Goal: Task Accomplishment & Management: Manage account settings

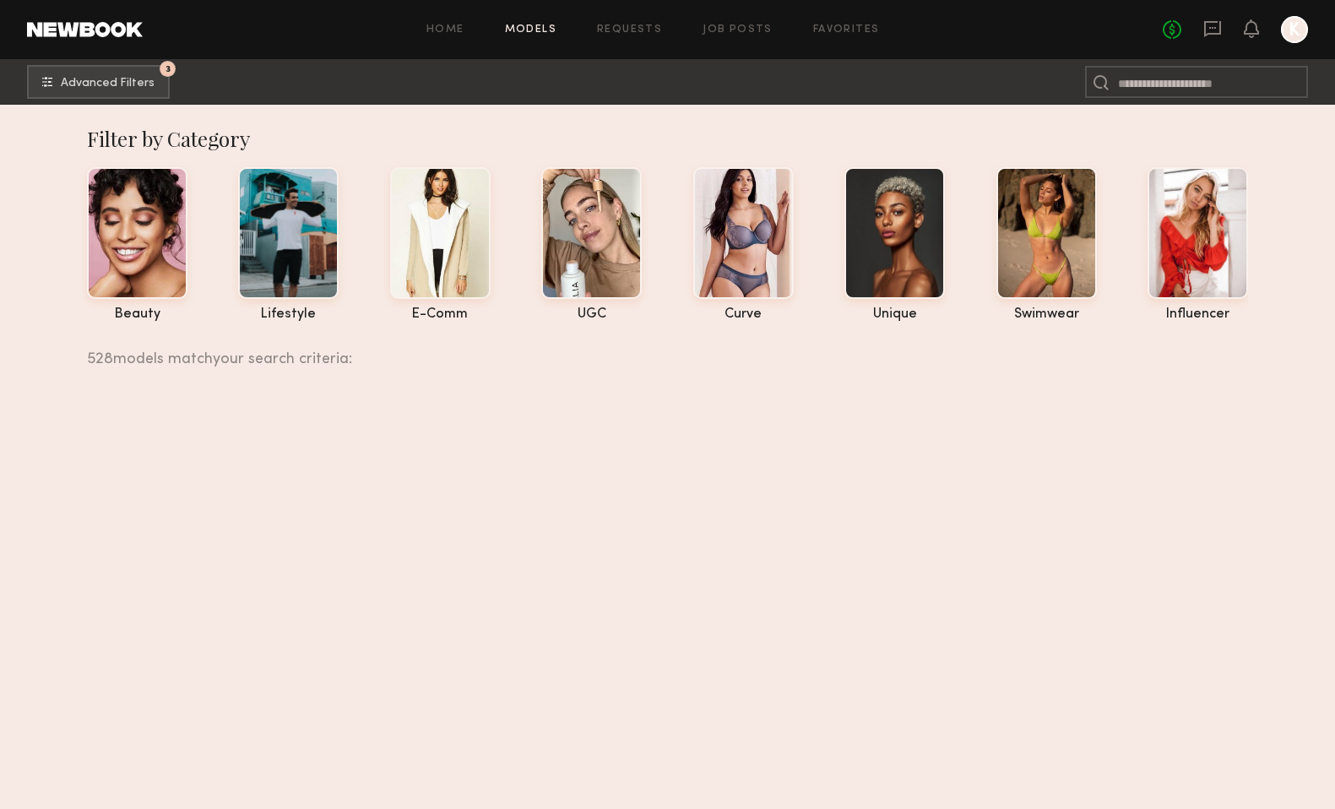
scroll to position [17142, 0]
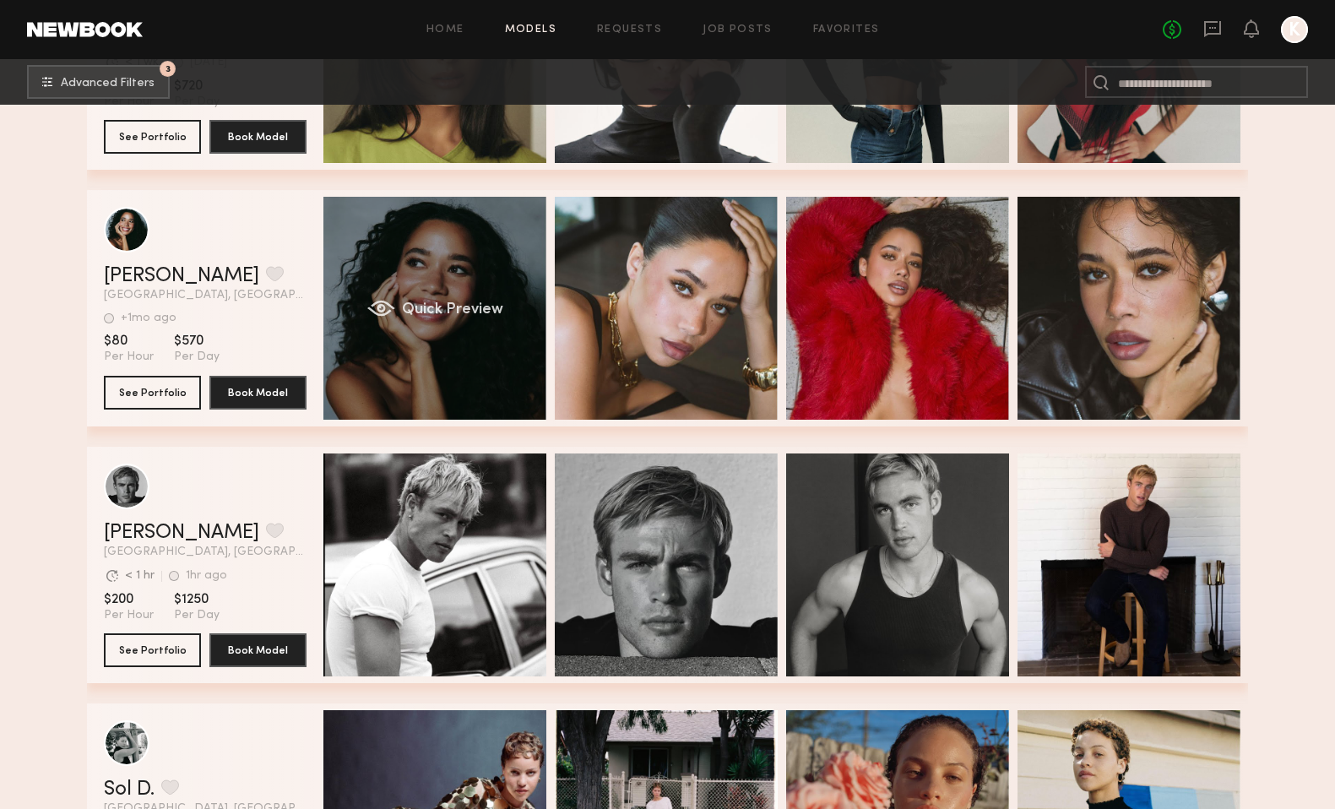
click at [387, 301] on div "grid" at bounding box center [381, 308] width 28 height 17
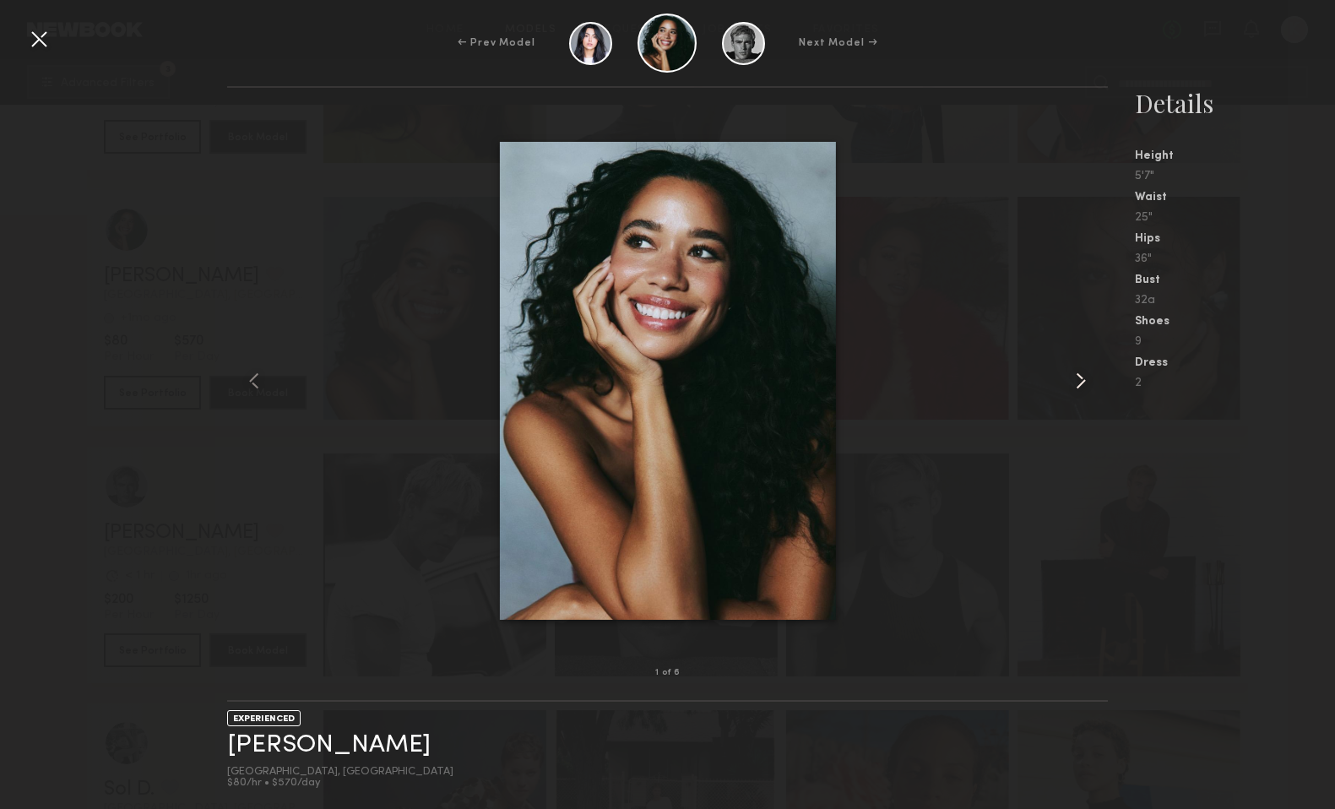
click at [1077, 377] on common-icon at bounding box center [1080, 380] width 27 height 27
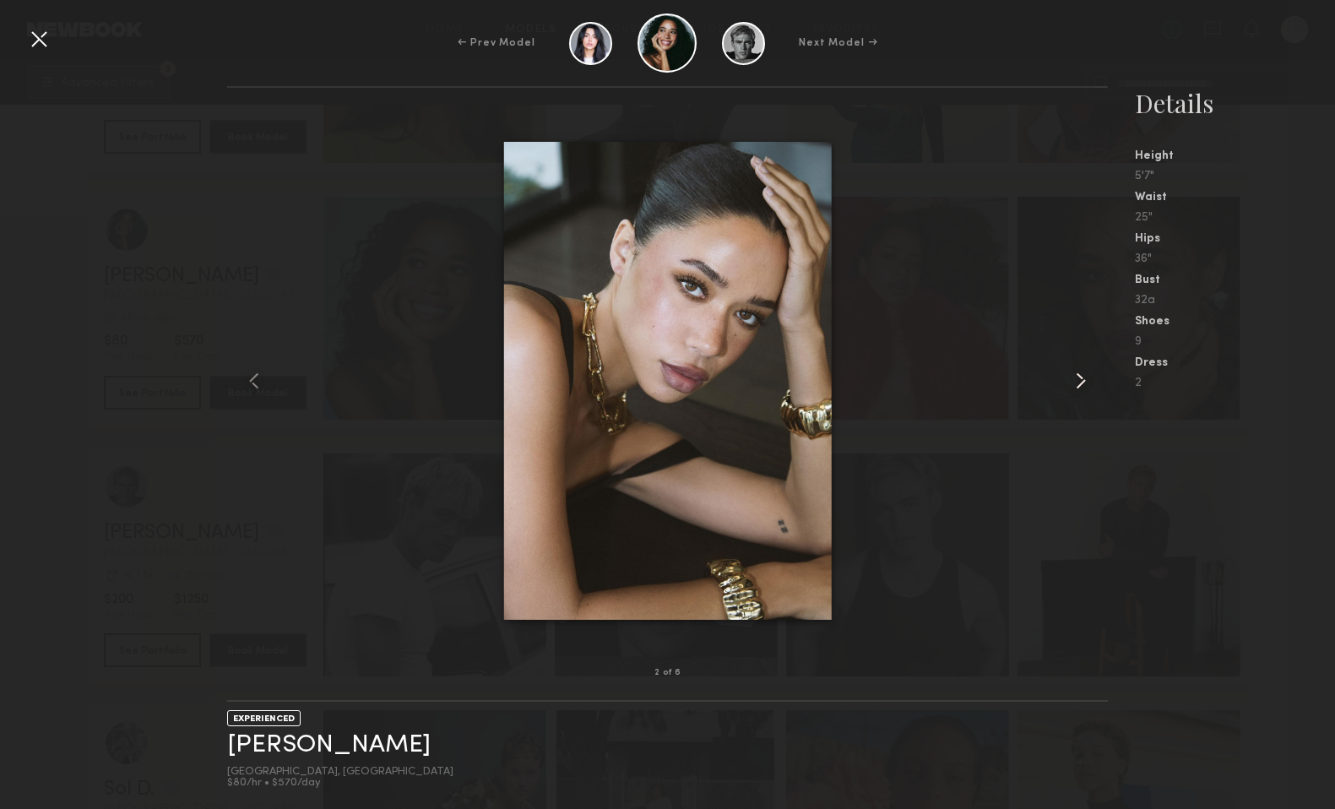
click at [1077, 377] on common-icon at bounding box center [1080, 380] width 27 height 27
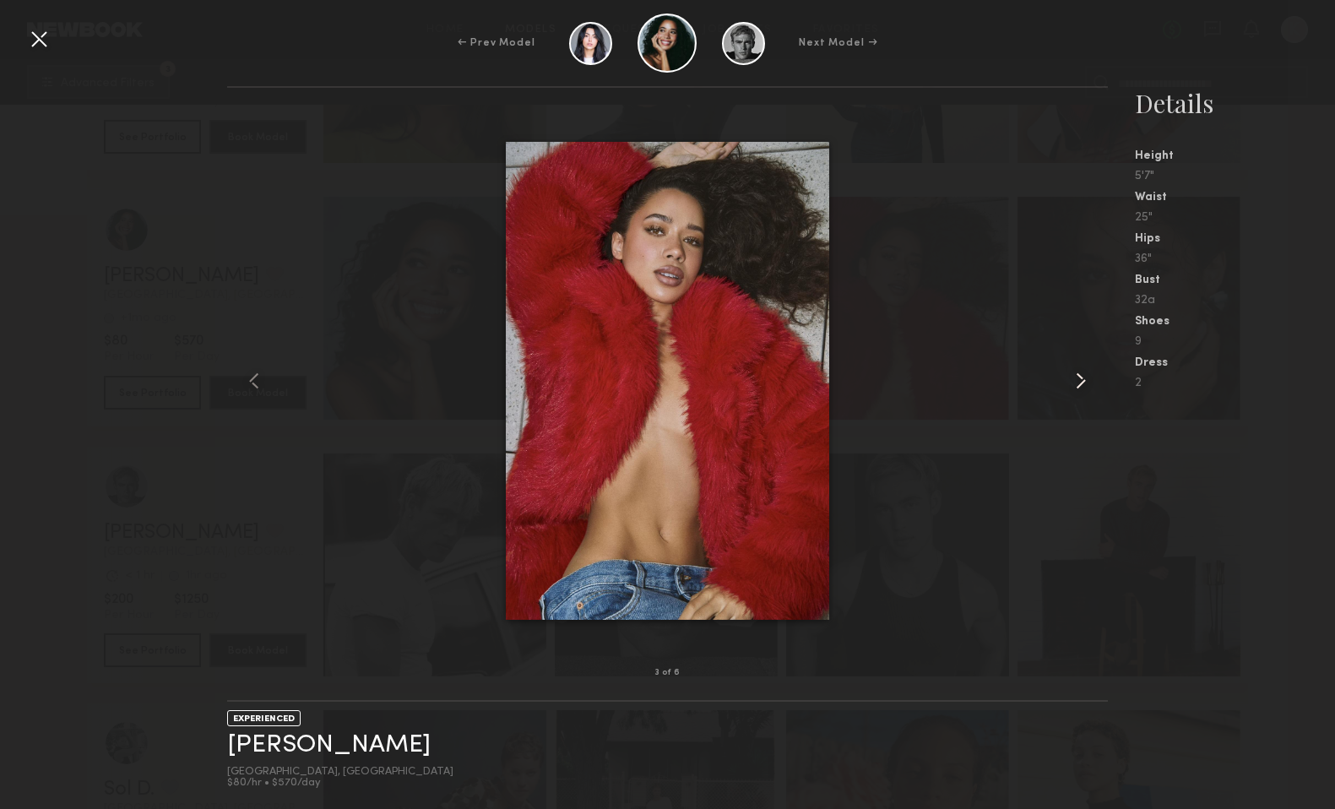
click at [1077, 377] on common-icon at bounding box center [1080, 380] width 27 height 27
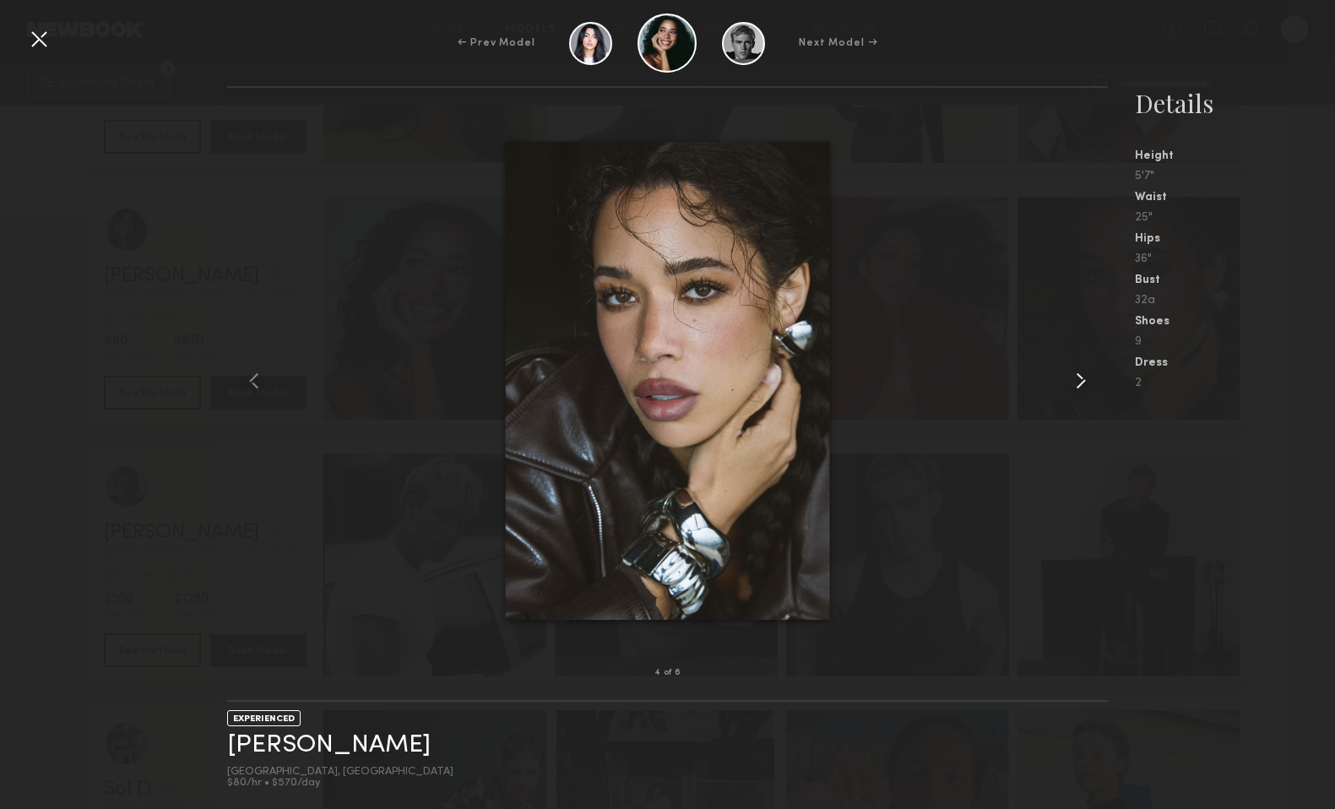
click at [1077, 377] on common-icon at bounding box center [1080, 380] width 27 height 27
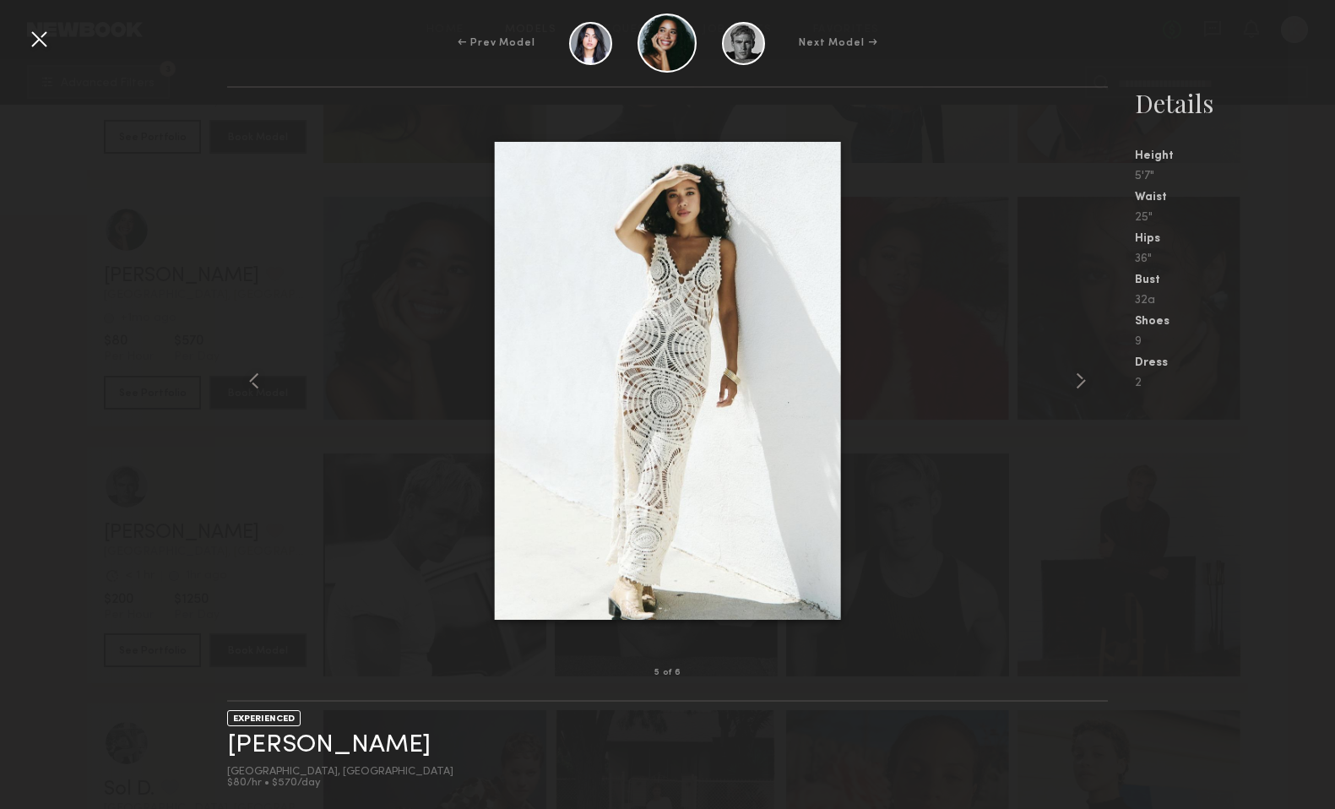
click at [38, 36] on div at bounding box center [38, 38] width 27 height 27
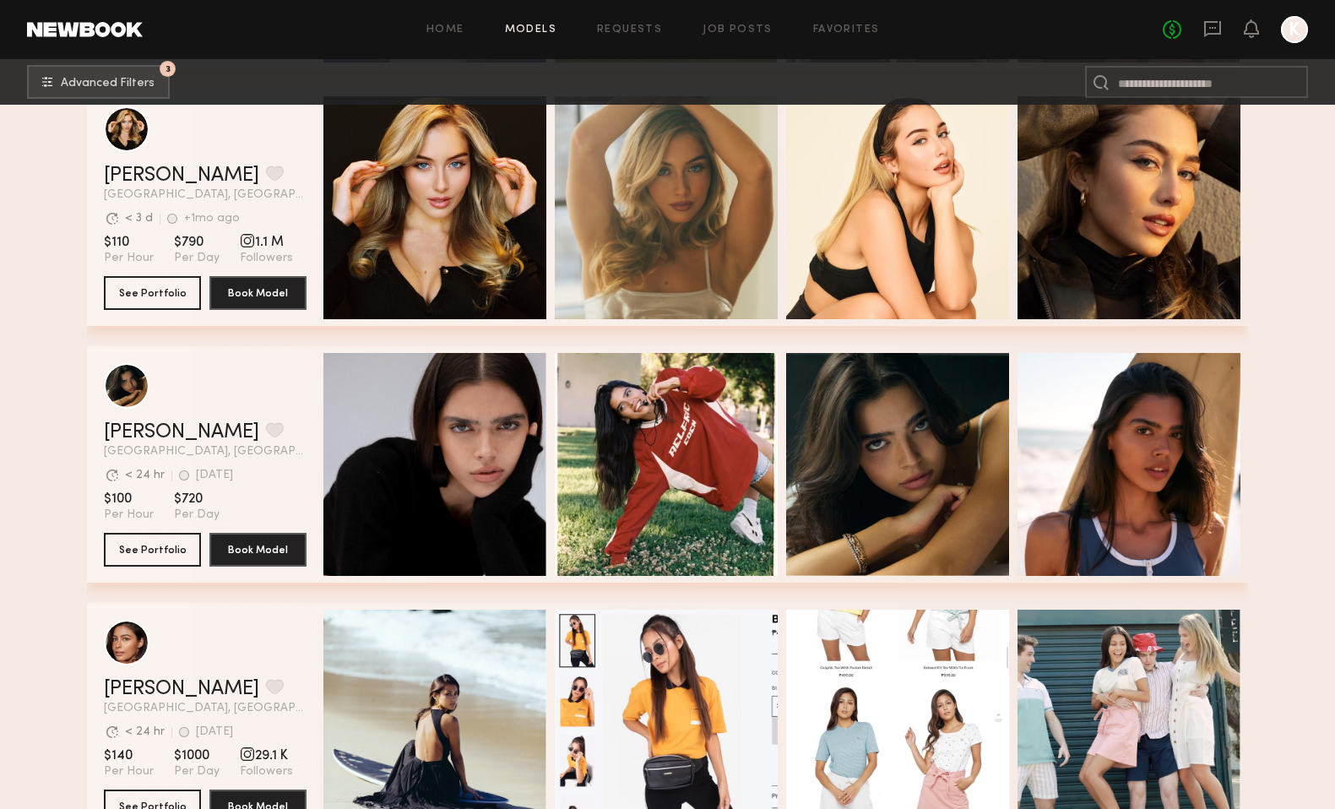
scroll to position [18289, 0]
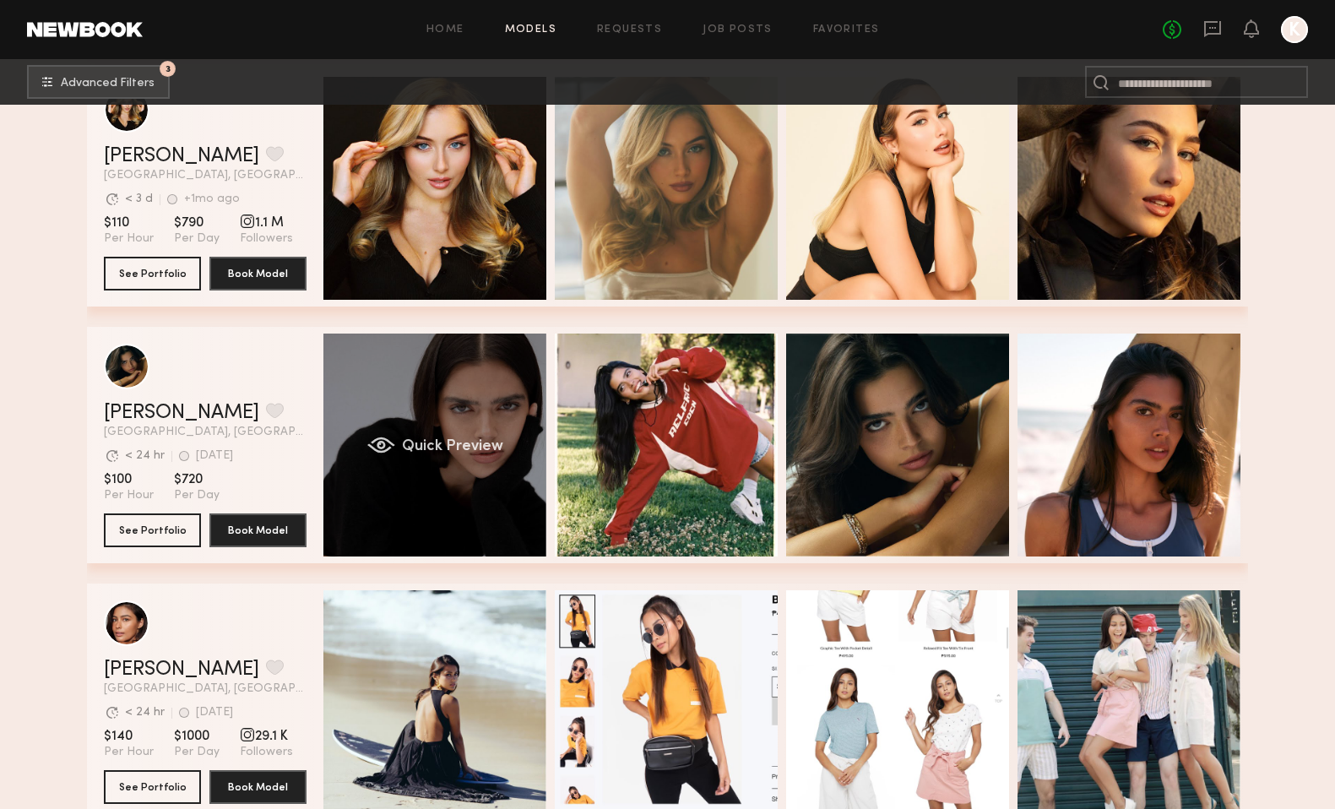
click at [445, 447] on span "Quick Preview" at bounding box center [452, 446] width 101 height 15
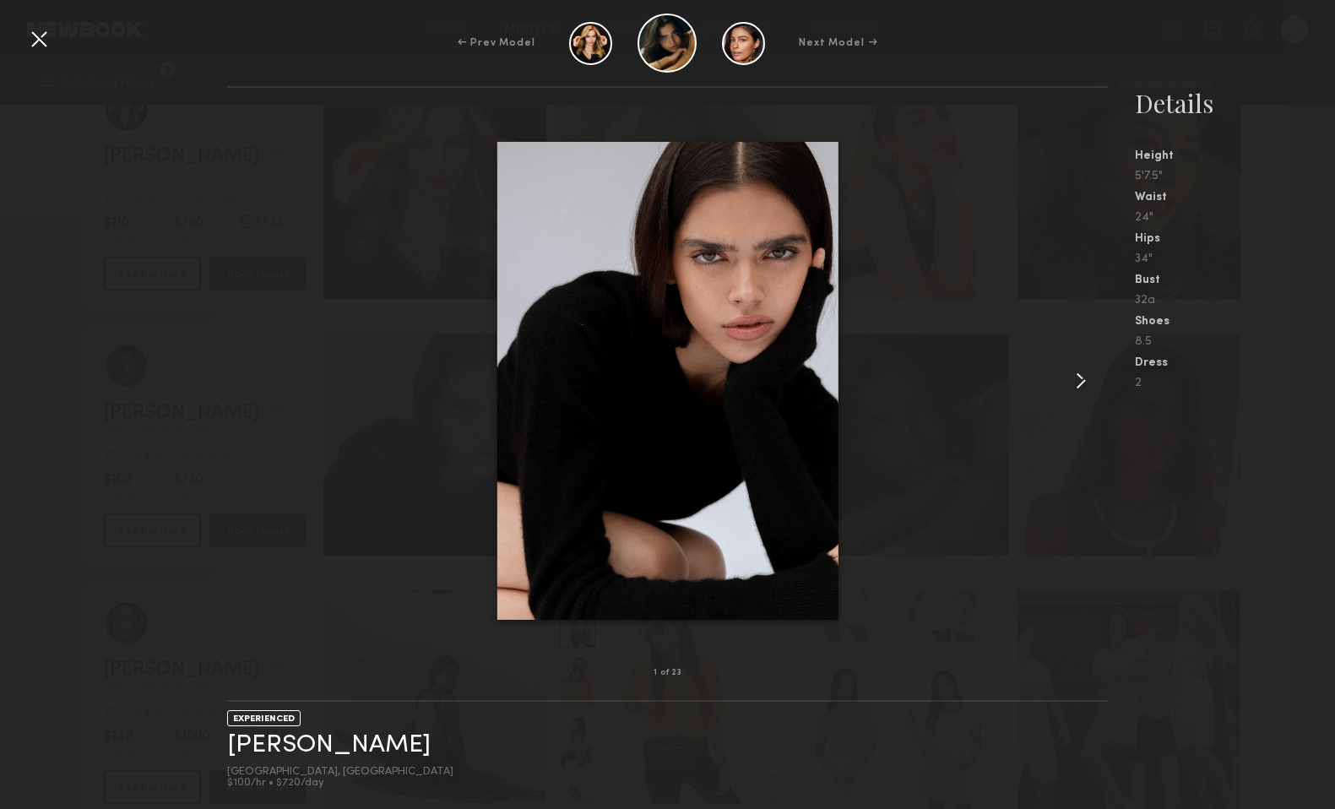
click at [1076, 377] on common-icon at bounding box center [1080, 380] width 27 height 27
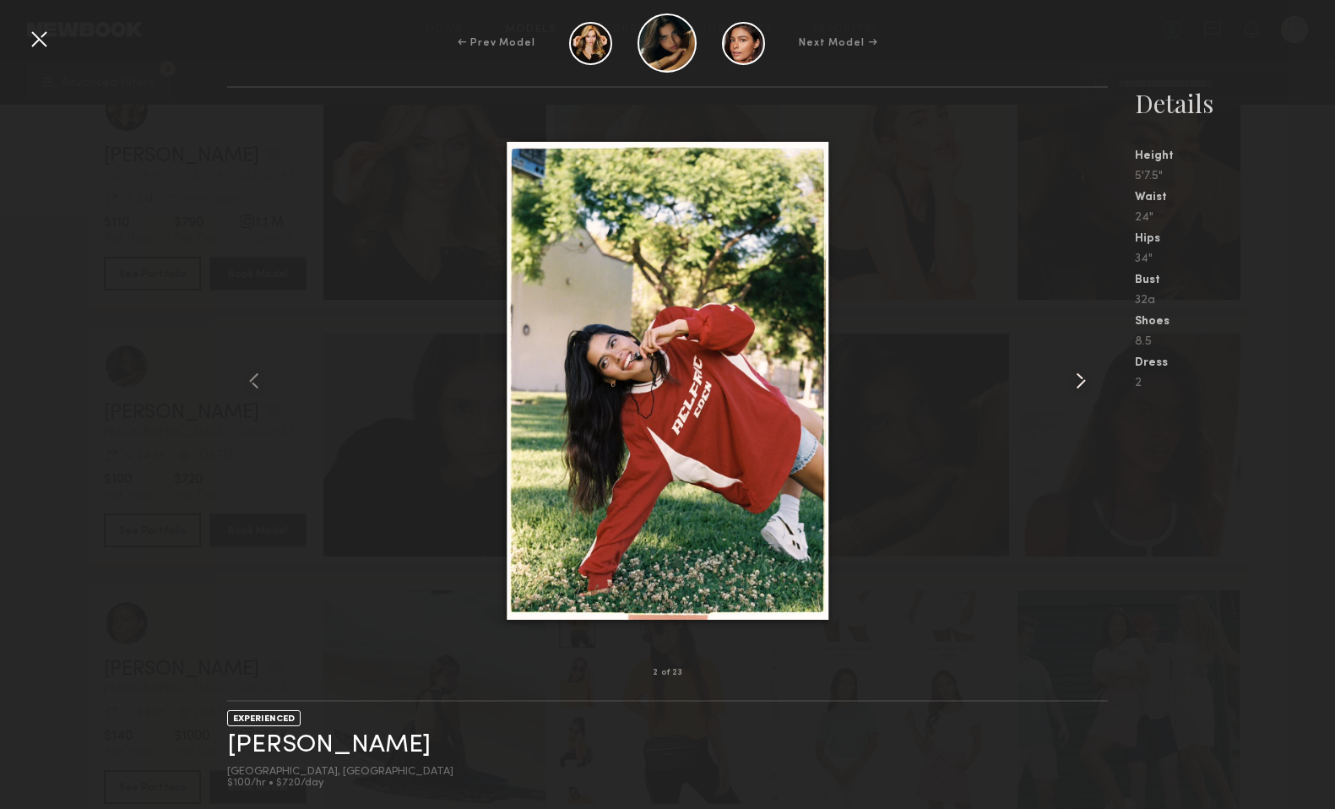
click at [1076, 377] on common-icon at bounding box center [1080, 380] width 27 height 27
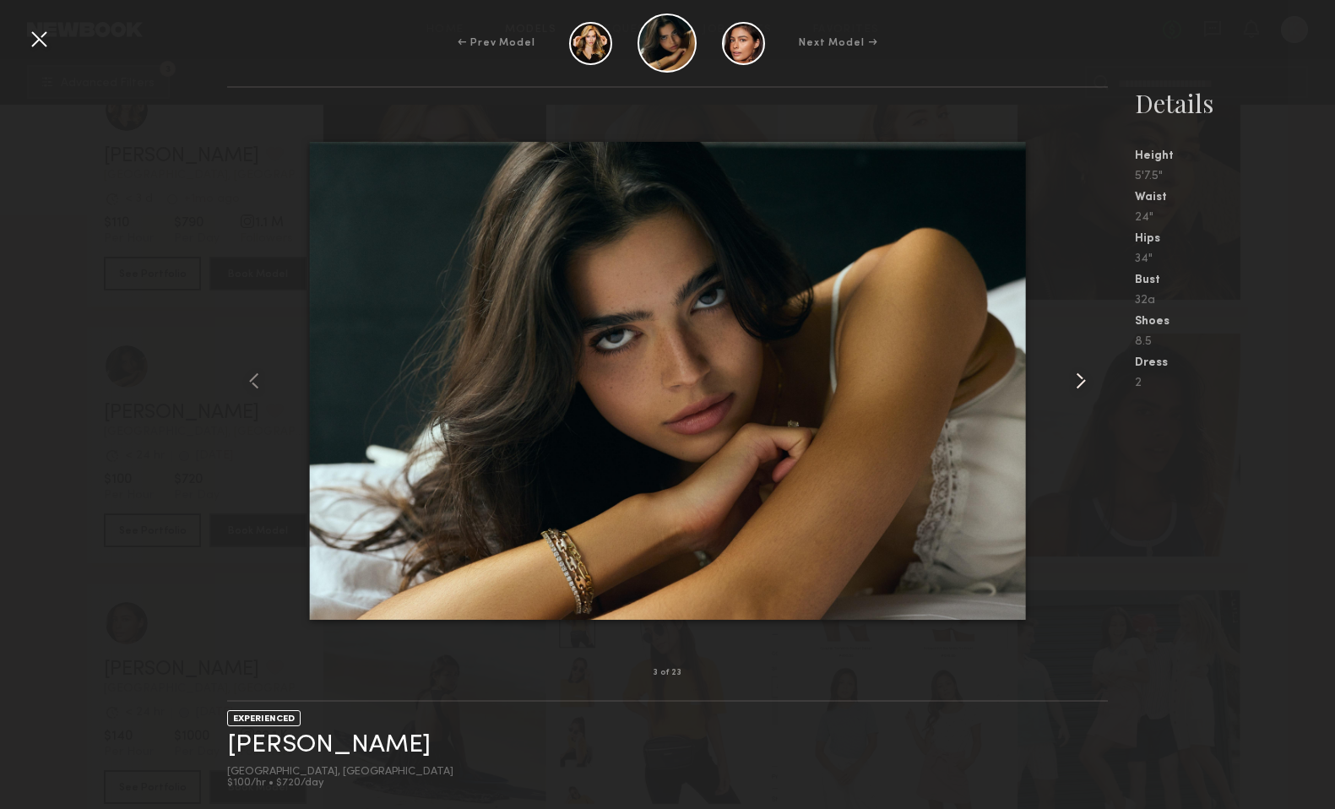
click at [1076, 377] on common-icon at bounding box center [1080, 380] width 27 height 27
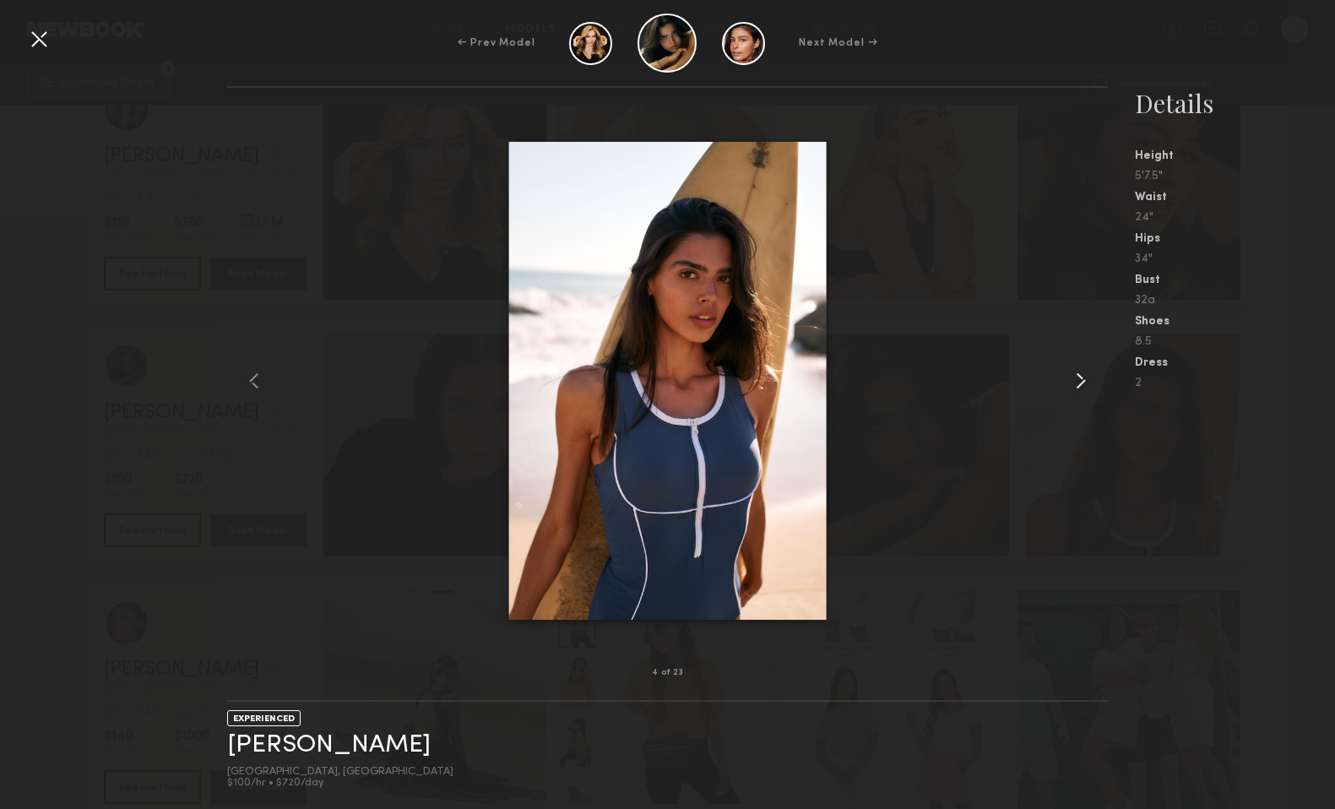
click at [1076, 377] on common-icon at bounding box center [1080, 380] width 27 height 27
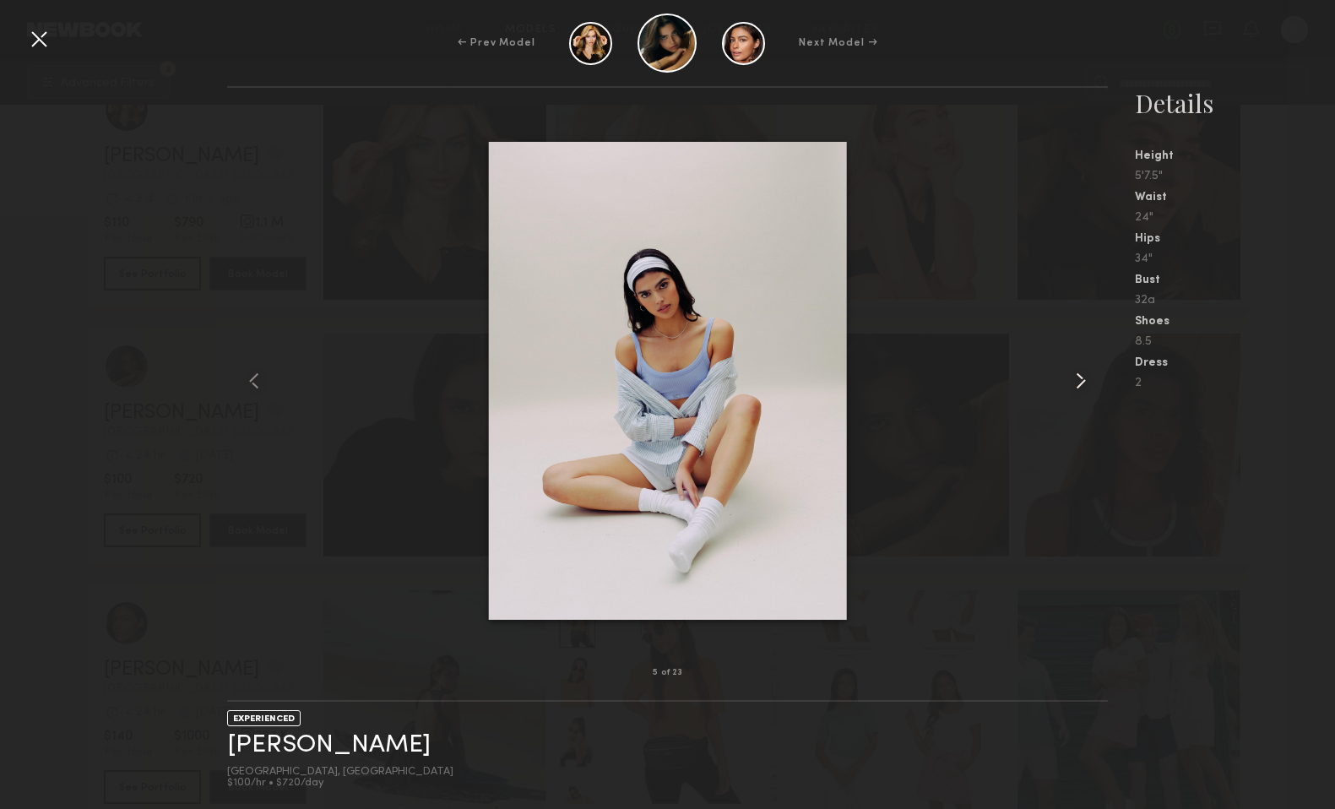
click at [1076, 377] on common-icon at bounding box center [1080, 380] width 27 height 27
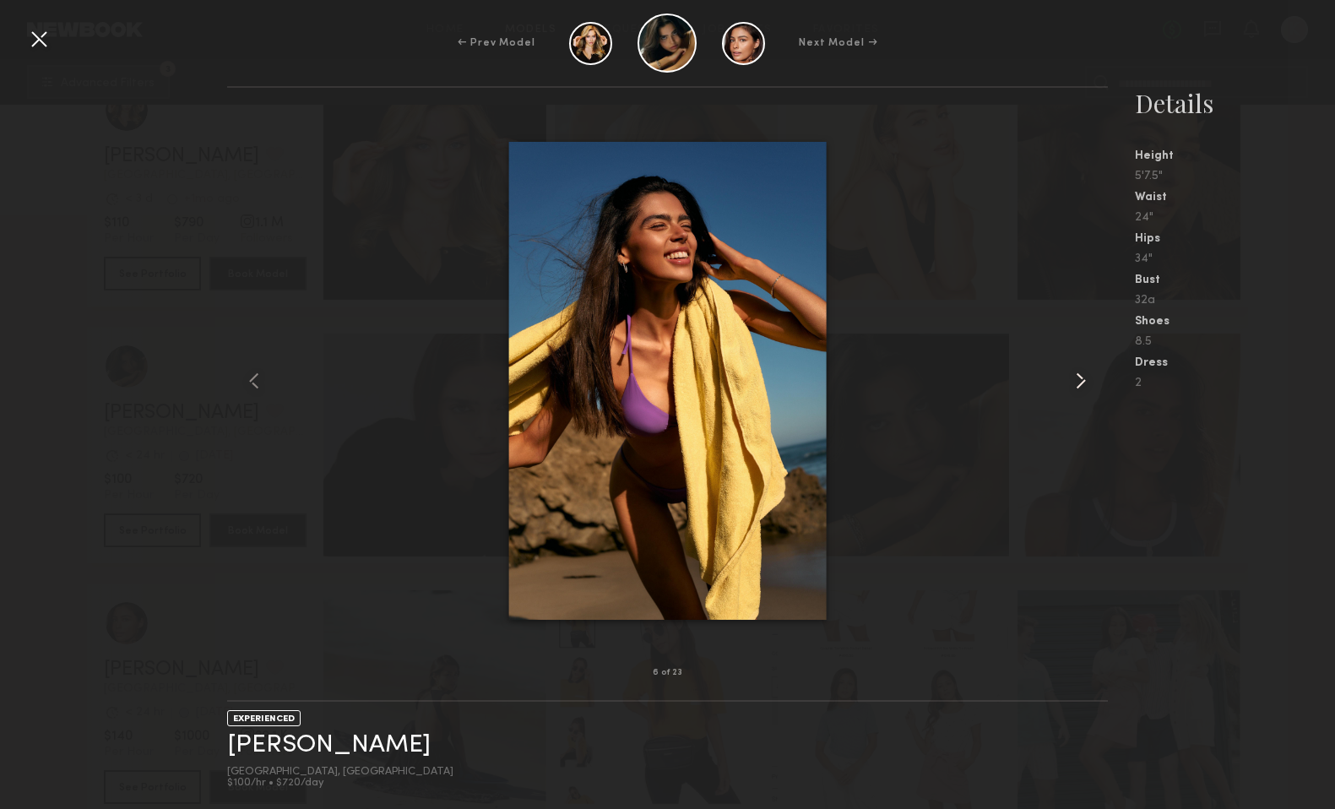
click at [1076, 377] on common-icon at bounding box center [1080, 380] width 27 height 27
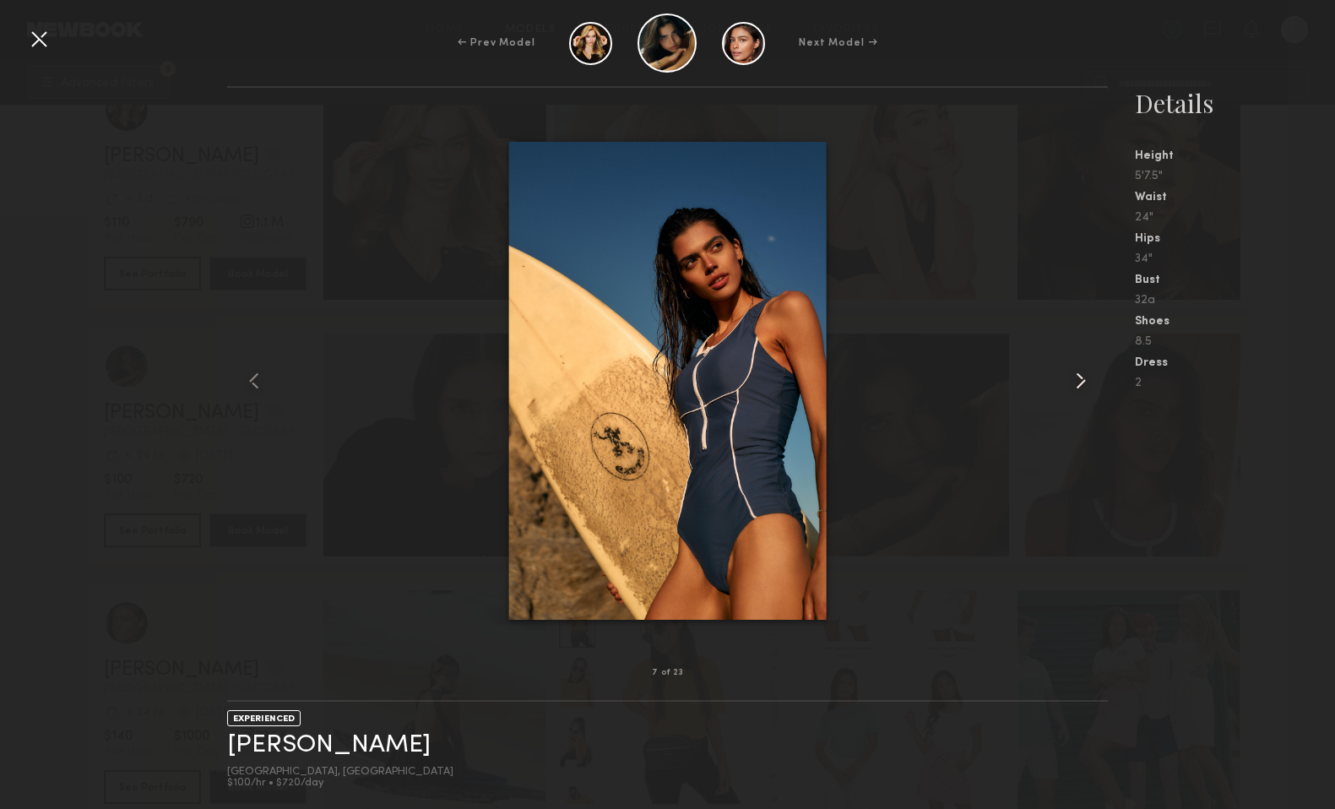
click at [1076, 377] on common-icon at bounding box center [1080, 380] width 27 height 27
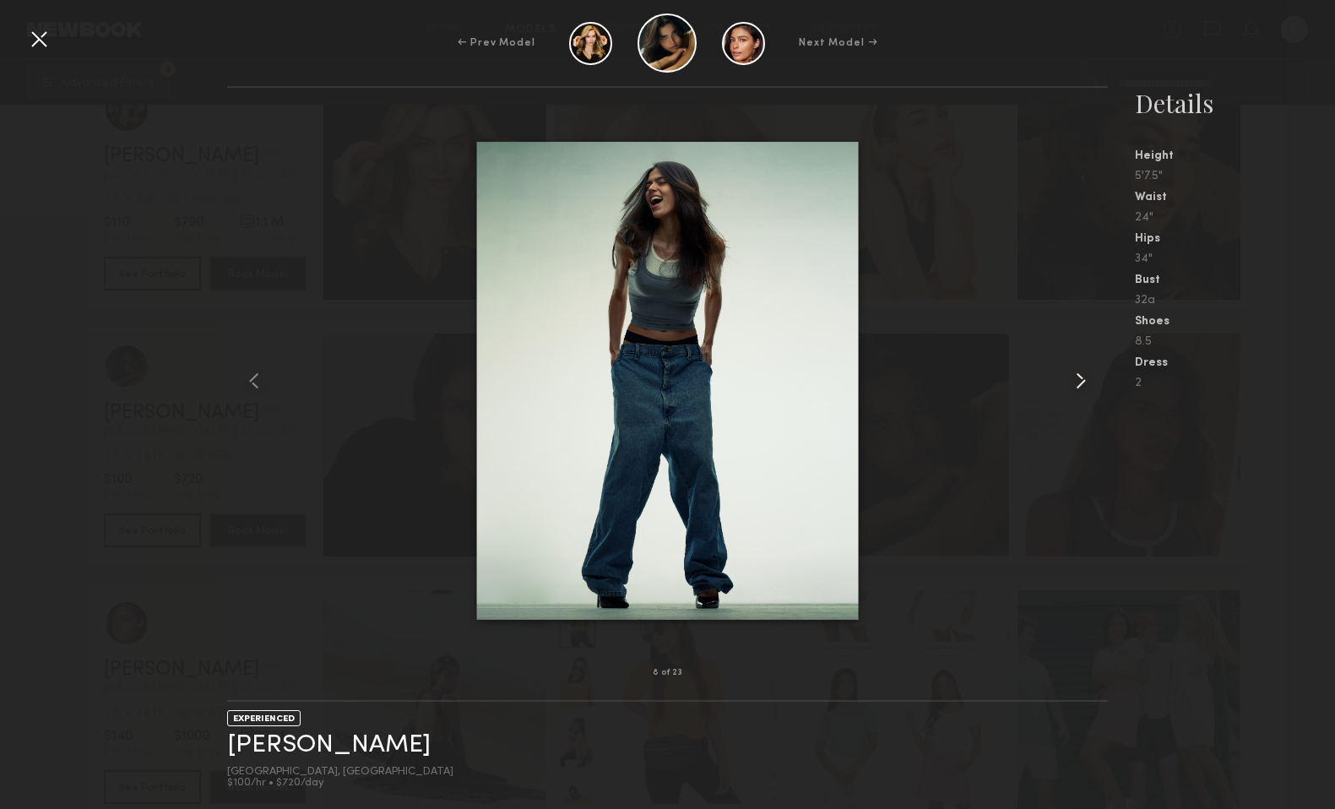
click at [1076, 377] on common-icon at bounding box center [1080, 380] width 27 height 27
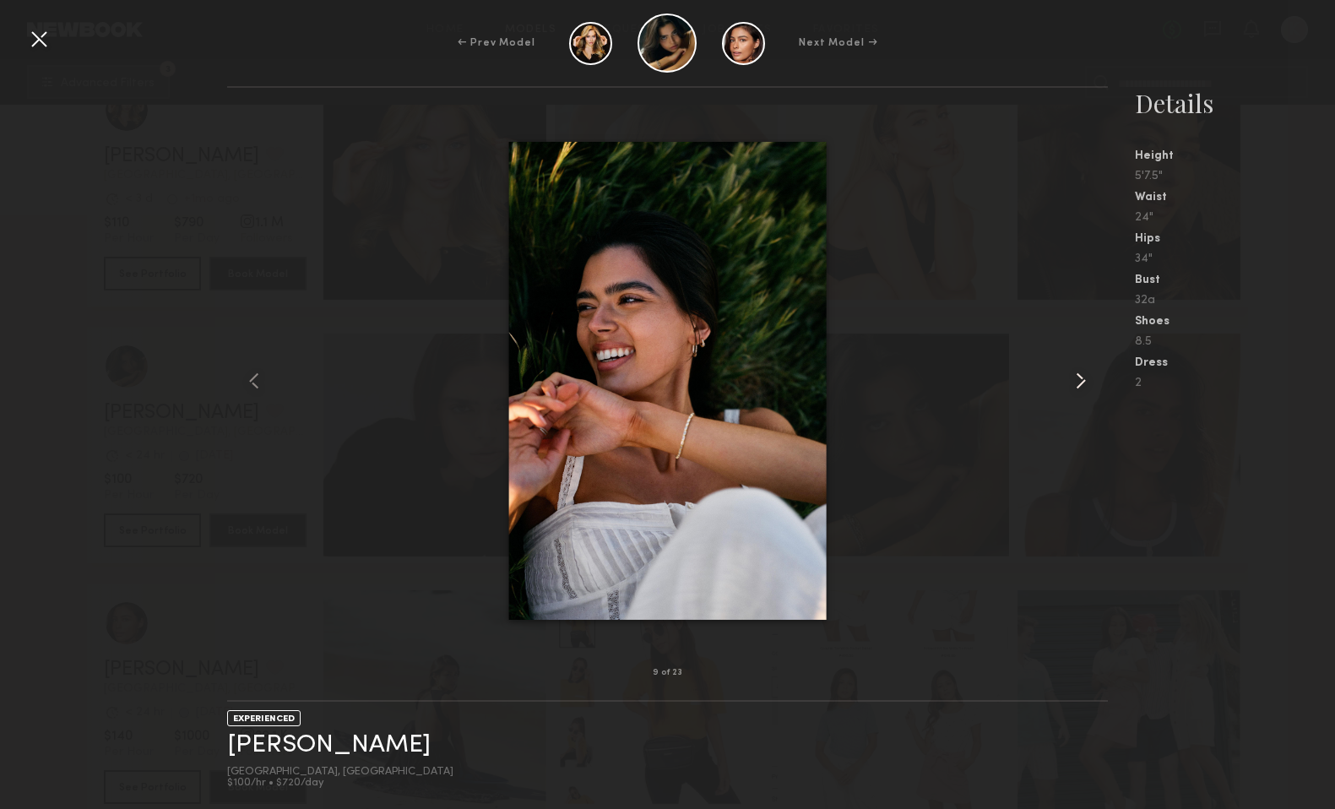
click at [1076, 377] on common-icon at bounding box center [1080, 380] width 27 height 27
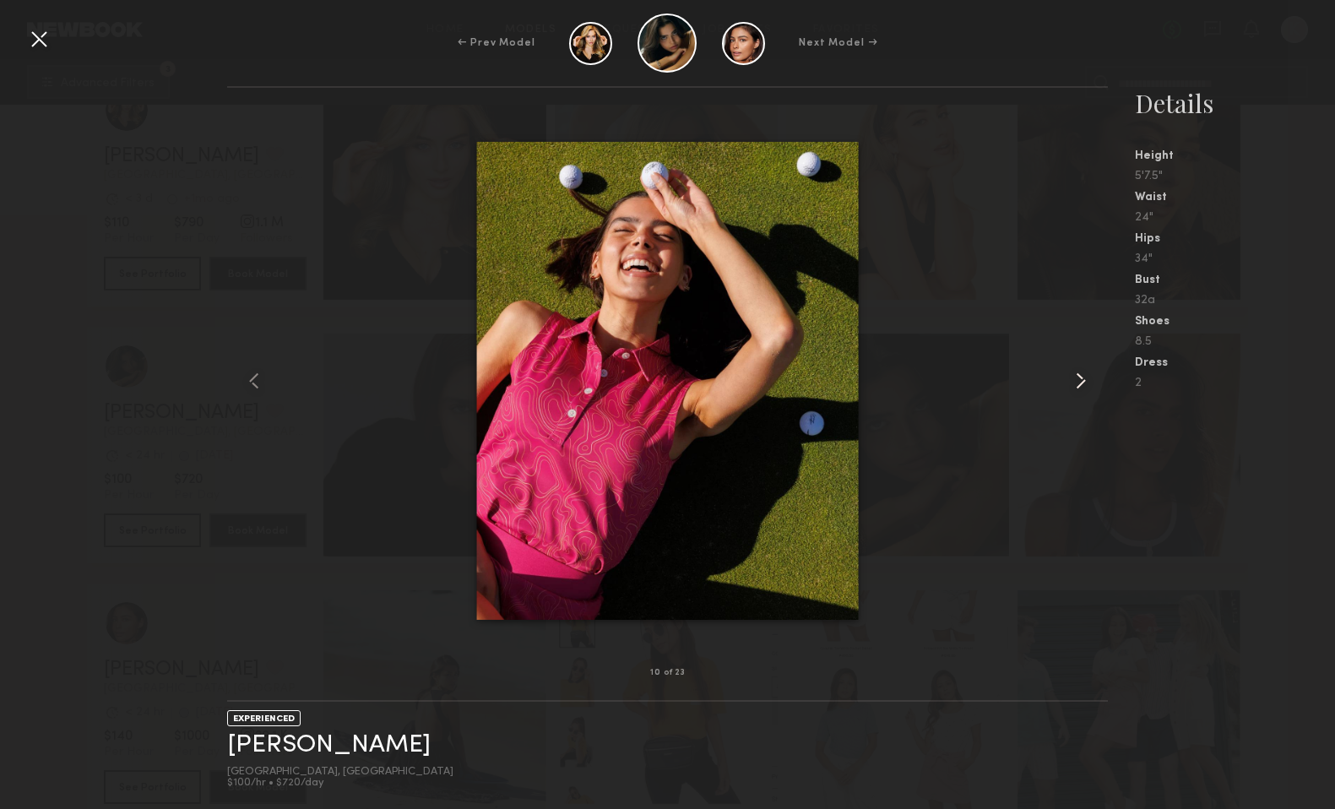
click at [1076, 377] on common-icon at bounding box center [1080, 380] width 27 height 27
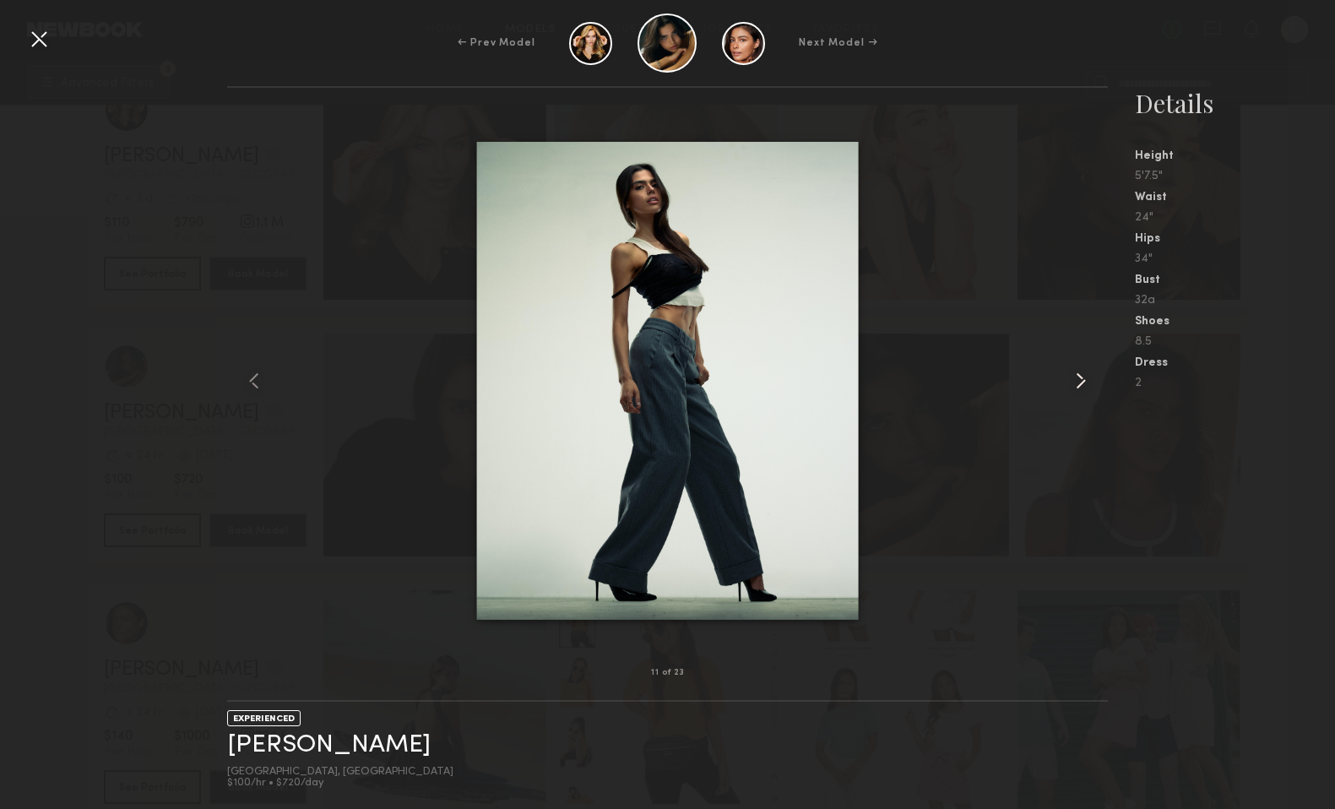
click at [1076, 377] on common-icon at bounding box center [1080, 380] width 27 height 27
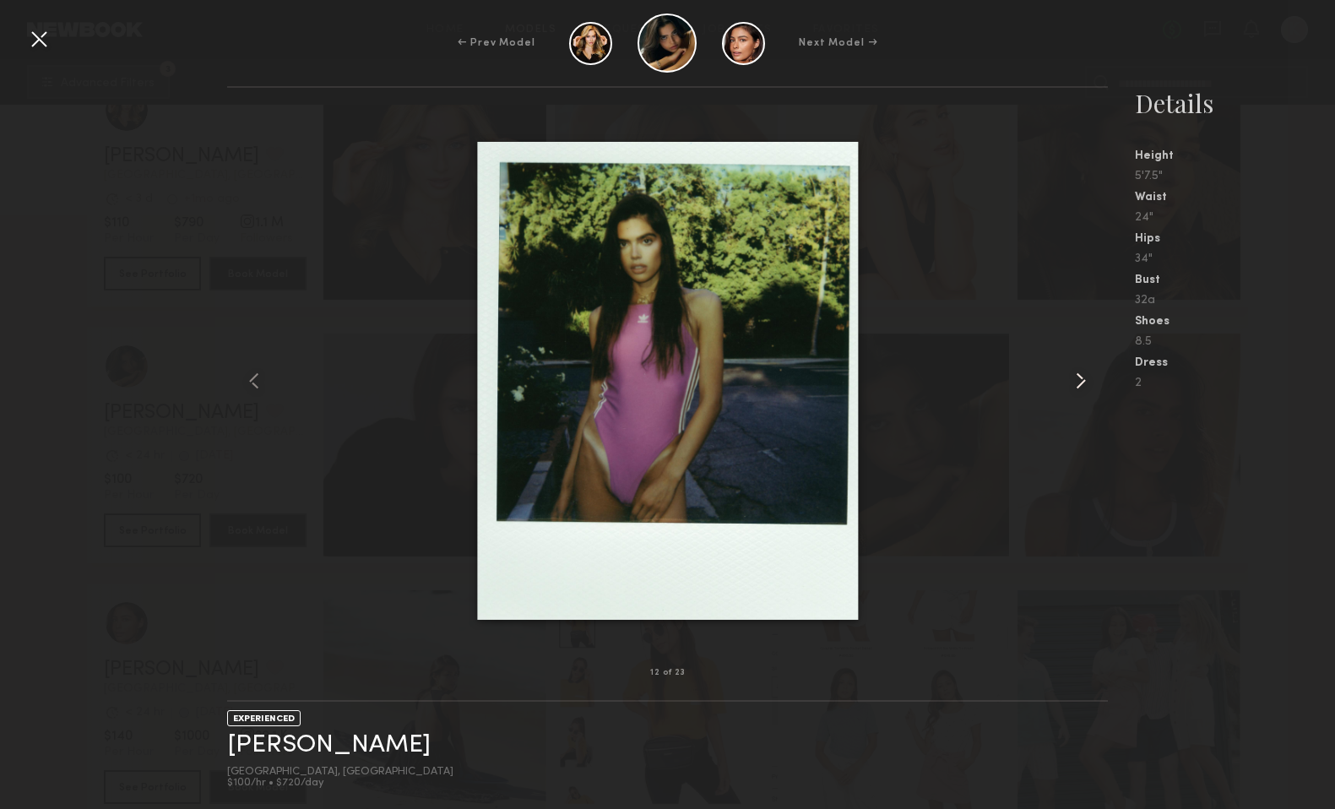
click at [1076, 377] on common-icon at bounding box center [1080, 380] width 27 height 27
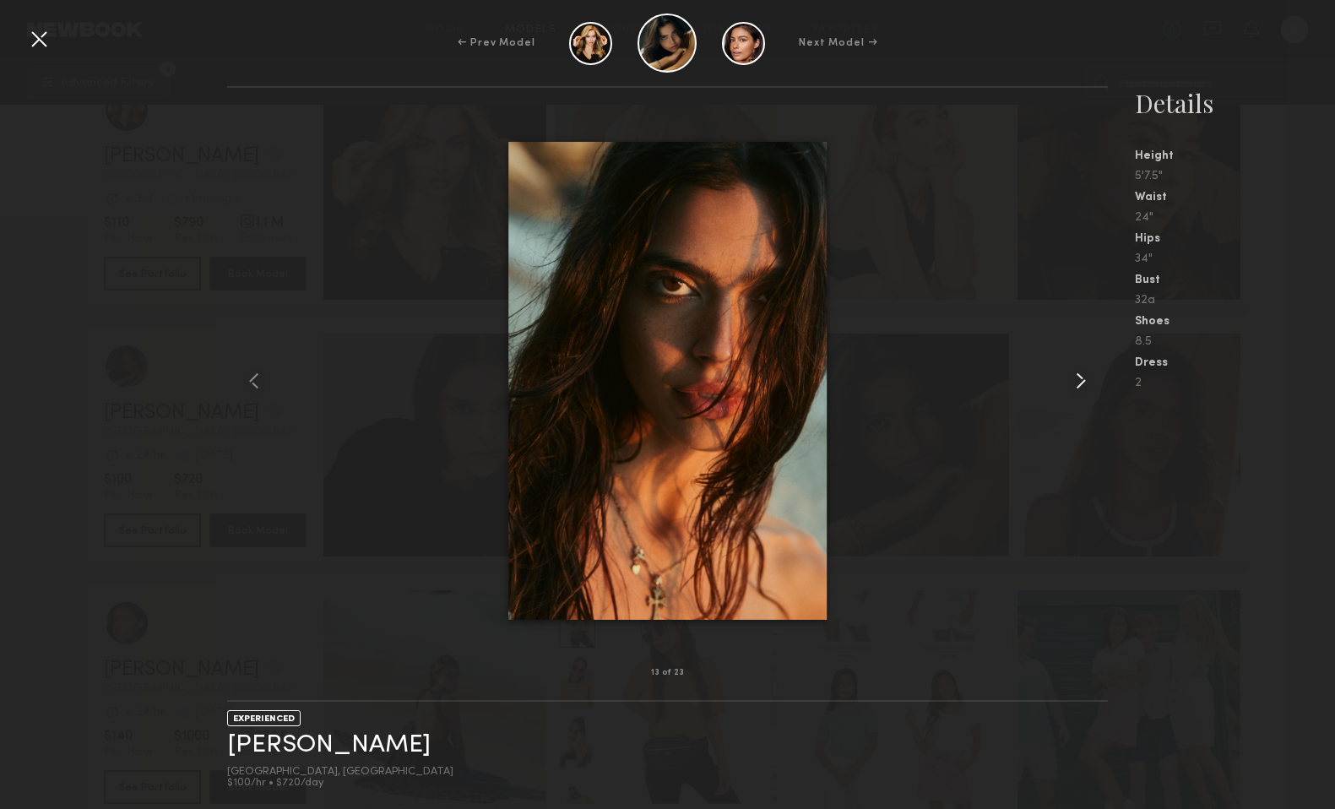
click at [1076, 377] on common-icon at bounding box center [1080, 380] width 27 height 27
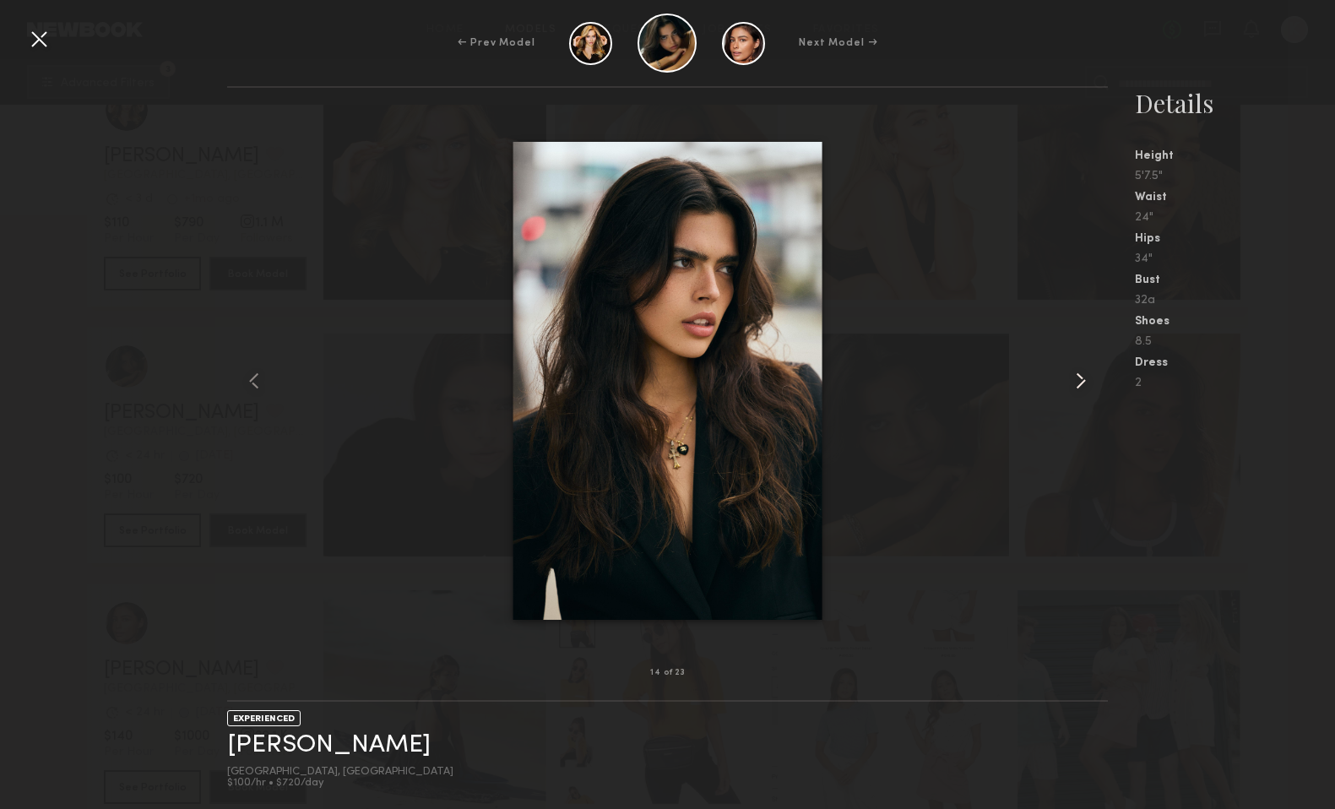
click at [1076, 377] on common-icon at bounding box center [1080, 380] width 27 height 27
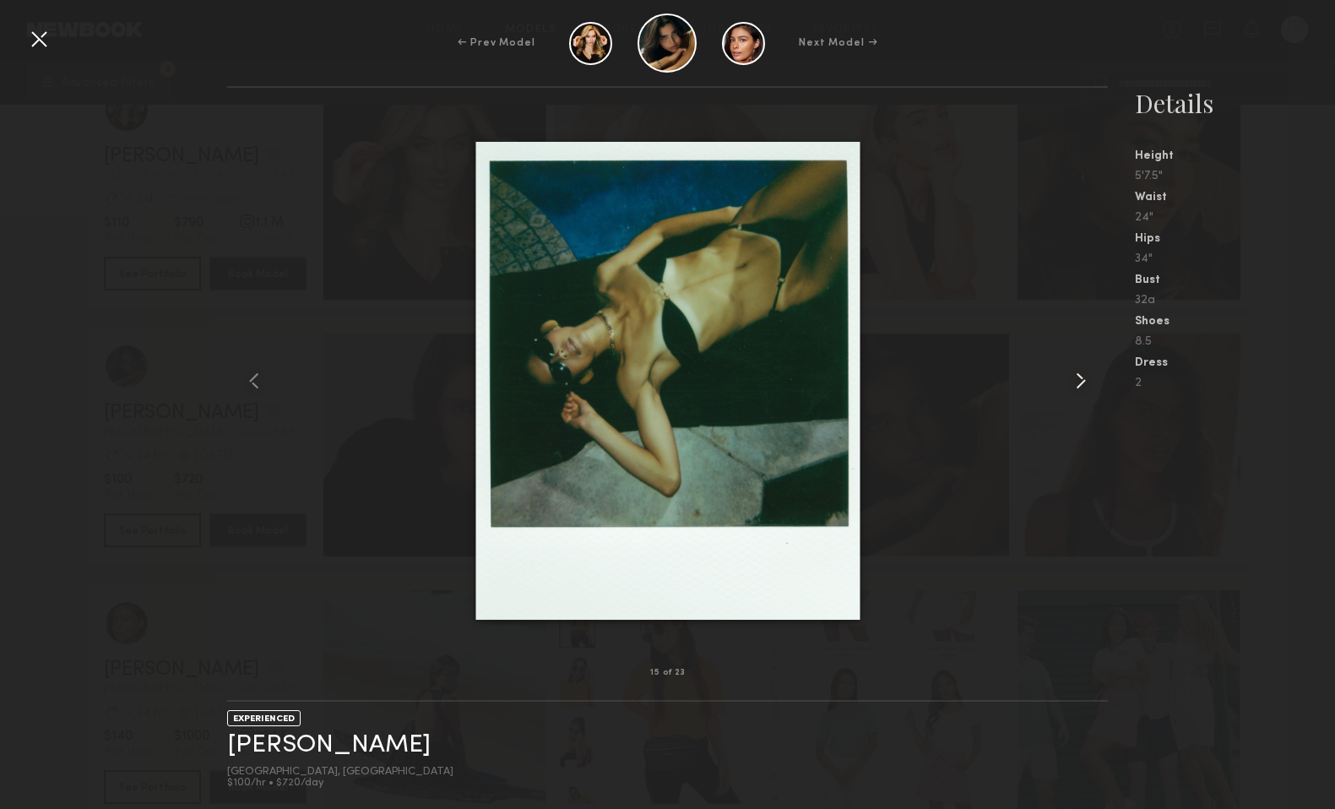
click at [1076, 377] on common-icon at bounding box center [1080, 380] width 27 height 27
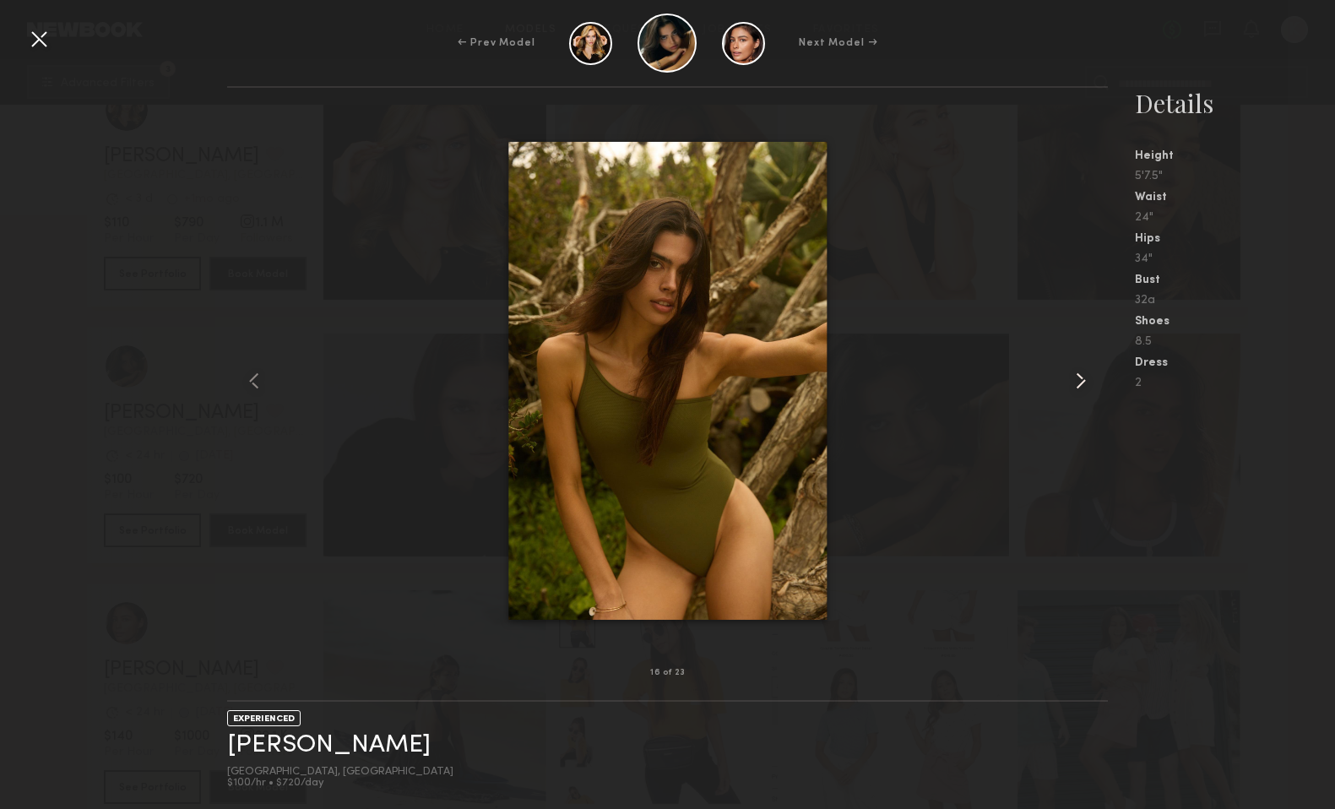
click at [1076, 377] on common-icon at bounding box center [1080, 380] width 27 height 27
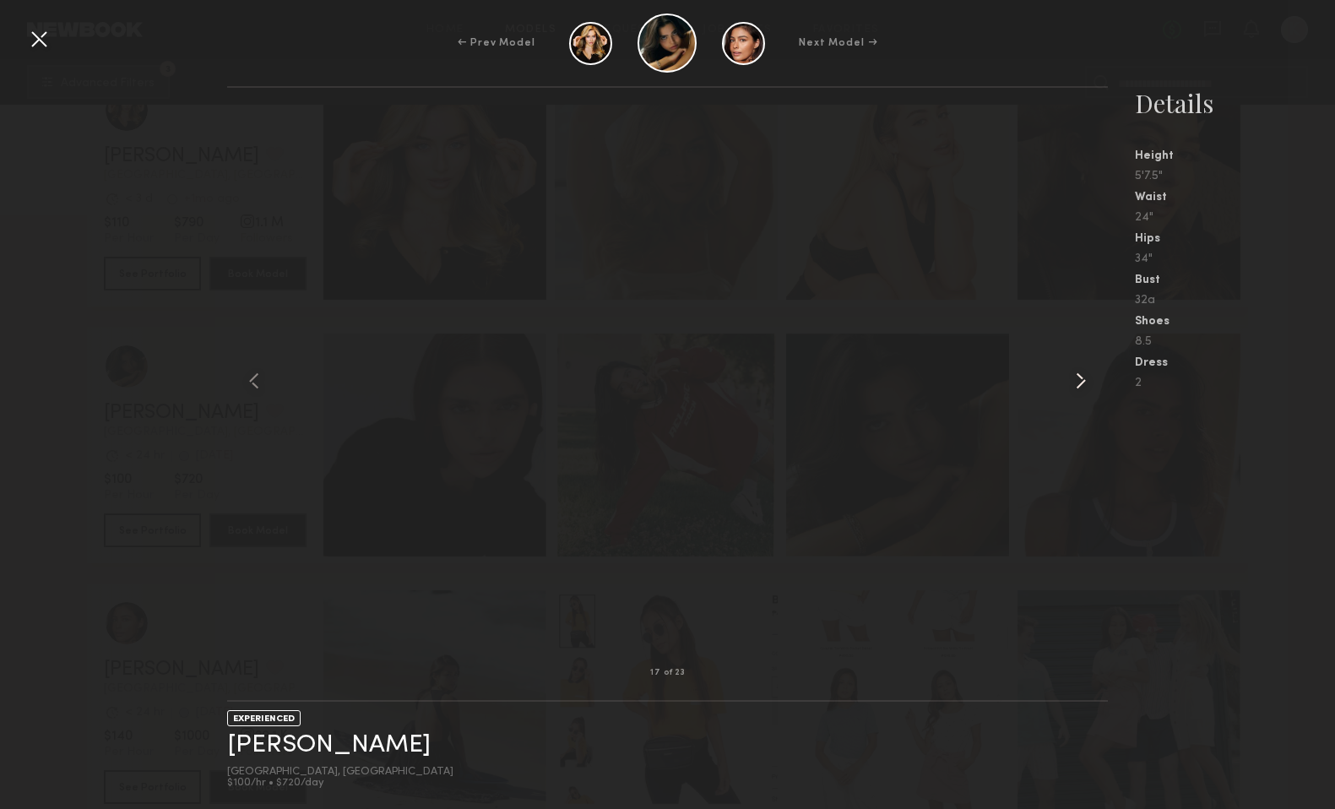
click at [1076, 377] on common-icon at bounding box center [1080, 380] width 27 height 27
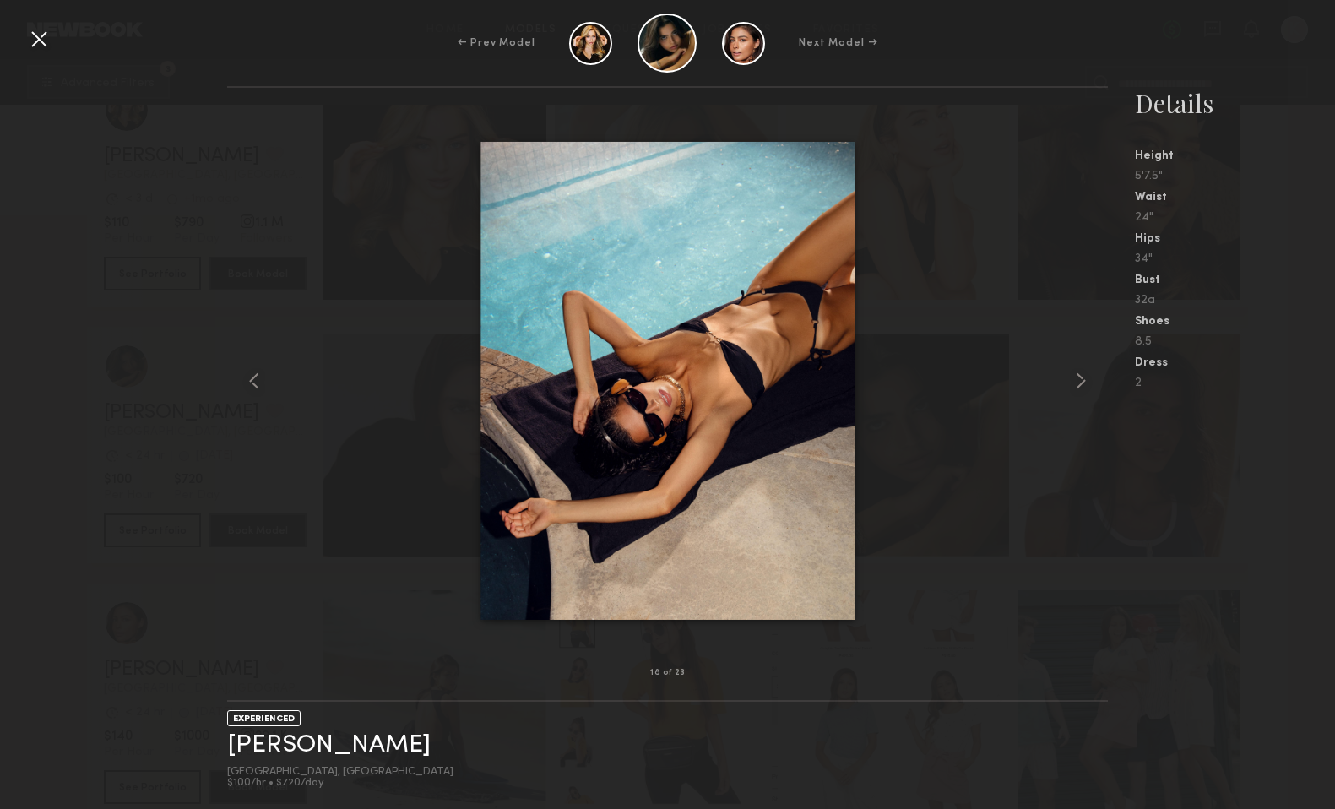
click at [35, 46] on div at bounding box center [38, 38] width 27 height 27
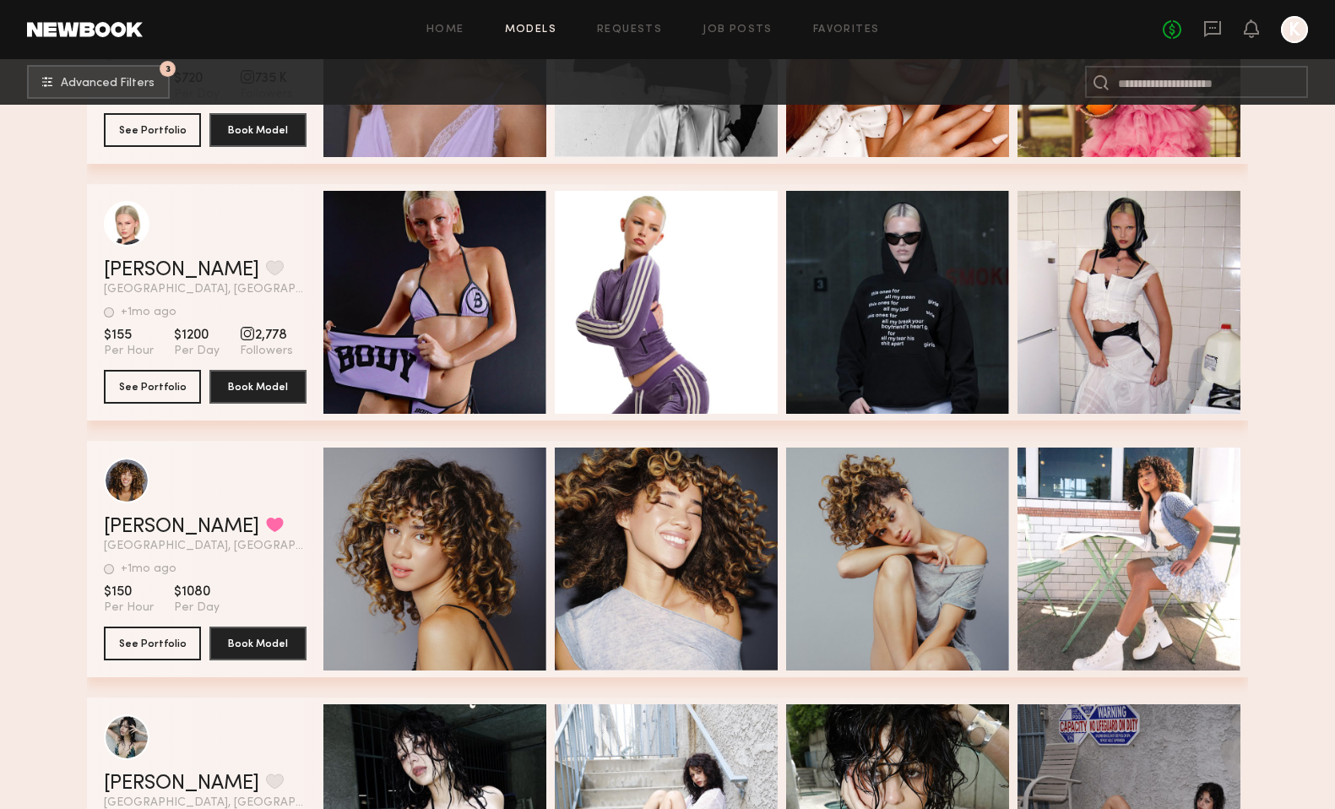
scroll to position [19717, 0]
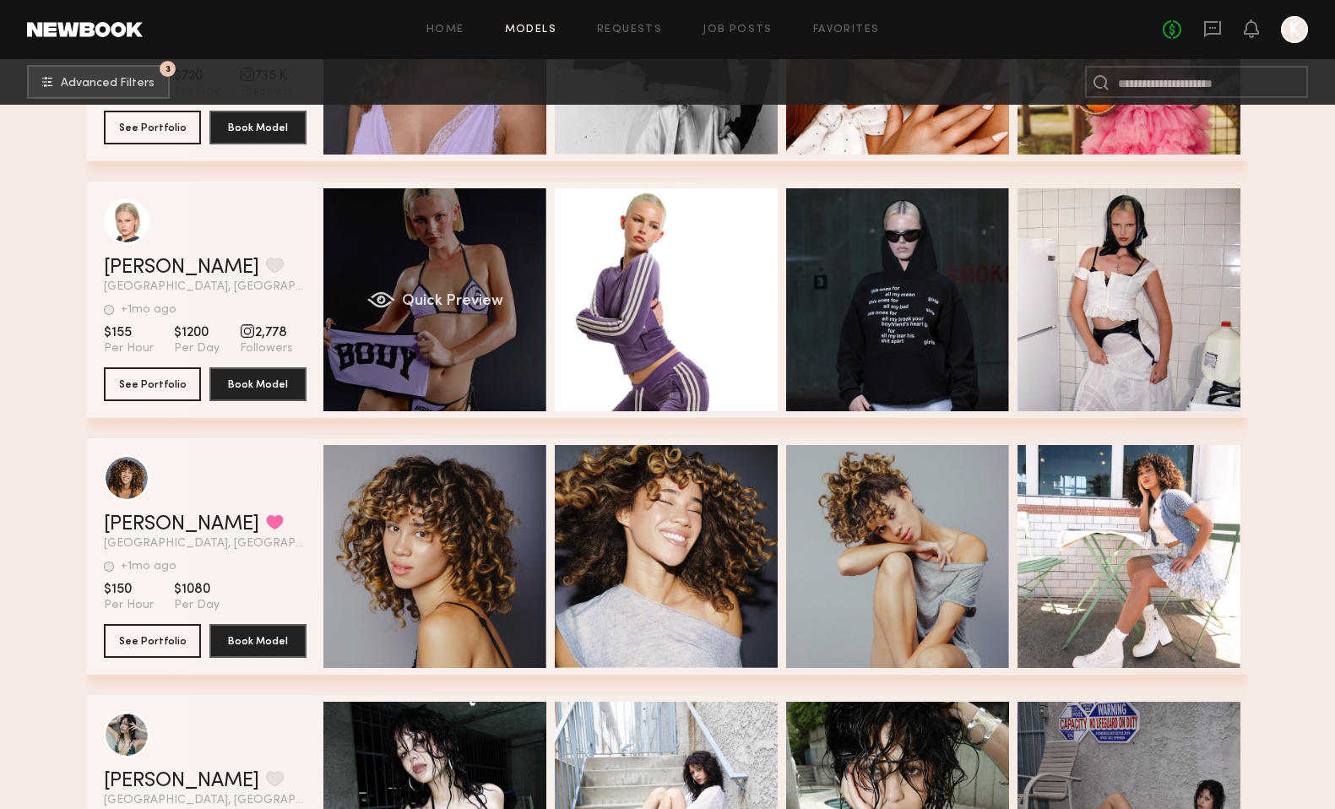
click at [487, 294] on span "Quick Preview" at bounding box center [452, 301] width 101 height 15
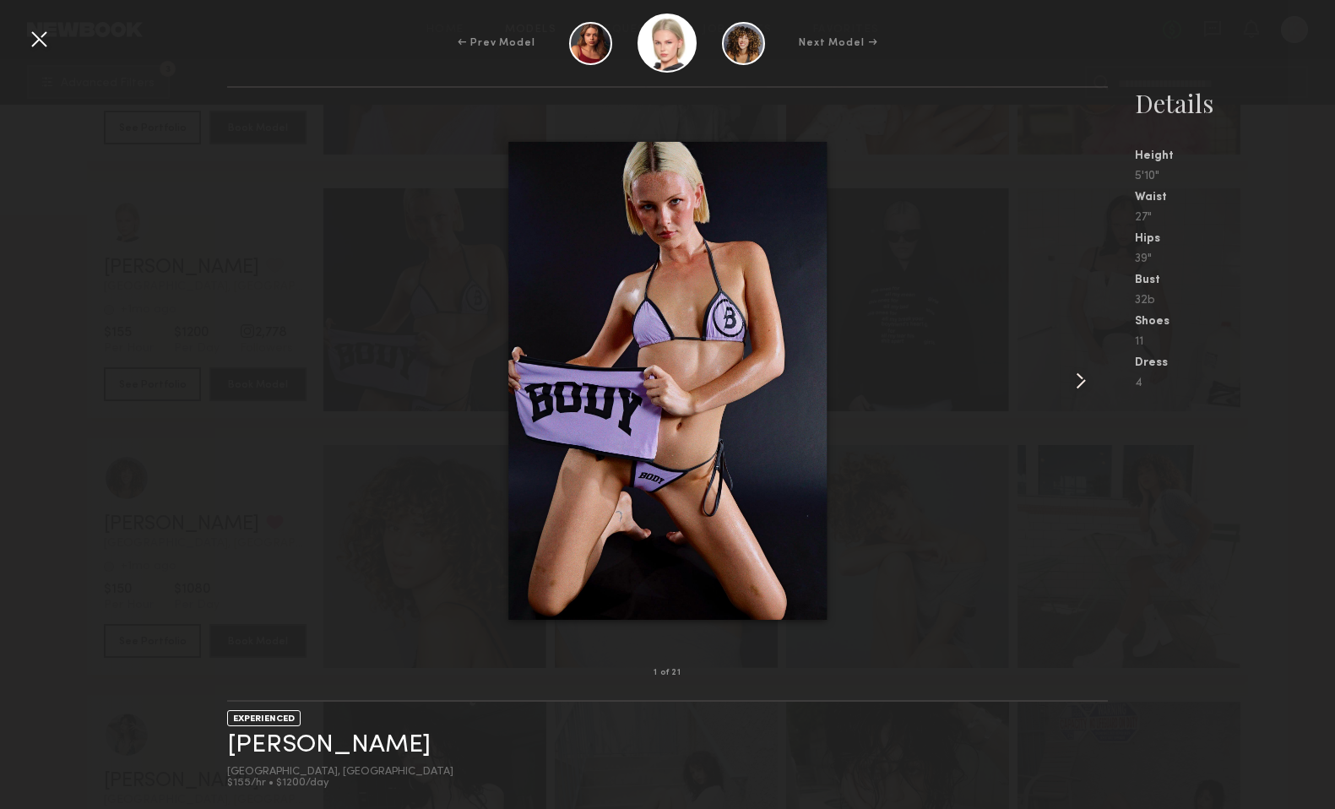
click at [1089, 378] on common-icon at bounding box center [1080, 380] width 27 height 27
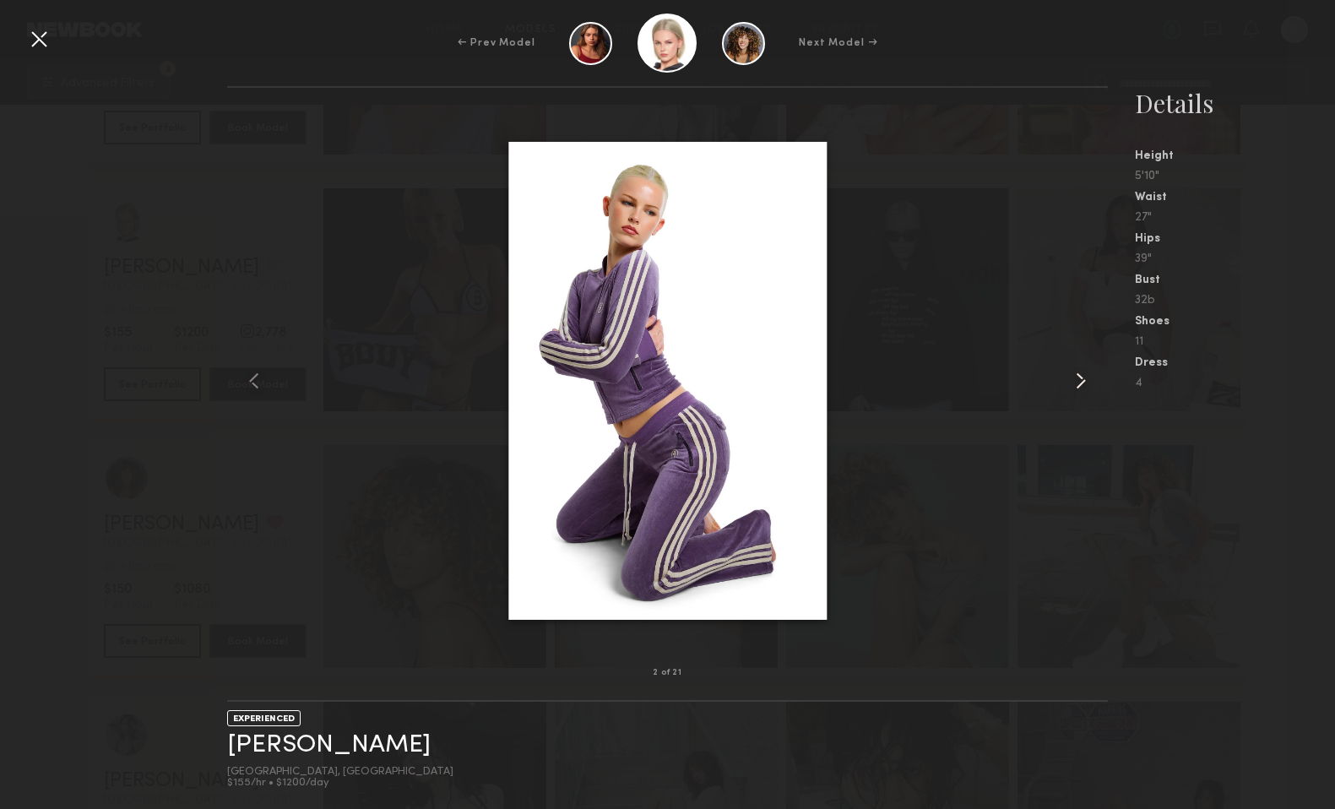
click at [1089, 378] on common-icon at bounding box center [1080, 380] width 27 height 27
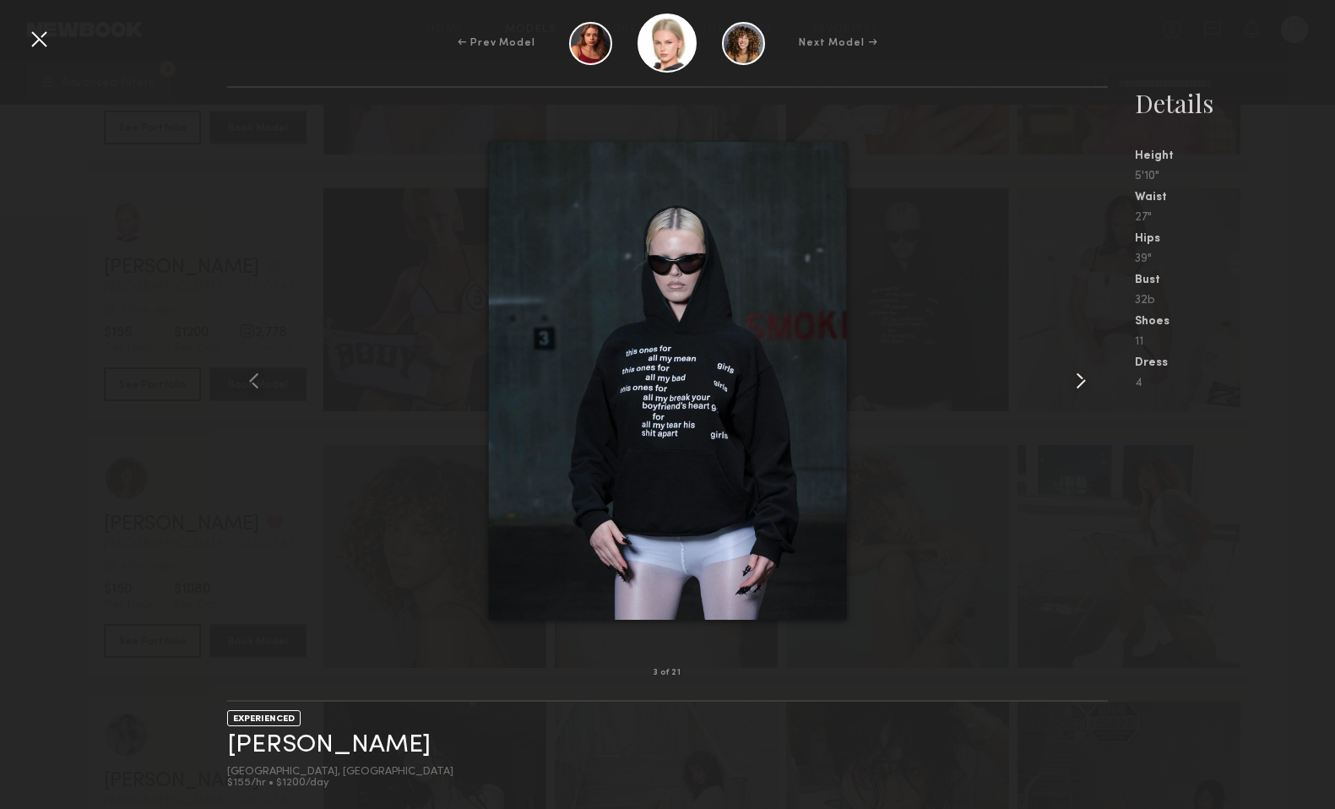
click at [1089, 378] on common-icon at bounding box center [1080, 380] width 27 height 27
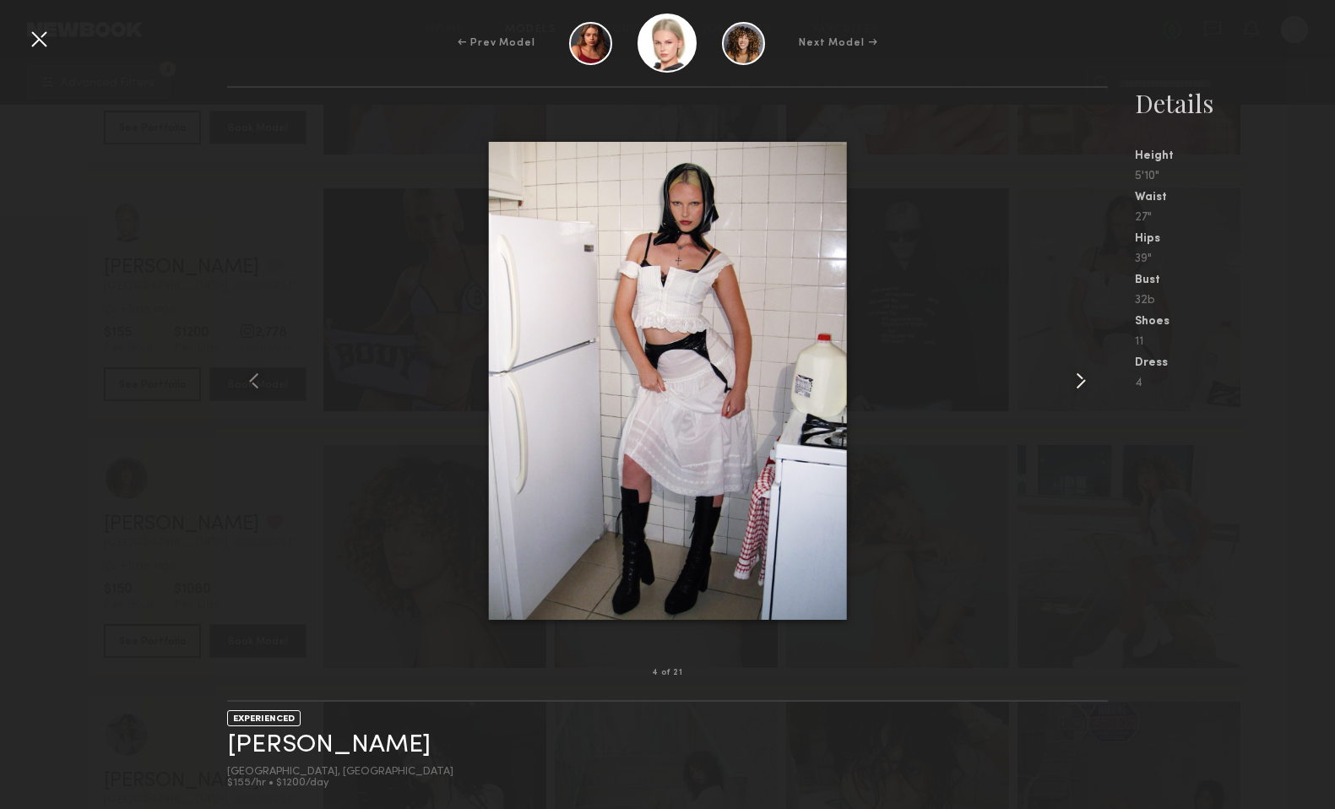
click at [1089, 378] on common-icon at bounding box center [1080, 380] width 27 height 27
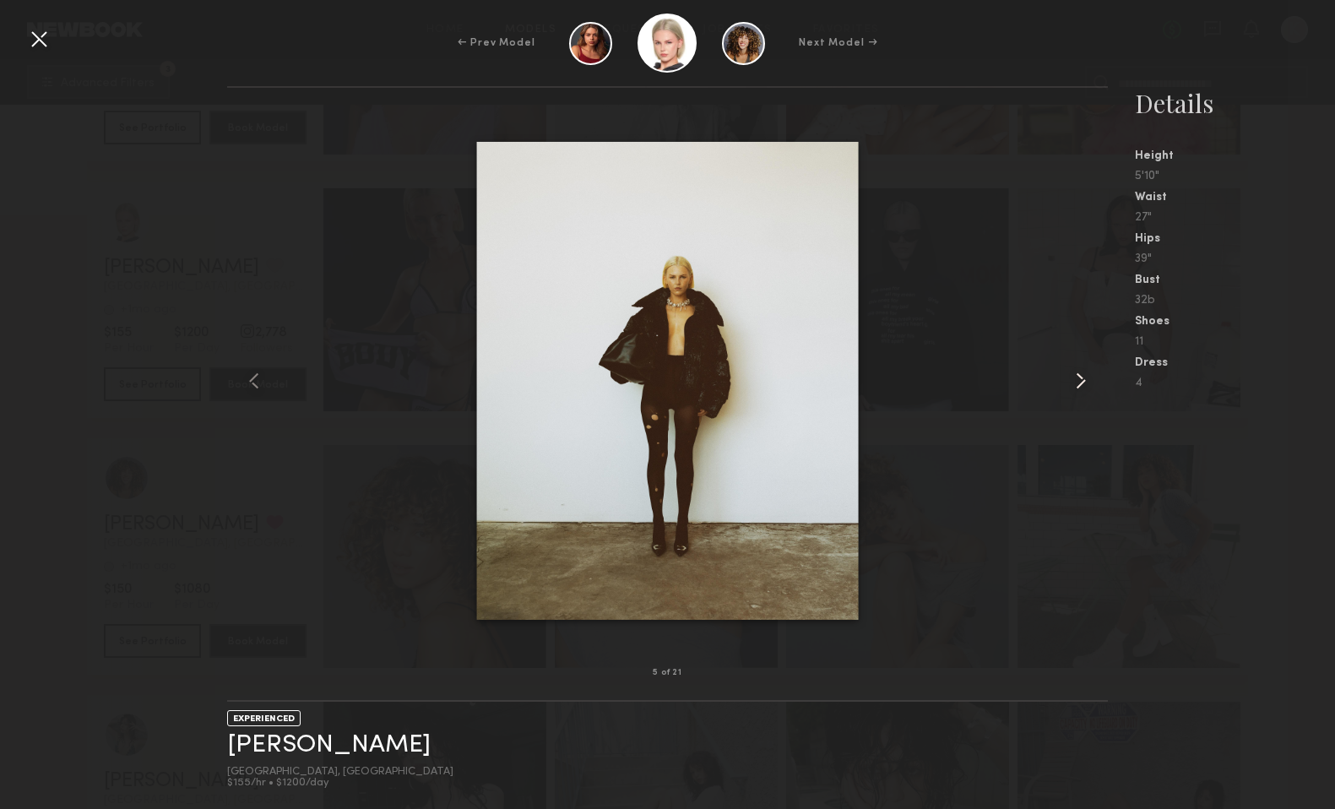
click at [1089, 378] on common-icon at bounding box center [1080, 380] width 27 height 27
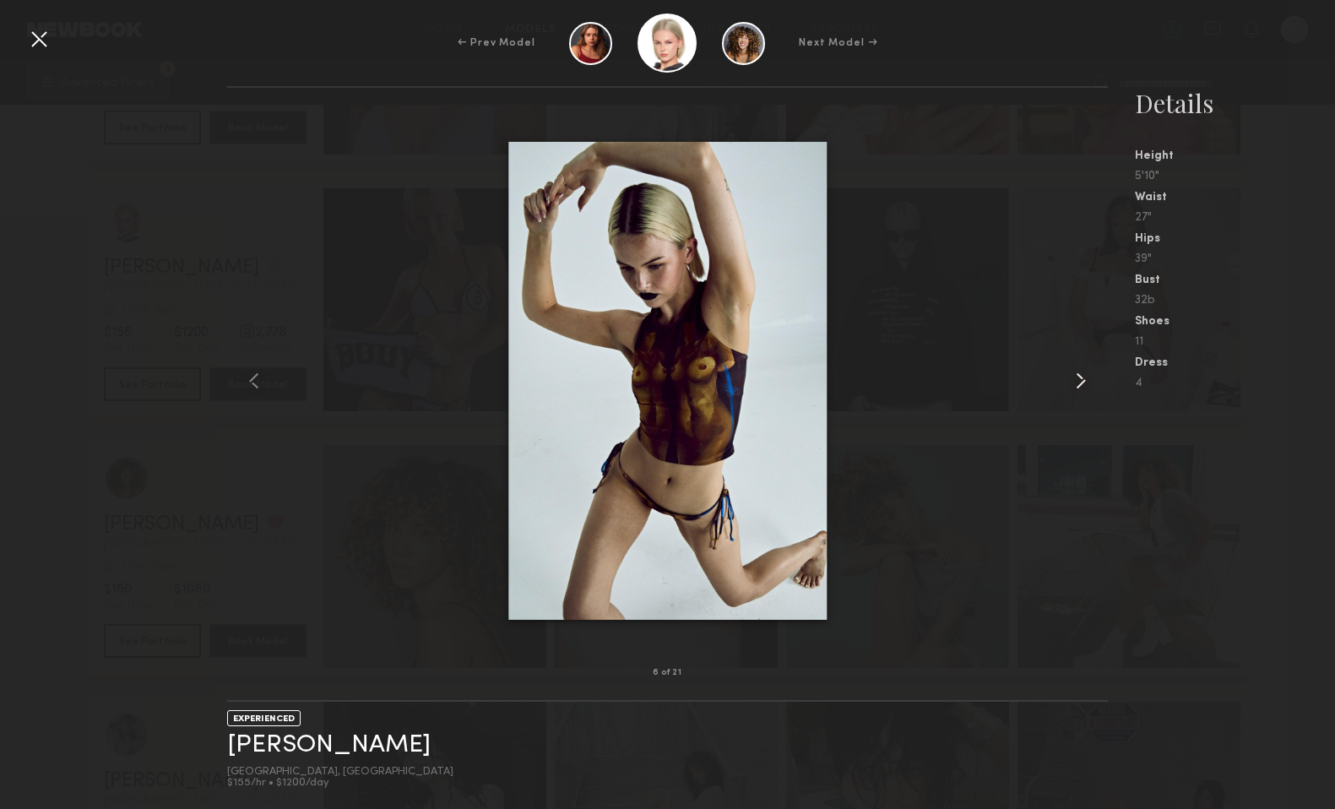
click at [1089, 378] on common-icon at bounding box center [1080, 380] width 27 height 27
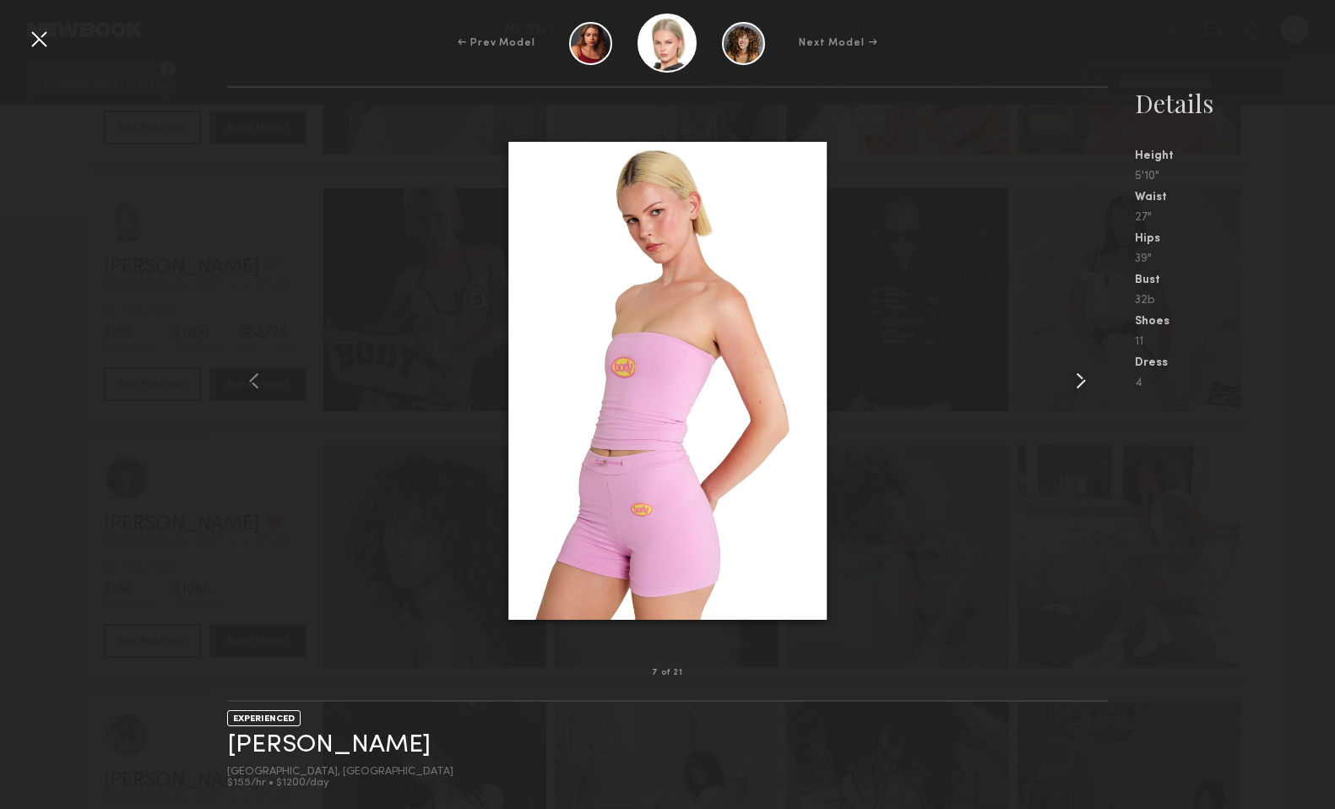
click at [1089, 378] on common-icon at bounding box center [1080, 380] width 27 height 27
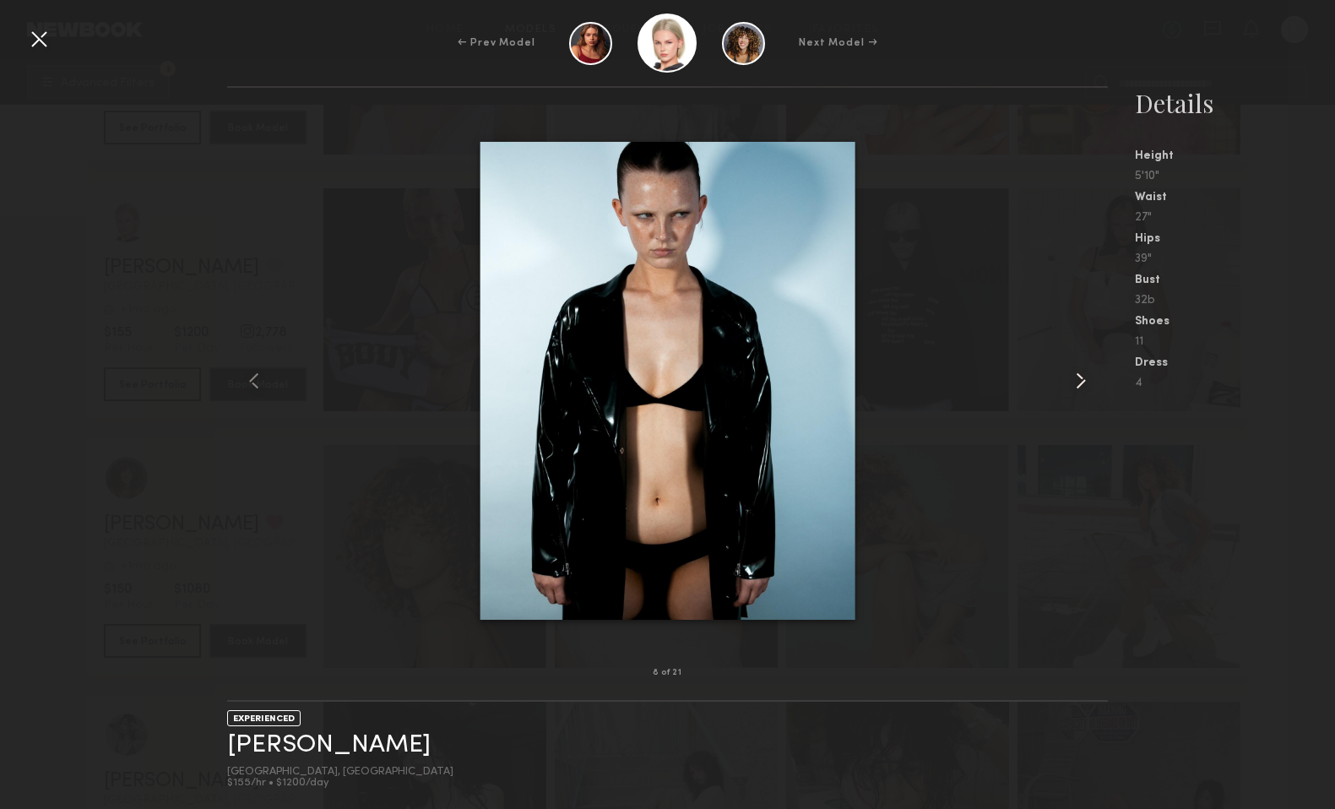
click at [1089, 378] on common-icon at bounding box center [1080, 380] width 27 height 27
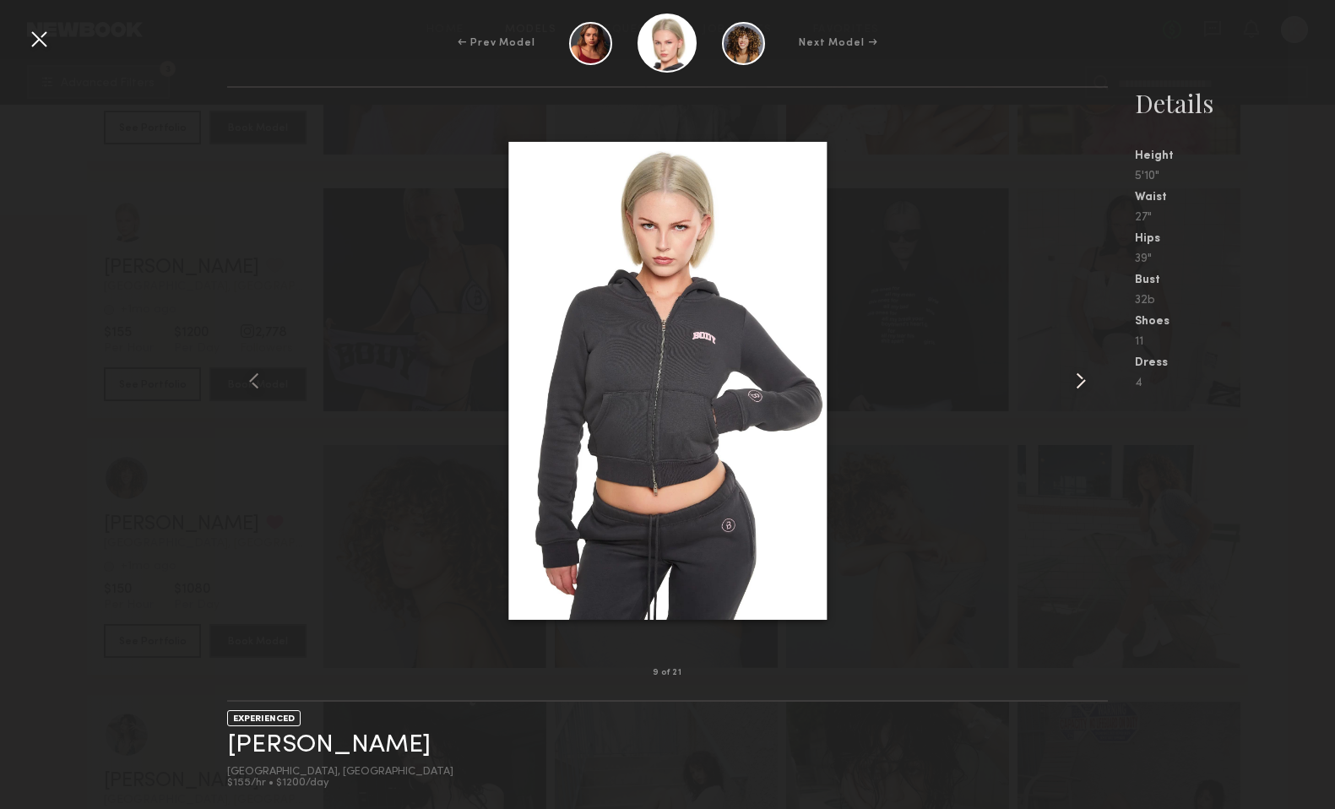
click at [1089, 378] on common-icon at bounding box center [1080, 380] width 27 height 27
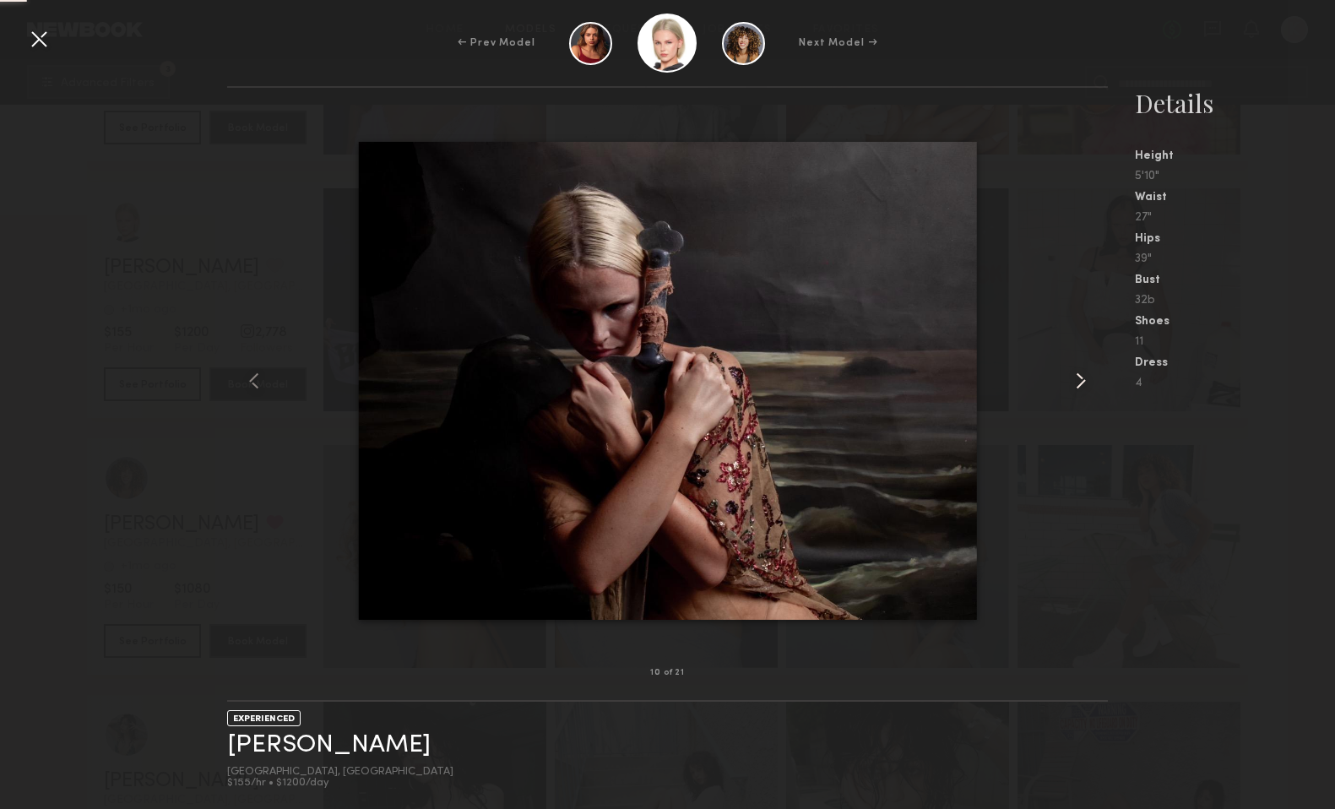
click at [1089, 378] on common-icon at bounding box center [1080, 380] width 27 height 27
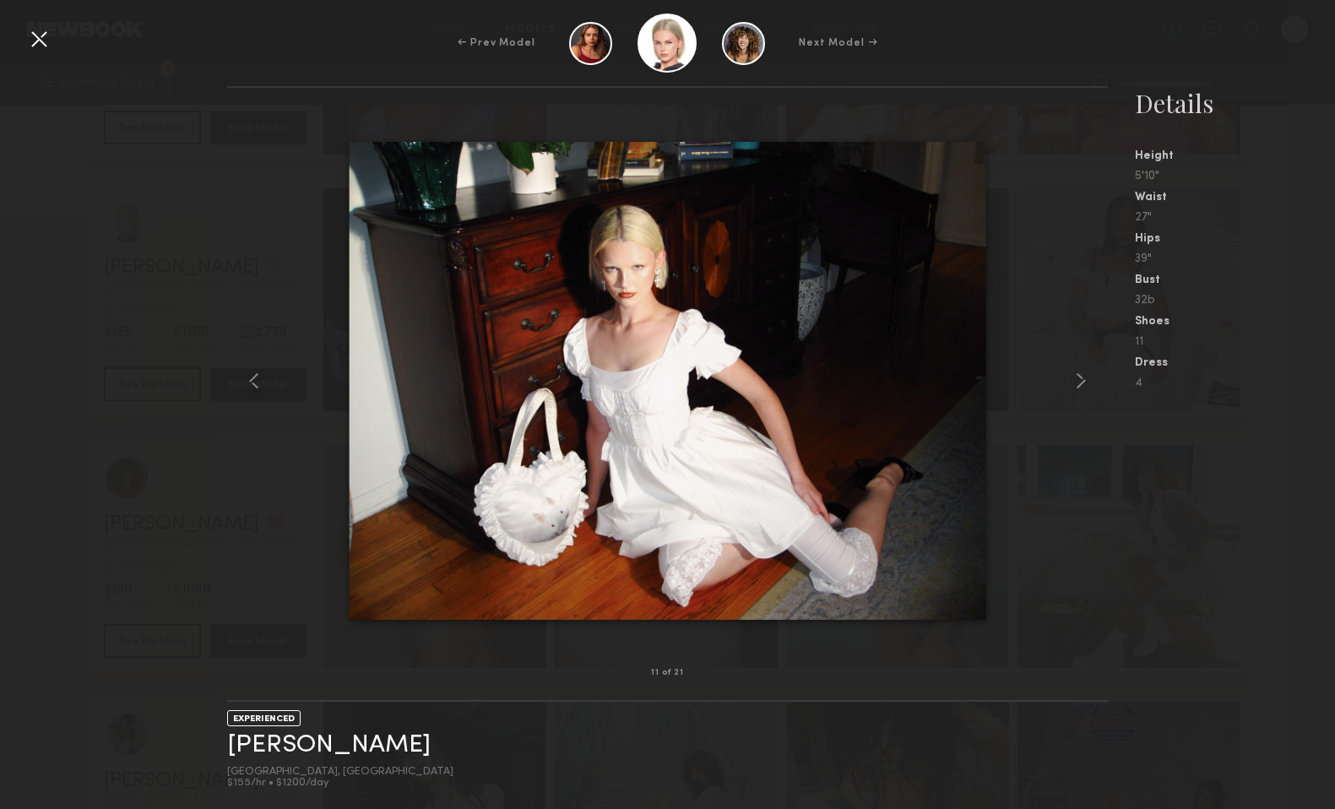
click at [30, 42] on div at bounding box center [38, 38] width 27 height 27
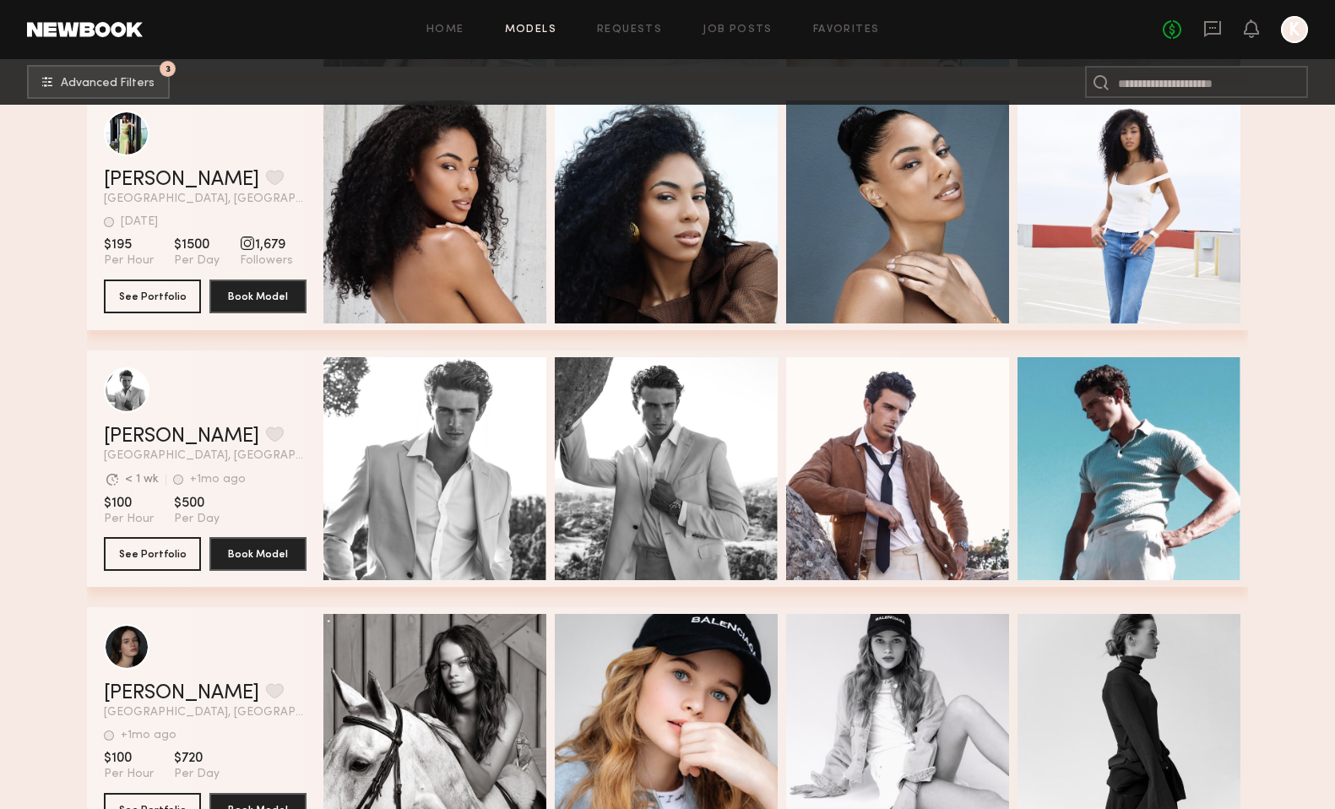
scroll to position [20521, 0]
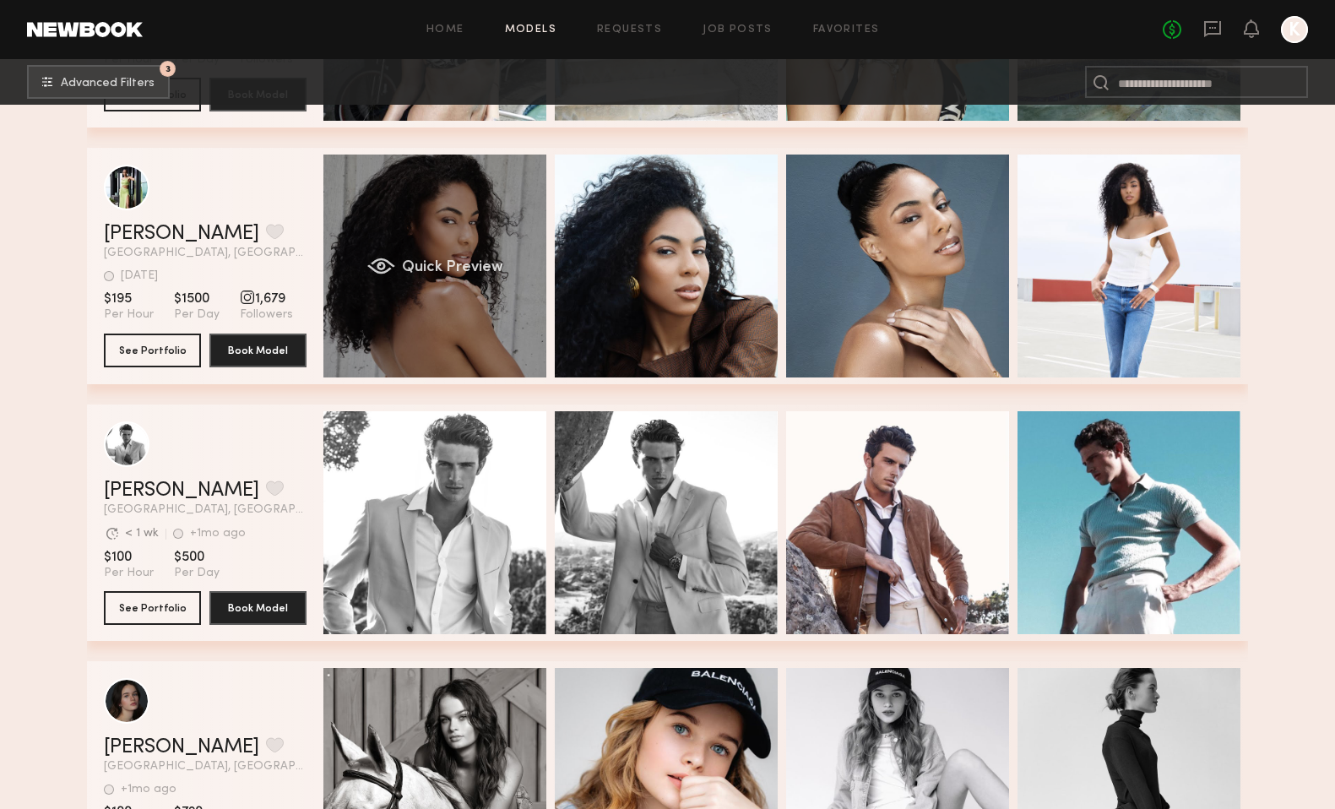
click at [427, 264] on span "Quick Preview" at bounding box center [452, 267] width 101 height 15
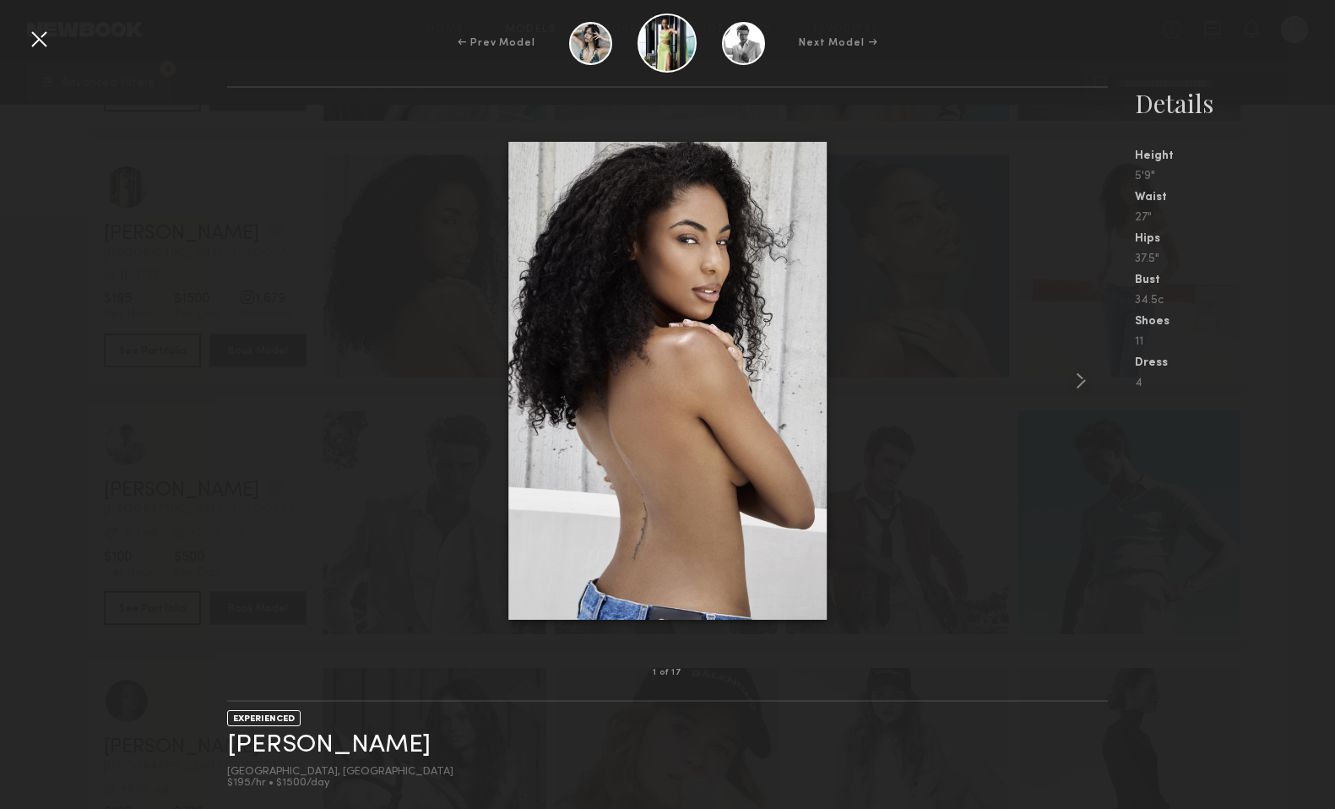
click at [45, 30] on div at bounding box center [38, 38] width 27 height 27
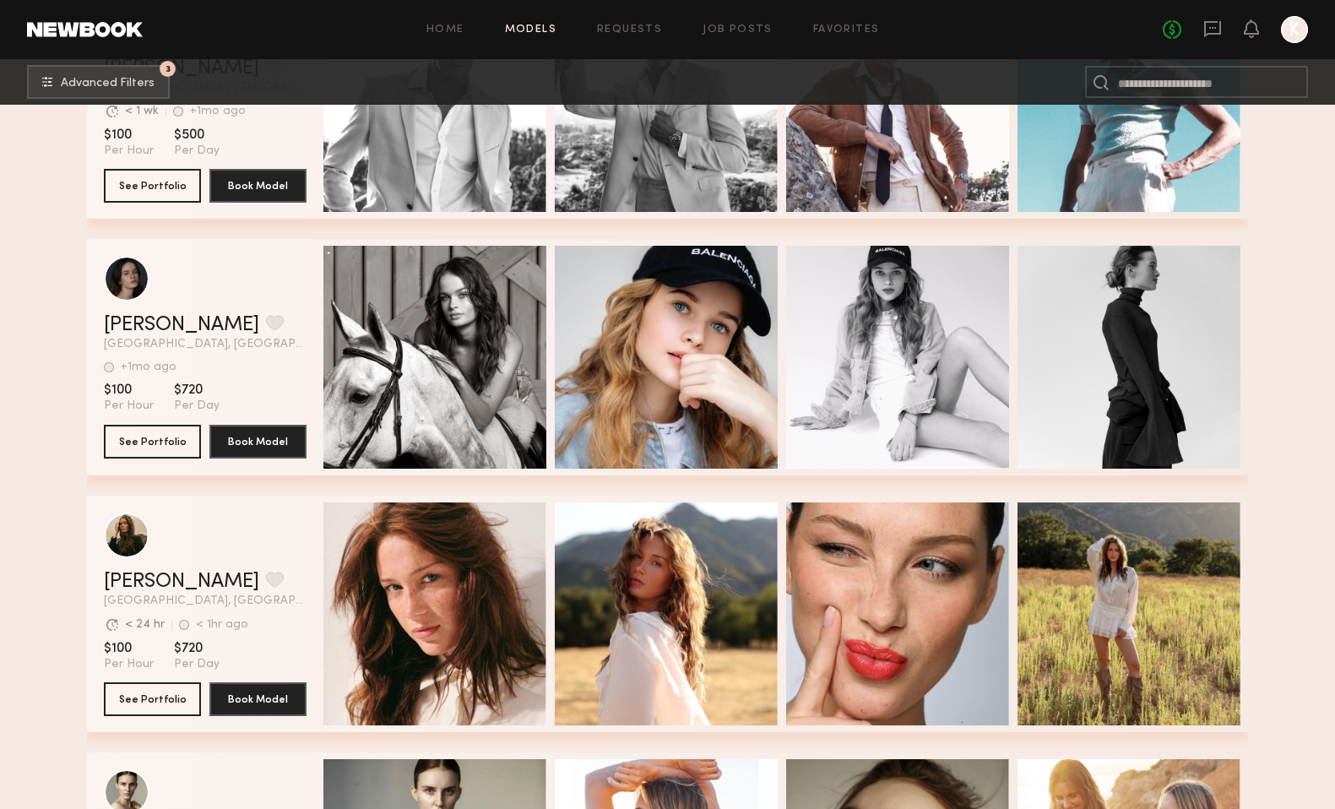
scroll to position [21057, 0]
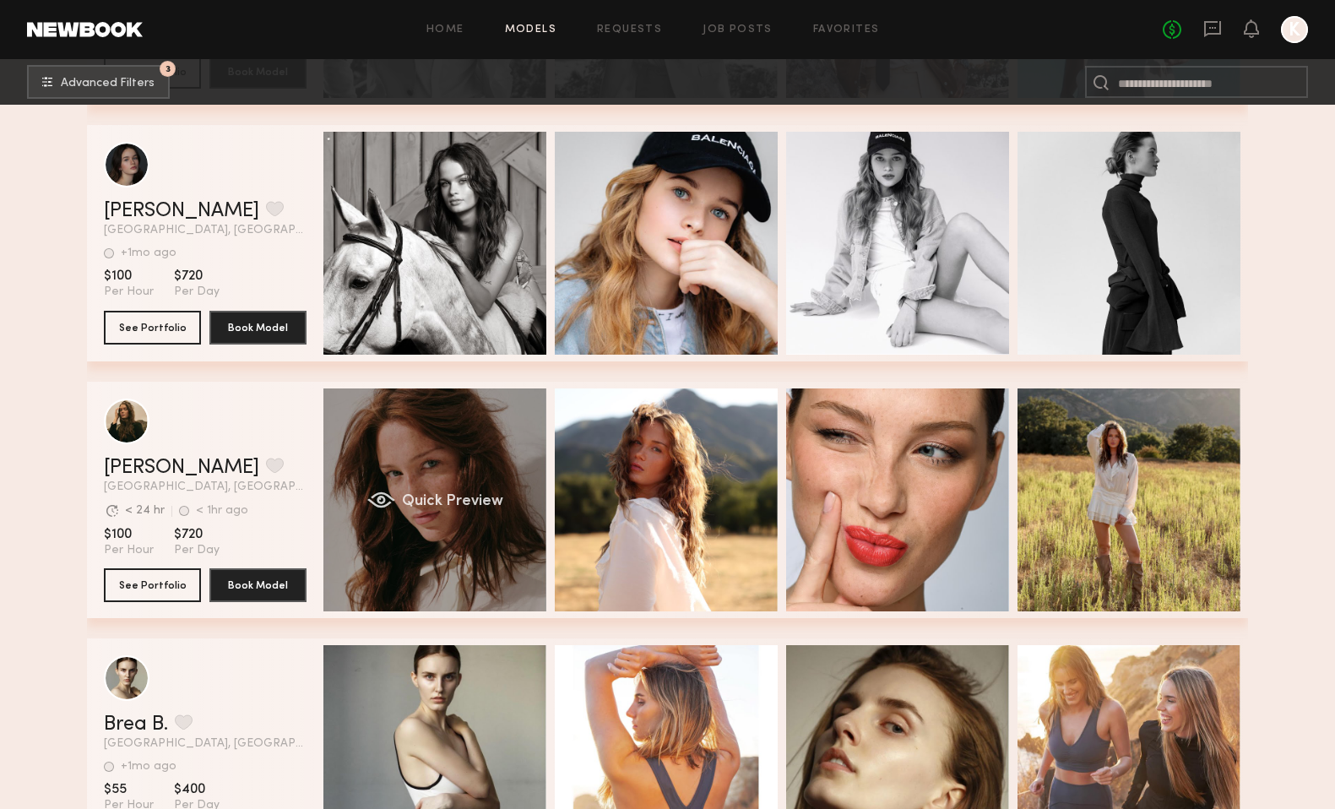
click at [445, 499] on span "Quick Preview" at bounding box center [452, 501] width 101 height 15
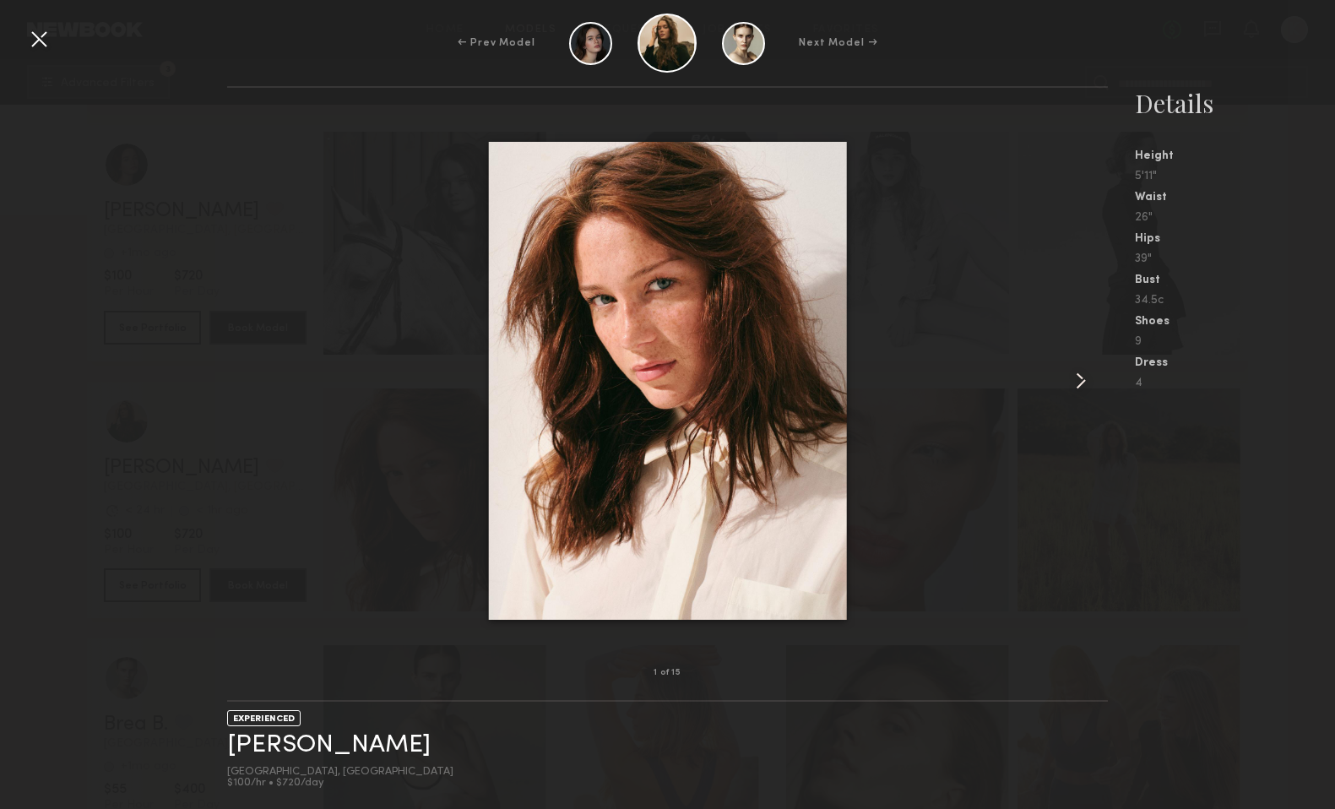
click at [1081, 386] on common-icon at bounding box center [1080, 380] width 27 height 27
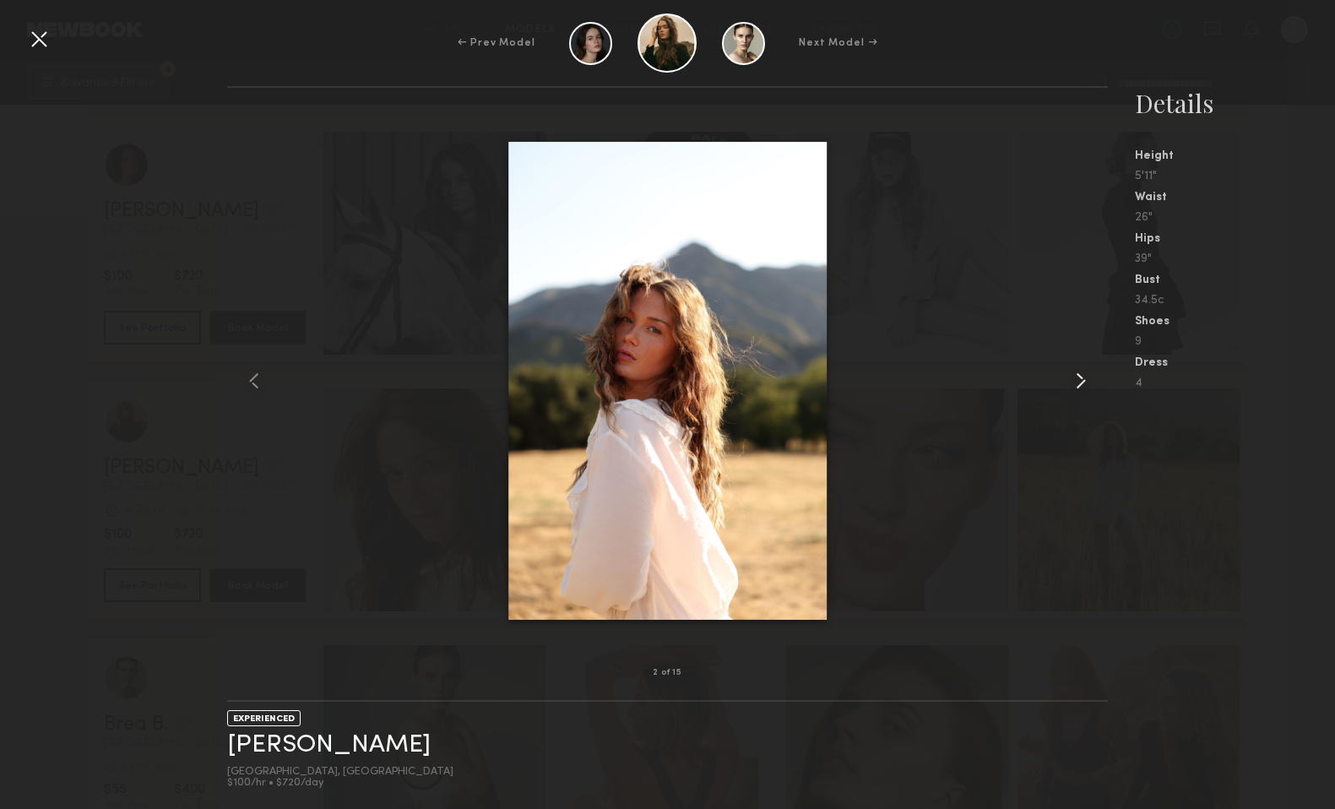
click at [1081, 386] on common-icon at bounding box center [1080, 380] width 27 height 27
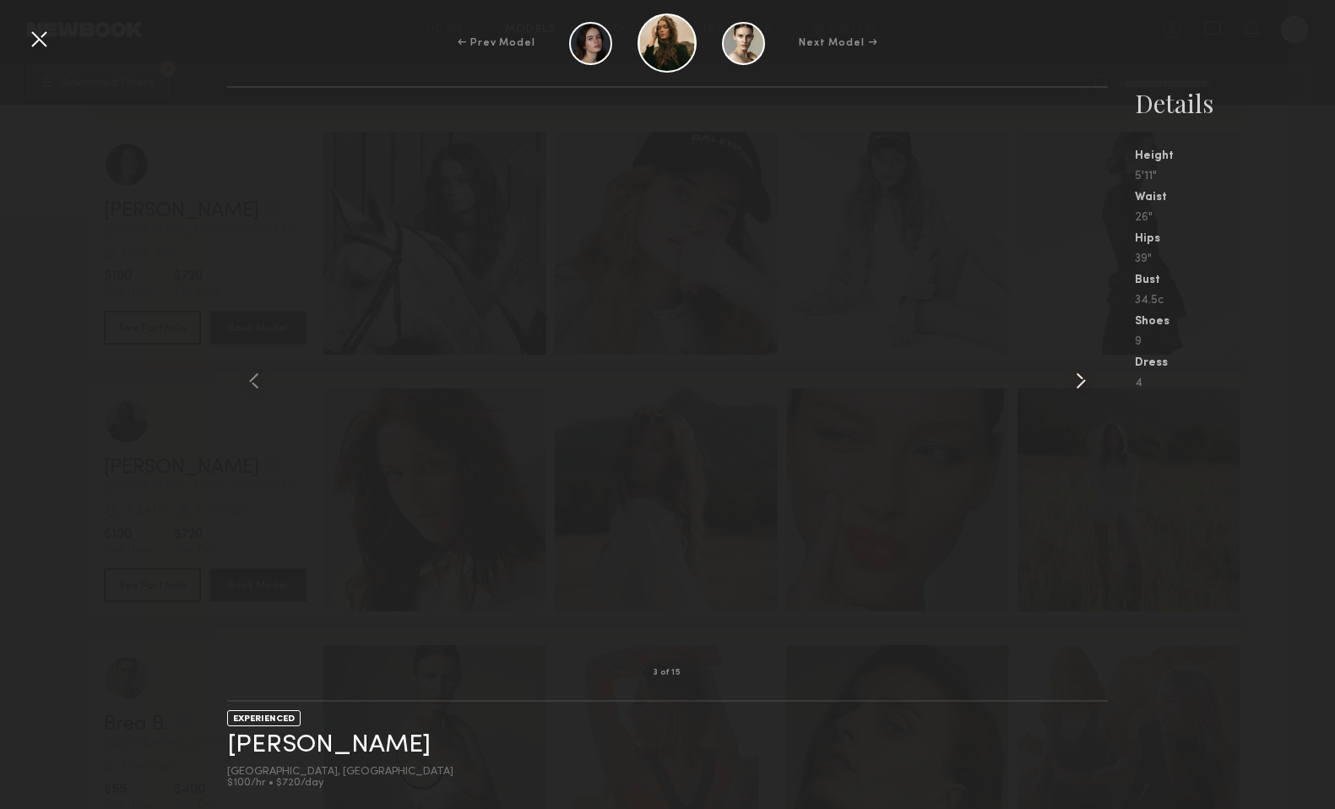
click at [1081, 386] on common-icon at bounding box center [1080, 380] width 27 height 27
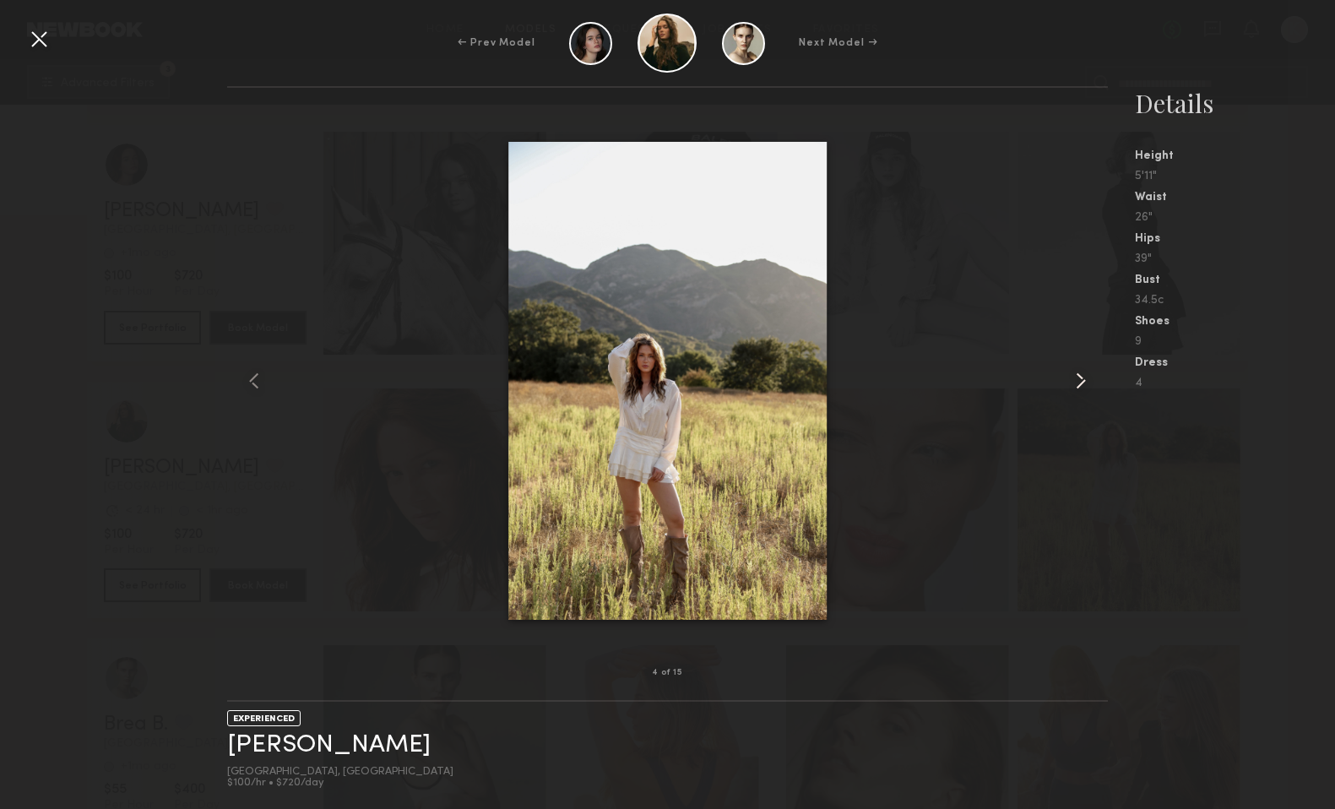
click at [1081, 384] on common-icon at bounding box center [1080, 380] width 27 height 27
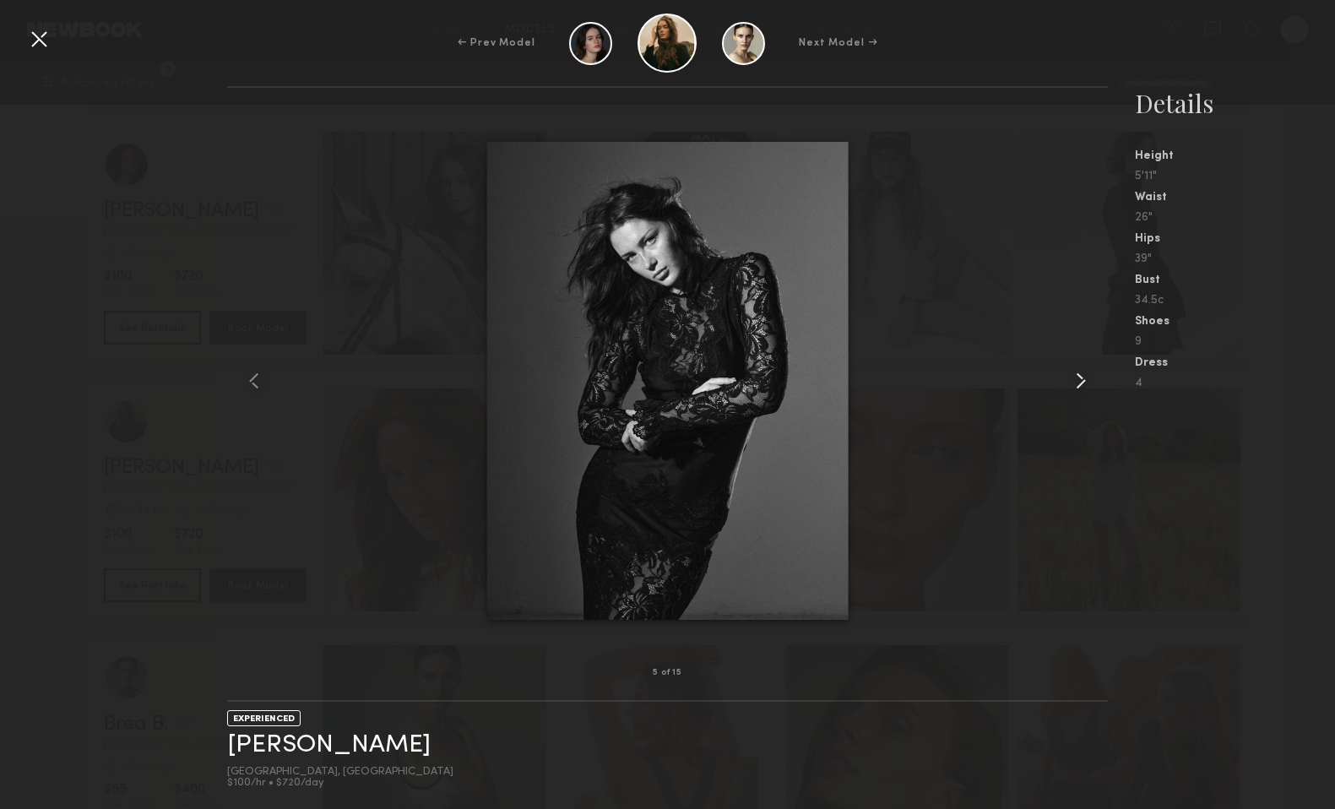
click at [1081, 384] on common-icon at bounding box center [1080, 380] width 27 height 27
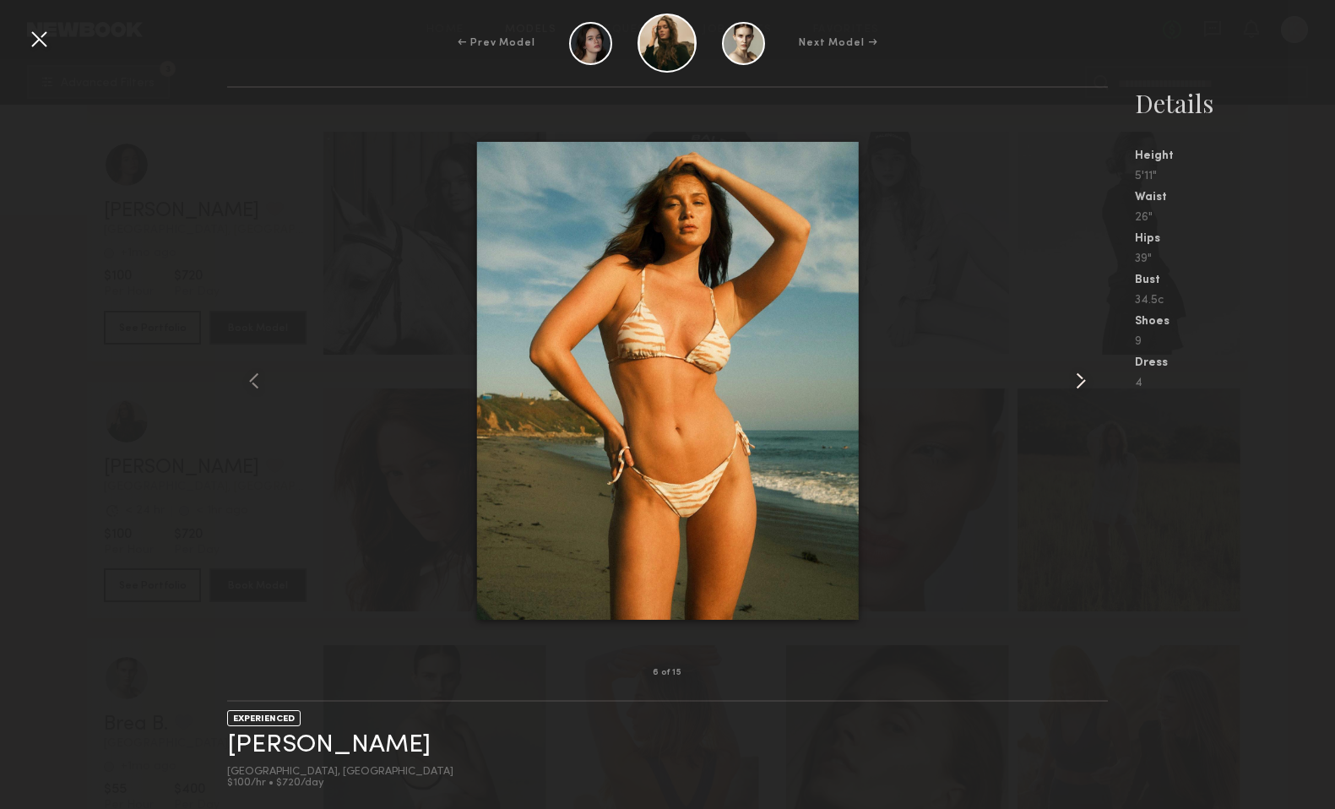
click at [1081, 384] on common-icon at bounding box center [1080, 380] width 27 height 27
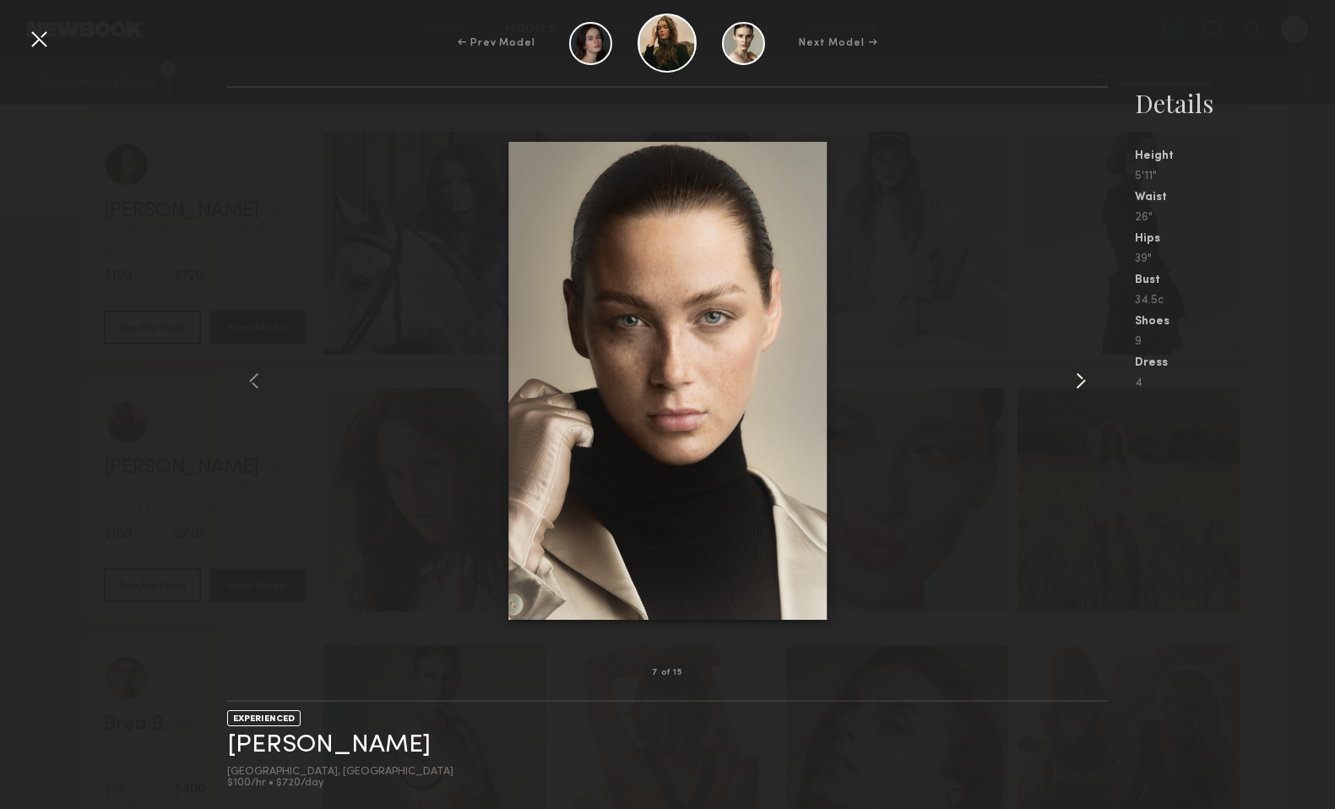
click at [1081, 384] on common-icon at bounding box center [1080, 380] width 27 height 27
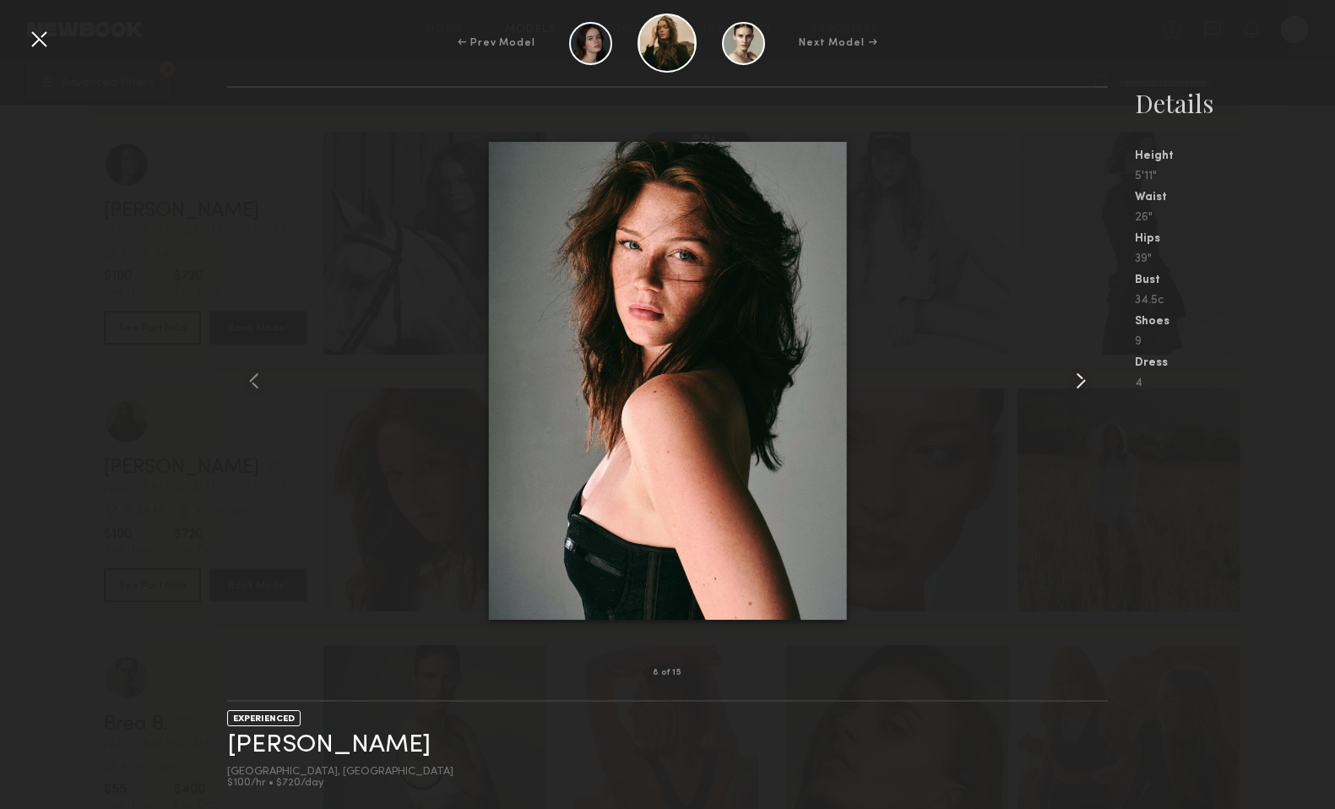
click at [1081, 384] on common-icon at bounding box center [1080, 380] width 27 height 27
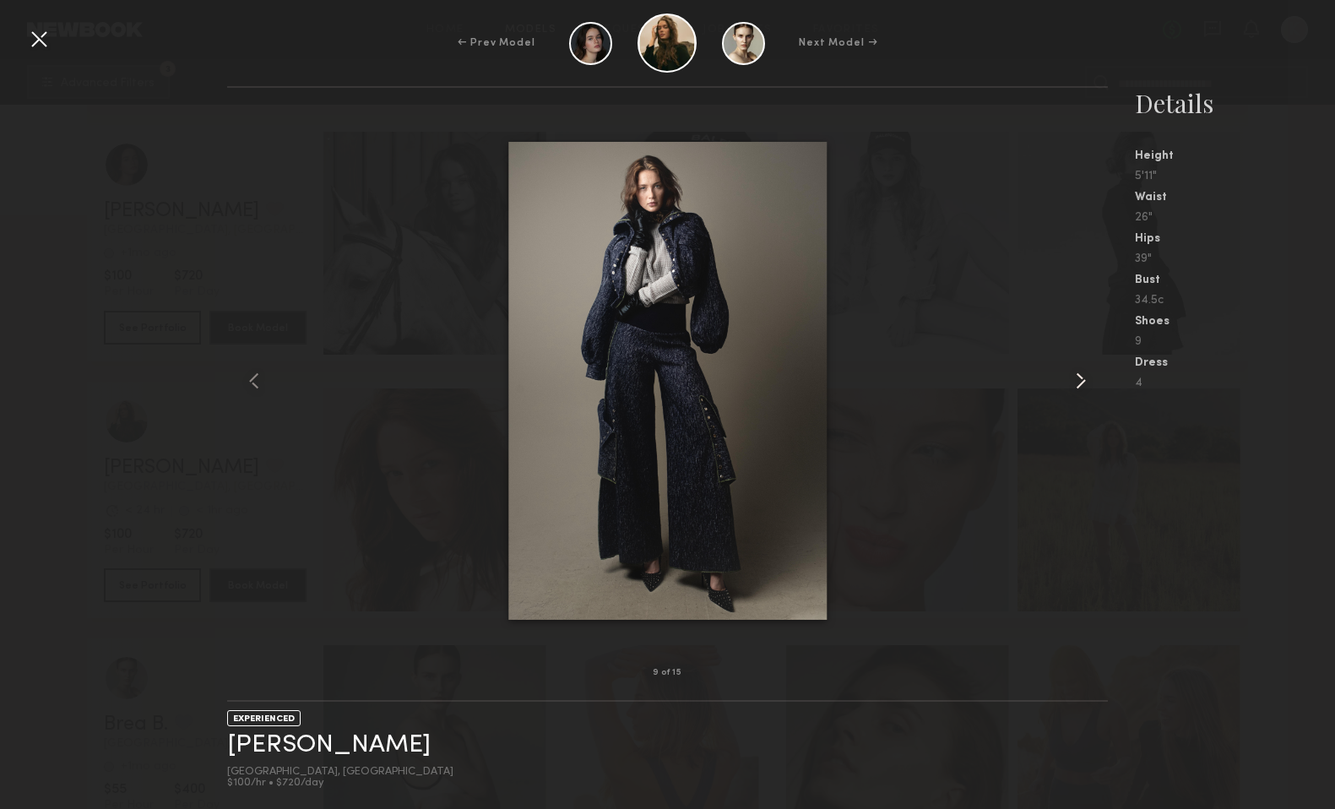
click at [1081, 384] on common-icon at bounding box center [1080, 380] width 27 height 27
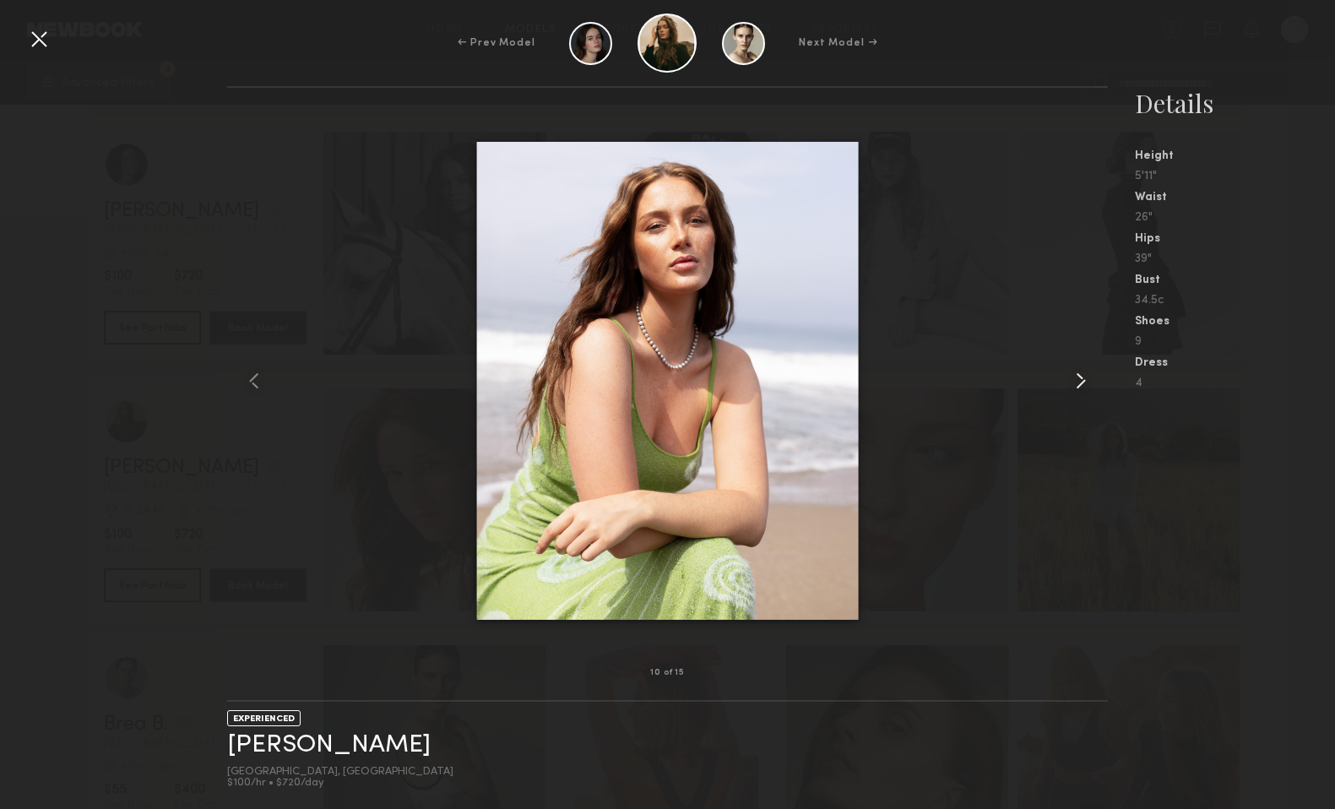
click at [1081, 384] on common-icon at bounding box center [1080, 380] width 27 height 27
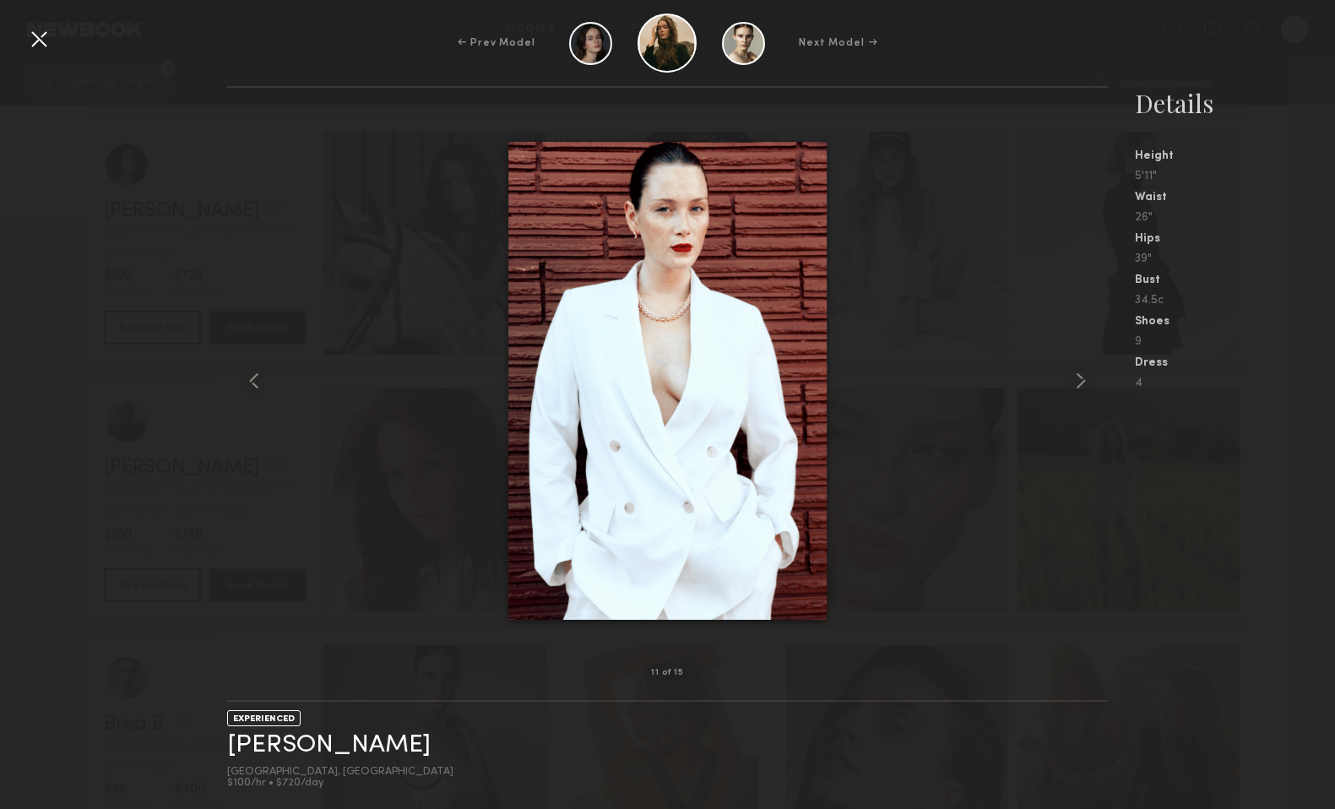
click at [35, 34] on div at bounding box center [38, 38] width 27 height 27
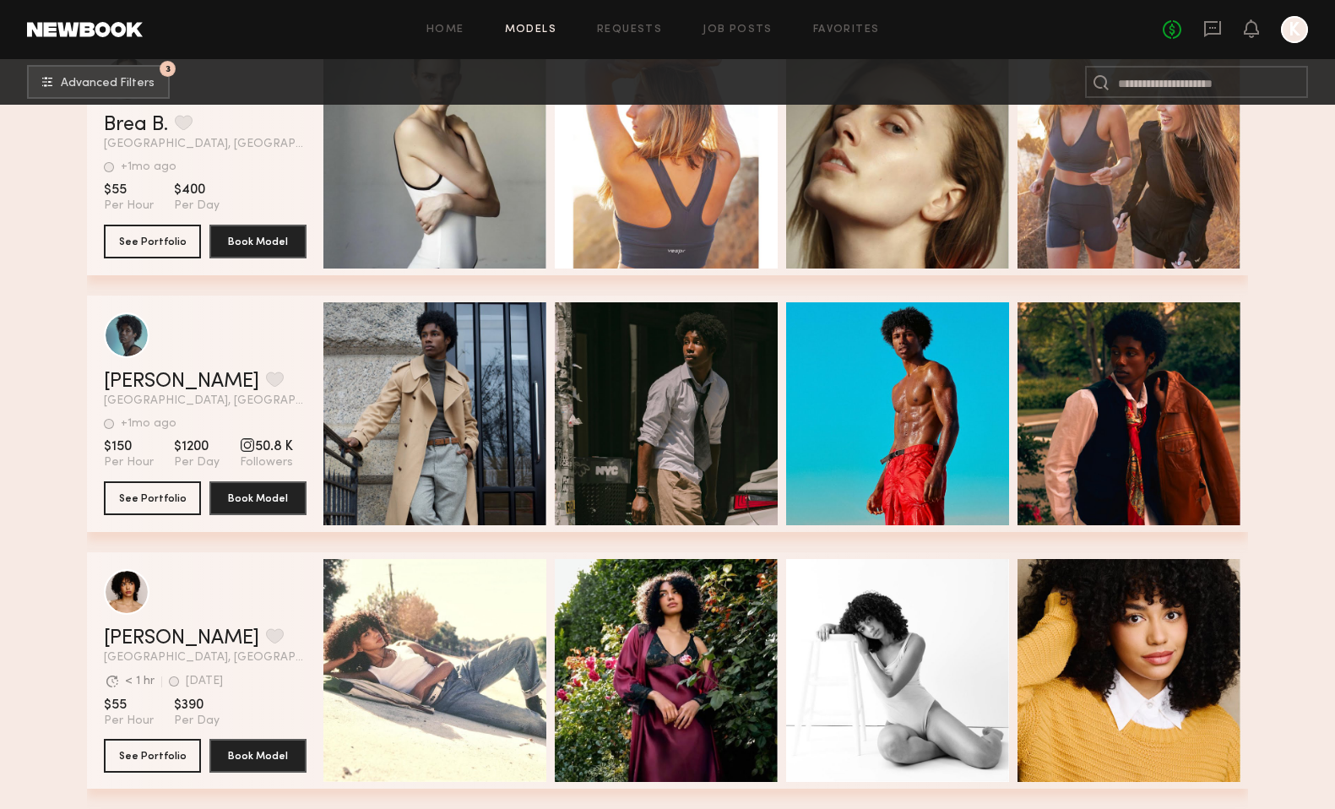
scroll to position [21658, 0]
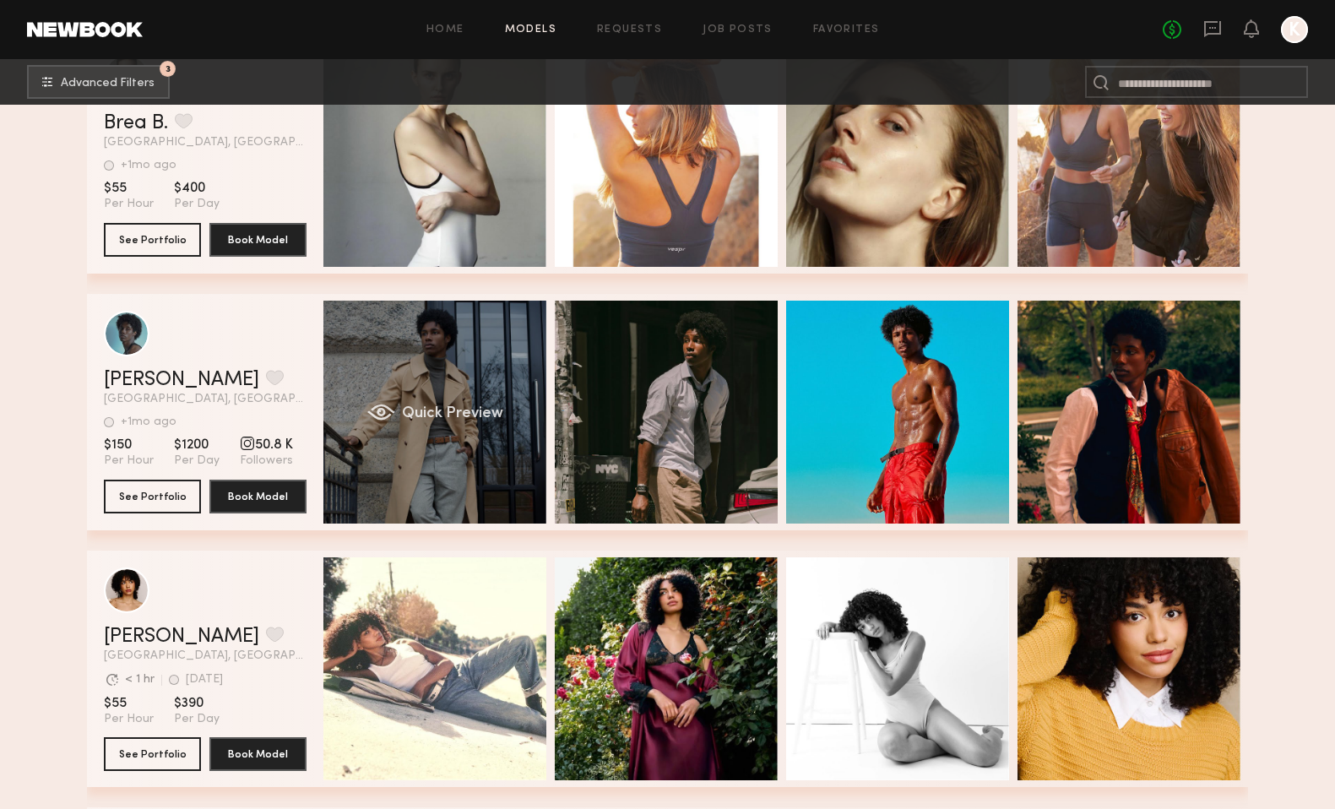
click at [446, 407] on span "Quick Preview" at bounding box center [452, 413] width 101 height 15
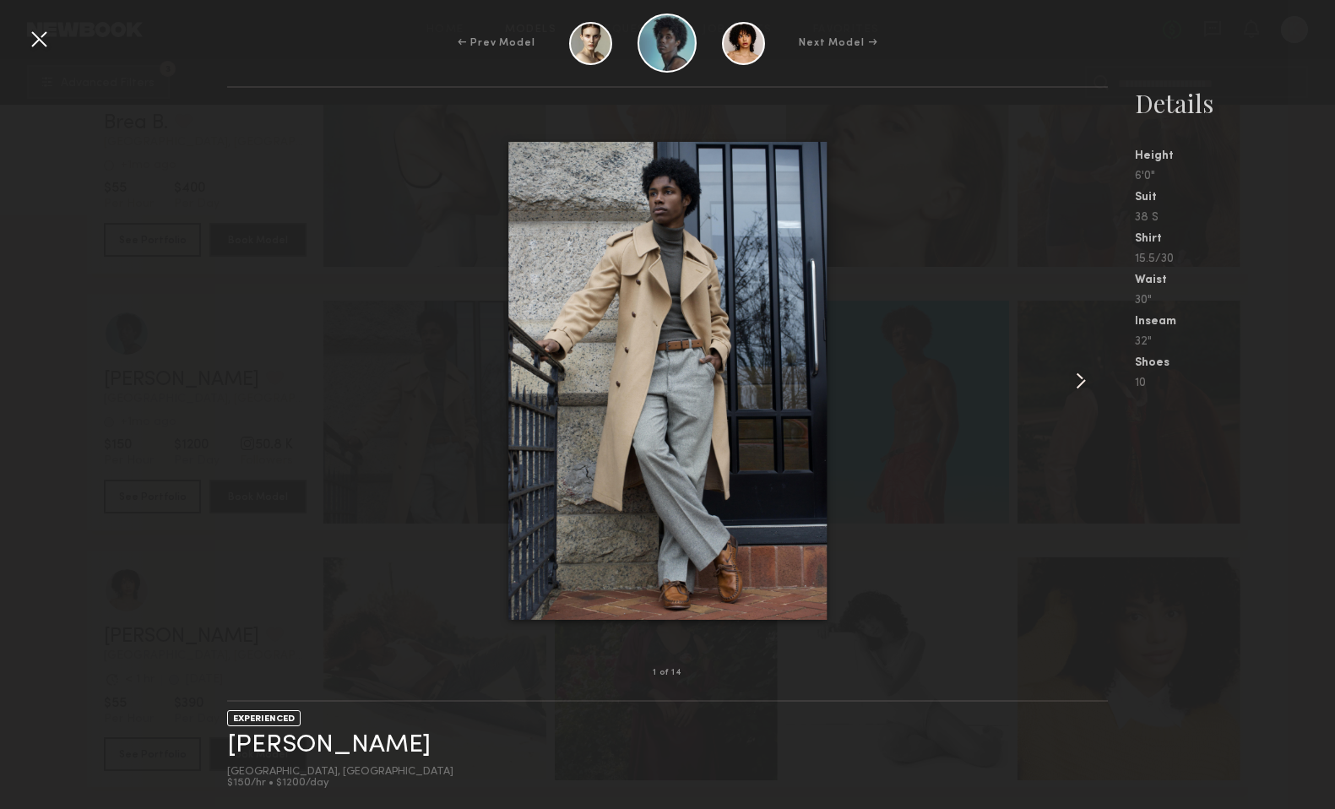
click at [1085, 377] on common-icon at bounding box center [1080, 380] width 27 height 27
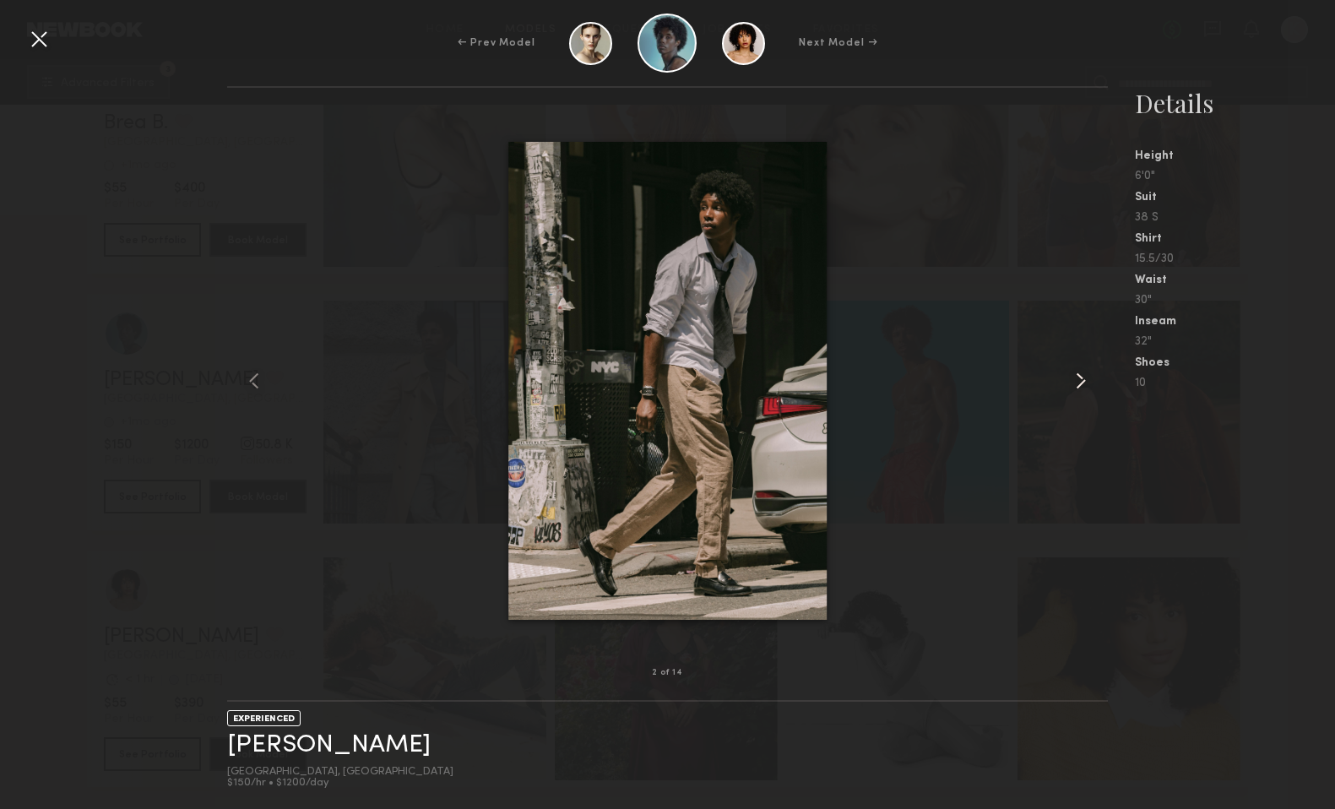
click at [1085, 377] on common-icon at bounding box center [1080, 380] width 27 height 27
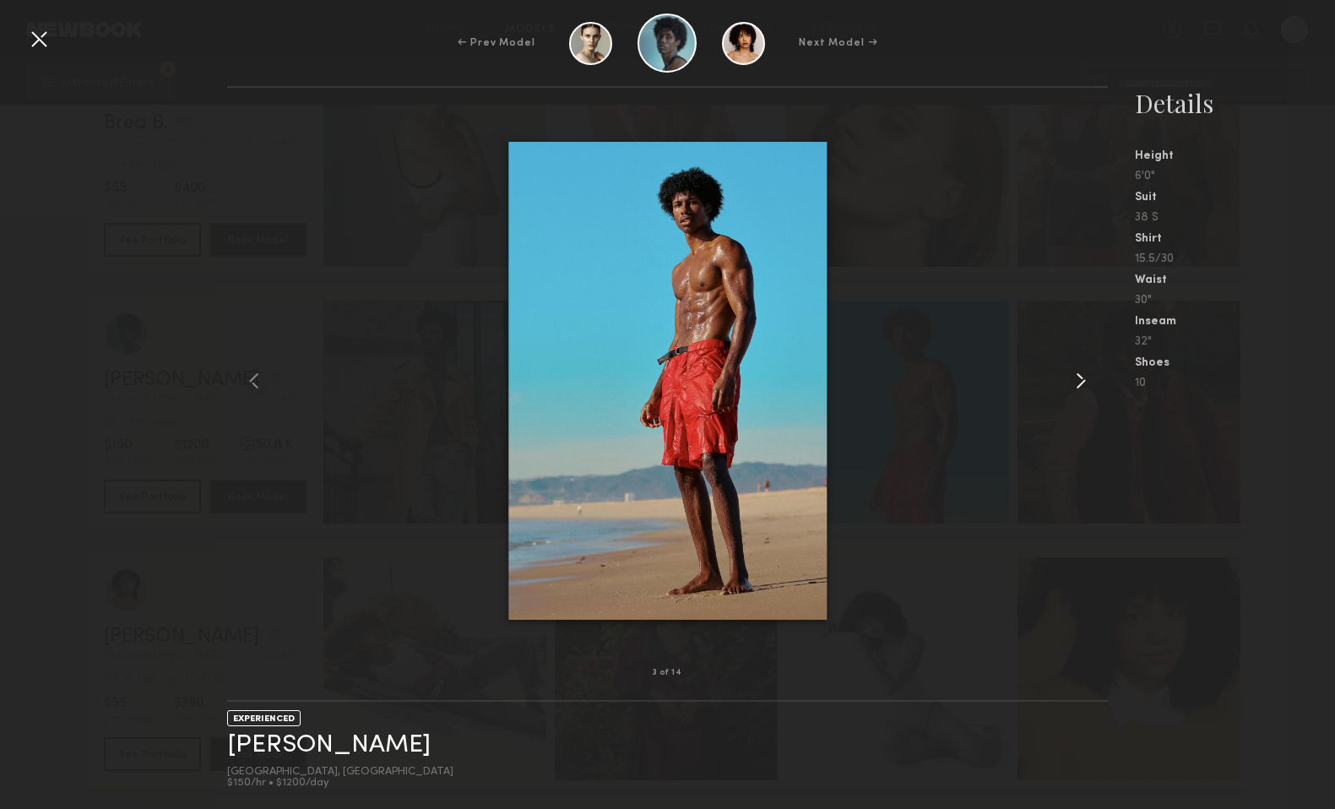
click at [1085, 377] on common-icon at bounding box center [1080, 380] width 27 height 27
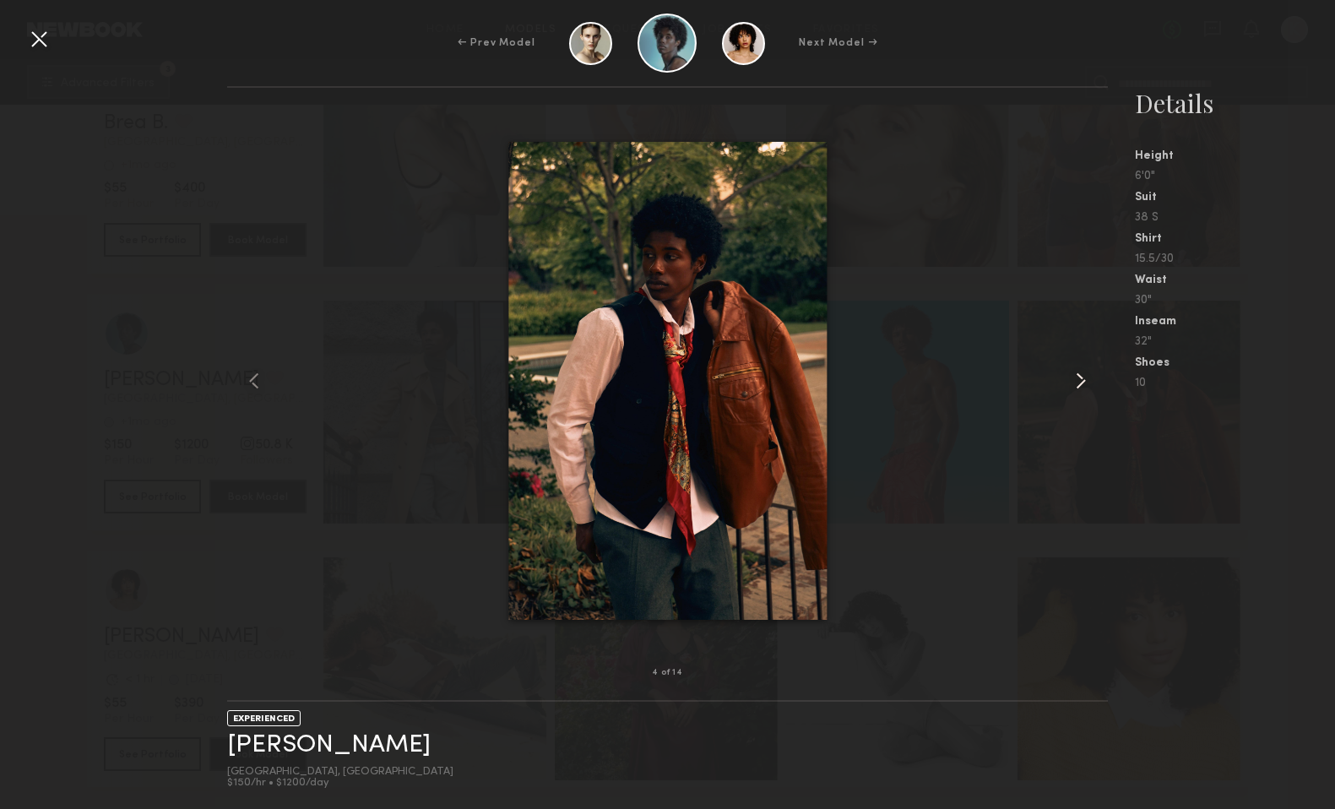
click at [1085, 377] on common-icon at bounding box center [1080, 380] width 27 height 27
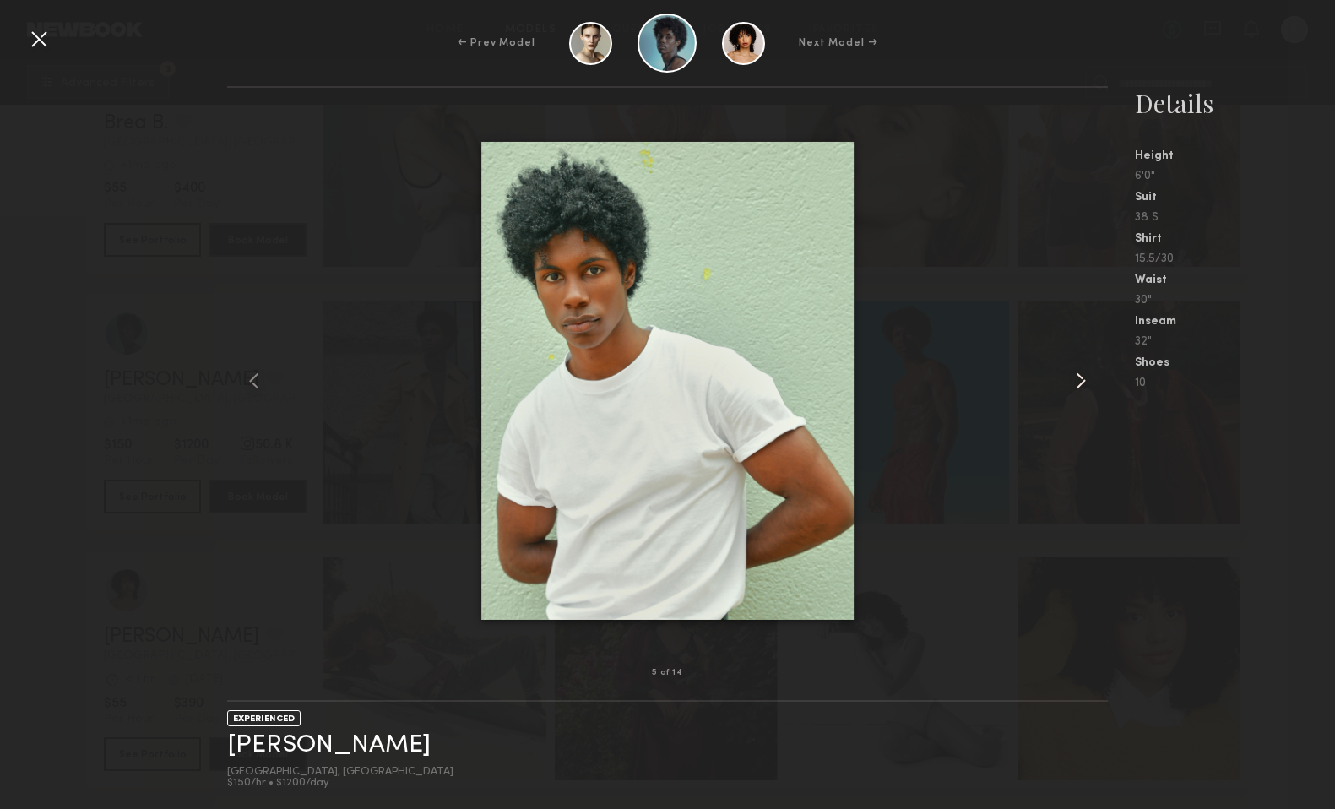
click at [1085, 377] on common-icon at bounding box center [1080, 380] width 27 height 27
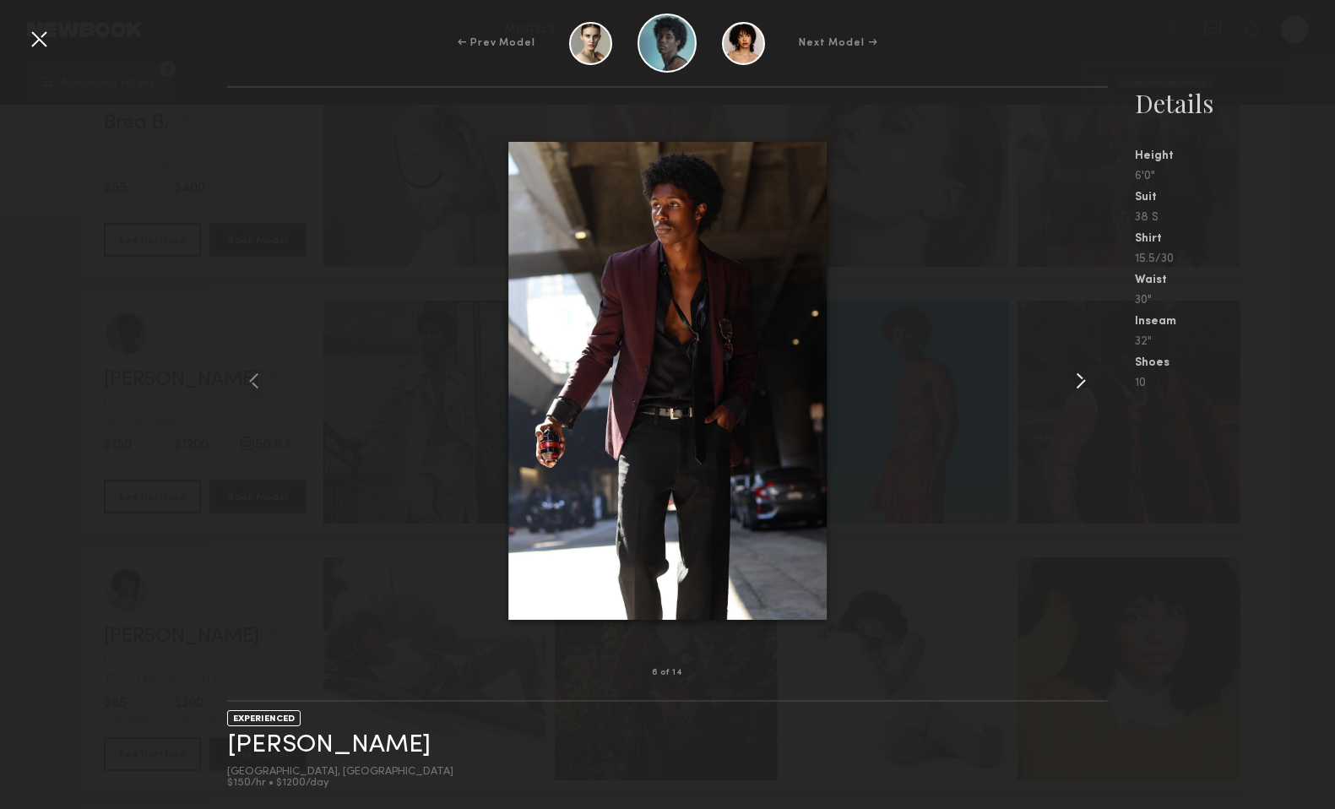
click at [1085, 377] on common-icon at bounding box center [1080, 380] width 27 height 27
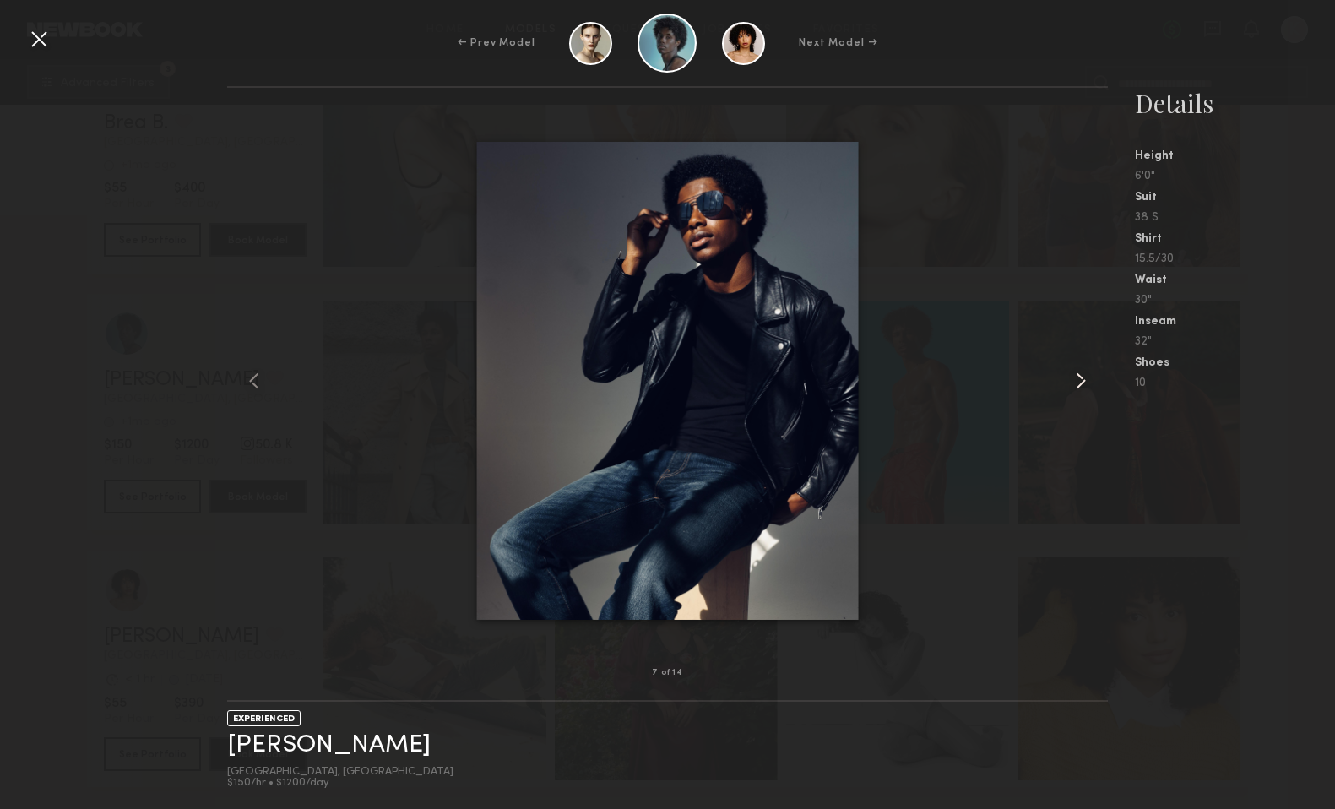
click at [1085, 377] on common-icon at bounding box center [1080, 380] width 27 height 27
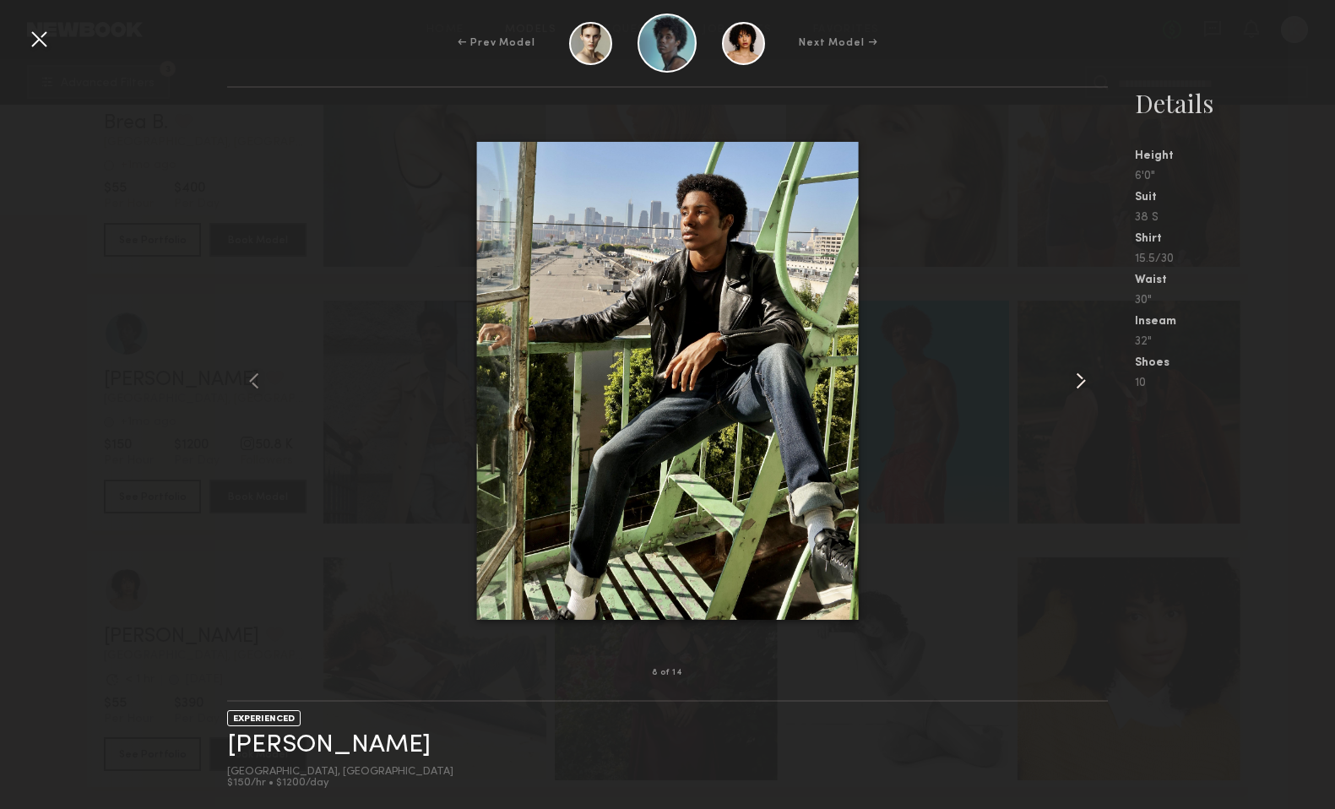
click at [1085, 377] on common-icon at bounding box center [1080, 380] width 27 height 27
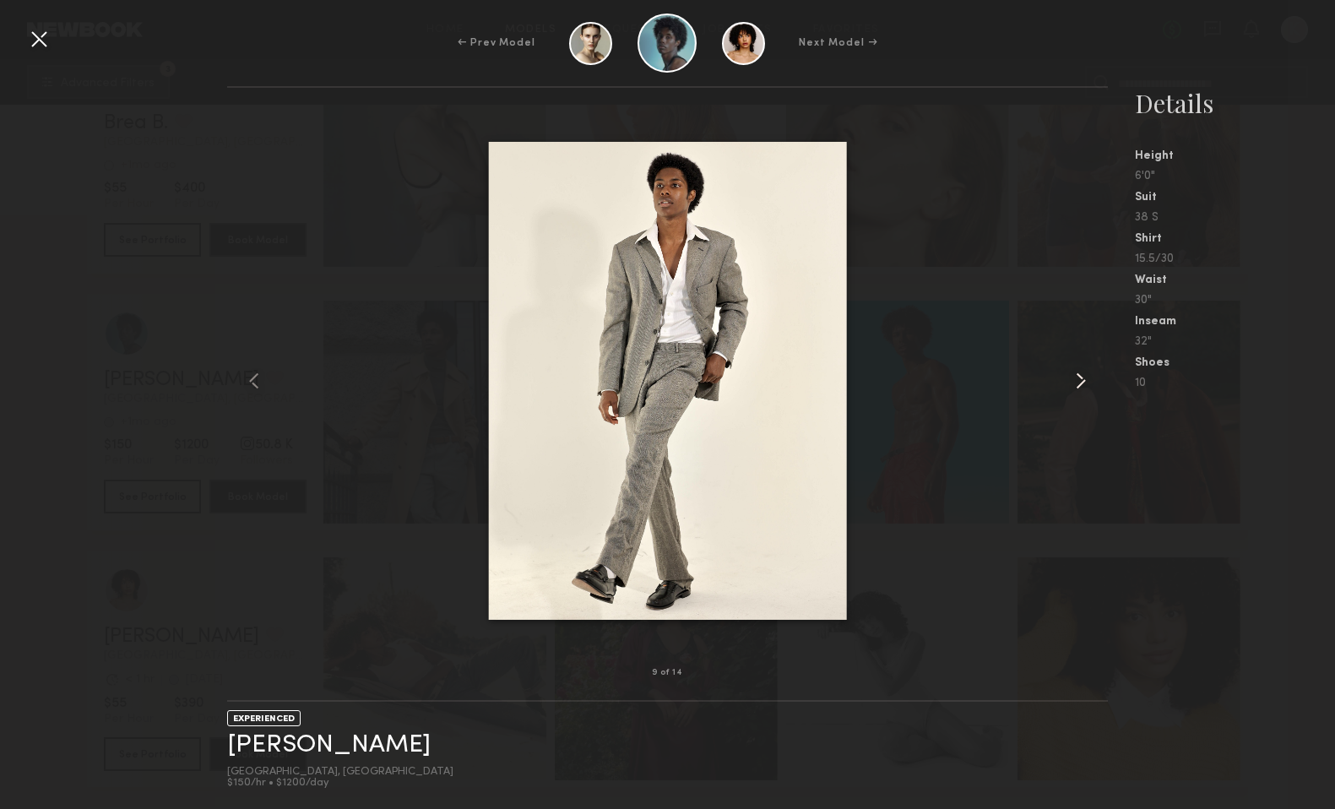
click at [1085, 377] on common-icon at bounding box center [1080, 380] width 27 height 27
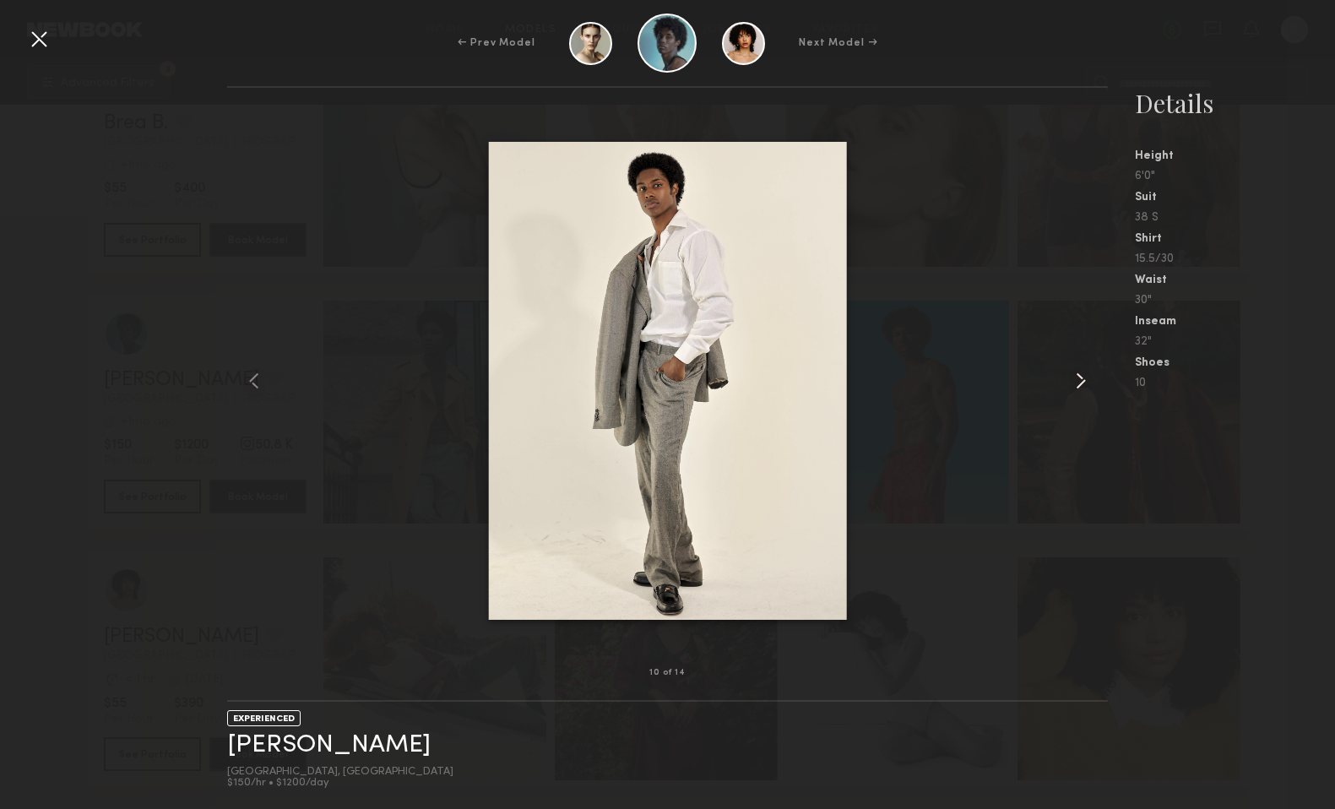
click at [1085, 377] on common-icon at bounding box center [1080, 380] width 27 height 27
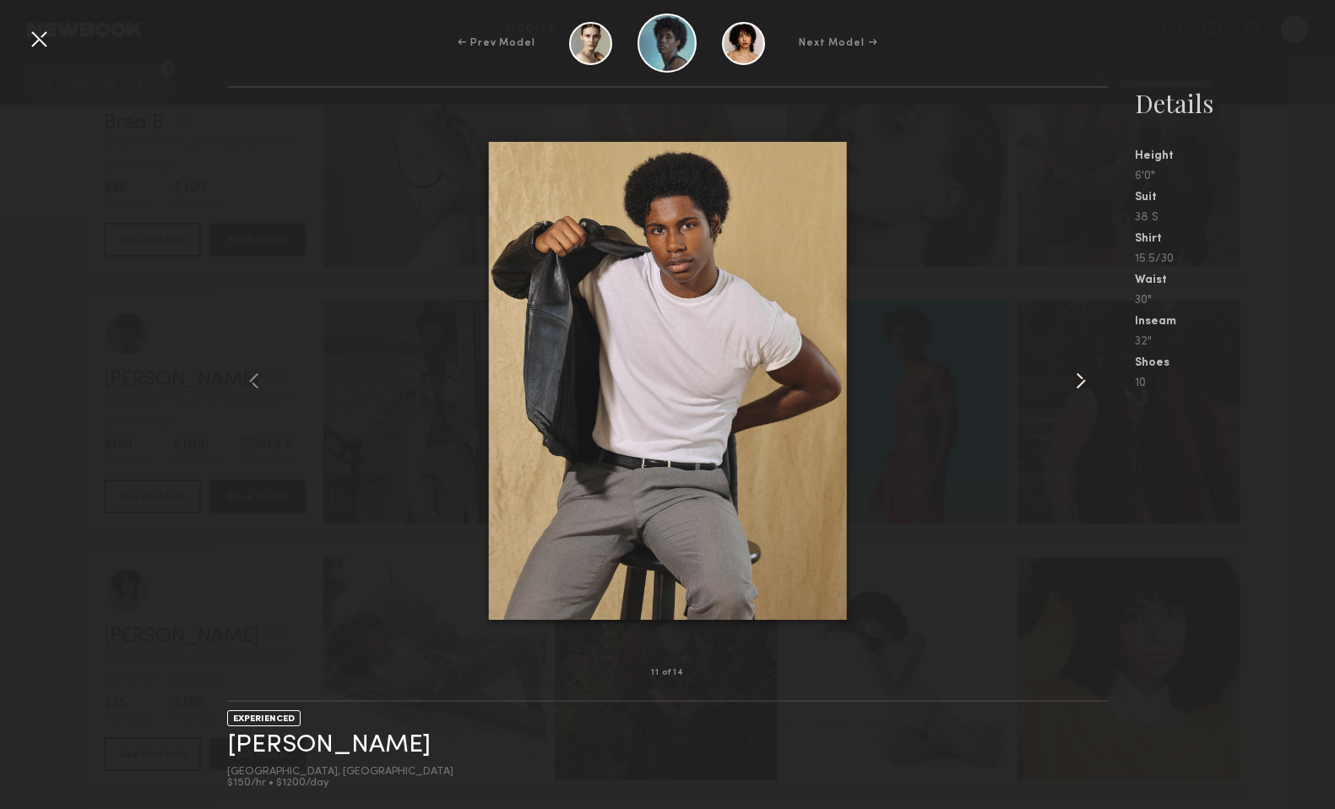
click at [1085, 377] on common-icon at bounding box center [1080, 380] width 27 height 27
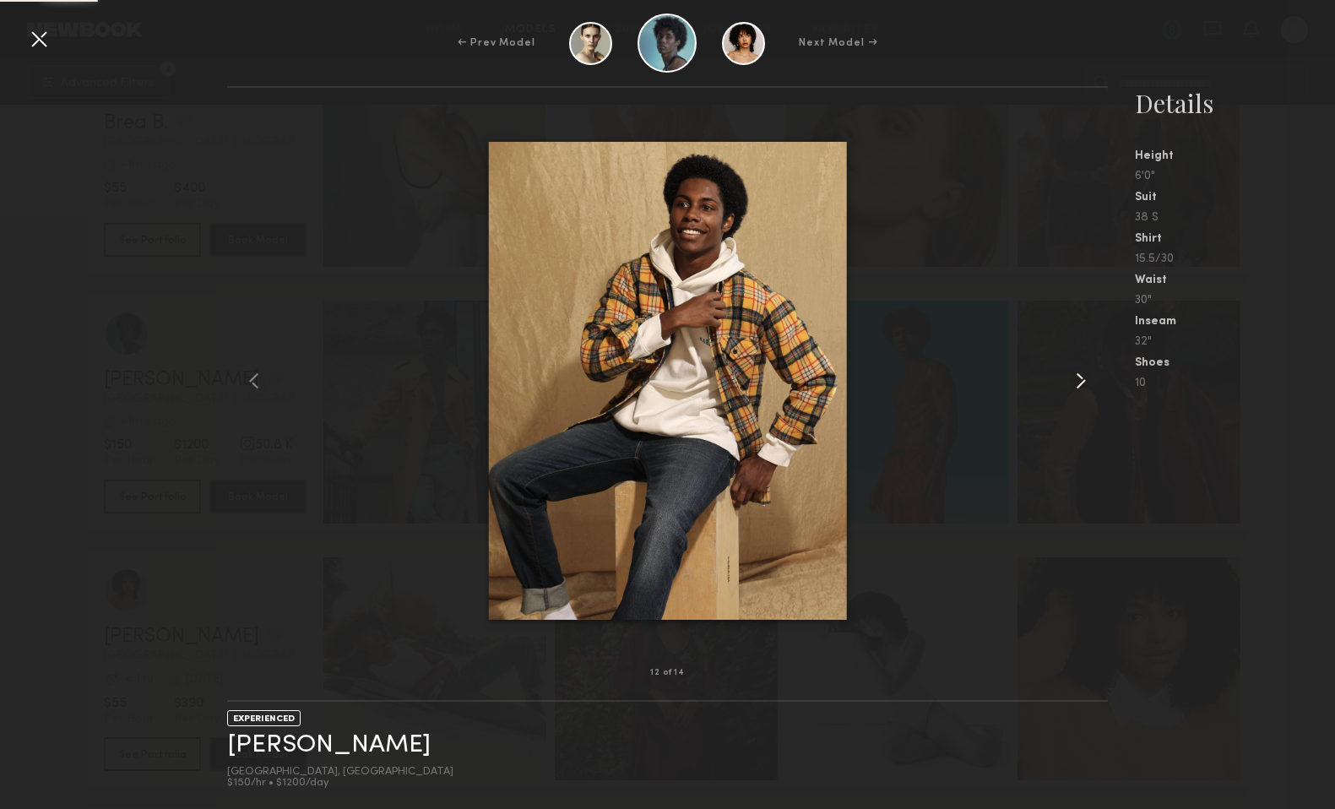
click at [1085, 377] on common-icon at bounding box center [1080, 380] width 27 height 27
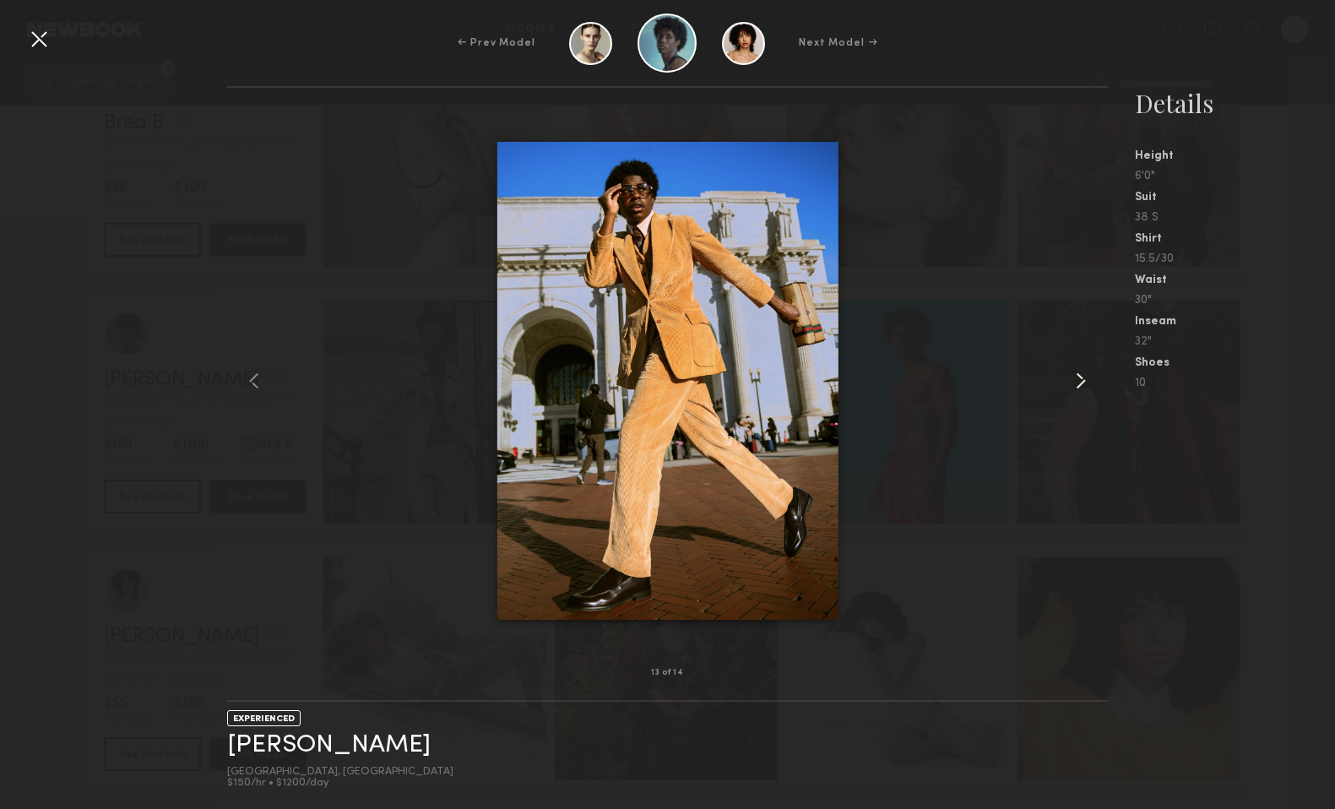
click at [1085, 377] on common-icon at bounding box center [1080, 380] width 27 height 27
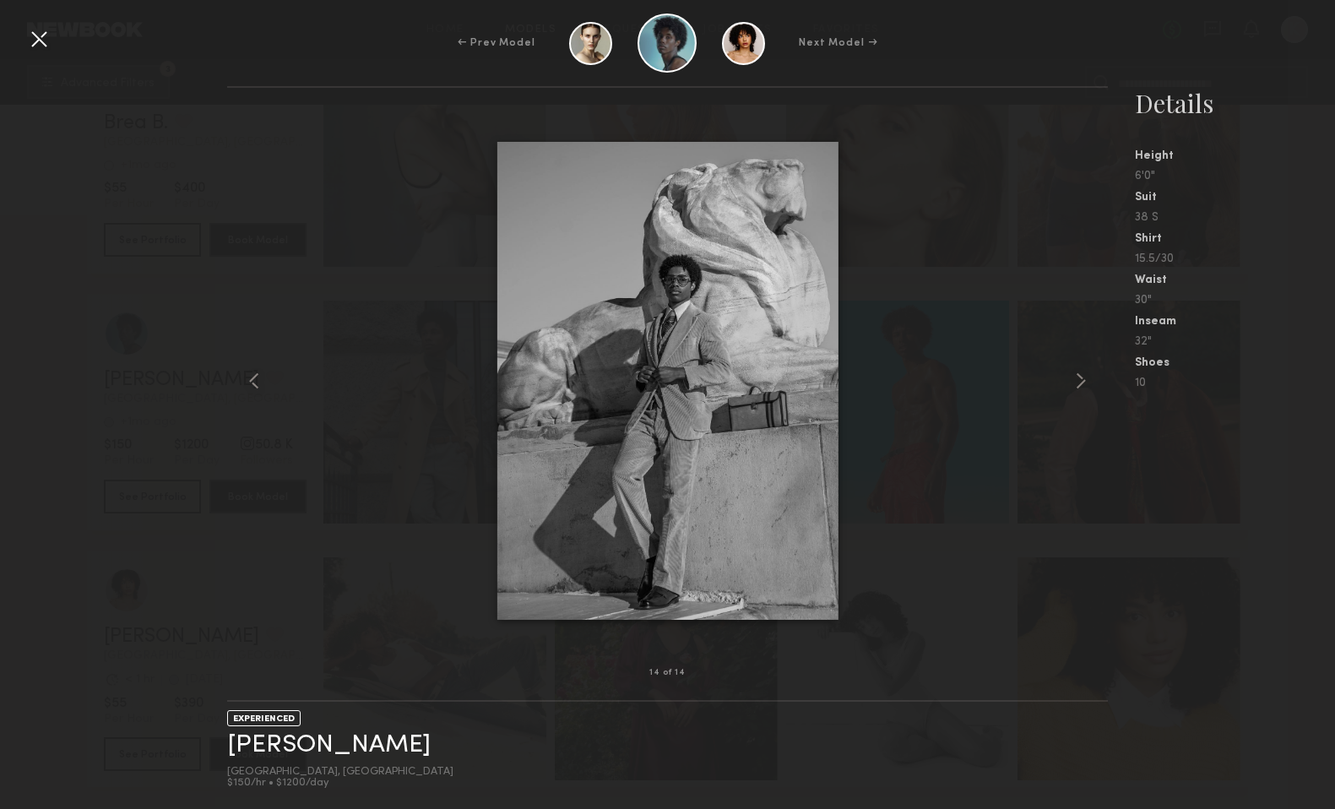
click at [35, 31] on div at bounding box center [38, 38] width 27 height 27
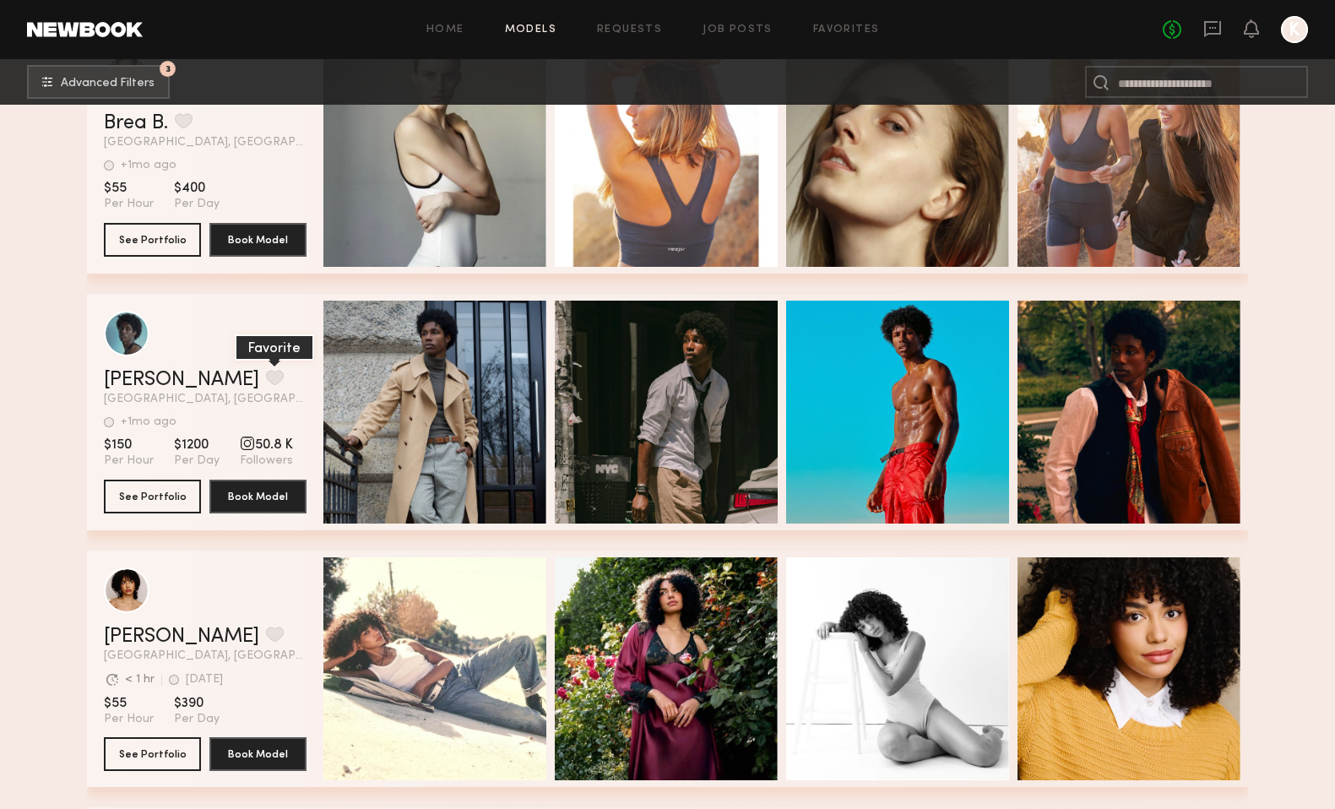
click at [266, 375] on button "grid" at bounding box center [275, 377] width 18 height 15
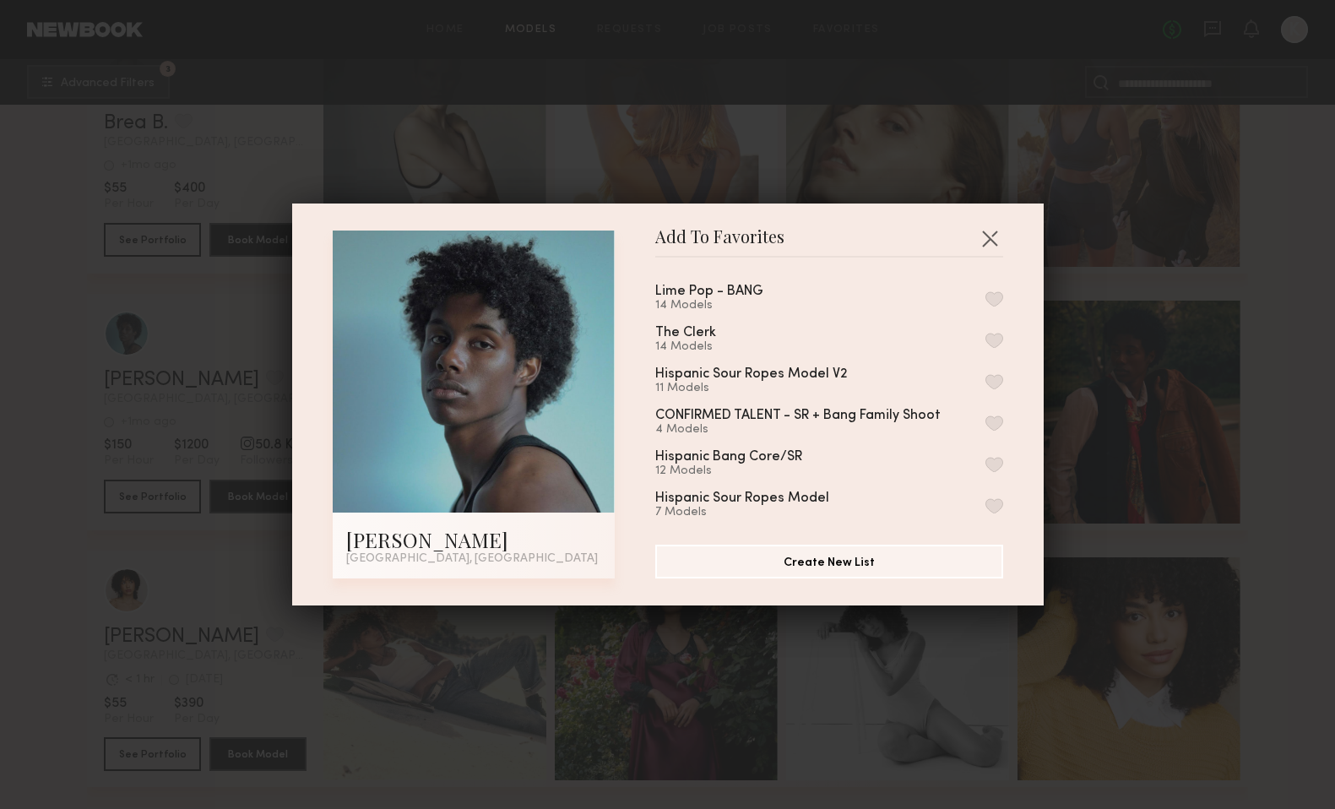
click at [989, 299] on button "button" at bounding box center [994, 298] width 18 height 15
click at [984, 237] on button "button" at bounding box center [989, 238] width 27 height 27
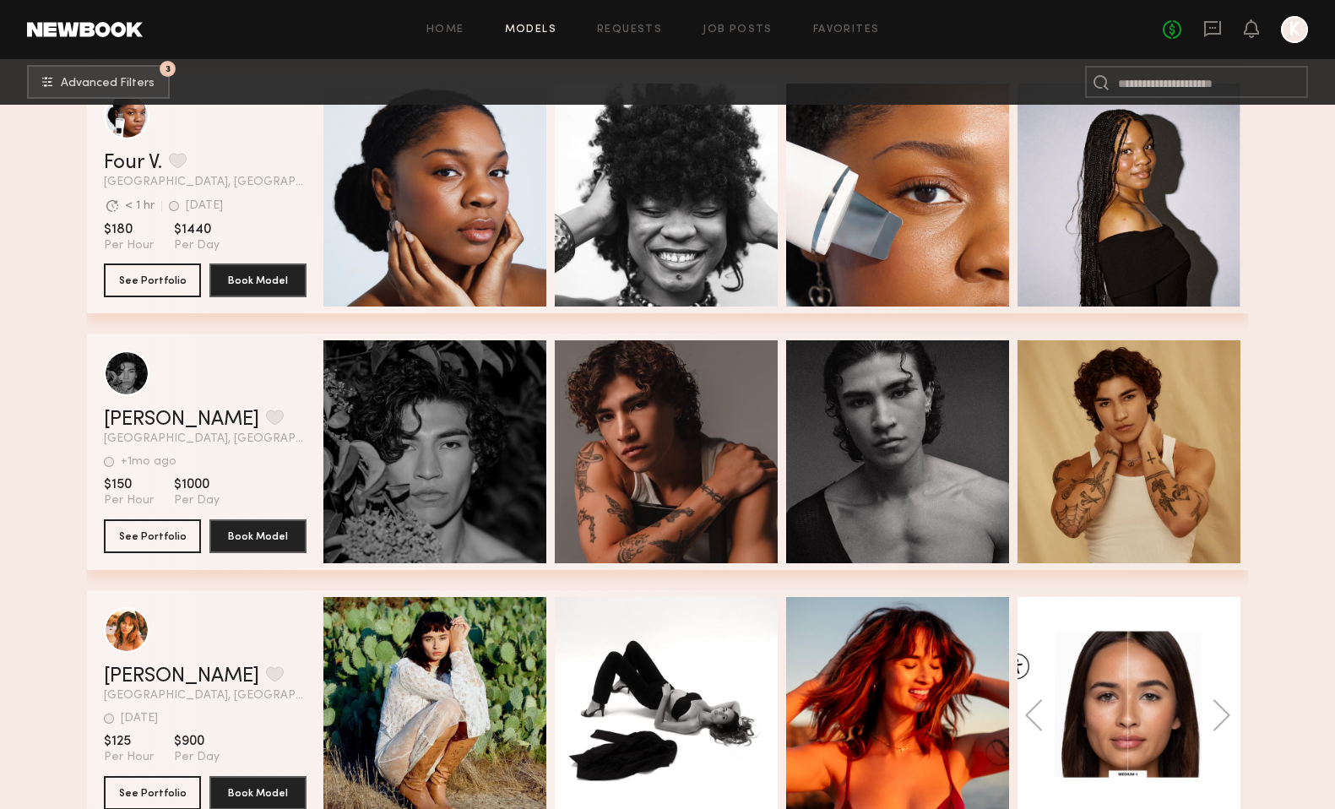
scroll to position [23162, 0]
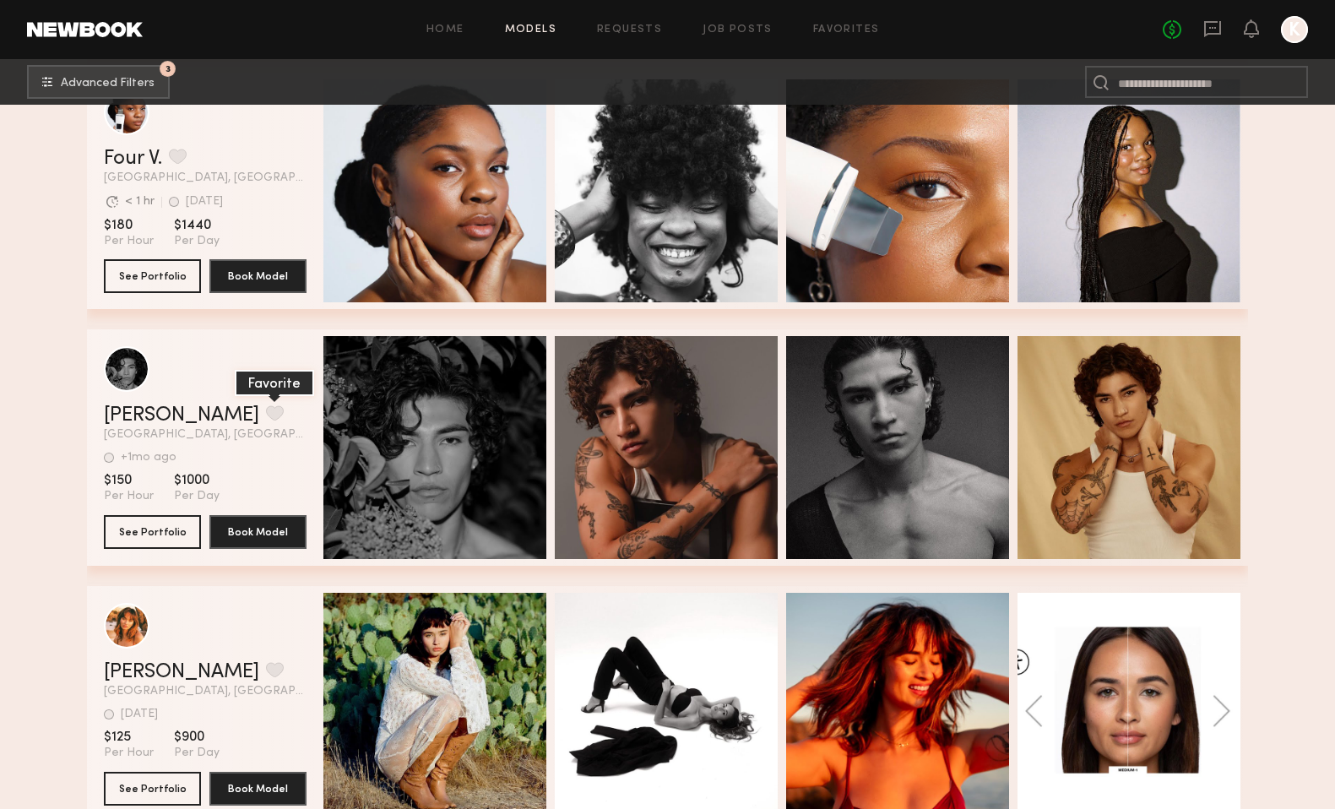
click at [266, 414] on button "grid" at bounding box center [275, 412] width 18 height 15
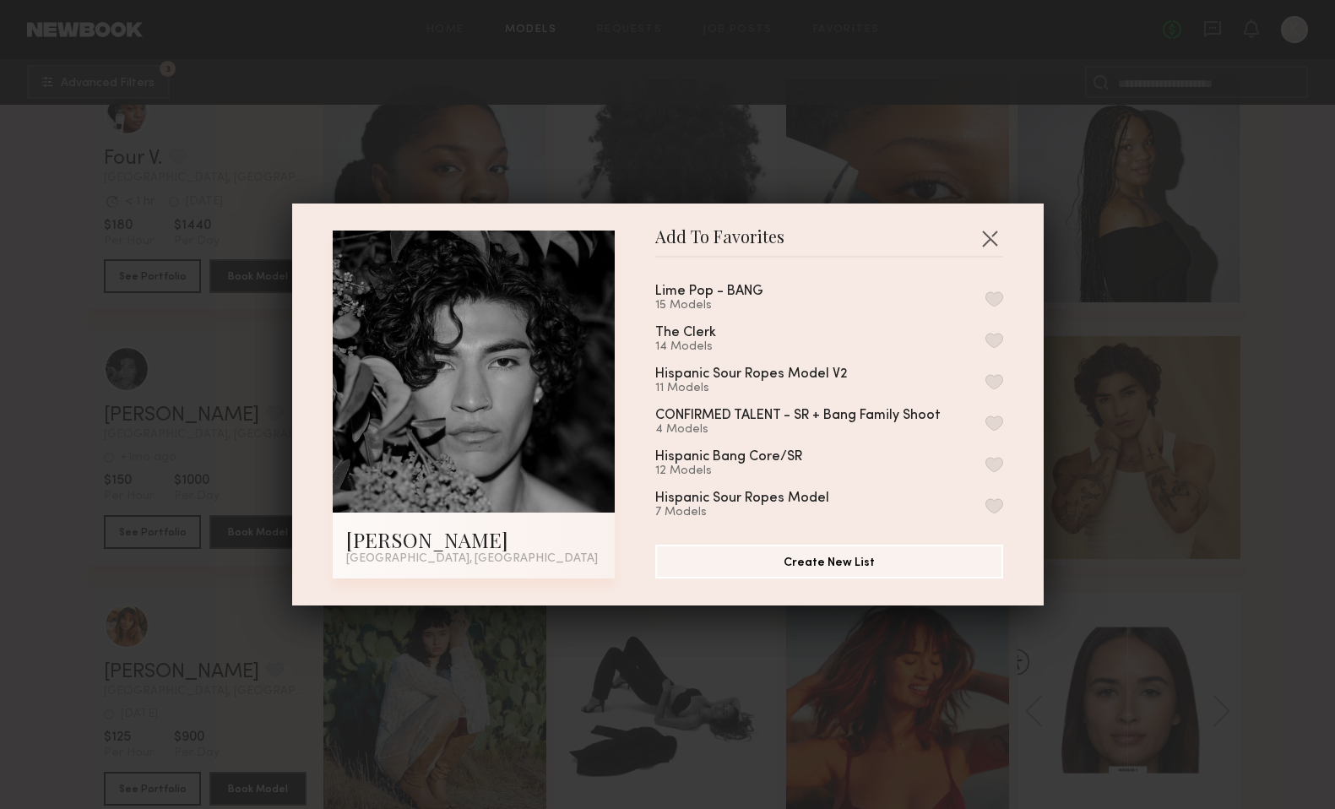
click at [990, 301] on button "button" at bounding box center [994, 298] width 18 height 15
click at [991, 236] on button "button" at bounding box center [989, 238] width 27 height 27
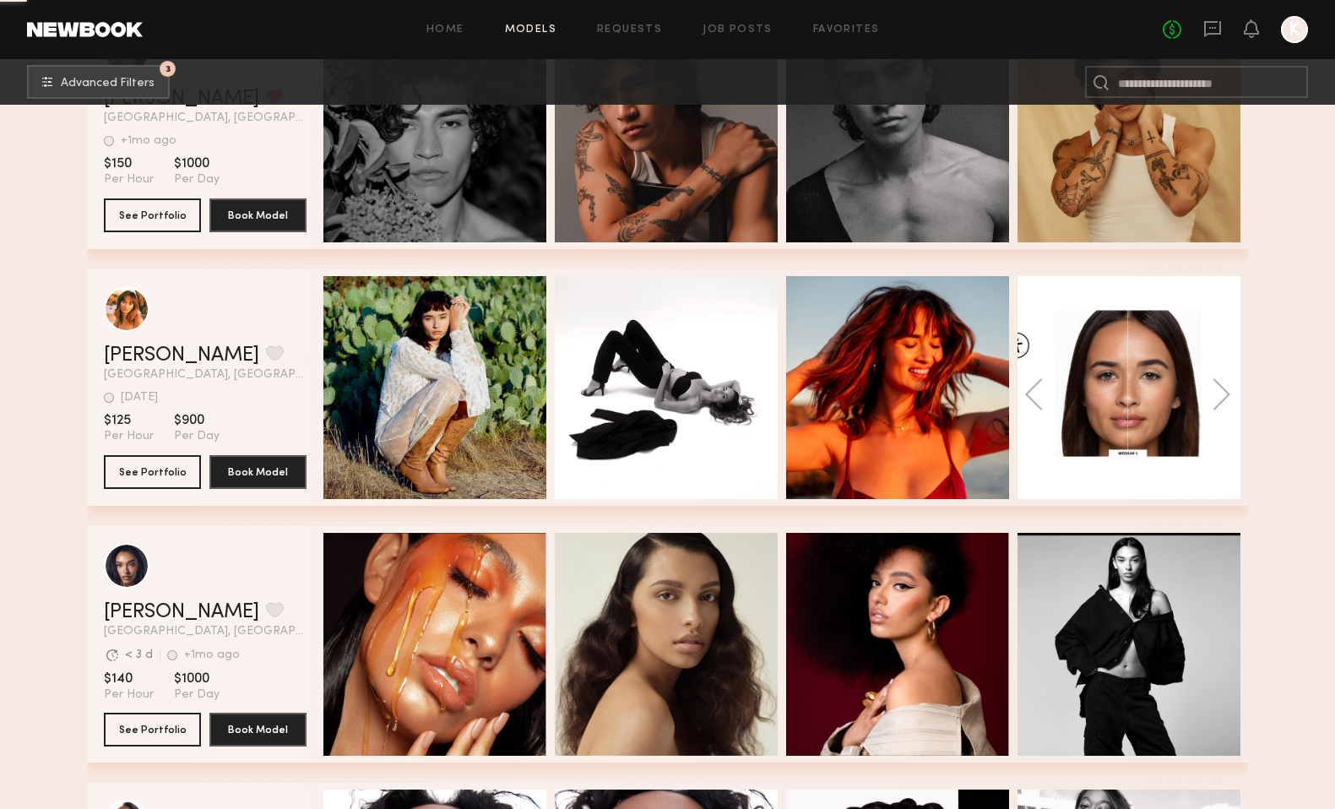
scroll to position [23481, 0]
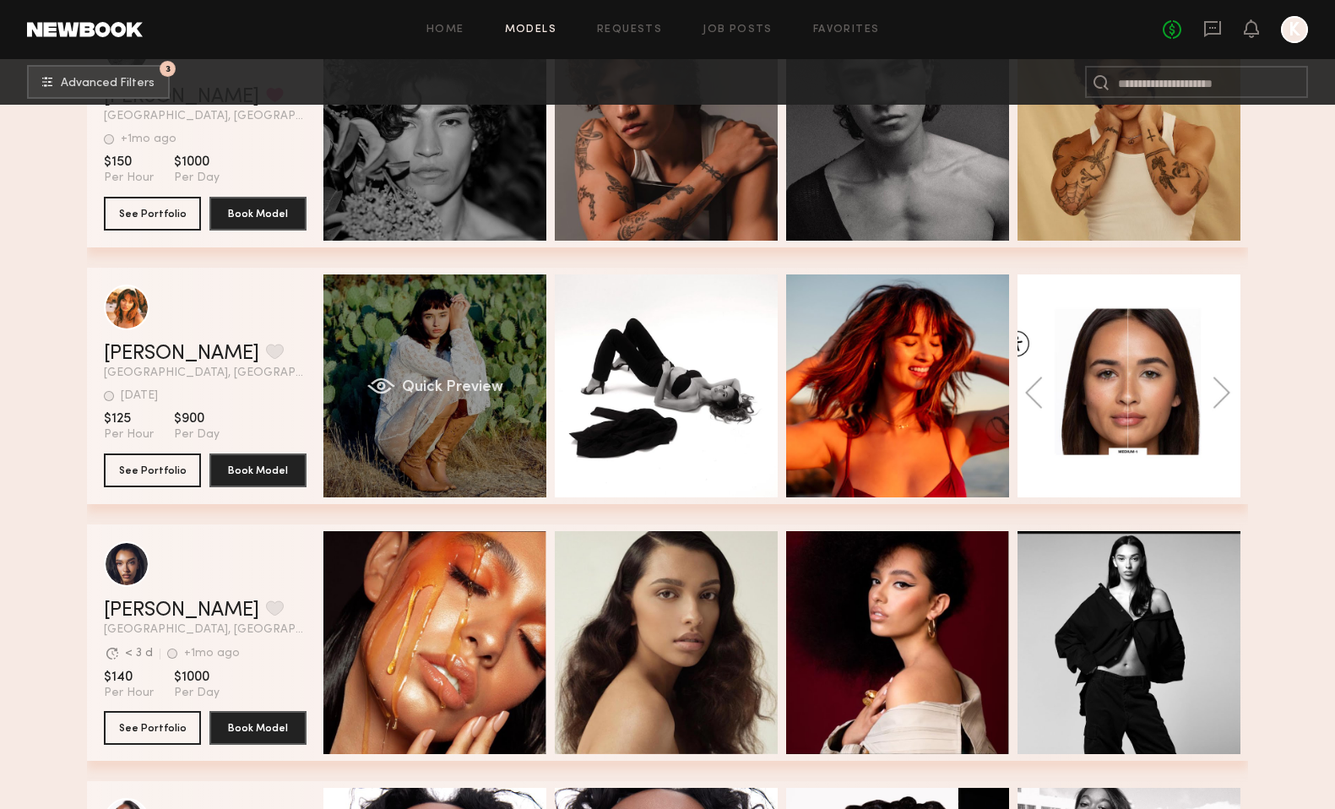
click at [497, 385] on span "Quick Preview" at bounding box center [452, 387] width 101 height 15
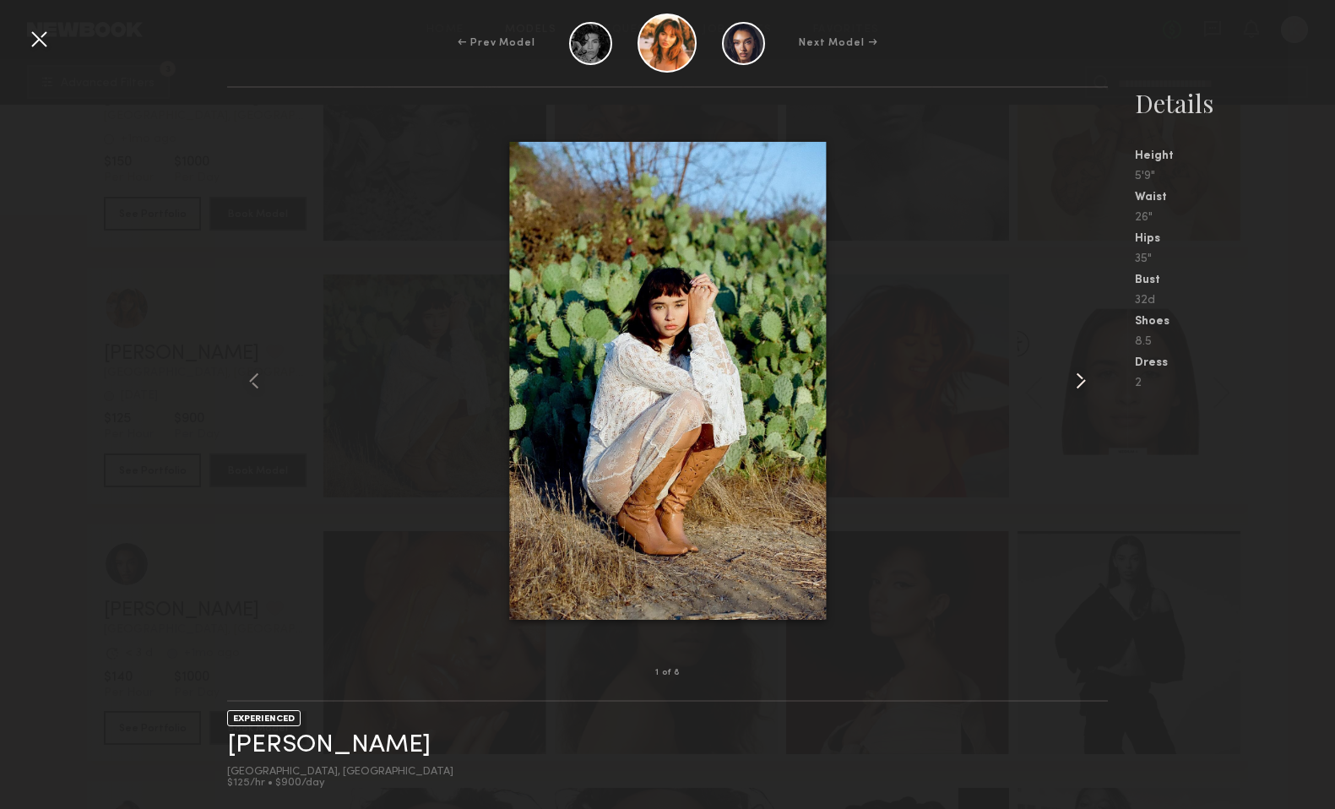
click at [1084, 378] on common-icon at bounding box center [1080, 380] width 27 height 27
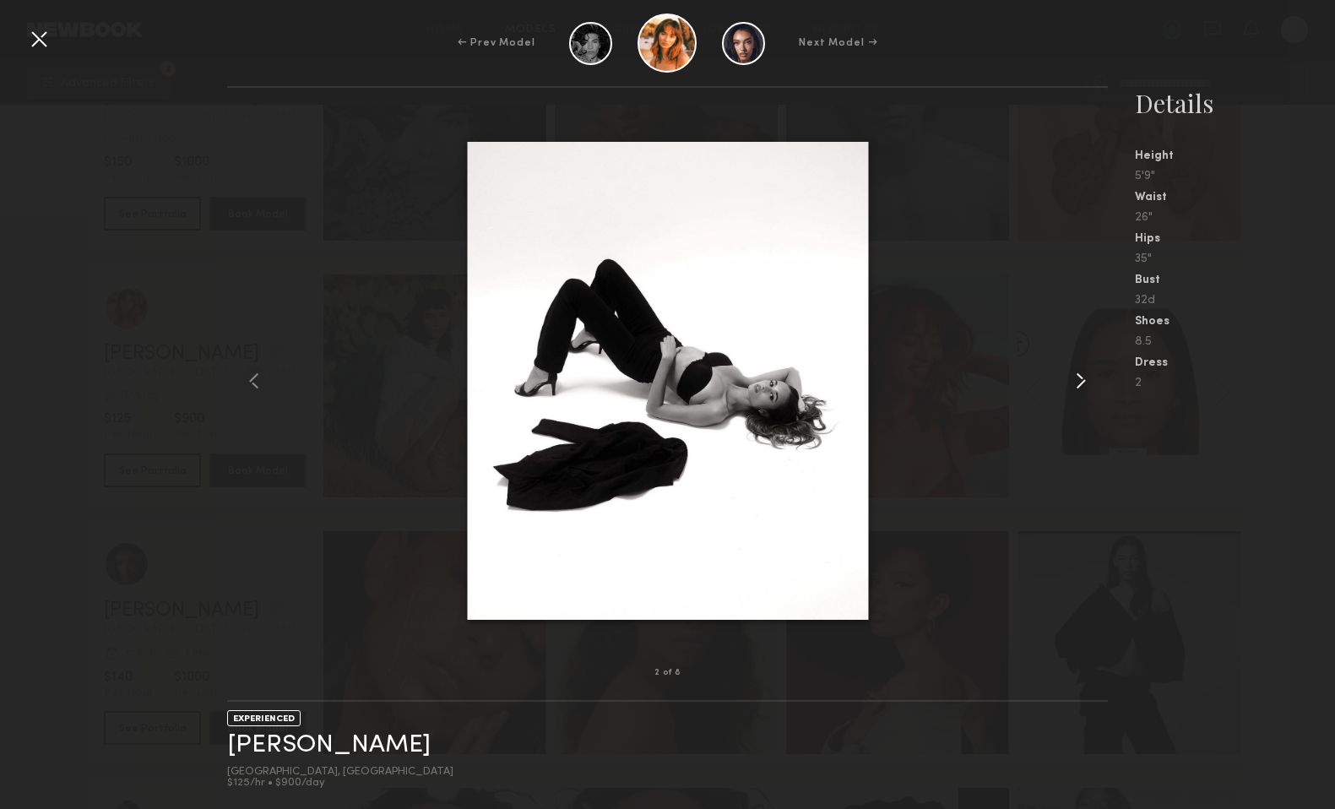
click at [1084, 378] on common-icon at bounding box center [1080, 380] width 27 height 27
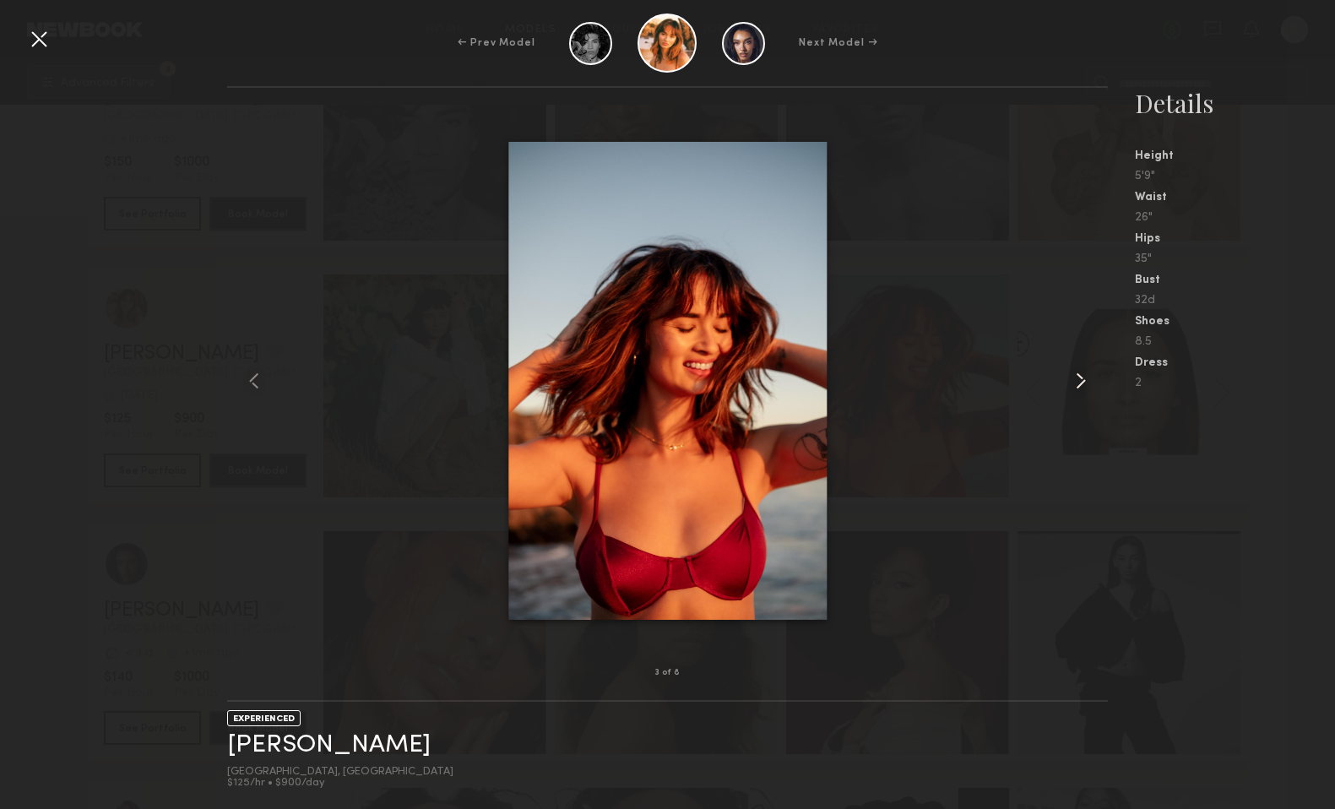
click at [1085, 378] on common-icon at bounding box center [1080, 380] width 27 height 27
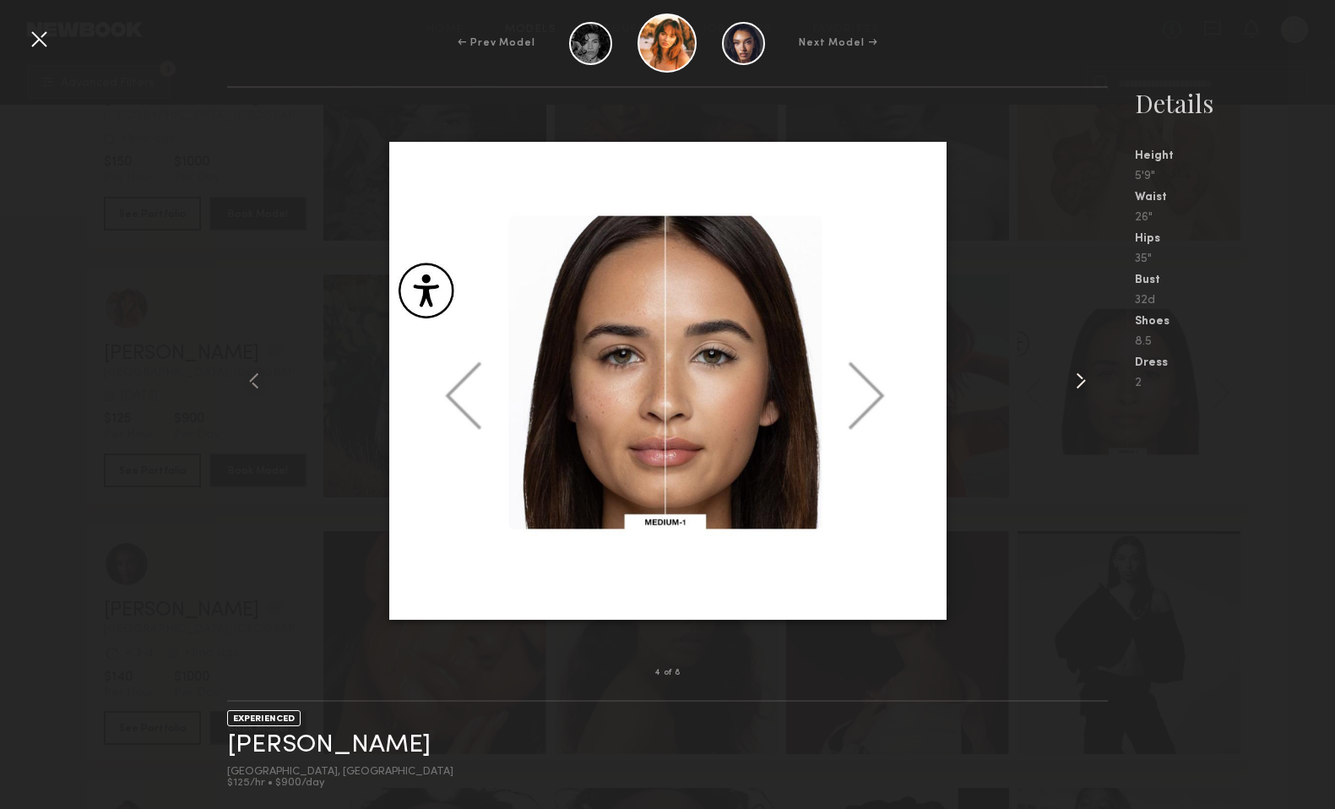
click at [1085, 378] on common-icon at bounding box center [1080, 380] width 27 height 27
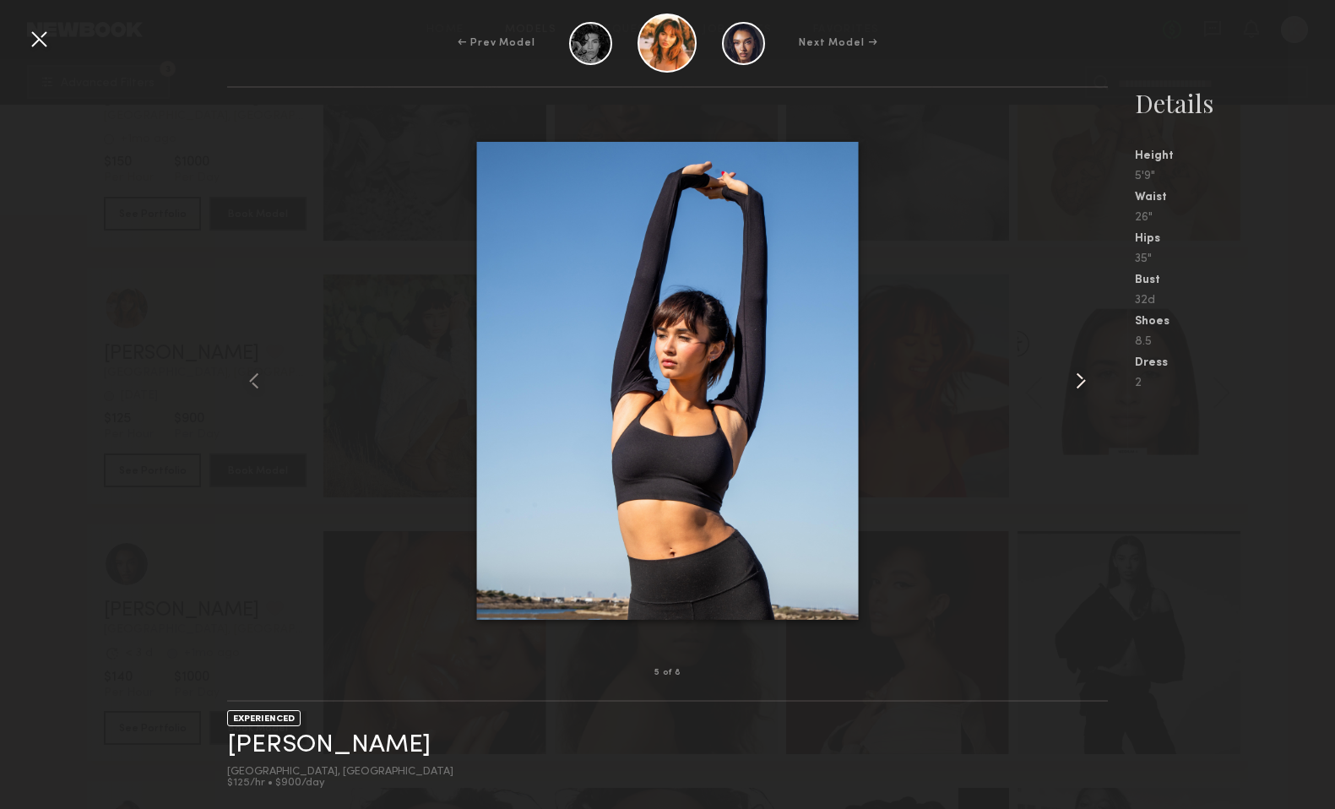
click at [1085, 378] on common-icon at bounding box center [1080, 380] width 27 height 27
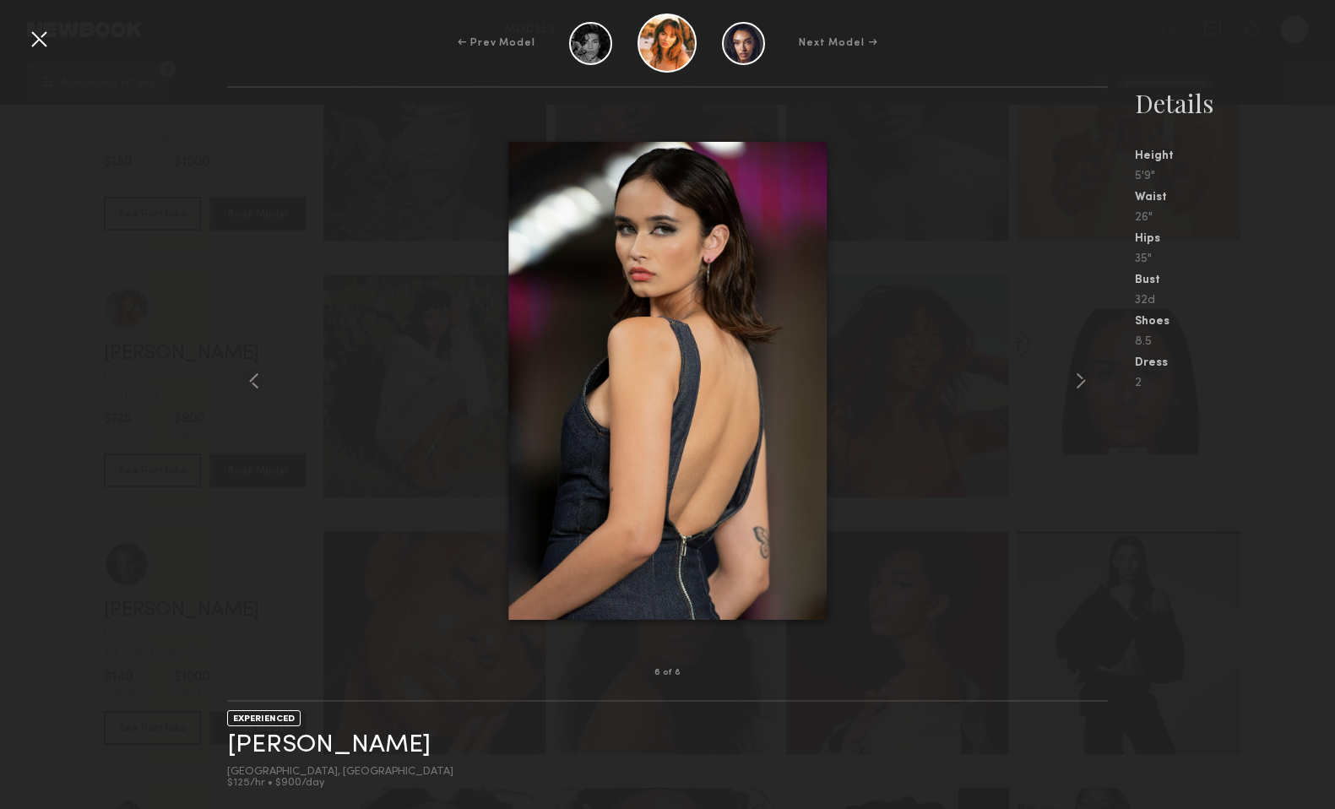
click at [32, 38] on div at bounding box center [38, 38] width 27 height 27
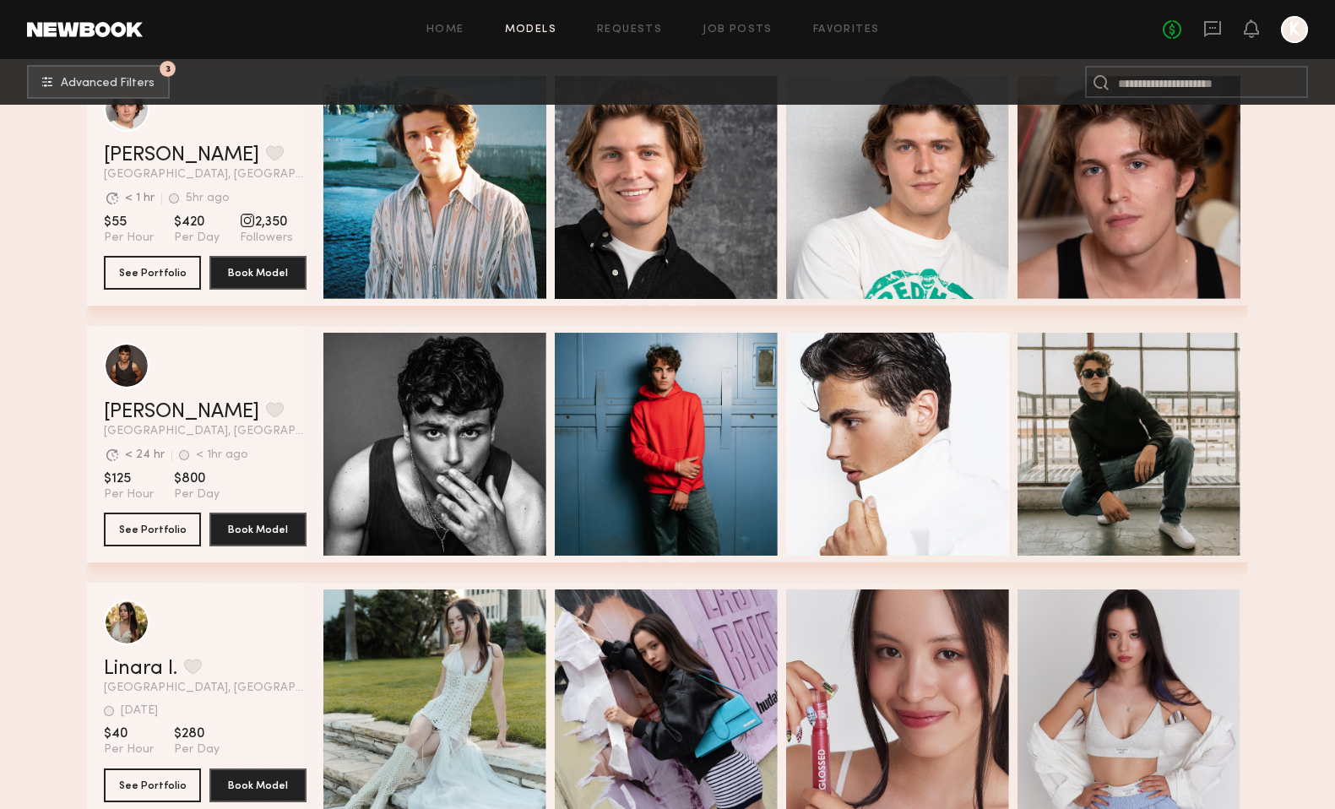
scroll to position [26021, 0]
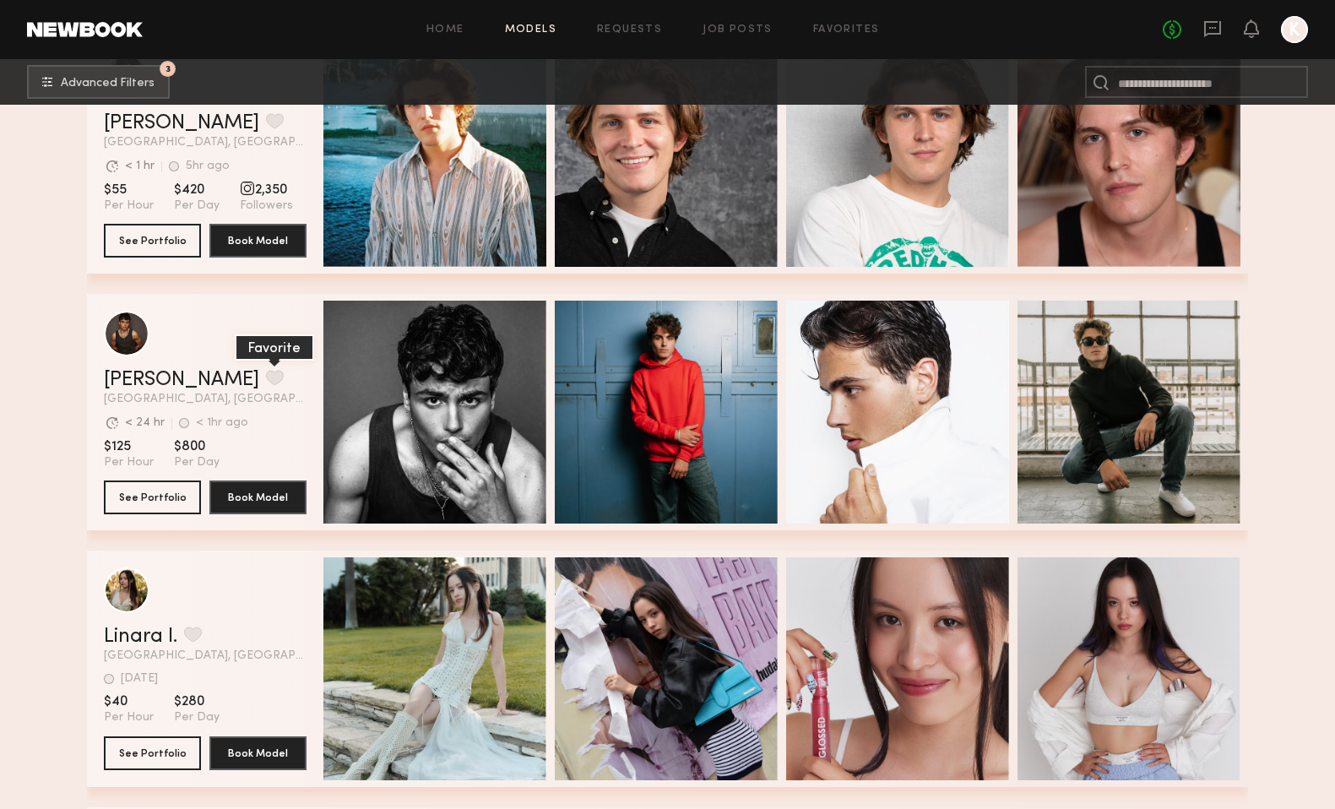
click at [266, 371] on button "grid" at bounding box center [275, 377] width 18 height 15
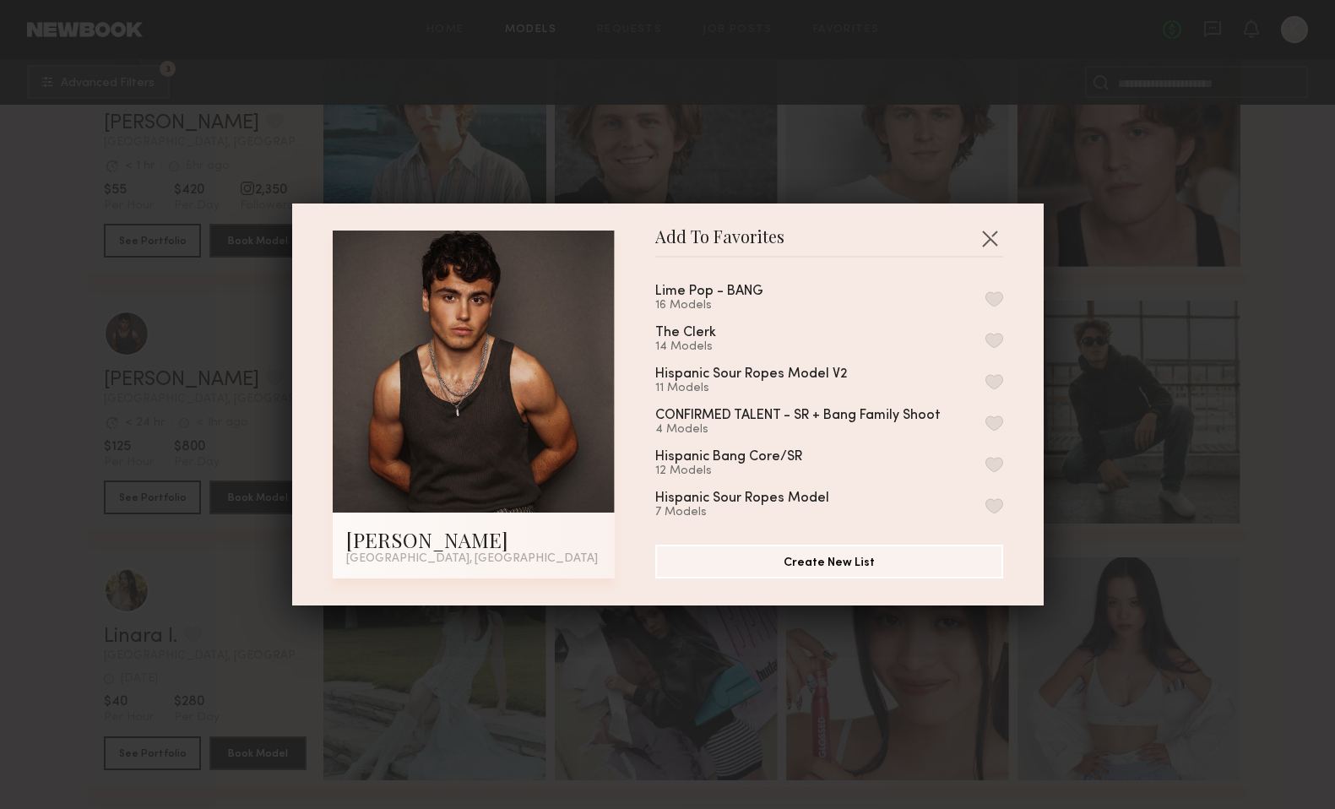
click at [995, 302] on button "button" at bounding box center [994, 298] width 18 height 15
click at [991, 233] on button "button" at bounding box center [989, 238] width 27 height 27
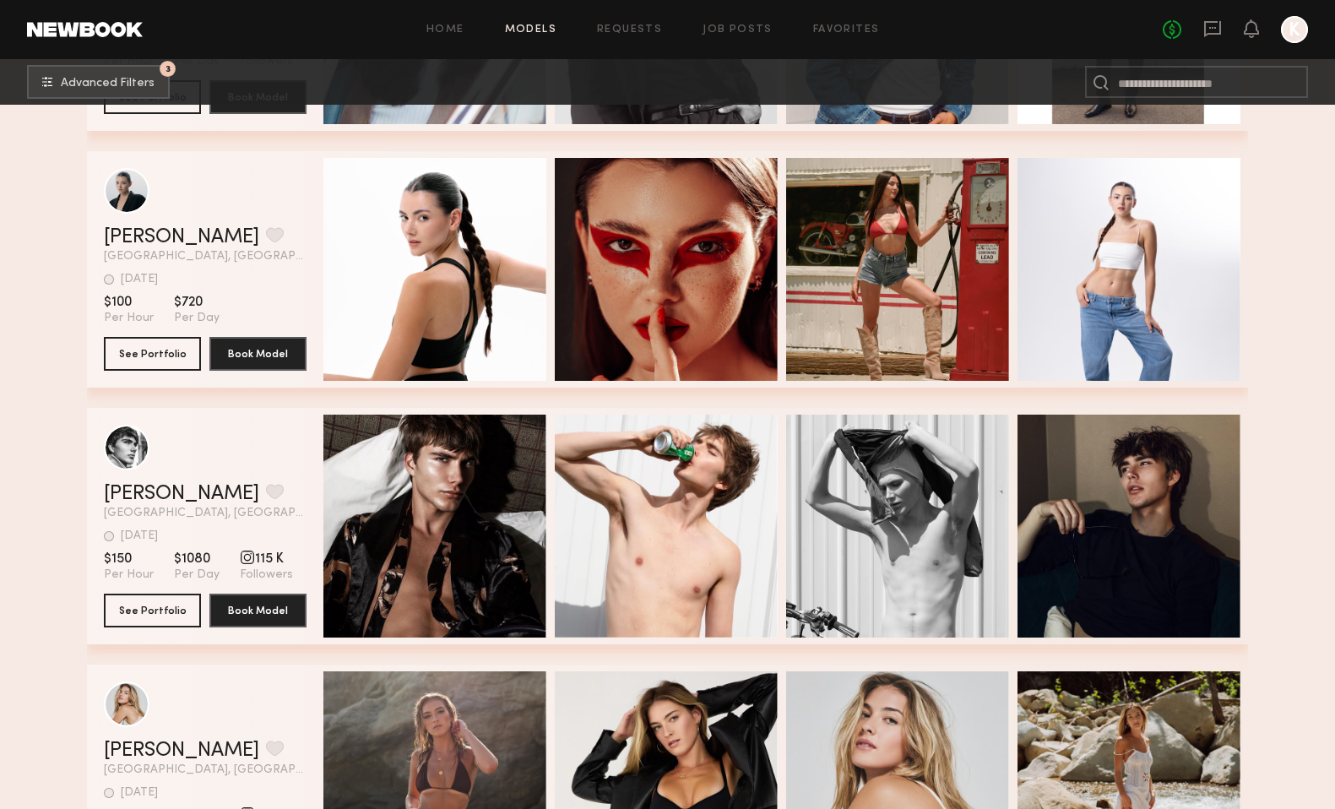
scroll to position [27383, 0]
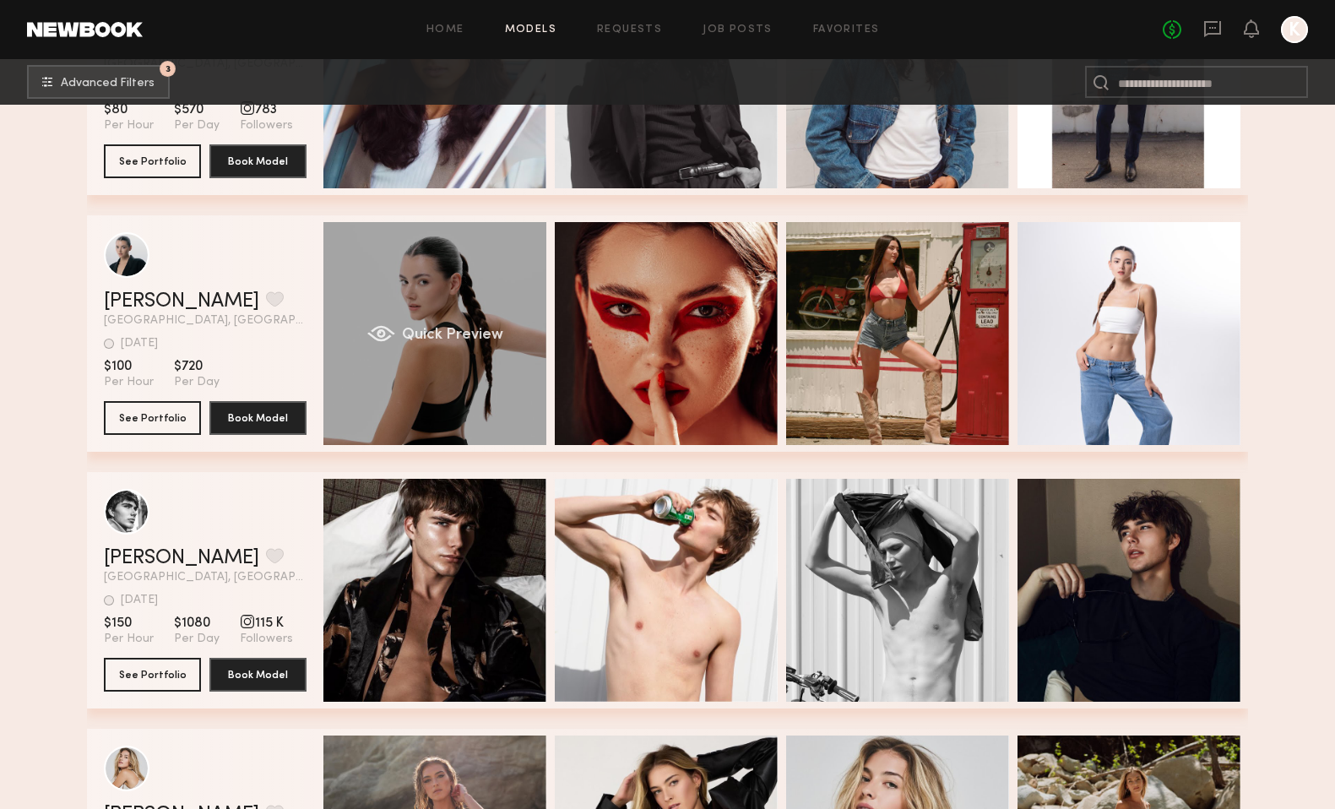
click at [454, 333] on span "Quick Preview" at bounding box center [452, 335] width 101 height 15
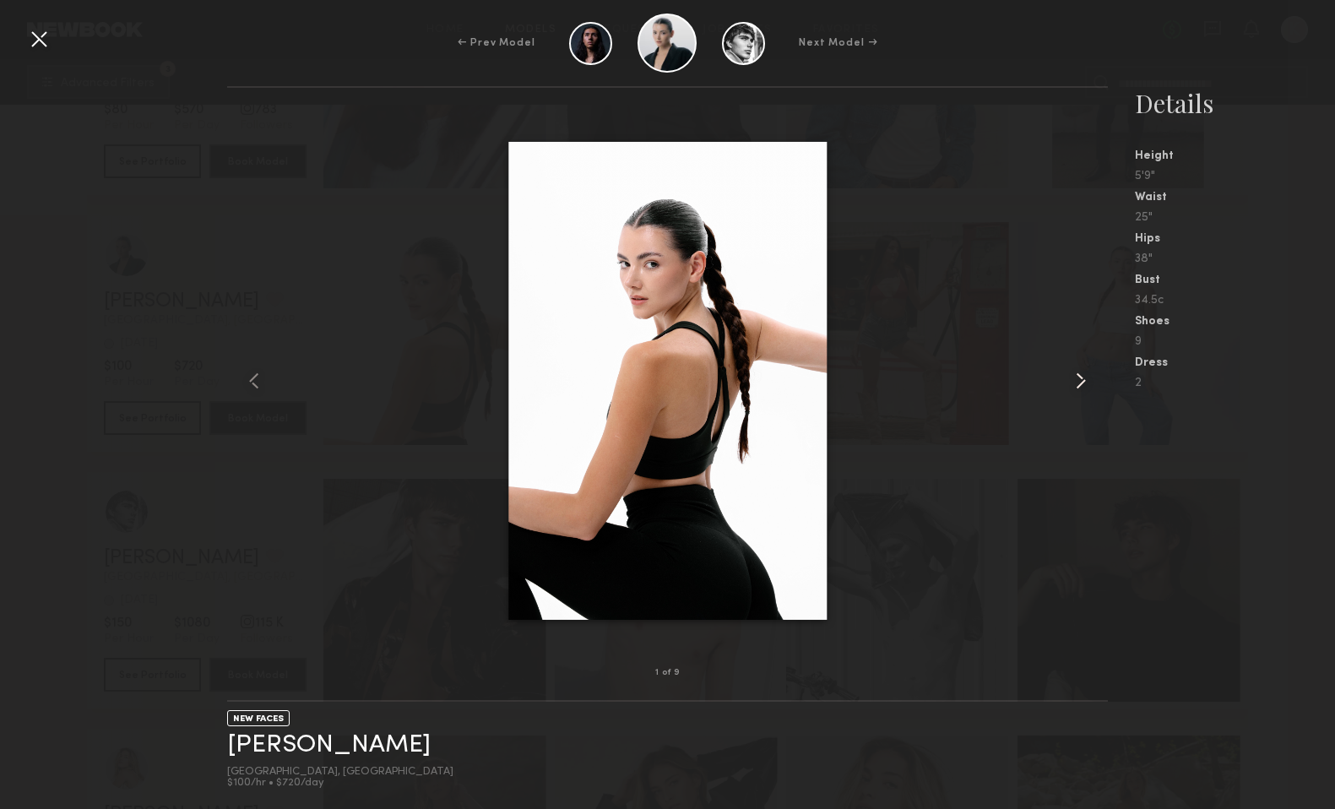
click at [1075, 384] on common-icon at bounding box center [1080, 380] width 27 height 27
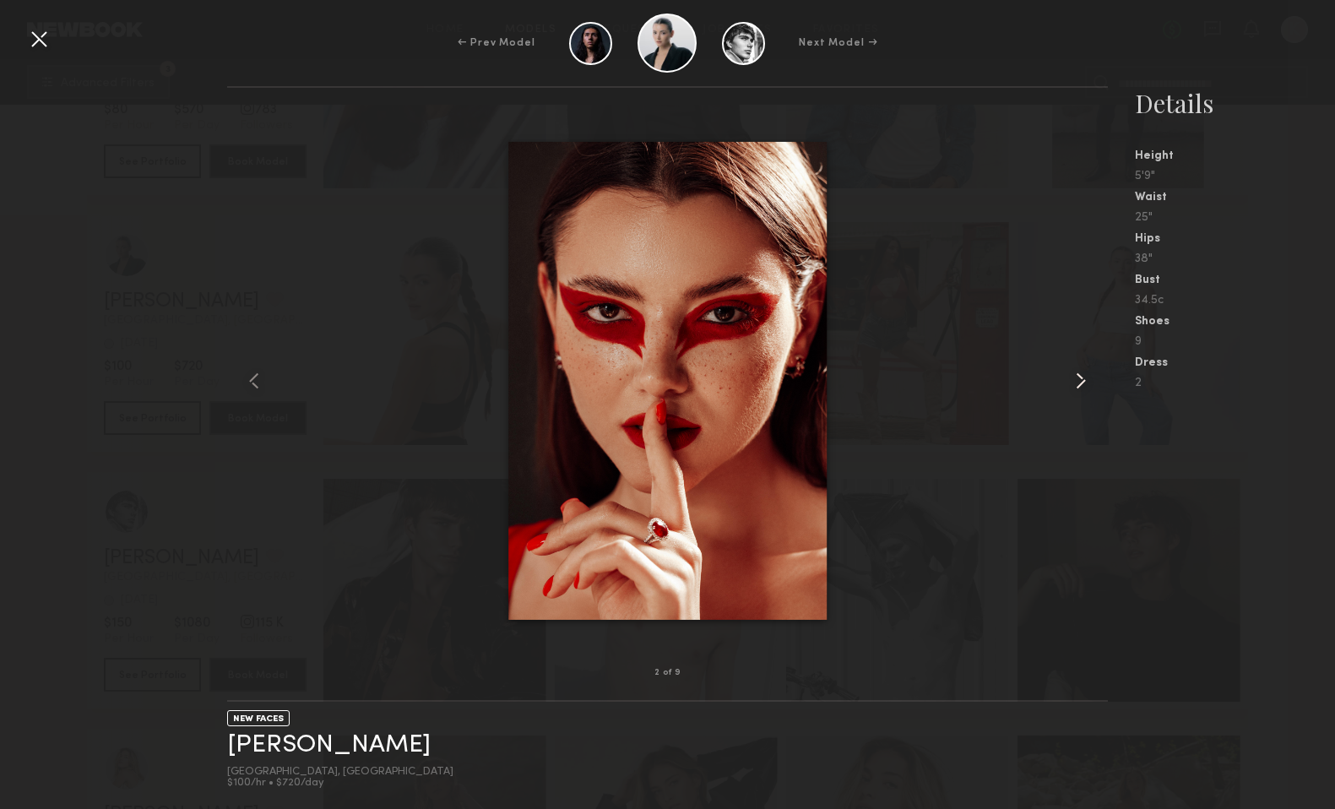
click at [1075, 384] on common-icon at bounding box center [1080, 380] width 27 height 27
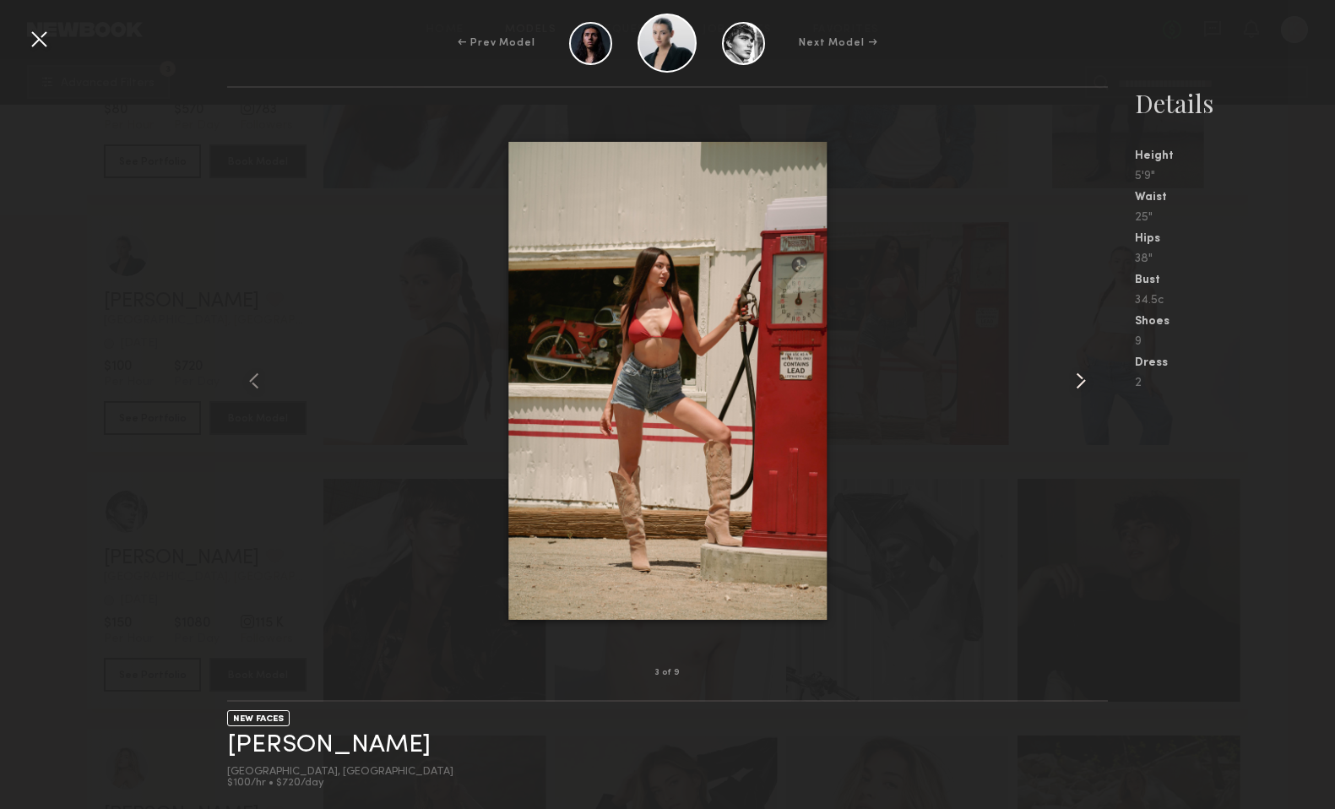
click at [1075, 384] on common-icon at bounding box center [1080, 380] width 27 height 27
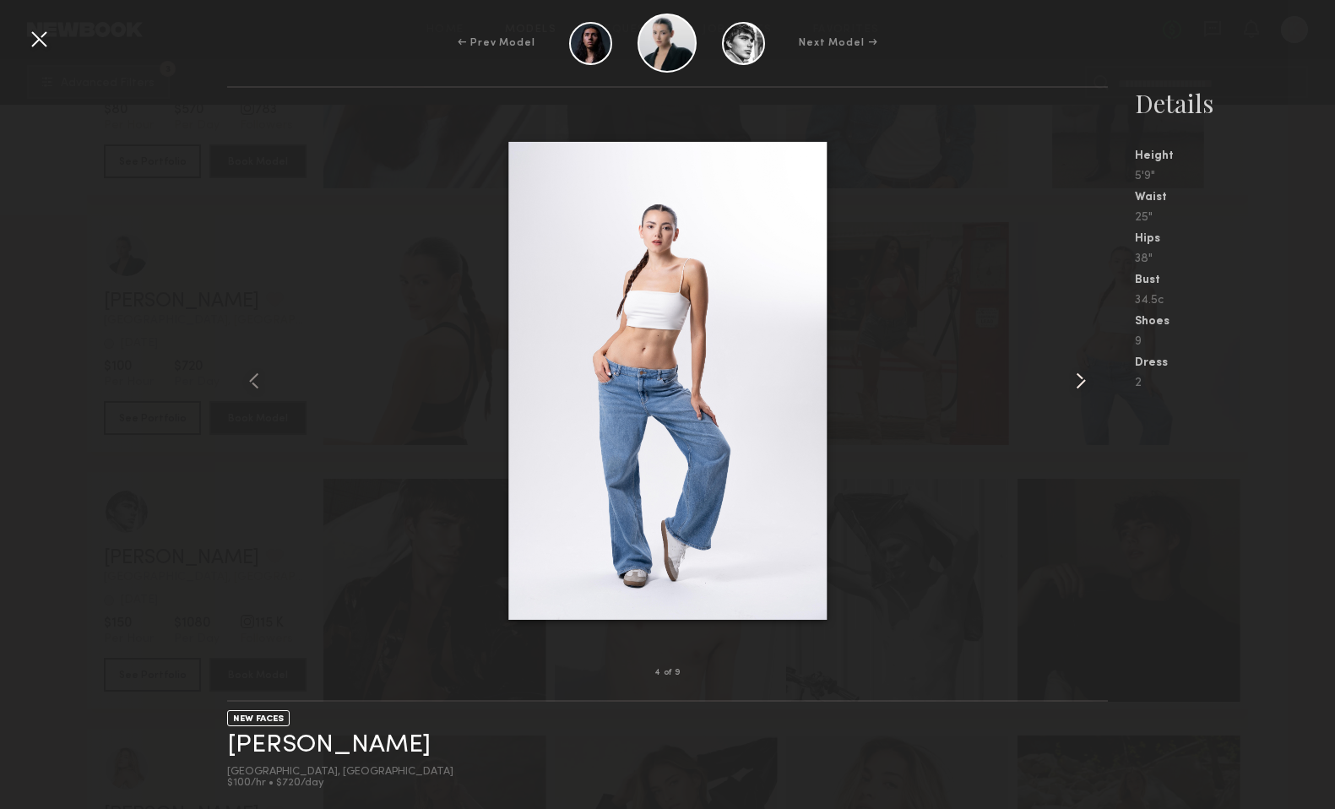
click at [1074, 383] on common-icon at bounding box center [1080, 380] width 27 height 27
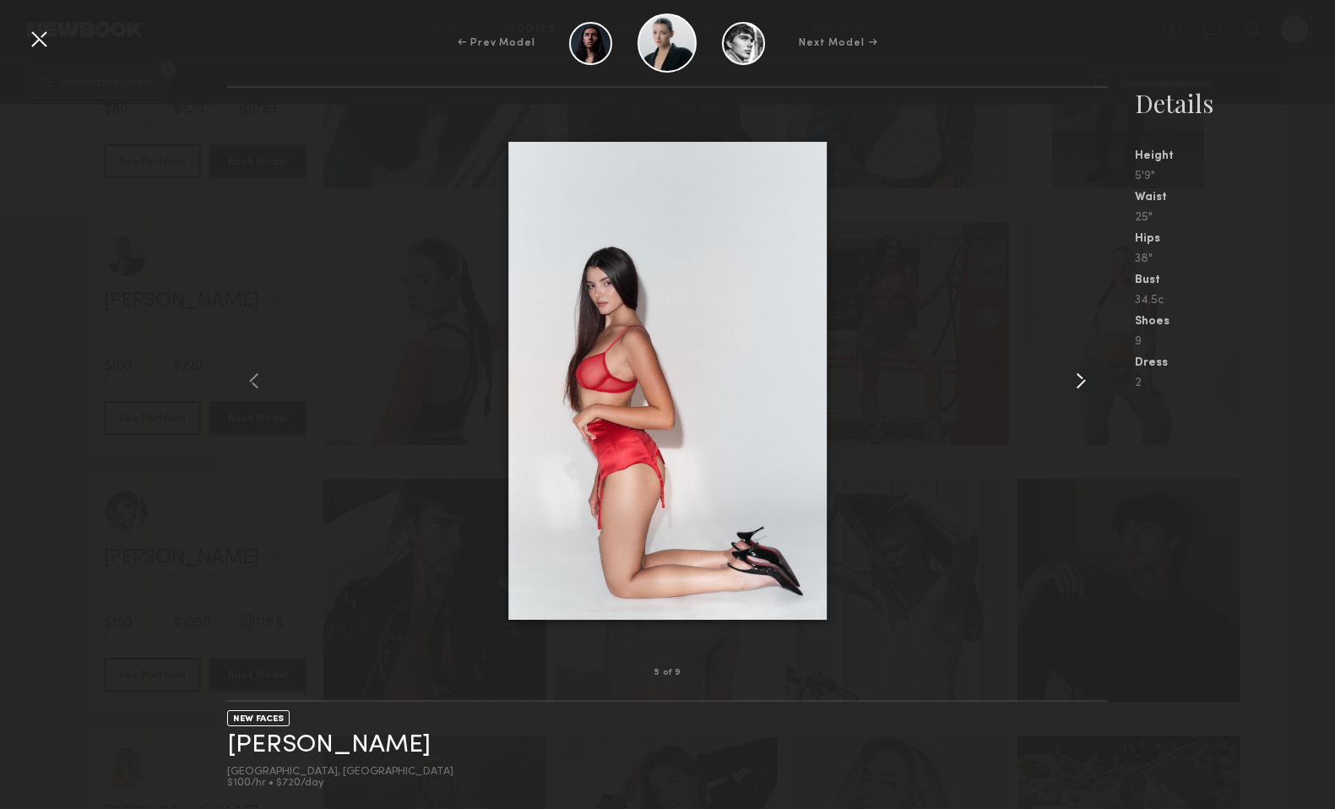
click at [1074, 383] on common-icon at bounding box center [1080, 380] width 27 height 27
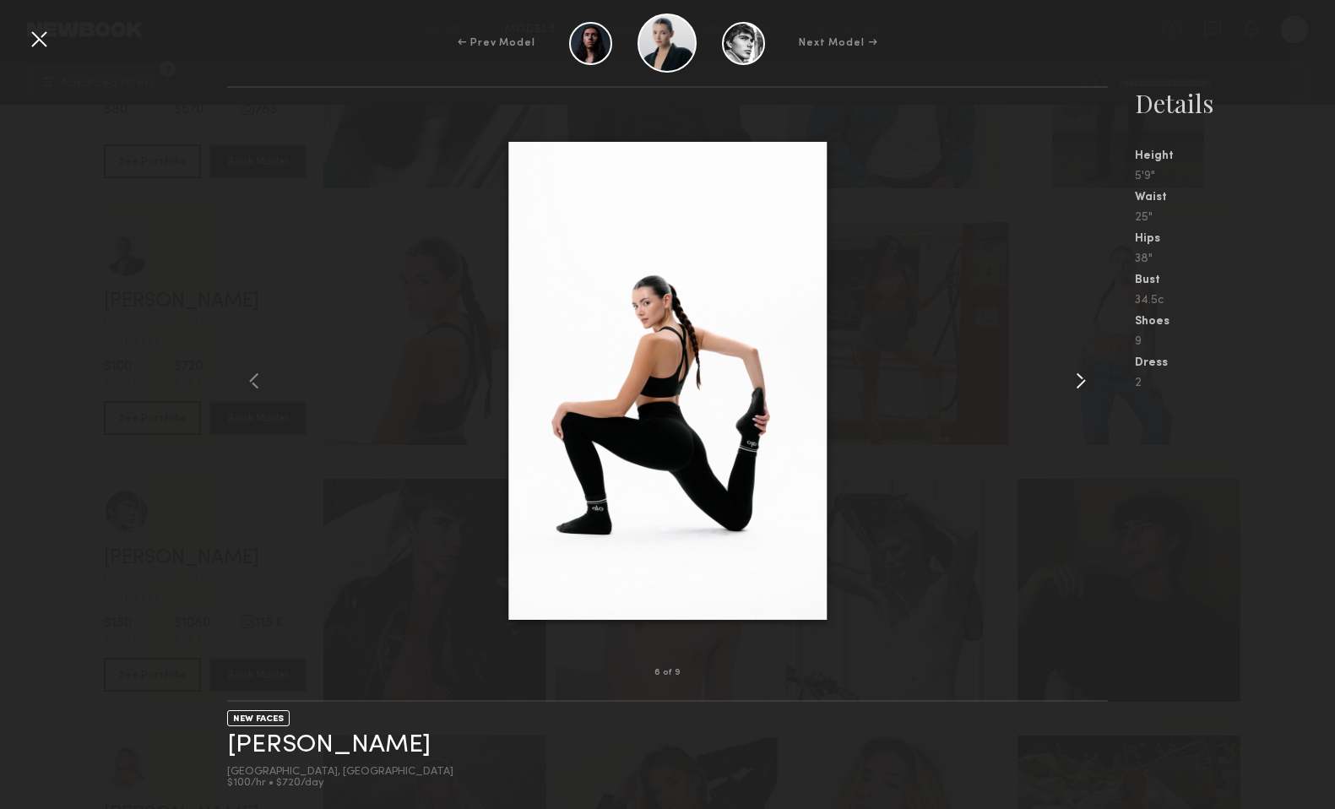
click at [1074, 383] on common-icon at bounding box center [1080, 380] width 27 height 27
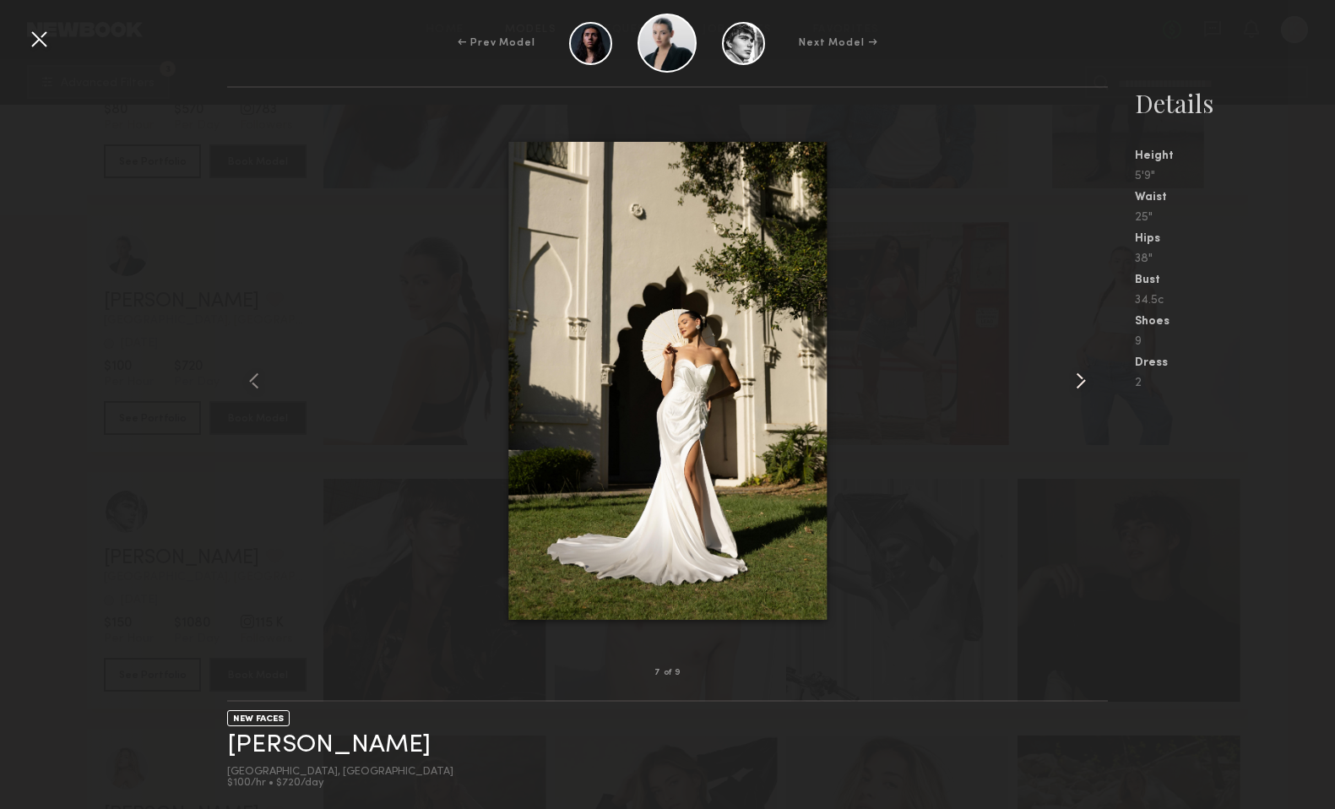
click at [1074, 383] on common-icon at bounding box center [1080, 380] width 27 height 27
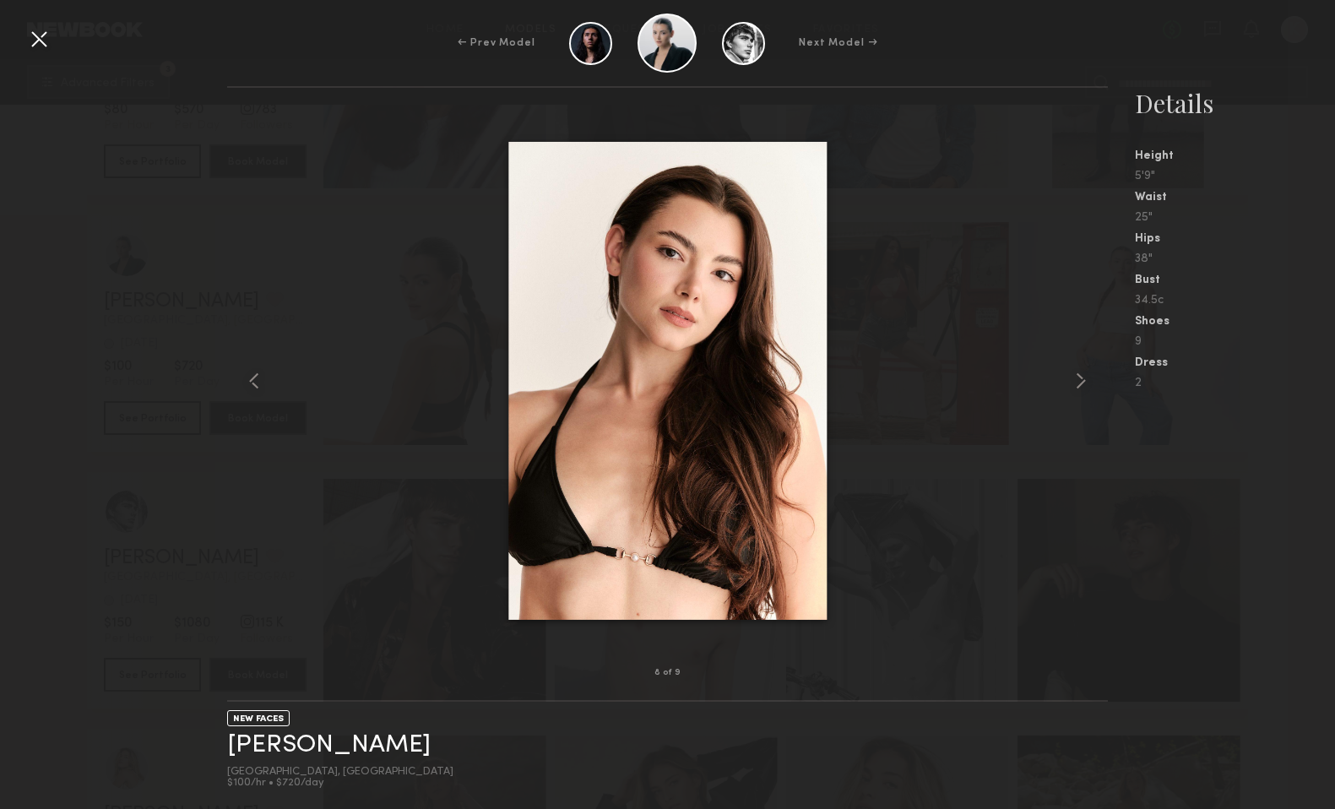
click at [41, 32] on div at bounding box center [38, 38] width 27 height 27
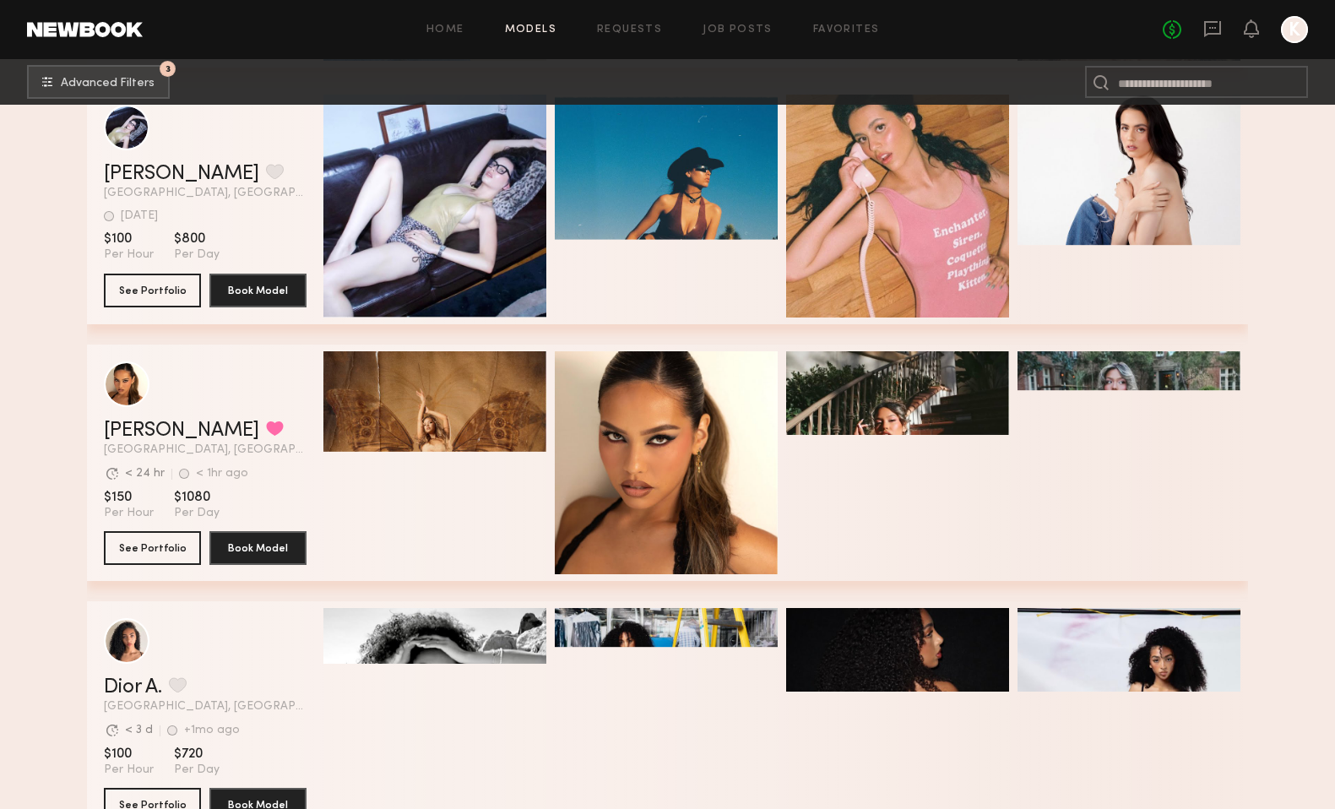
scroll to position [31617, 0]
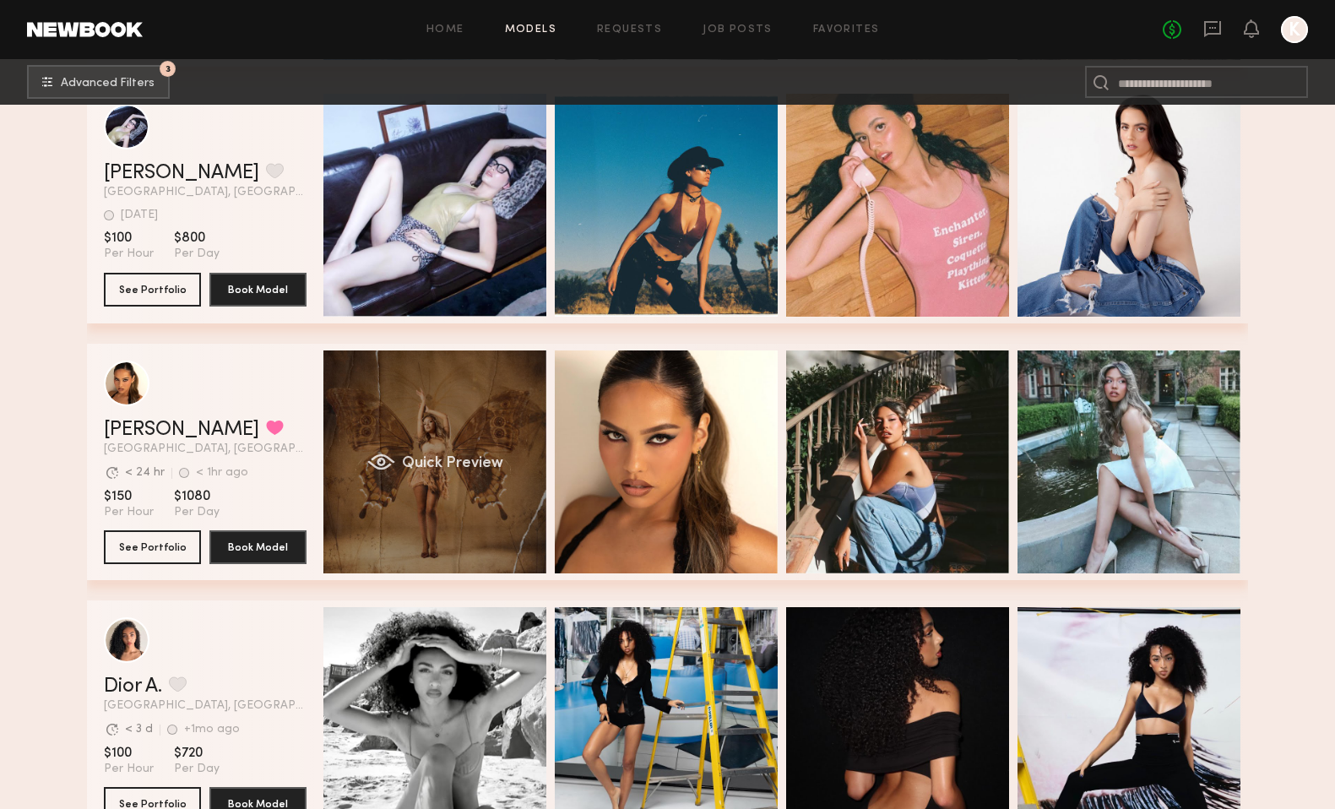
click at [466, 454] on div "Quick Preview" at bounding box center [434, 461] width 223 height 223
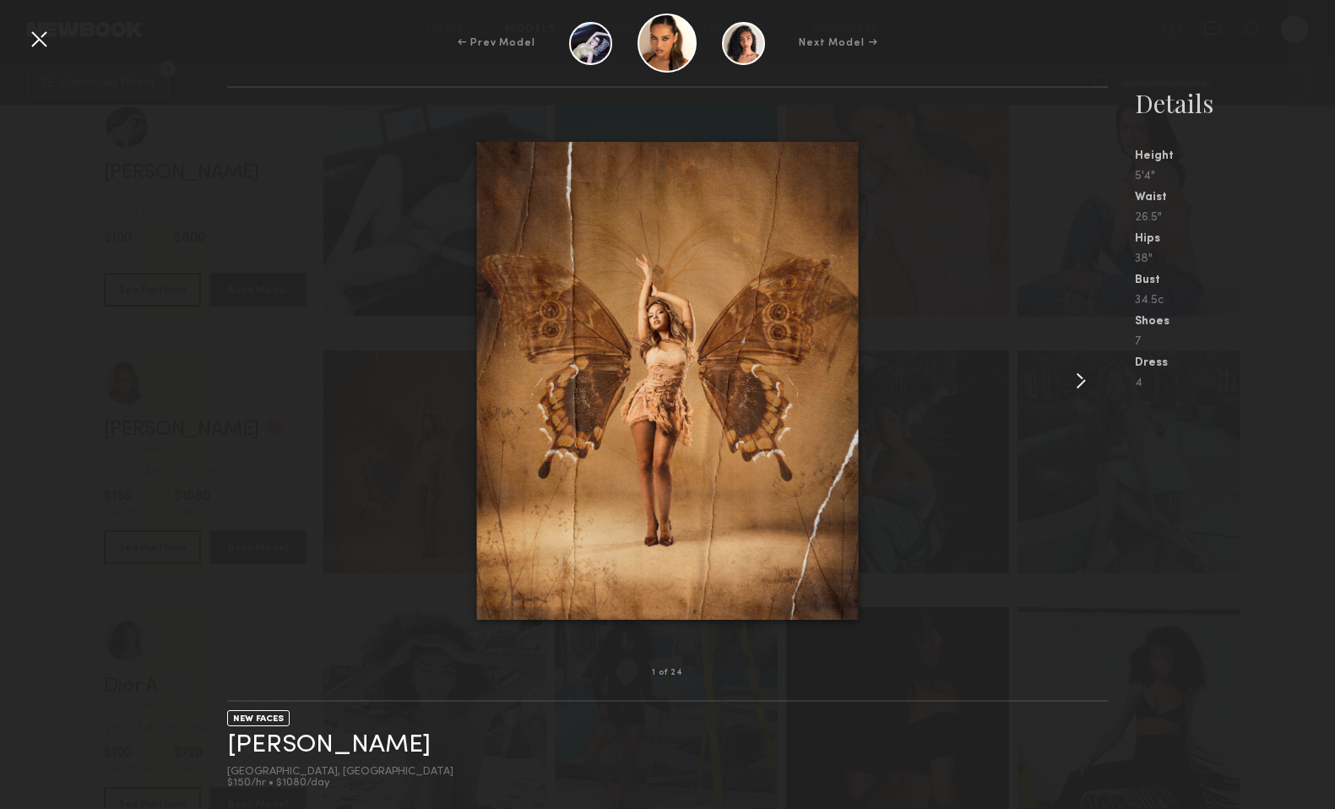
click at [1076, 391] on common-icon at bounding box center [1080, 380] width 27 height 27
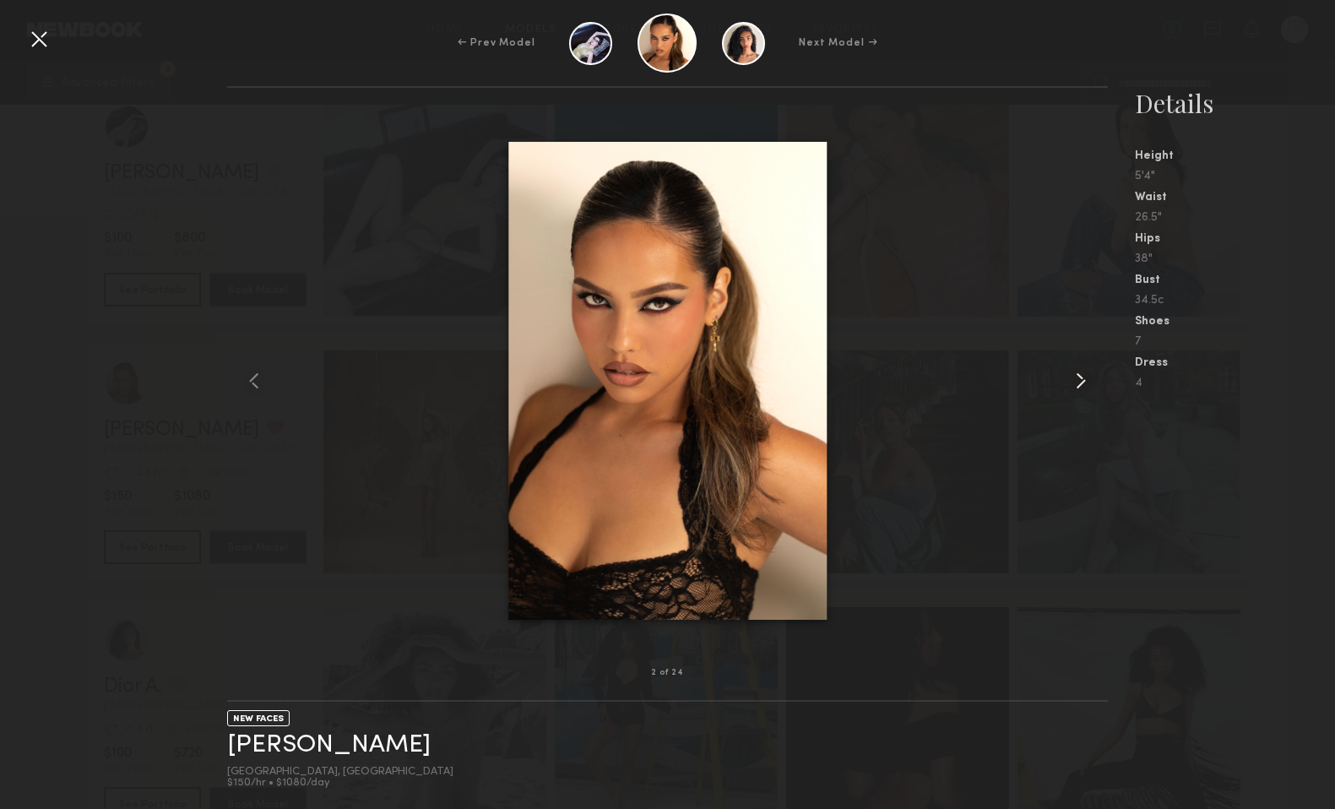
click at [1076, 391] on common-icon at bounding box center [1080, 380] width 27 height 27
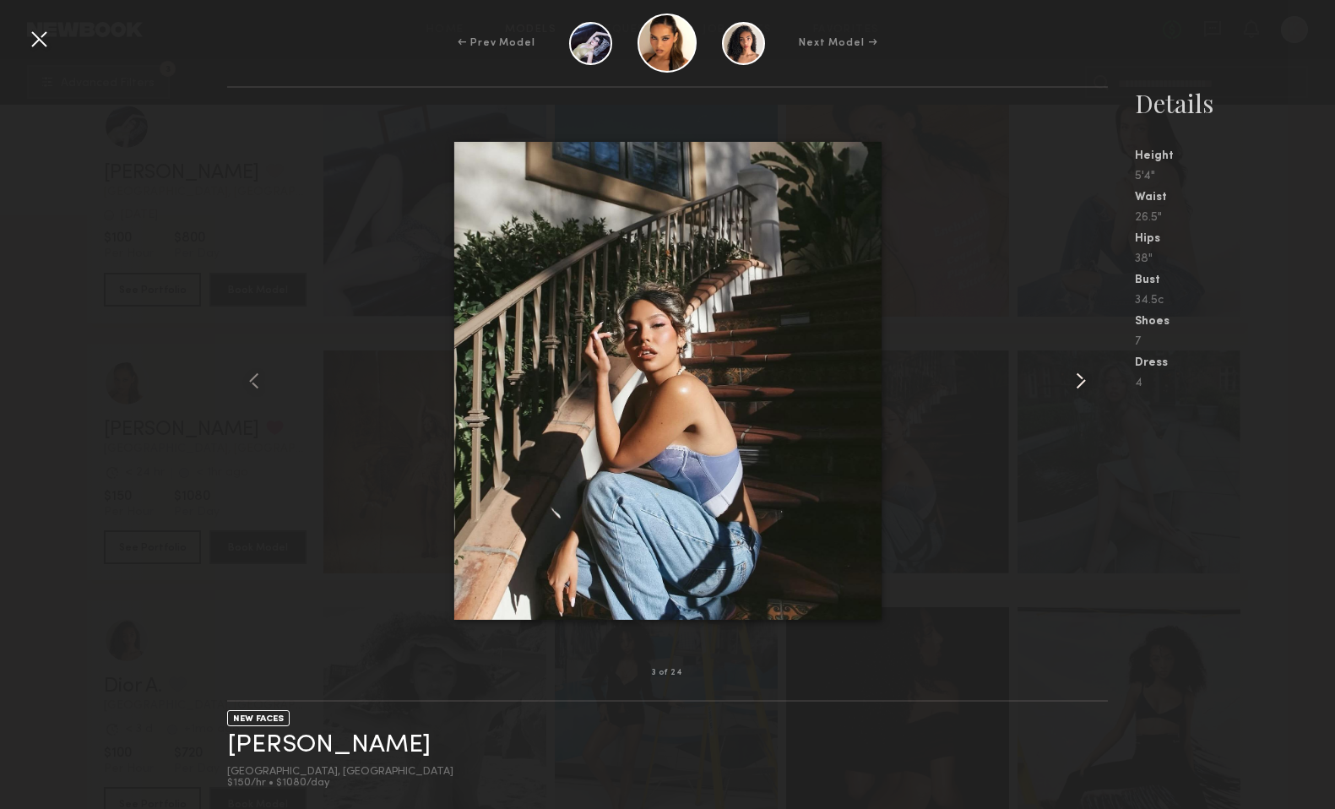
click at [1076, 391] on common-icon at bounding box center [1080, 380] width 27 height 27
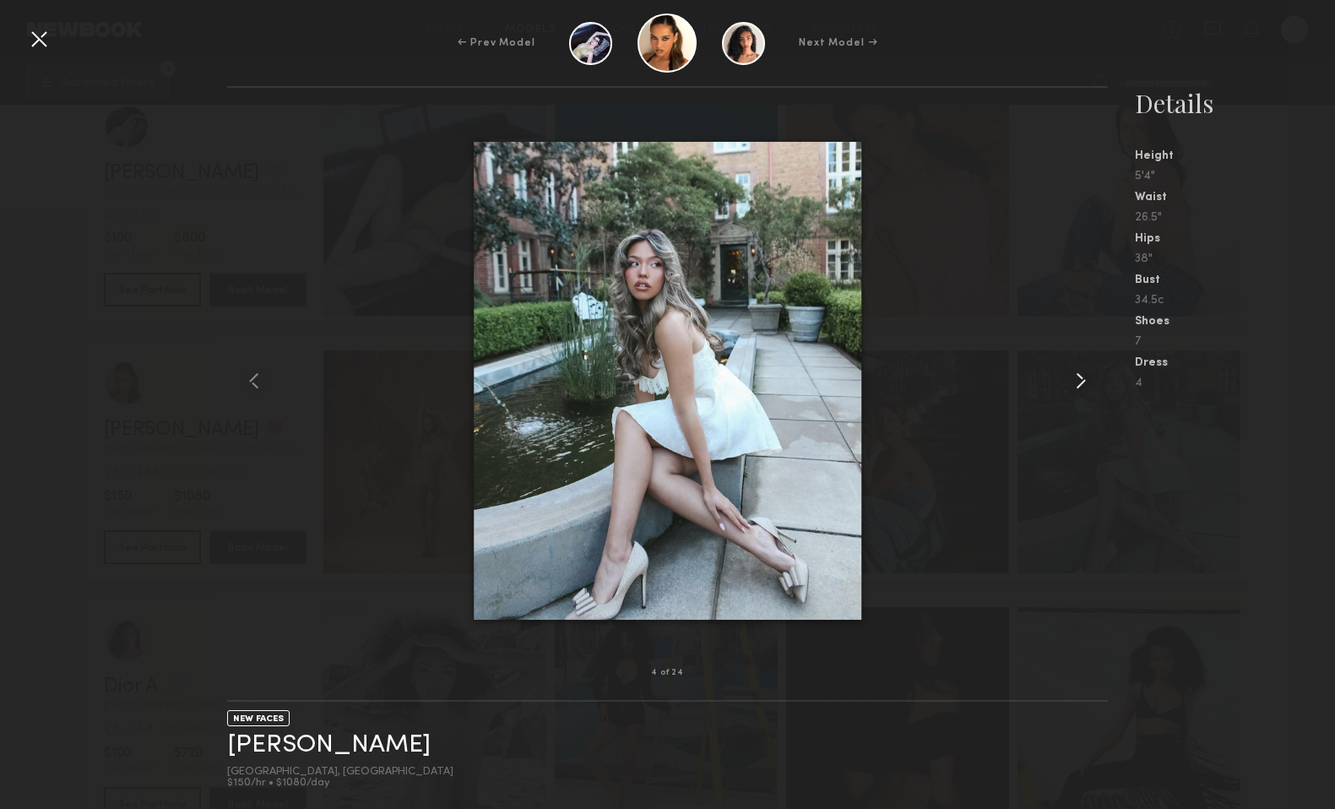
click at [1076, 391] on common-icon at bounding box center [1080, 380] width 27 height 27
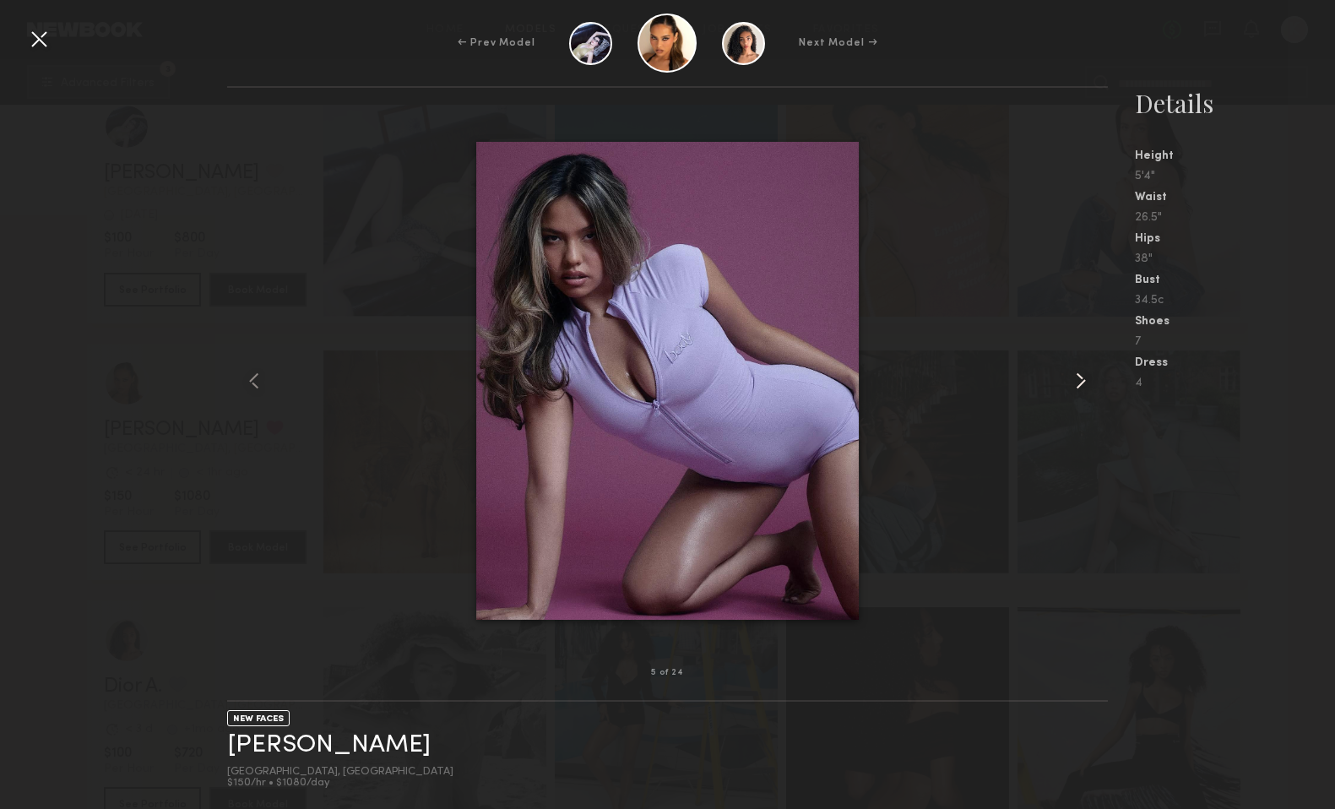
click at [1076, 391] on common-icon at bounding box center [1080, 380] width 27 height 27
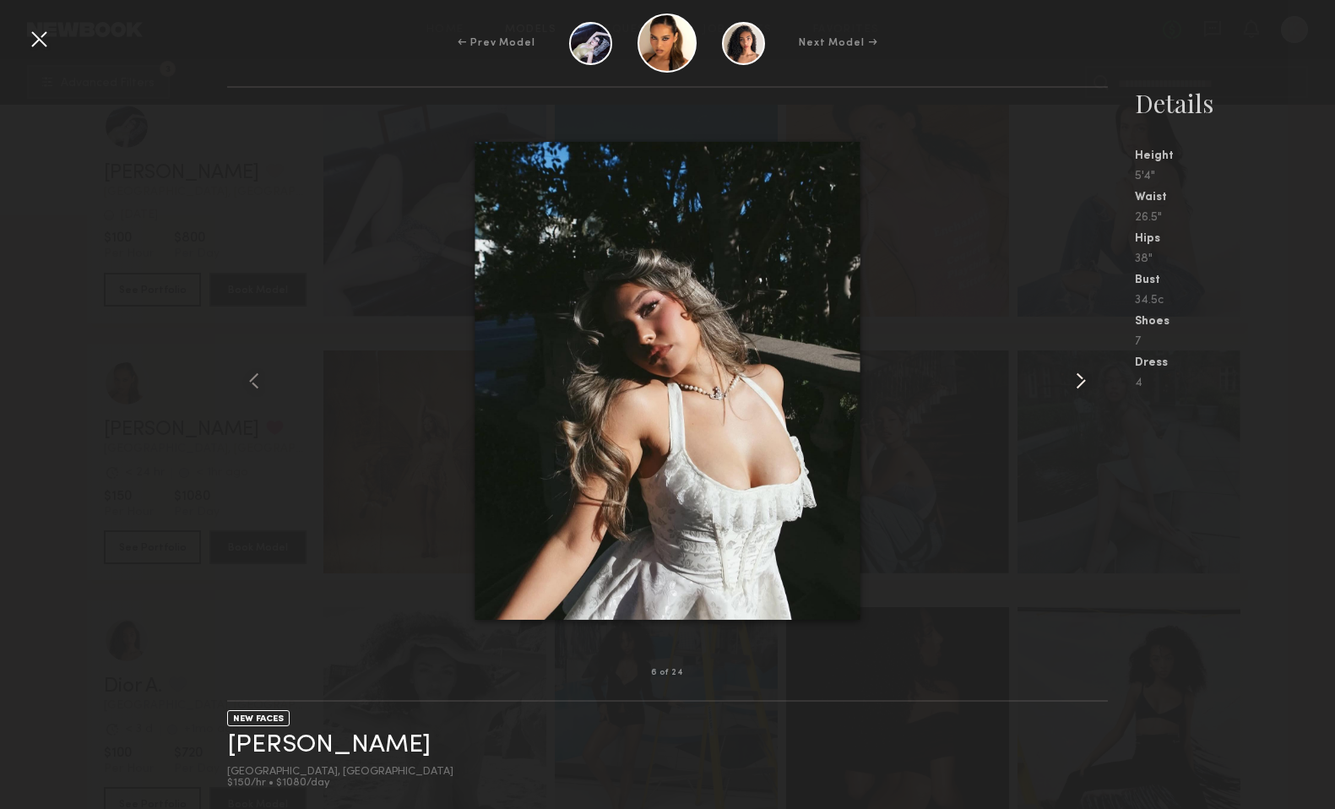
click at [1076, 391] on common-icon at bounding box center [1080, 380] width 27 height 27
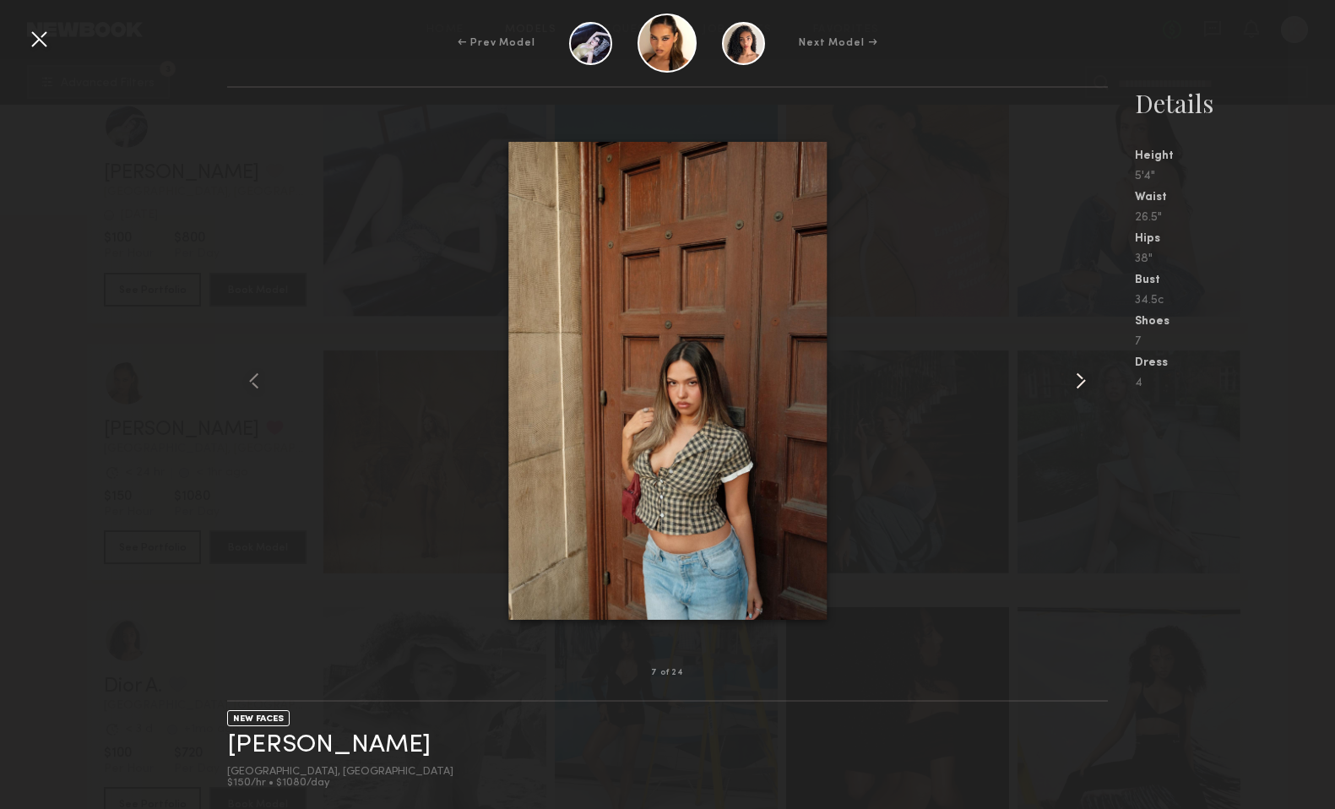
click at [1076, 391] on common-icon at bounding box center [1080, 380] width 27 height 27
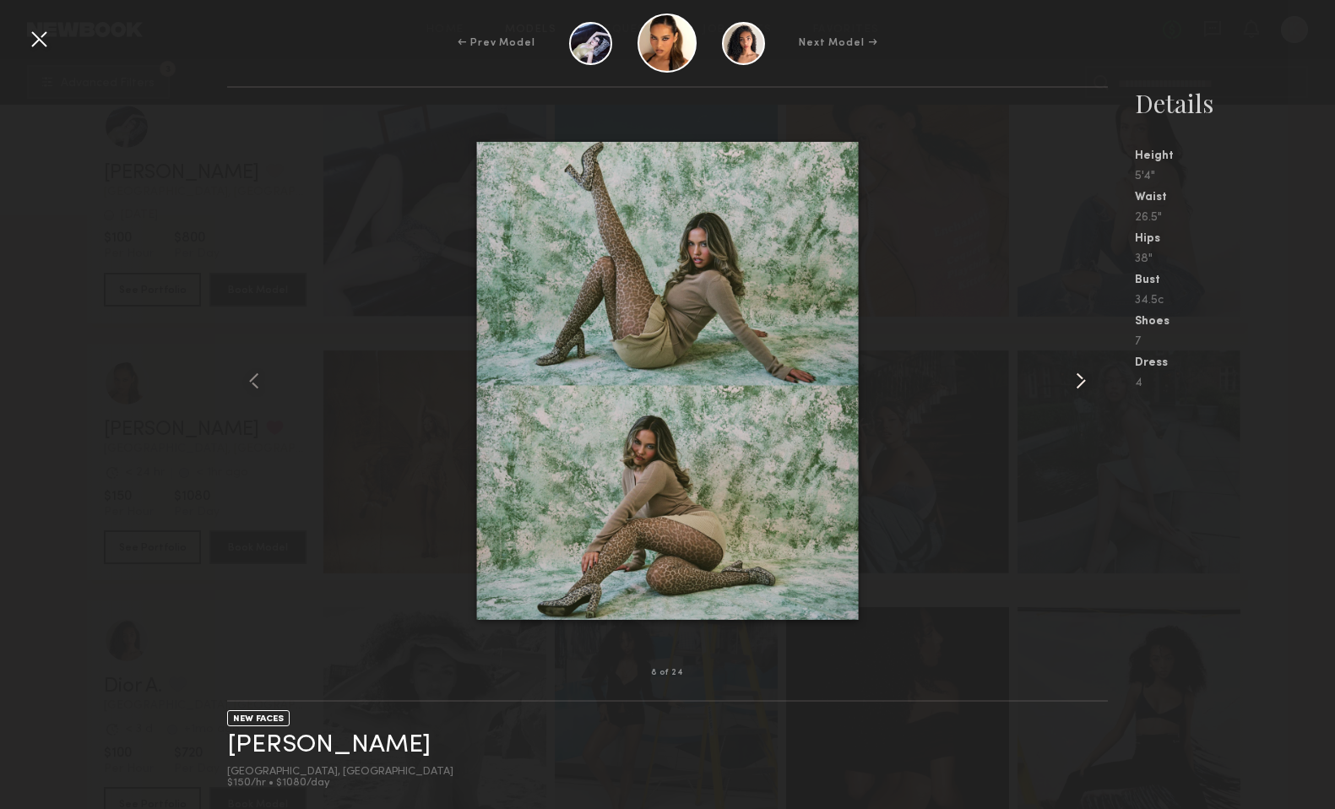
click at [1076, 391] on common-icon at bounding box center [1080, 380] width 27 height 27
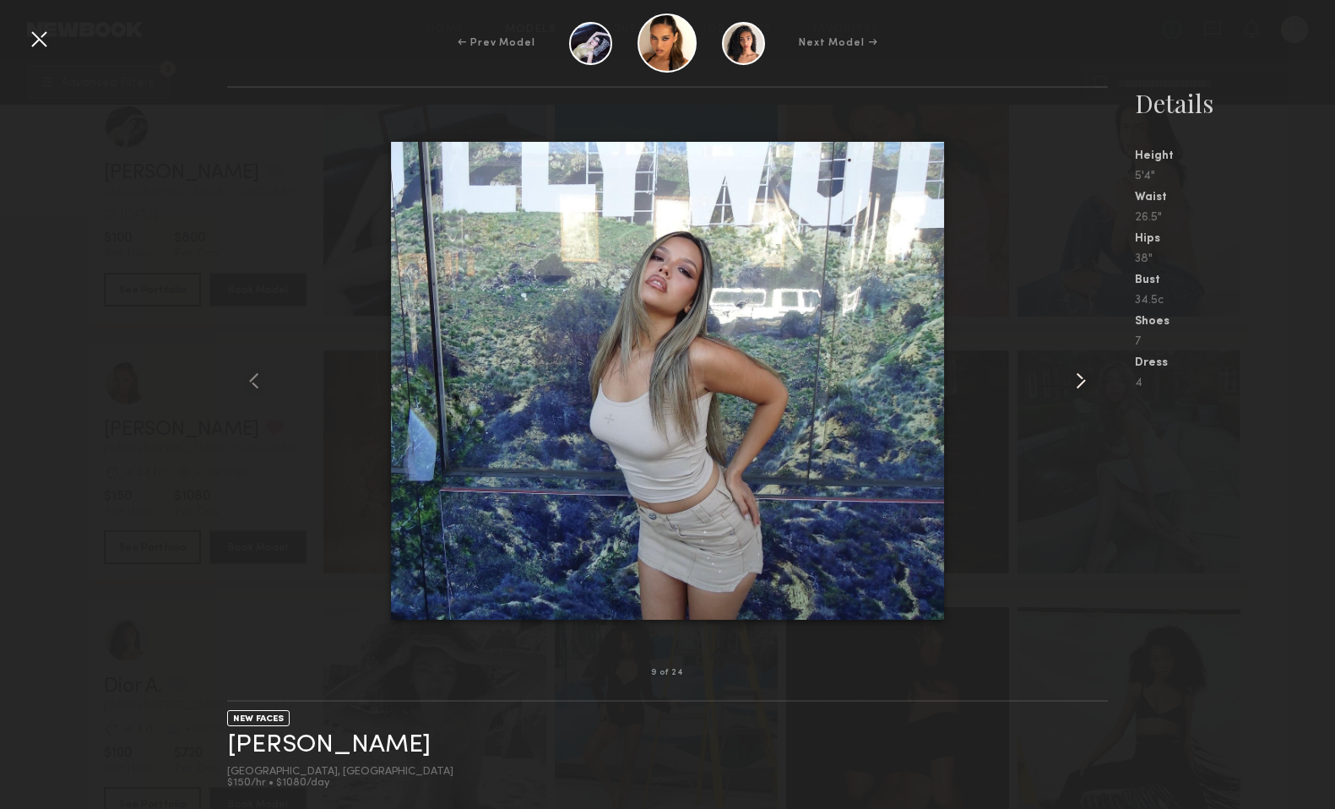
click at [1076, 391] on common-icon at bounding box center [1080, 380] width 27 height 27
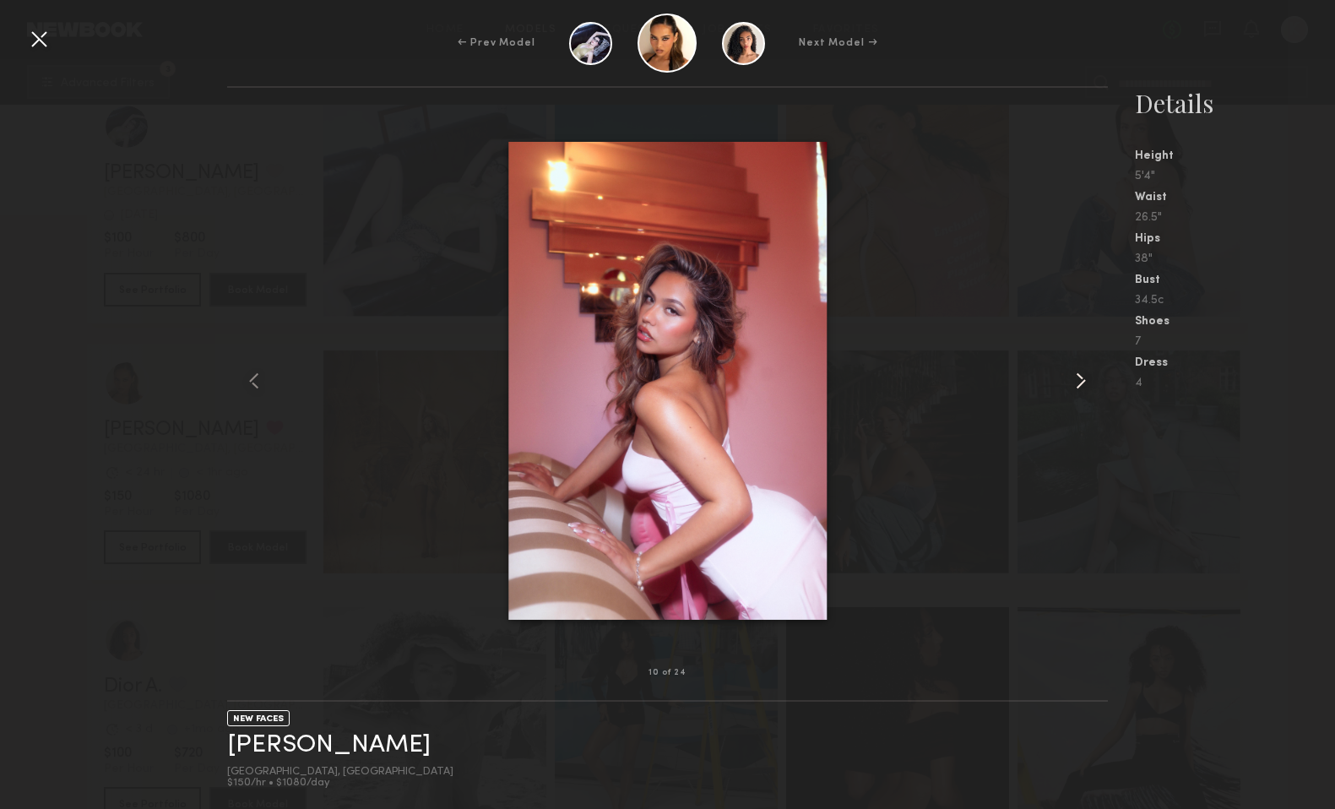
click at [1076, 392] on common-icon at bounding box center [1080, 380] width 27 height 27
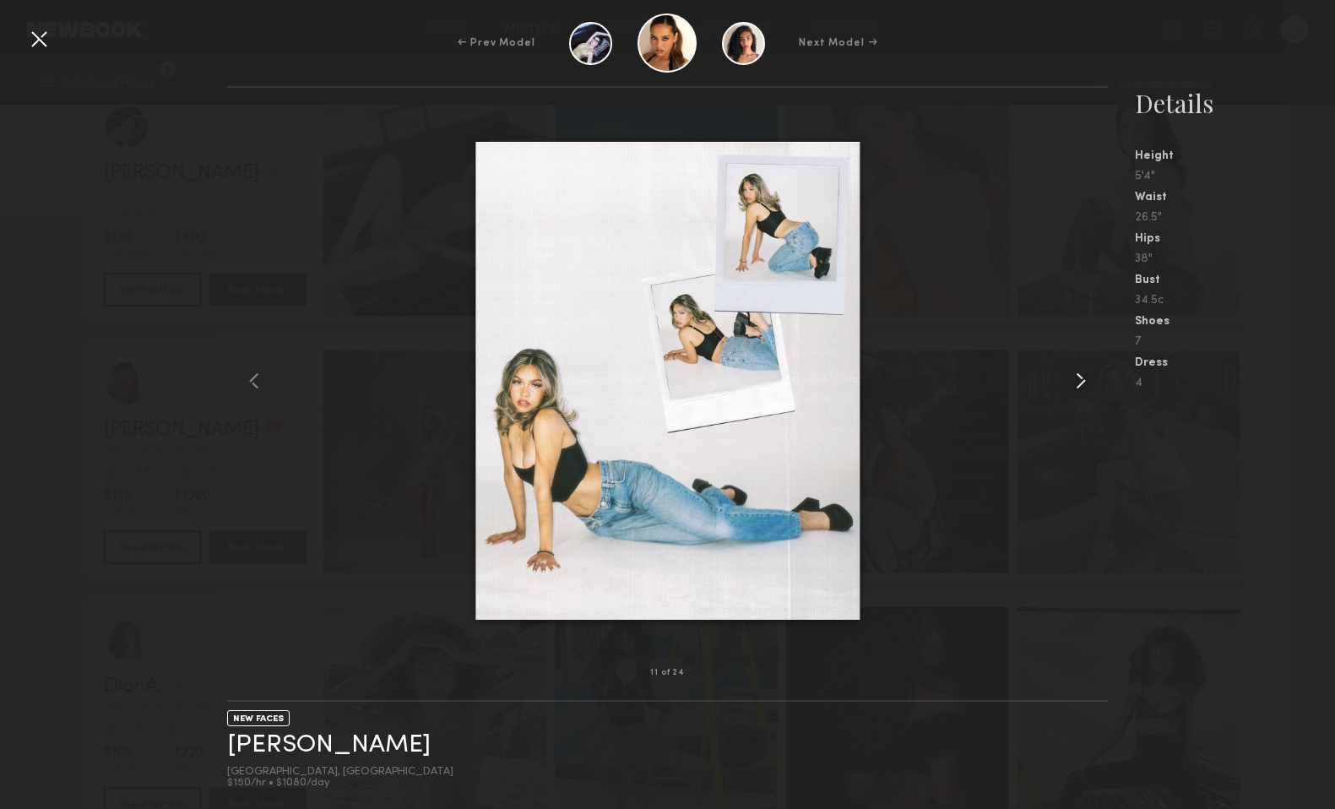
click at [1076, 392] on common-icon at bounding box center [1080, 380] width 27 height 27
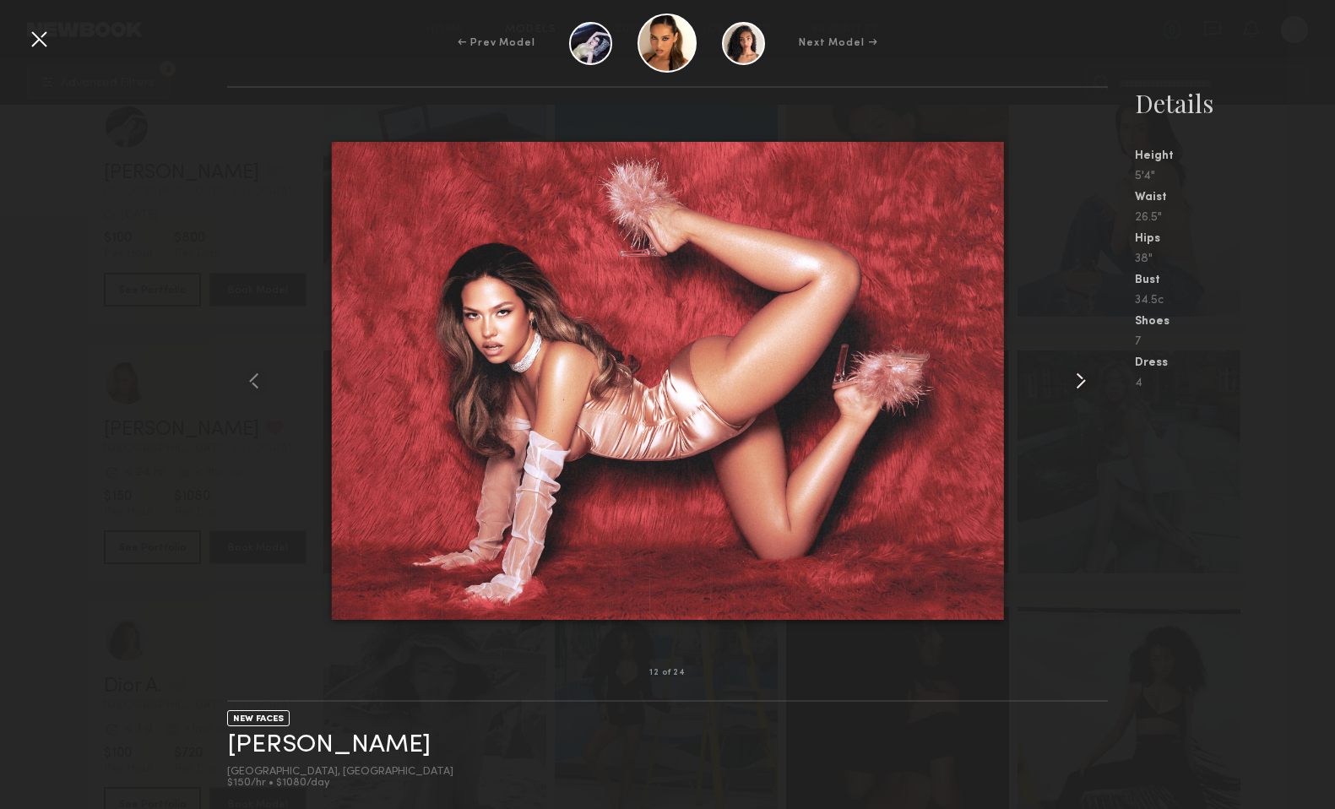
click at [1076, 392] on common-icon at bounding box center [1080, 380] width 27 height 27
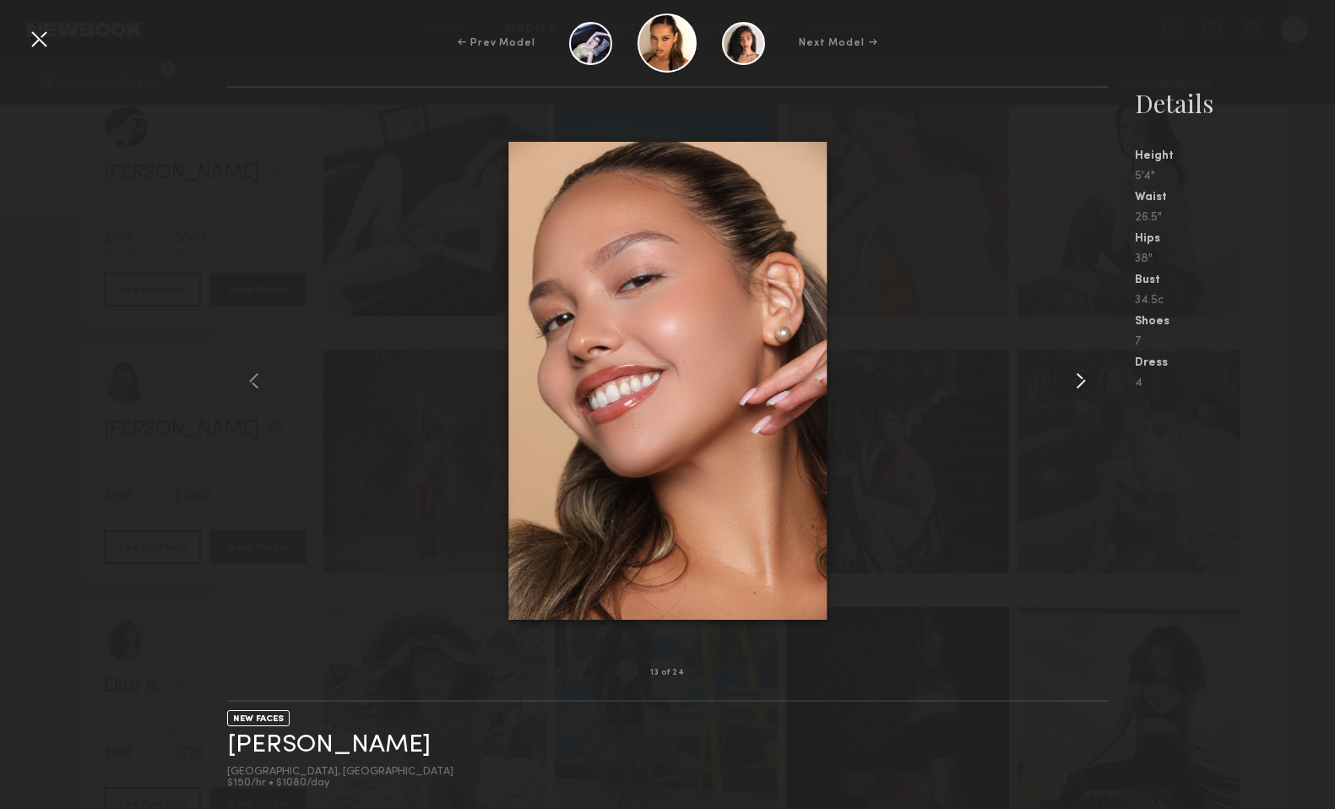
click at [1076, 392] on common-icon at bounding box center [1080, 380] width 27 height 27
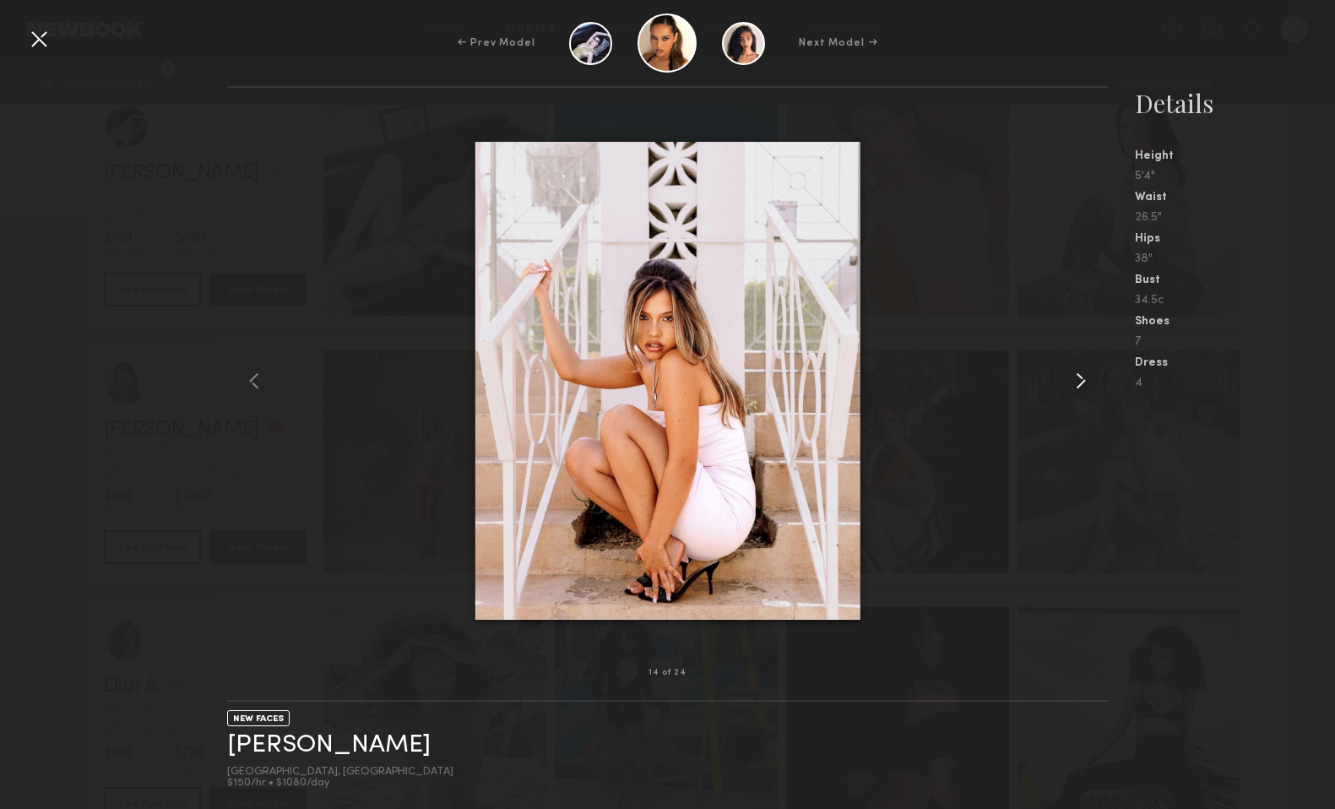
click at [1076, 392] on common-icon at bounding box center [1080, 380] width 27 height 27
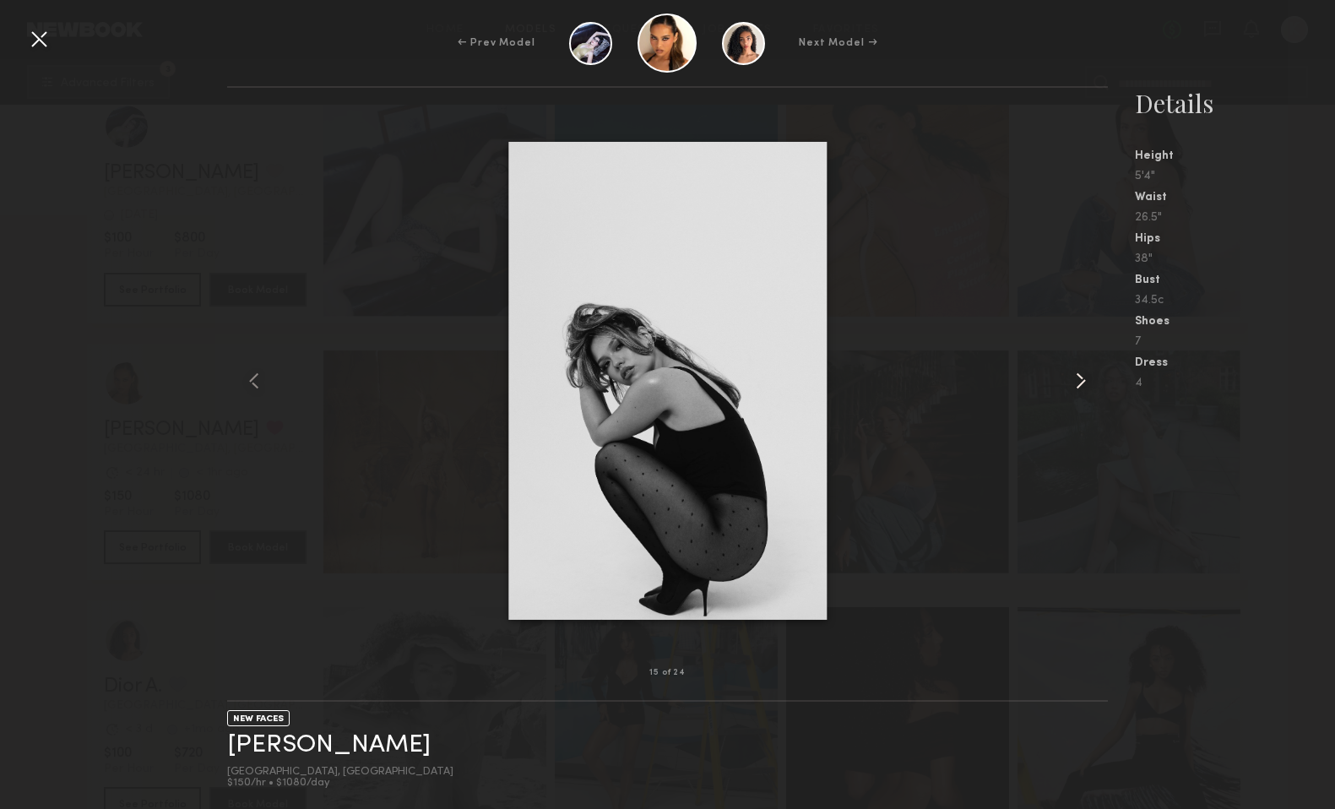
click at [1076, 392] on common-icon at bounding box center [1080, 380] width 27 height 27
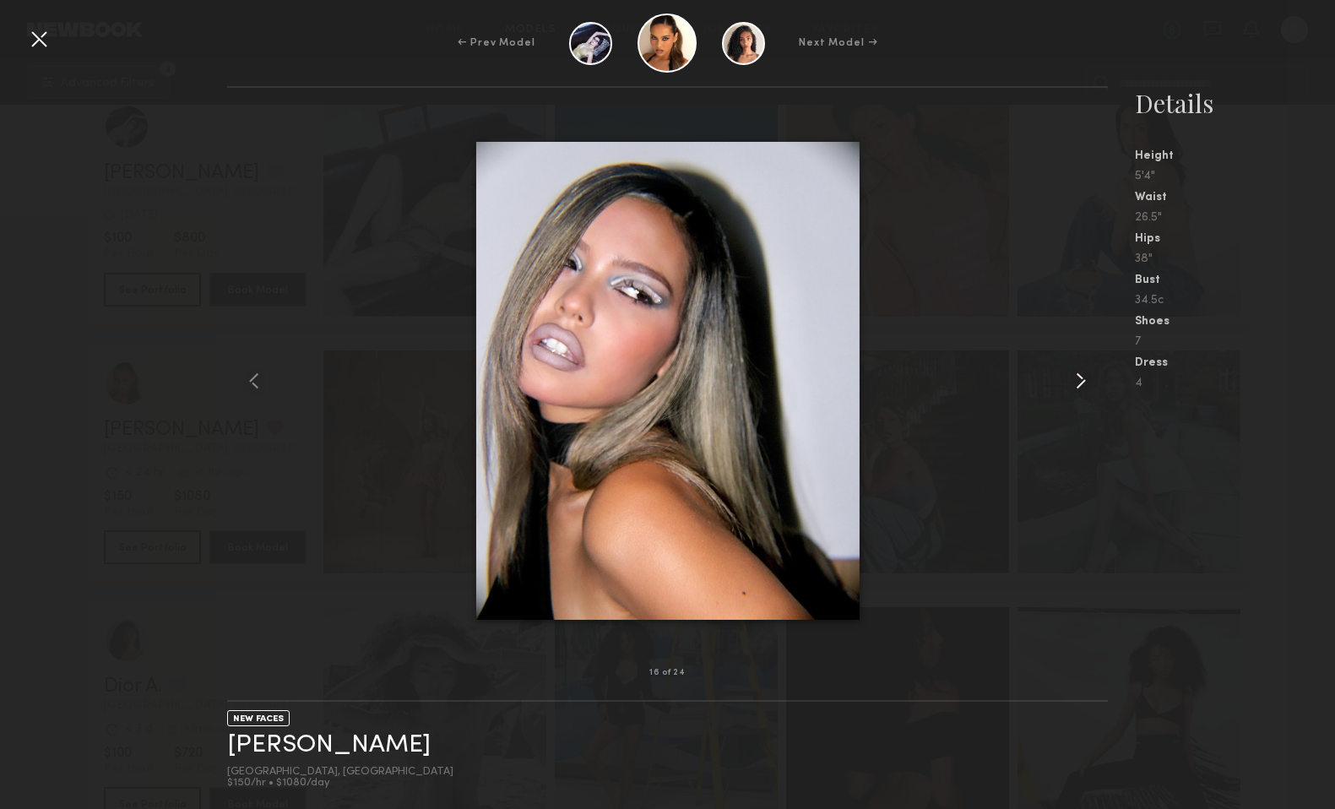
click at [1076, 392] on common-icon at bounding box center [1080, 380] width 27 height 27
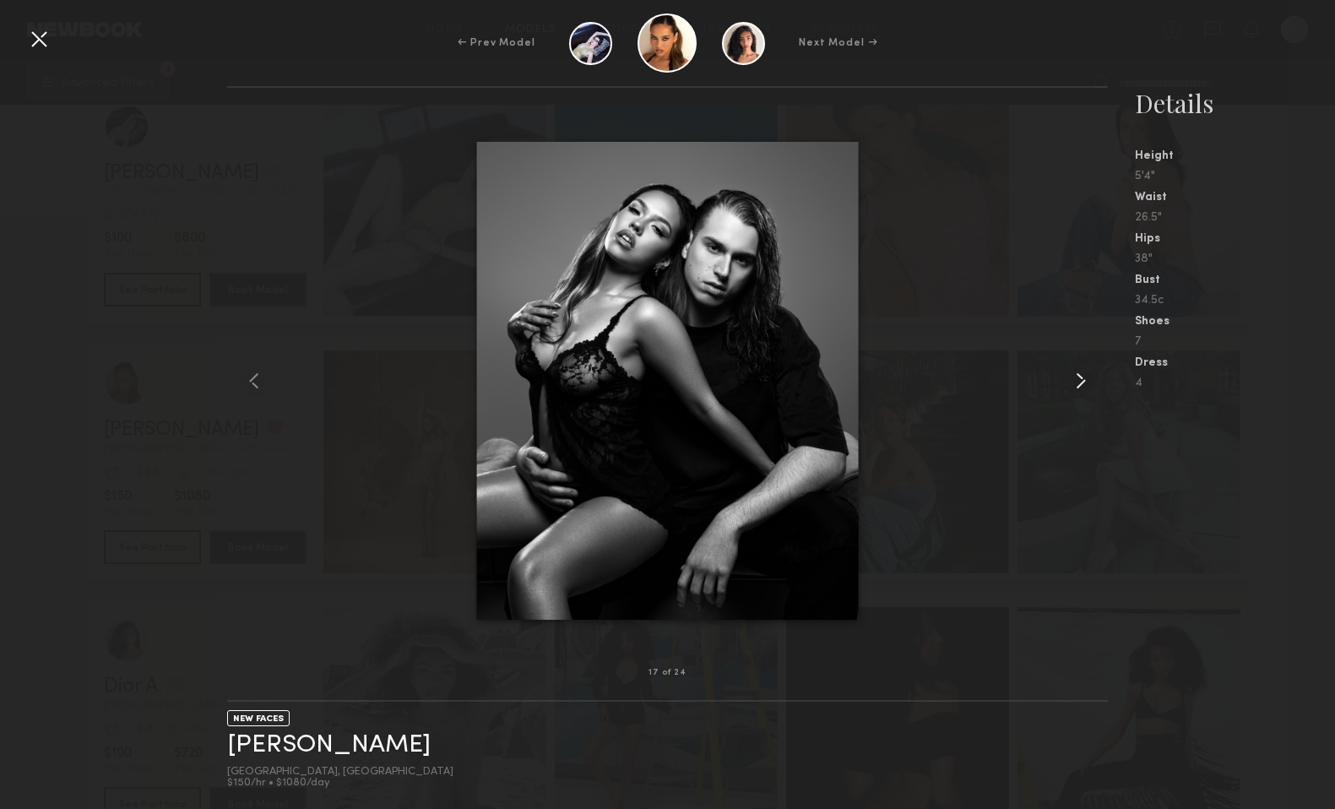
click at [1076, 392] on common-icon at bounding box center [1080, 380] width 27 height 27
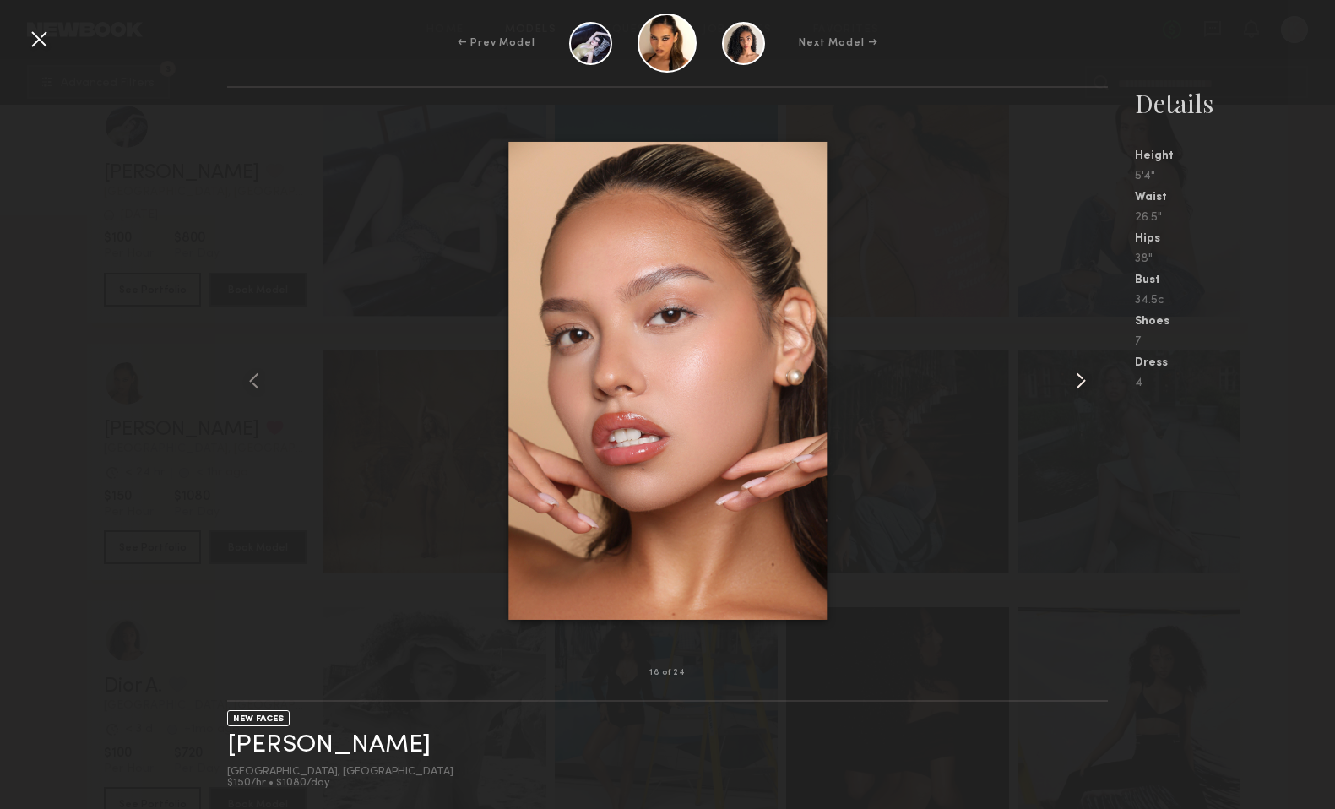
click at [1076, 392] on common-icon at bounding box center [1080, 380] width 27 height 27
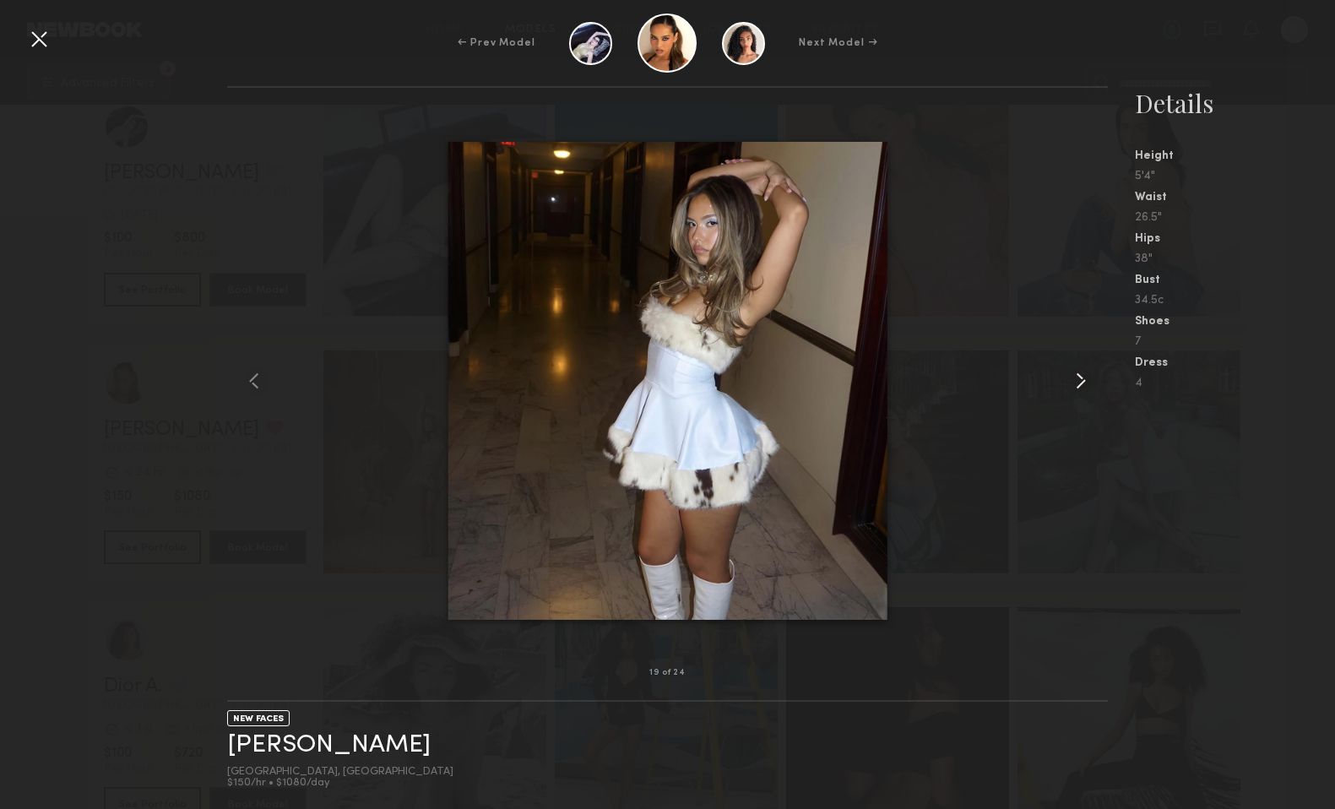
click at [1076, 392] on common-icon at bounding box center [1080, 380] width 27 height 27
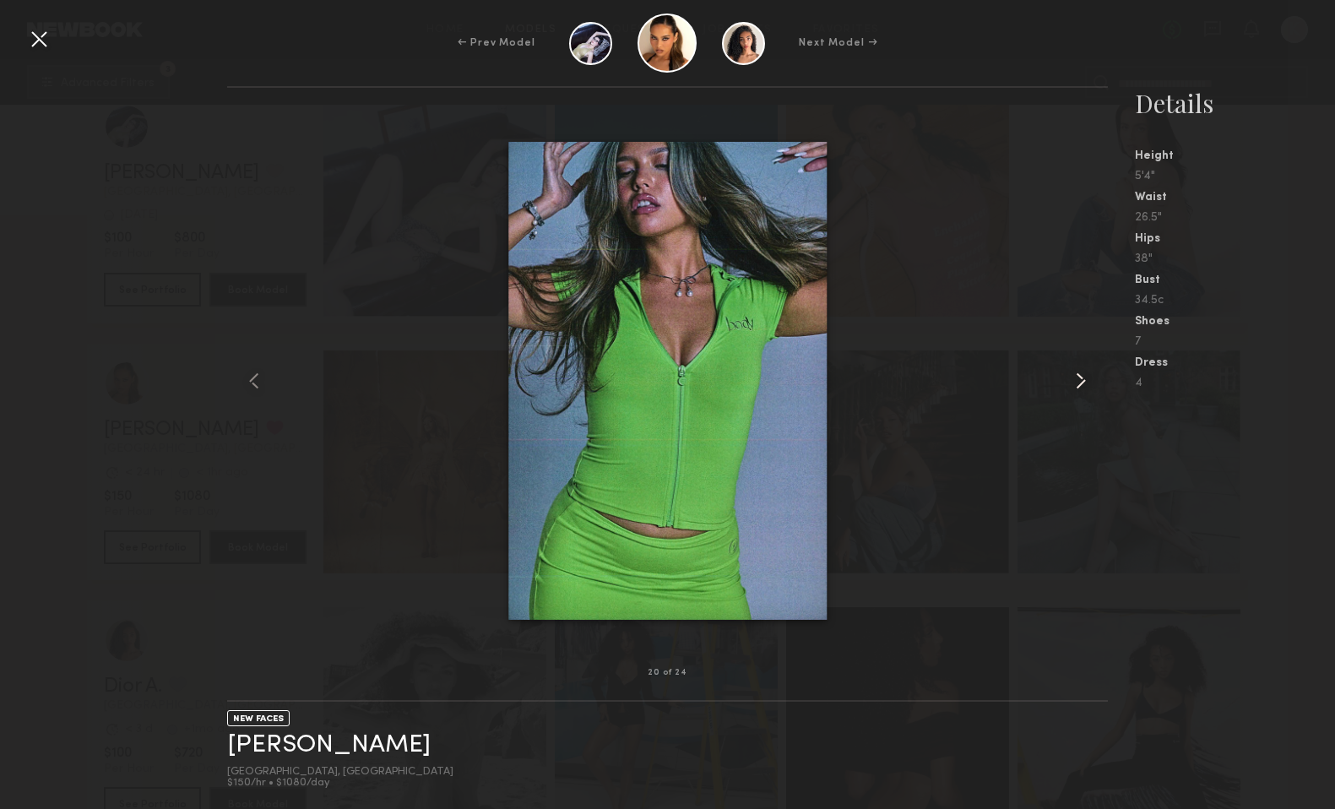
click at [1076, 392] on common-icon at bounding box center [1080, 380] width 27 height 27
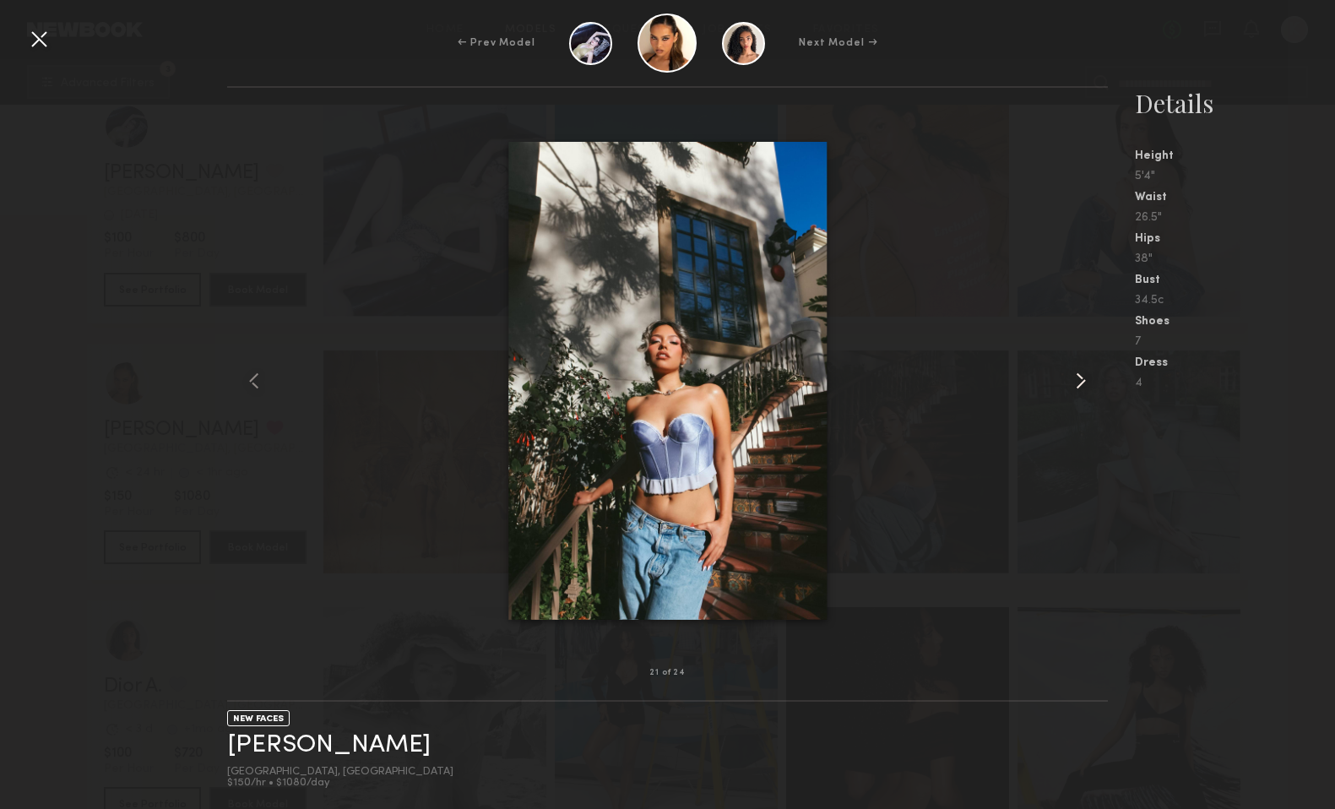
click at [1076, 392] on common-icon at bounding box center [1080, 380] width 27 height 27
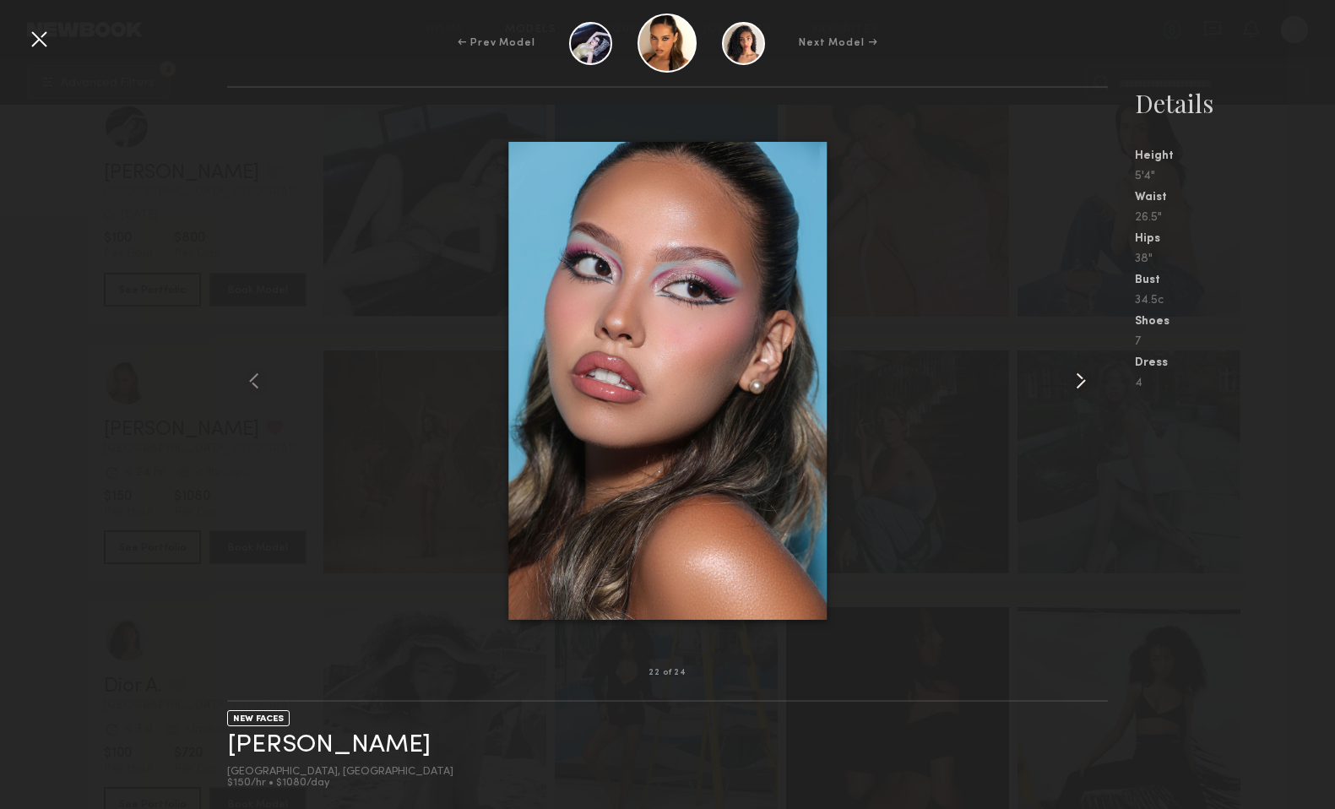
click at [1078, 386] on common-icon at bounding box center [1080, 380] width 27 height 27
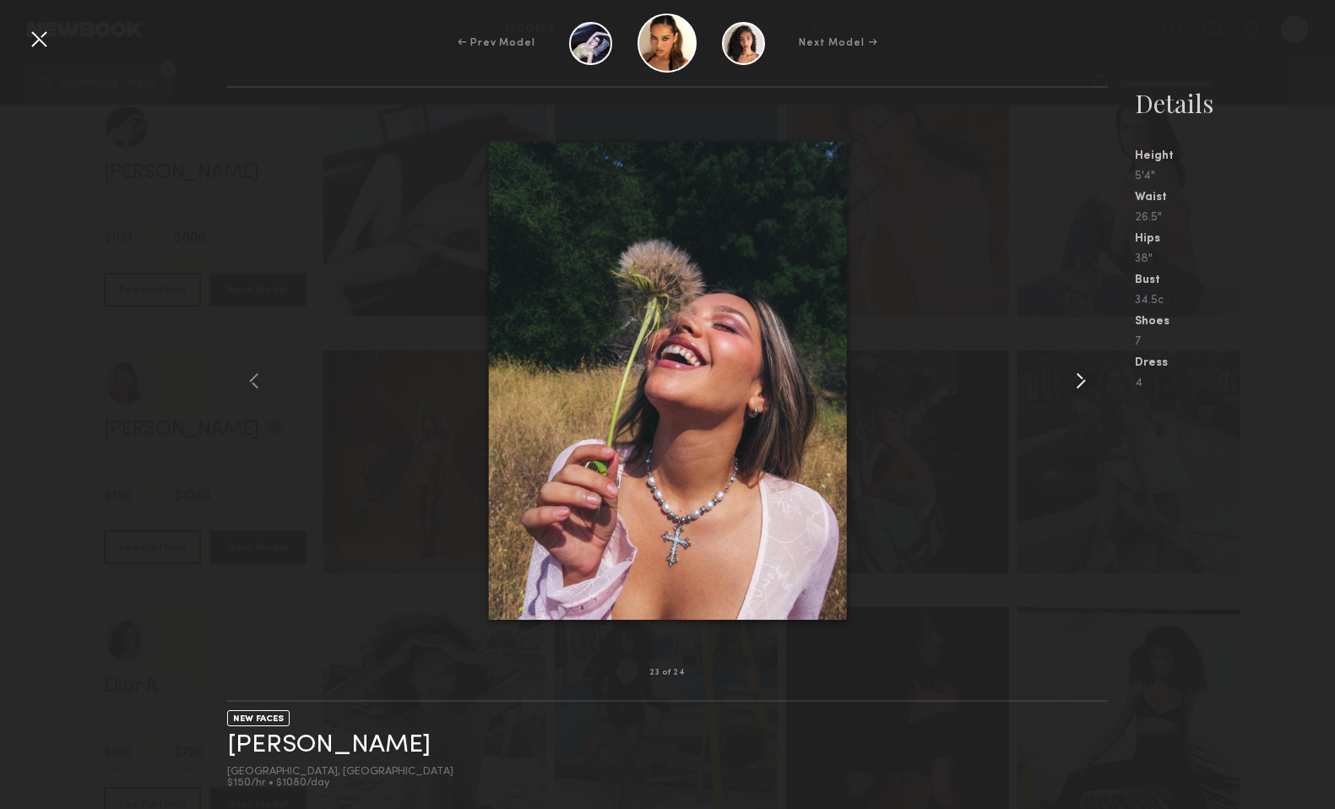
click at [1078, 386] on common-icon at bounding box center [1080, 380] width 27 height 27
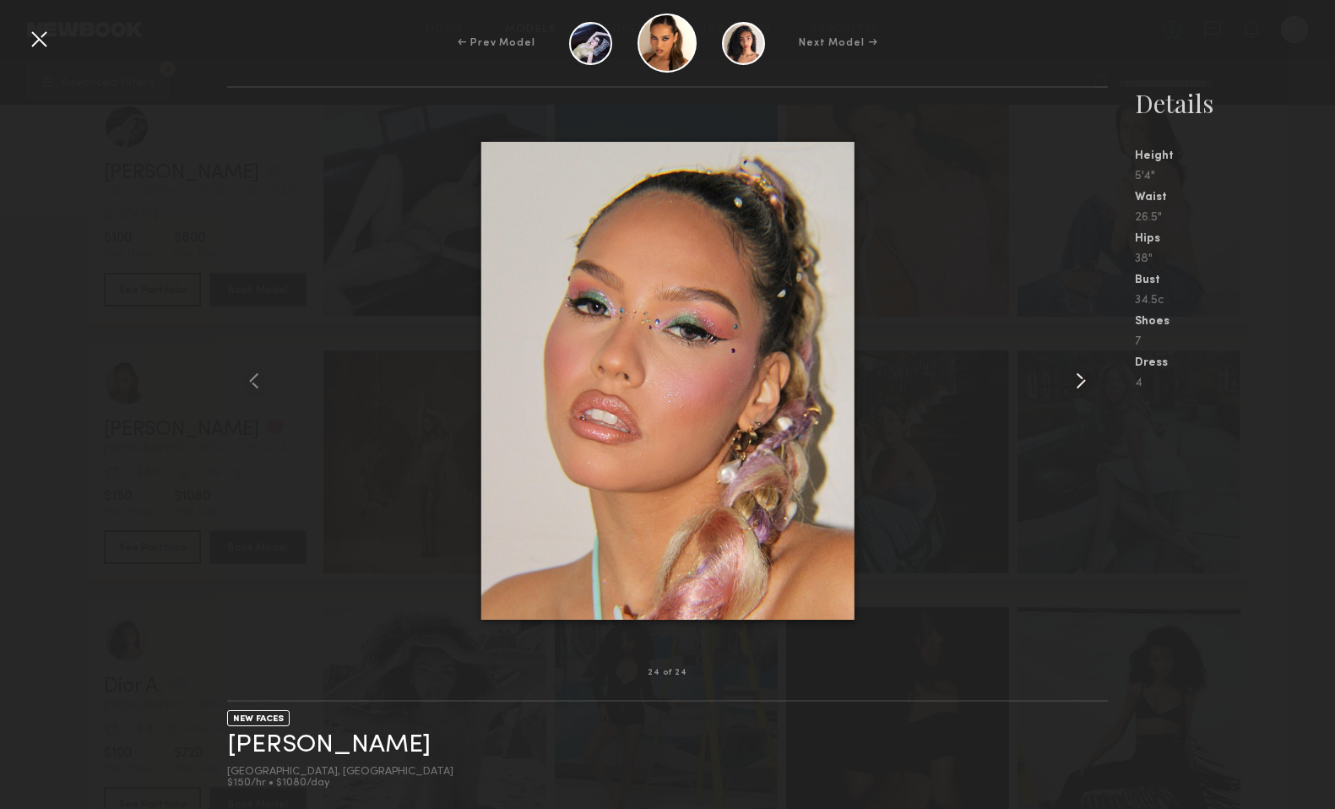
click at [1079, 386] on common-icon at bounding box center [1080, 380] width 27 height 27
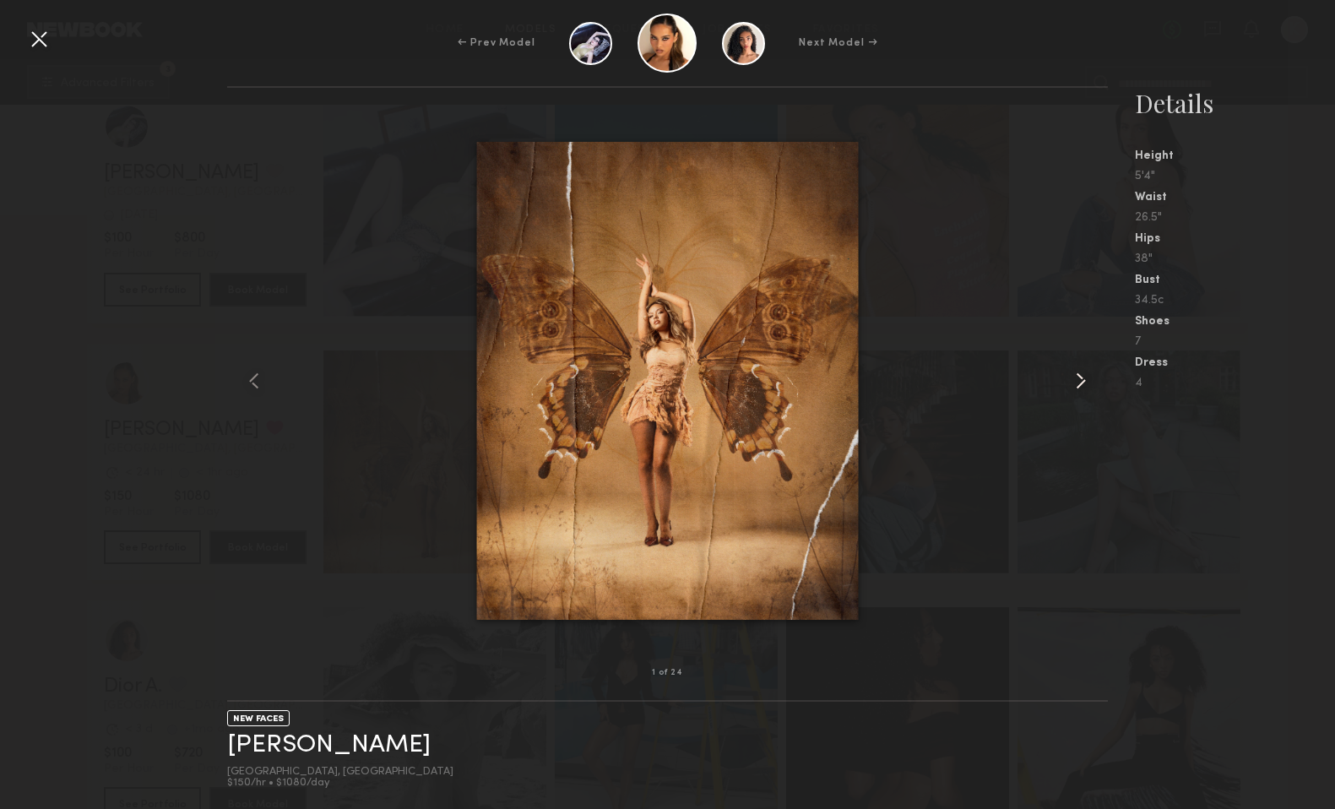
click at [1079, 386] on common-icon at bounding box center [1080, 380] width 27 height 27
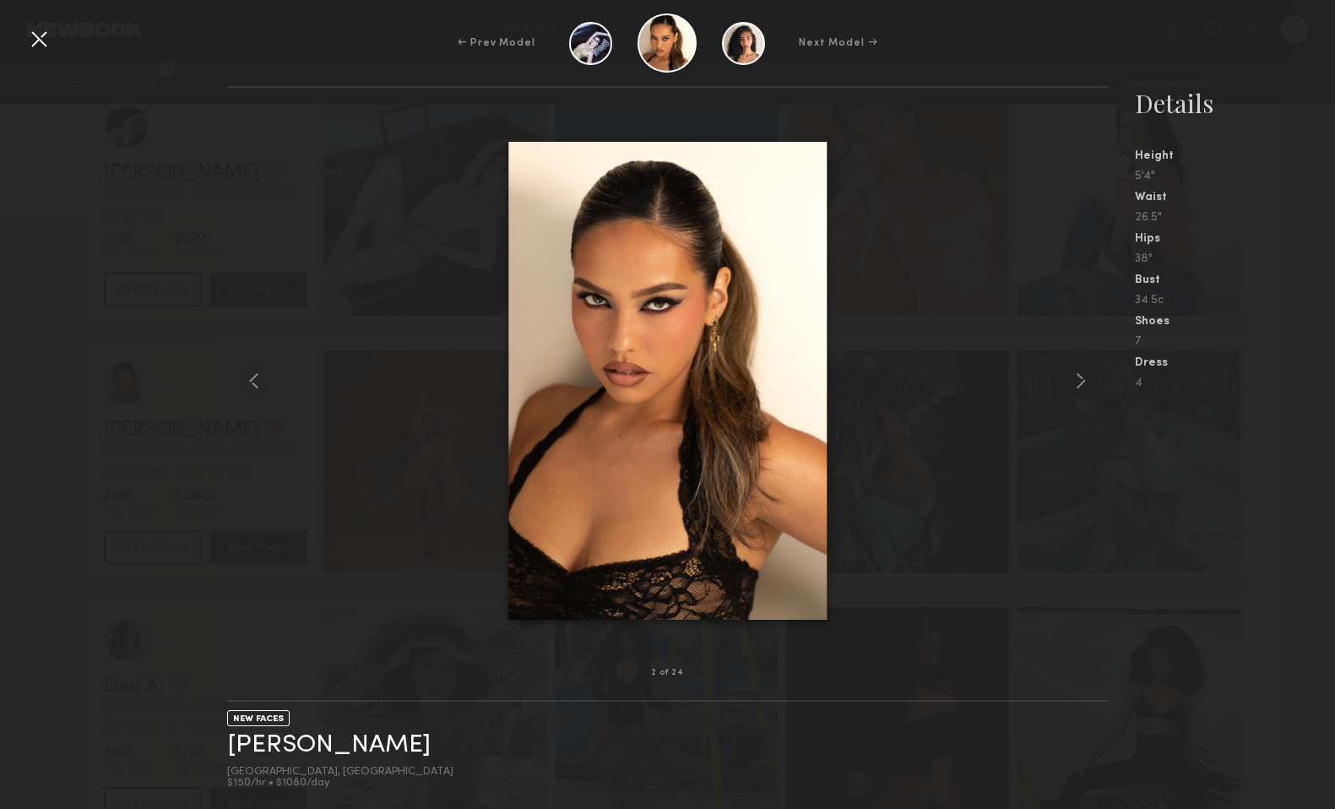
click at [882, 96] on nb-gallery-light "2 of 24" at bounding box center [667, 393] width 881 height 615
click at [853, 102] on nb-gallery-light "2 of 24" at bounding box center [667, 393] width 881 height 615
click at [34, 44] on div at bounding box center [38, 38] width 27 height 27
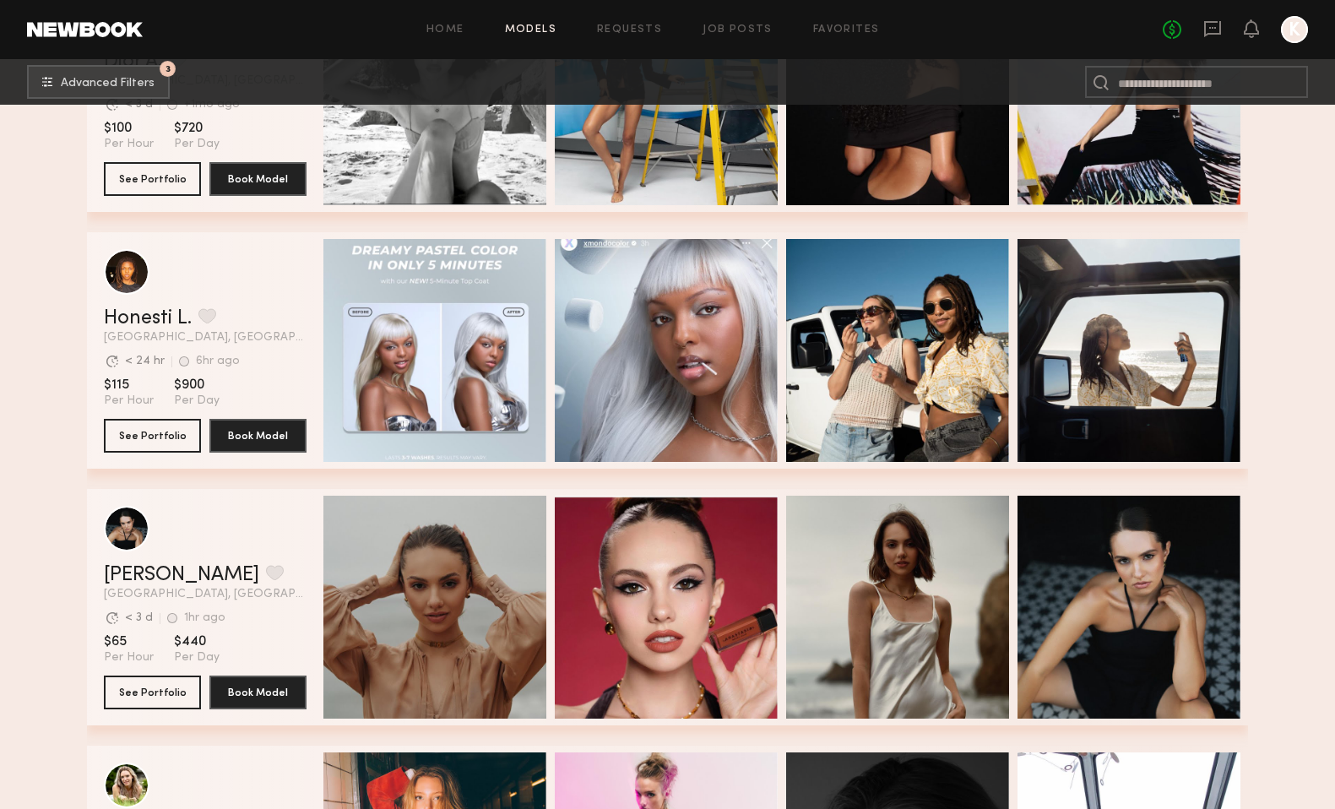
scroll to position [32246, 0]
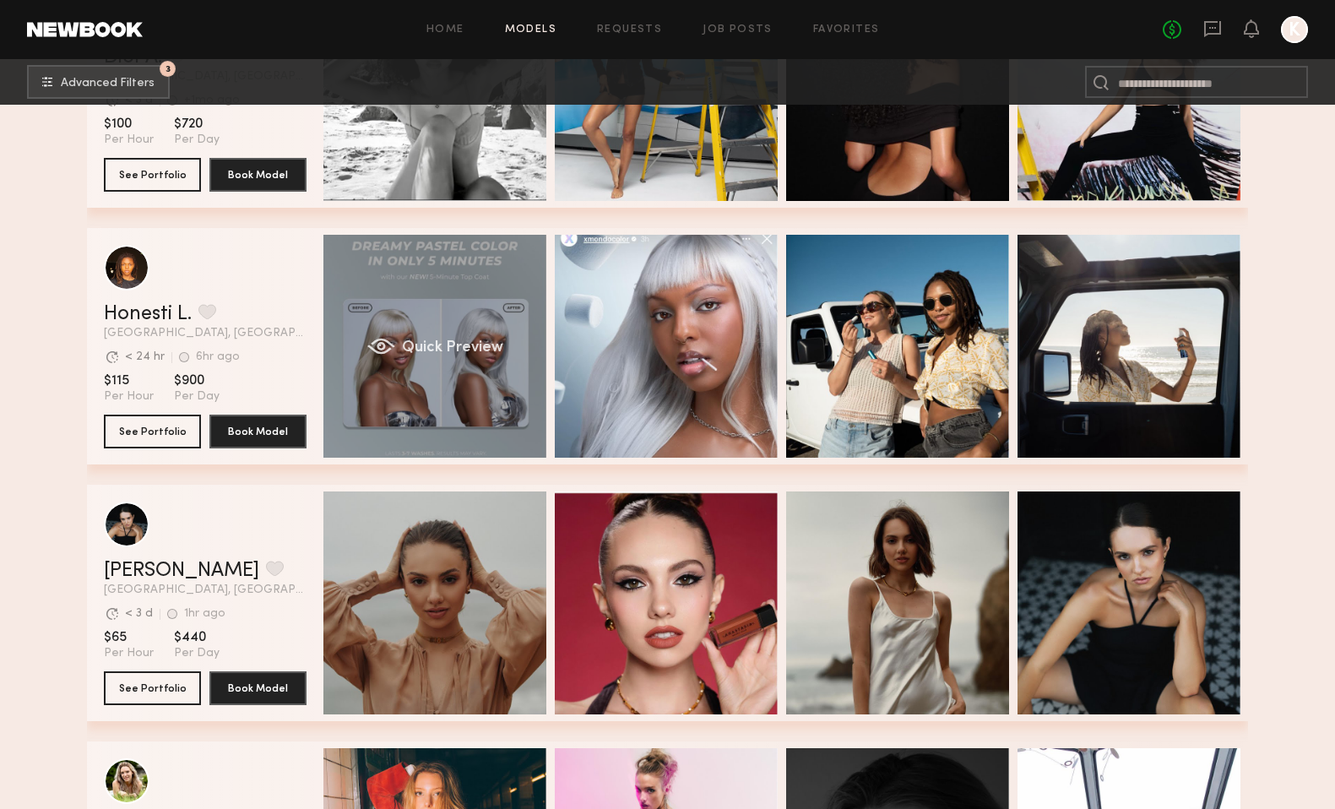
click at [485, 348] on span "Quick Preview" at bounding box center [452, 347] width 101 height 15
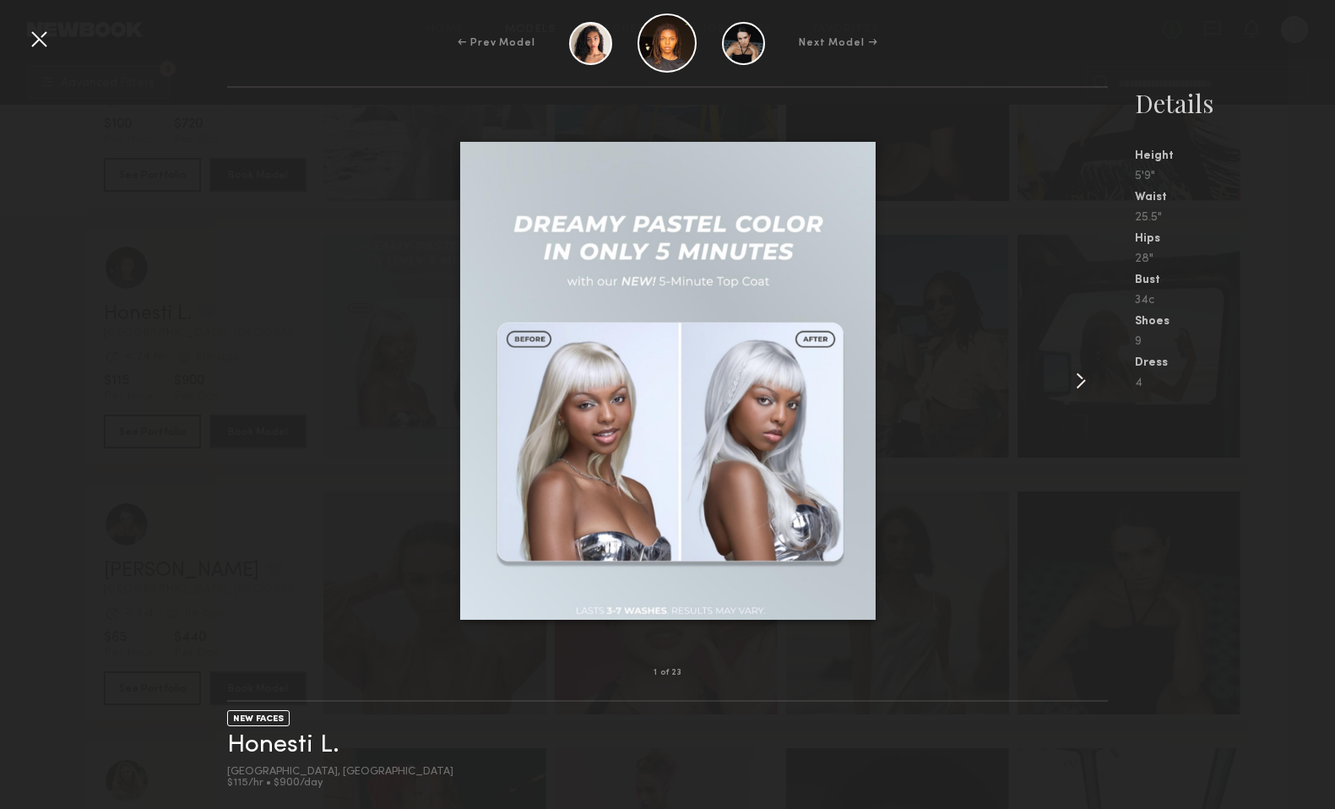
click at [1067, 385] on common-icon at bounding box center [1080, 380] width 27 height 27
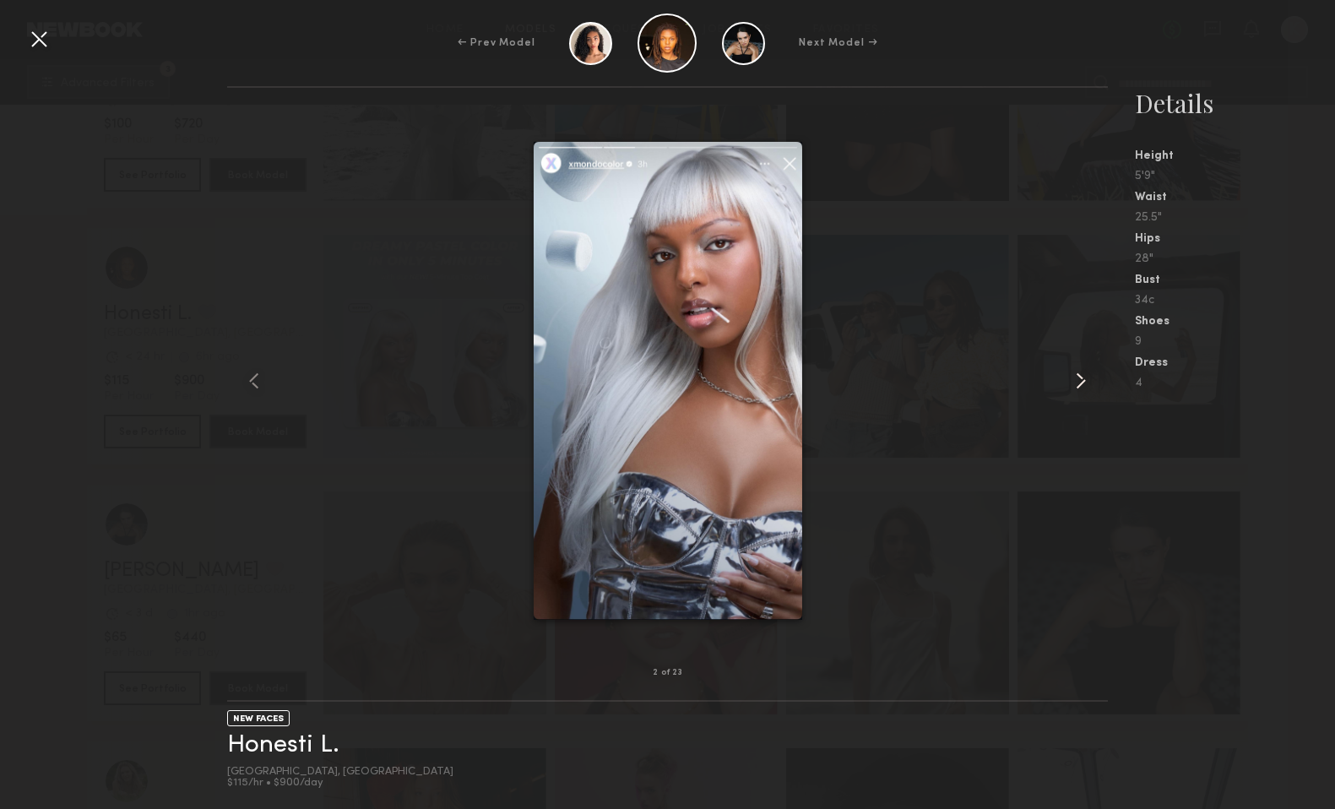
click at [1067, 385] on common-icon at bounding box center [1080, 380] width 27 height 27
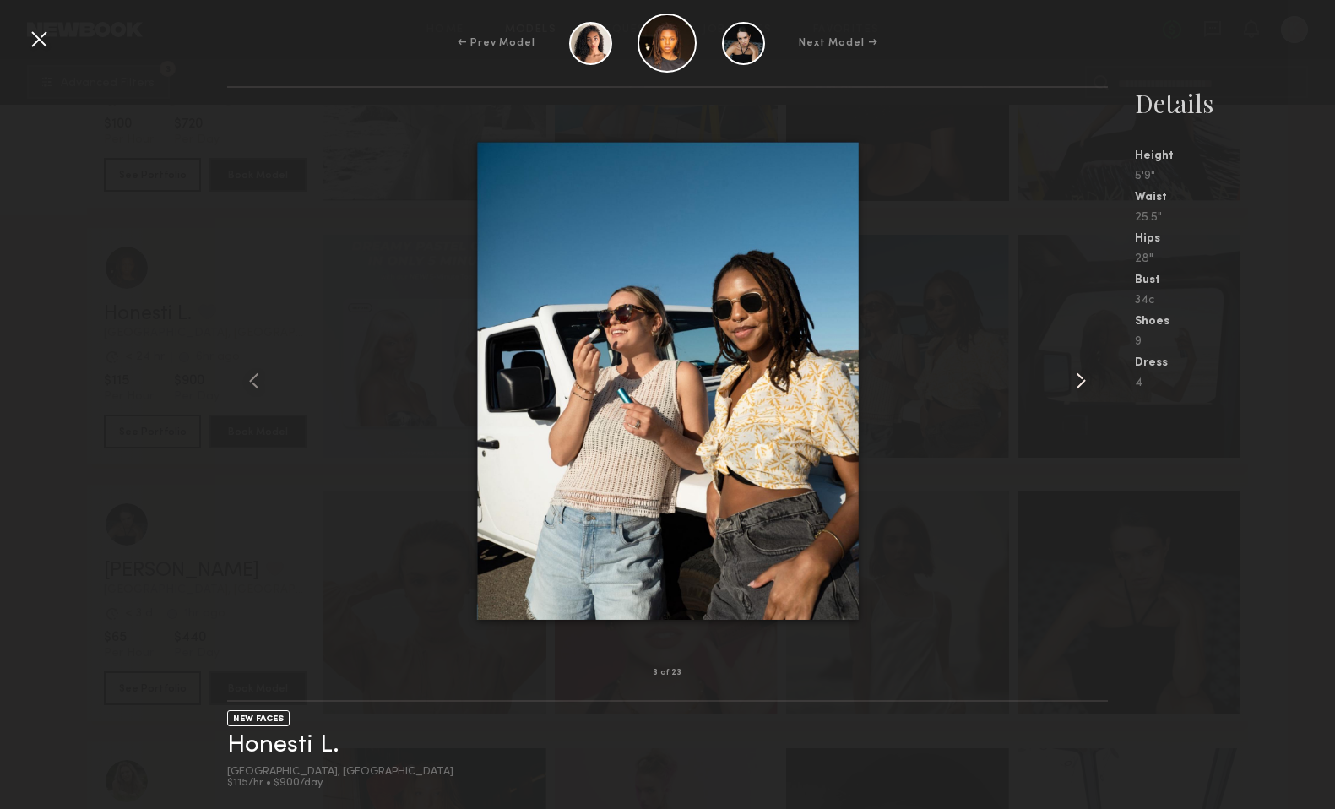
click at [1067, 385] on common-icon at bounding box center [1080, 380] width 27 height 27
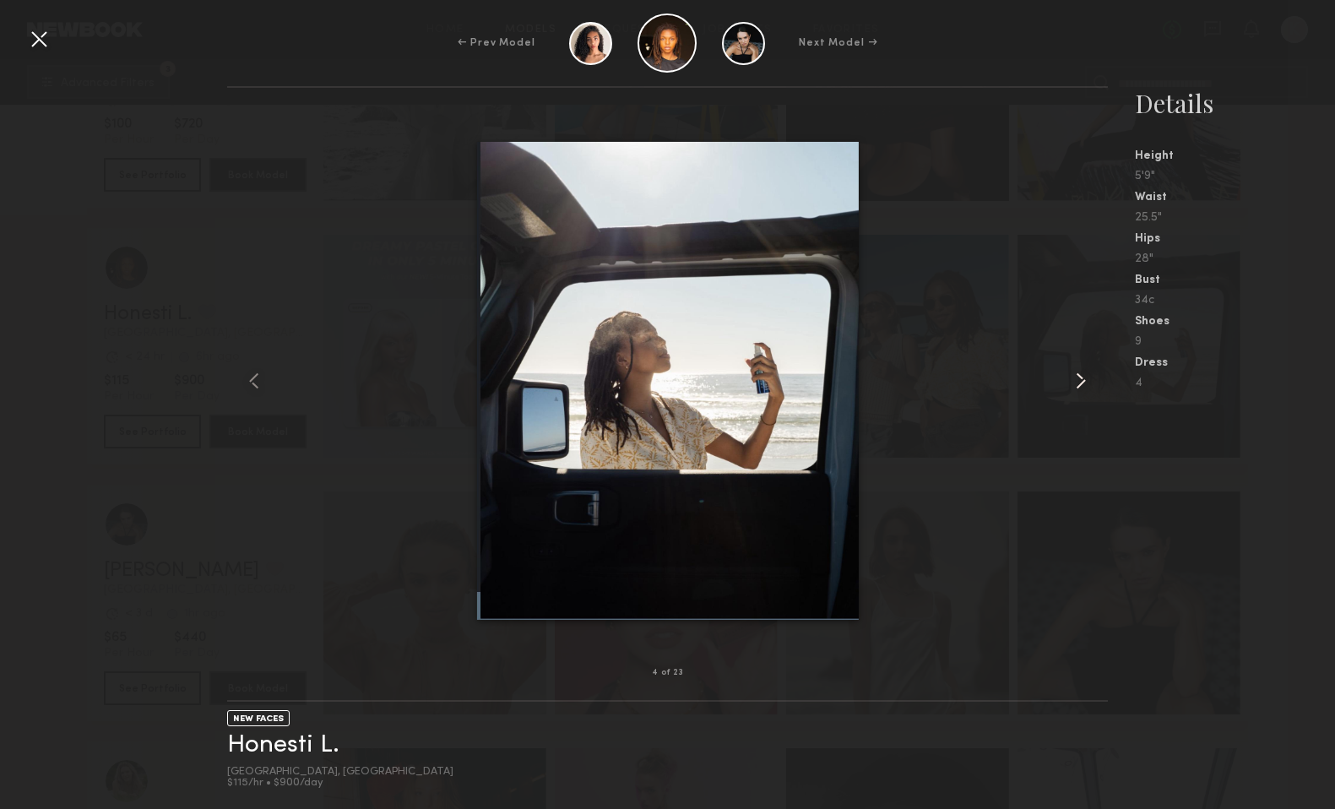
click at [1067, 385] on common-icon at bounding box center [1080, 380] width 27 height 27
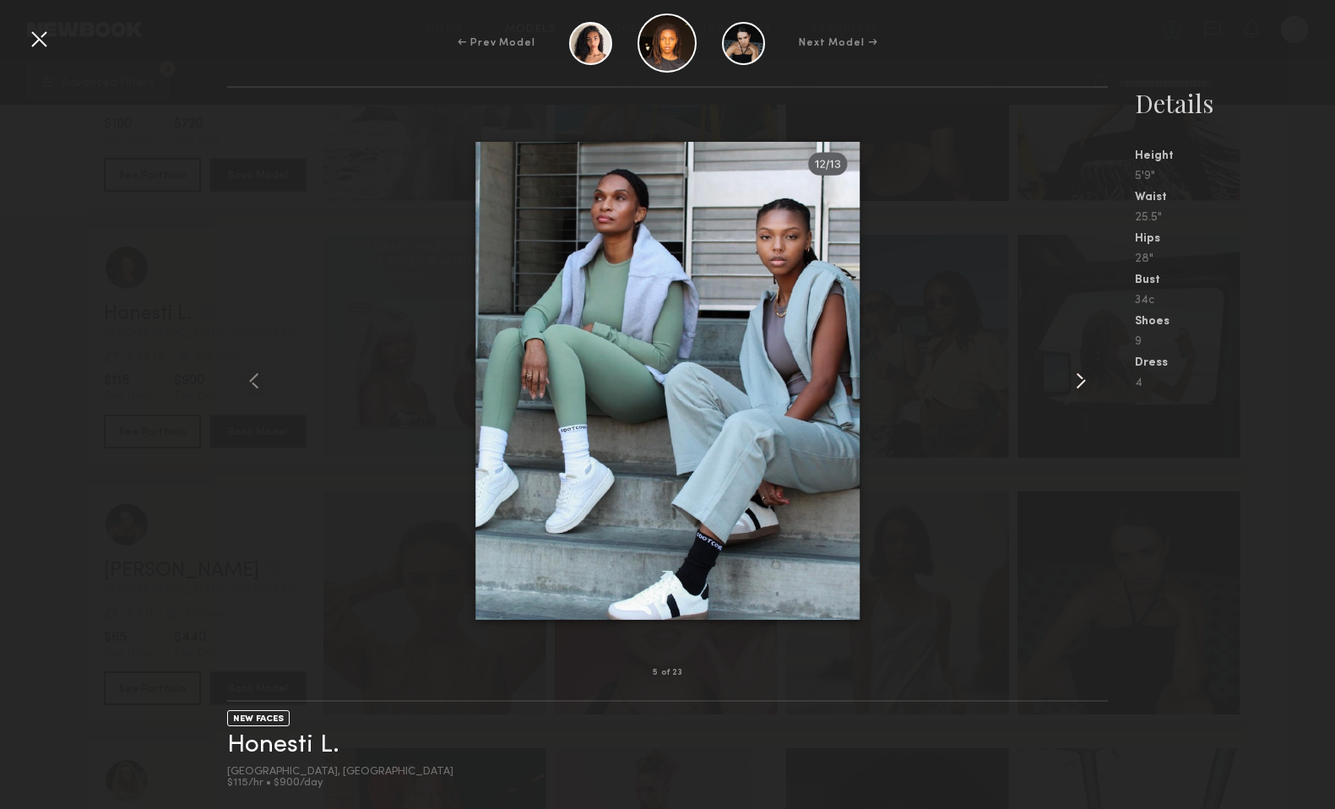
click at [1067, 385] on common-icon at bounding box center [1080, 380] width 27 height 27
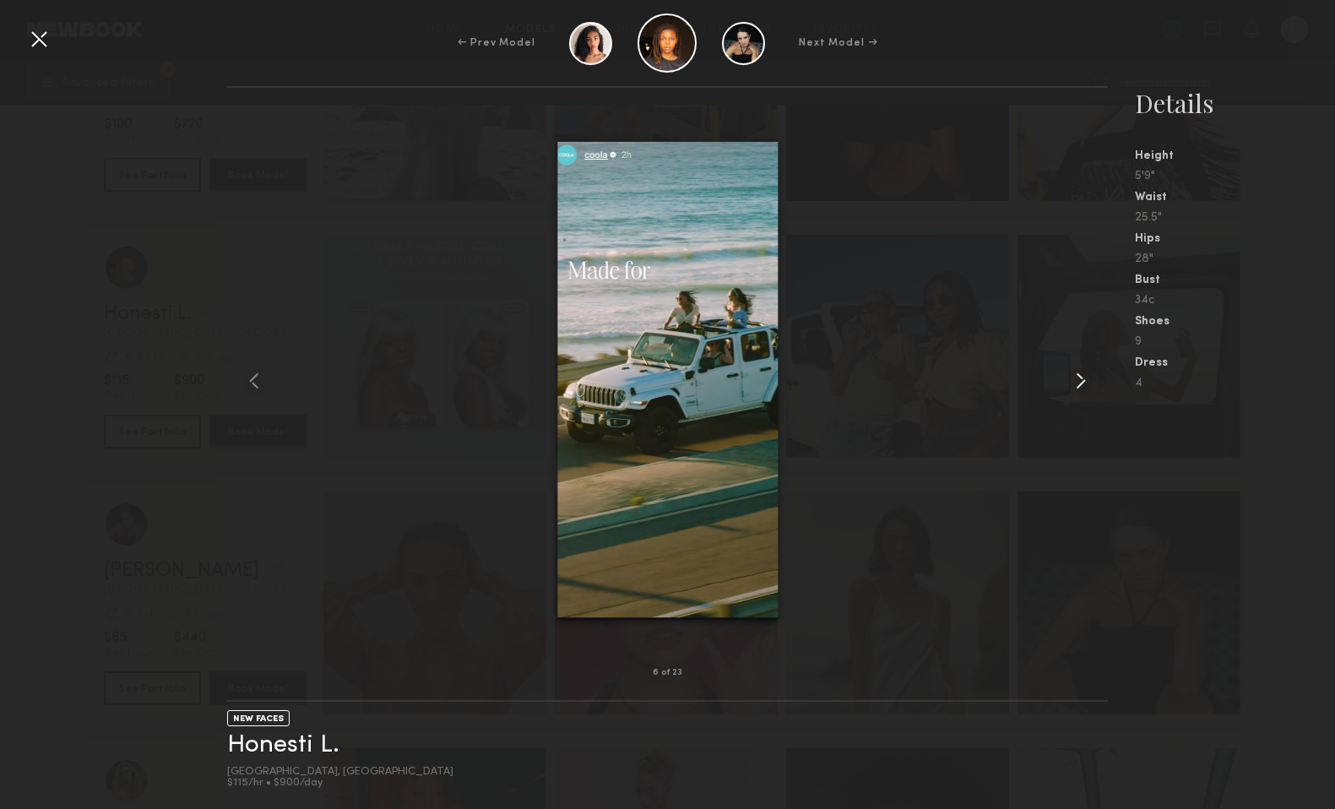
click at [1067, 385] on common-icon at bounding box center [1080, 380] width 27 height 27
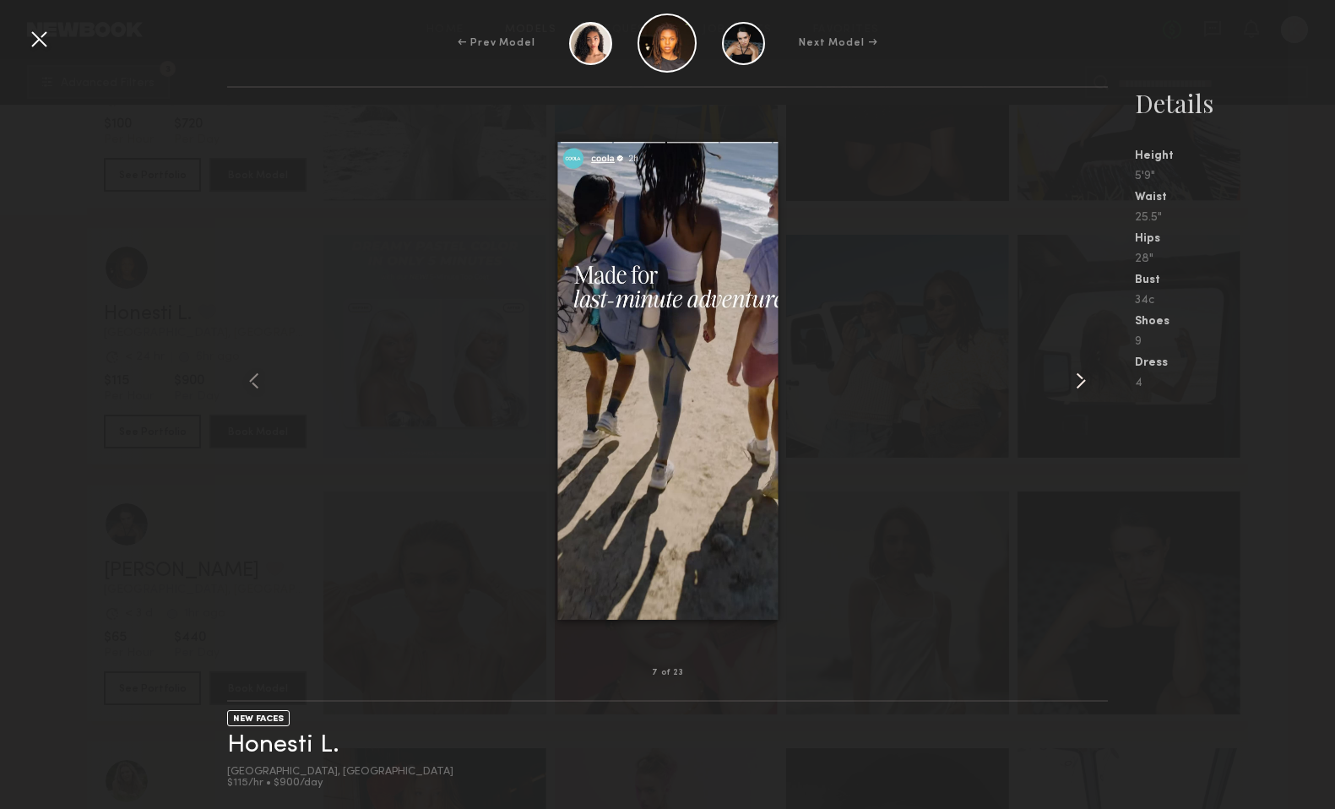
click at [1067, 386] on common-icon at bounding box center [1080, 380] width 27 height 27
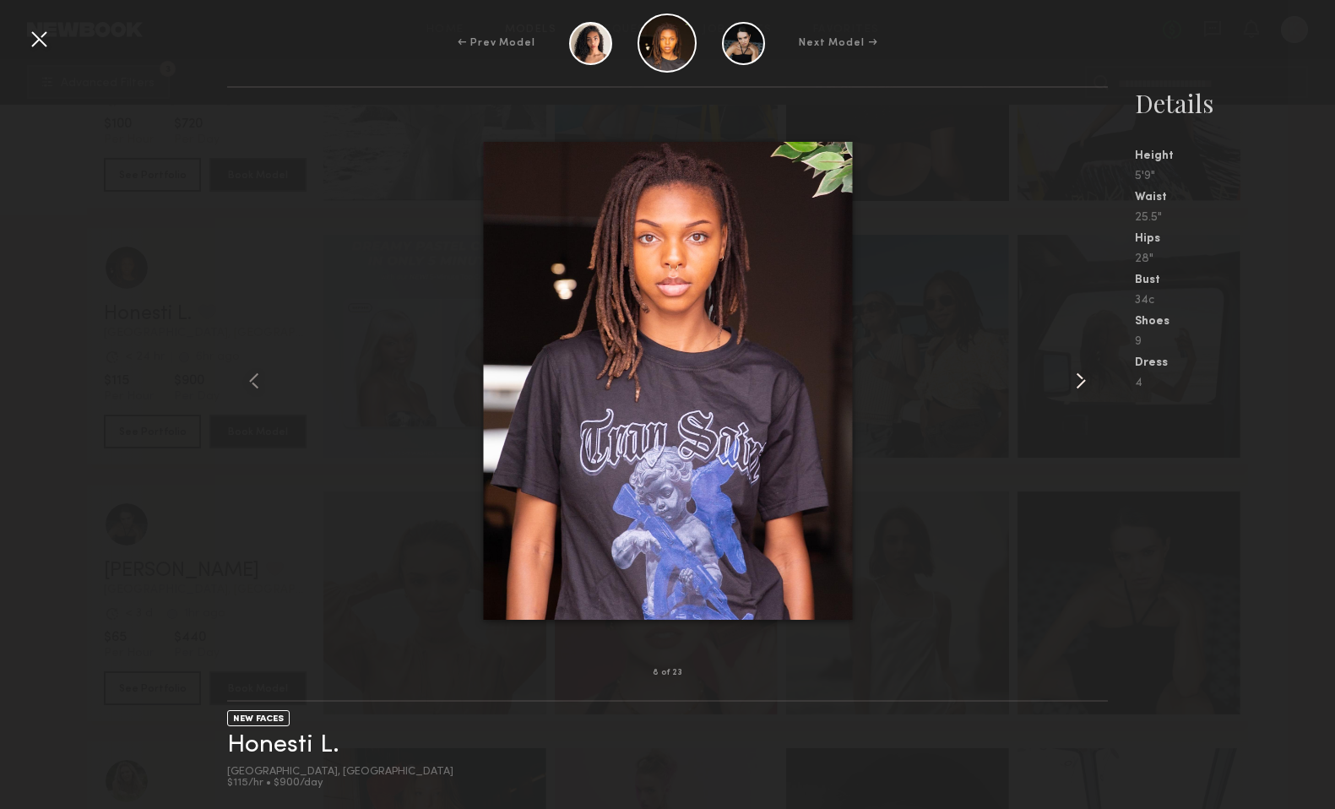
click at [1067, 386] on common-icon at bounding box center [1080, 380] width 27 height 27
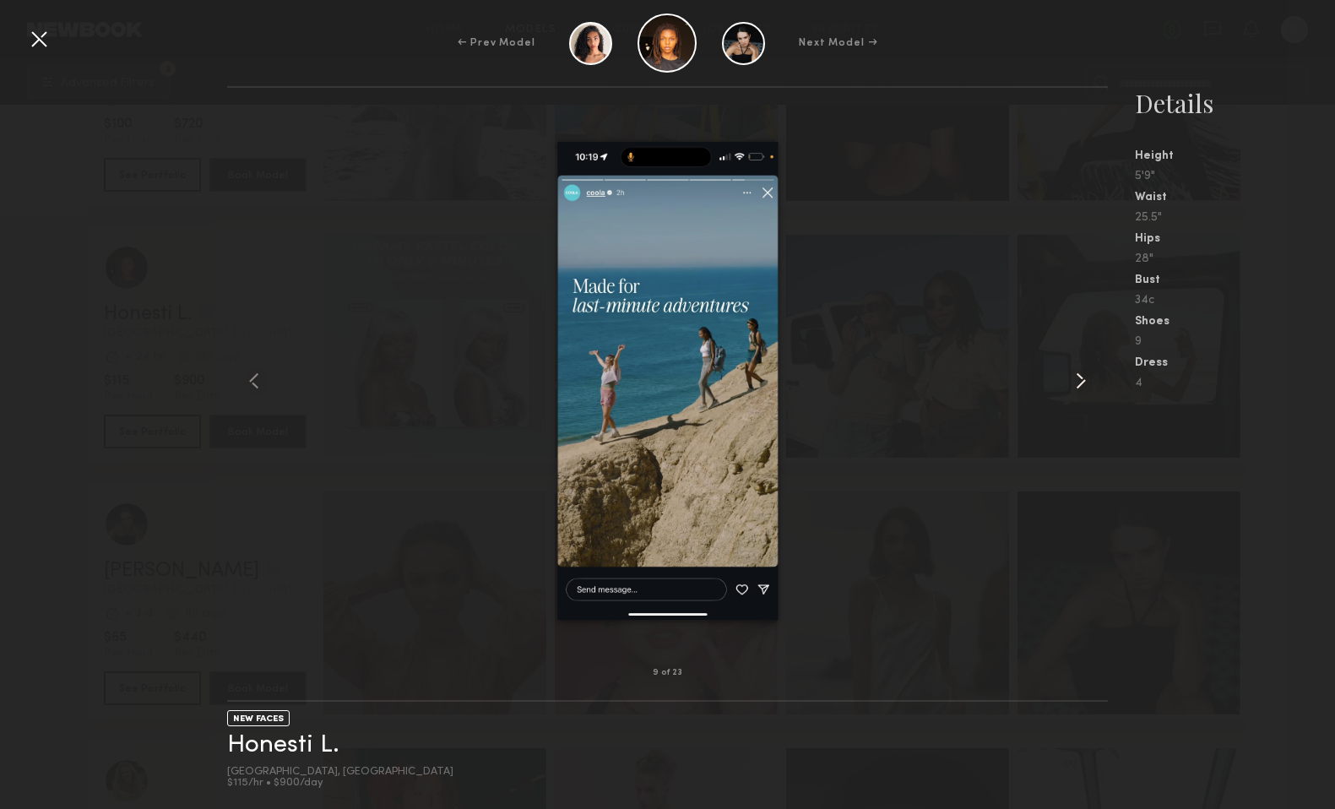
click at [1067, 387] on common-icon at bounding box center [1080, 380] width 27 height 27
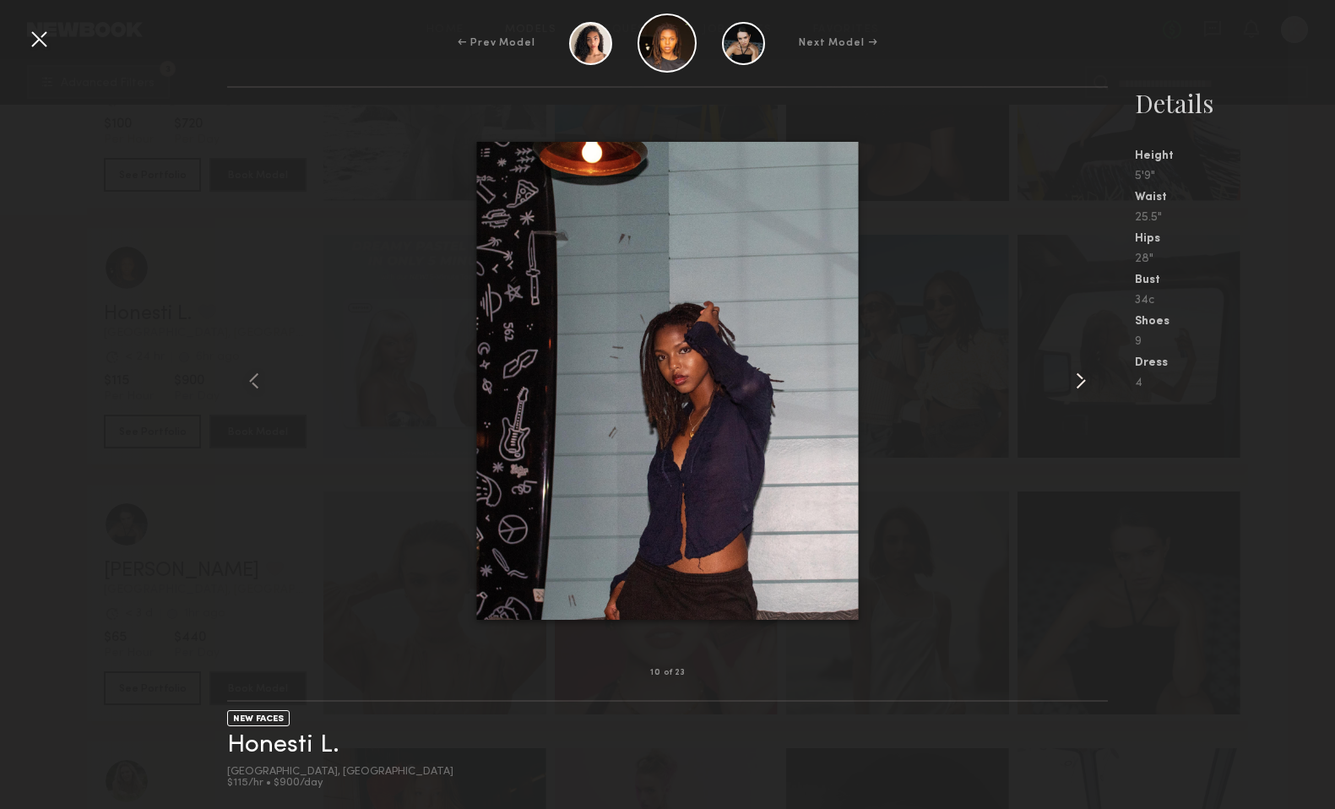
click at [1067, 387] on common-icon at bounding box center [1080, 380] width 27 height 27
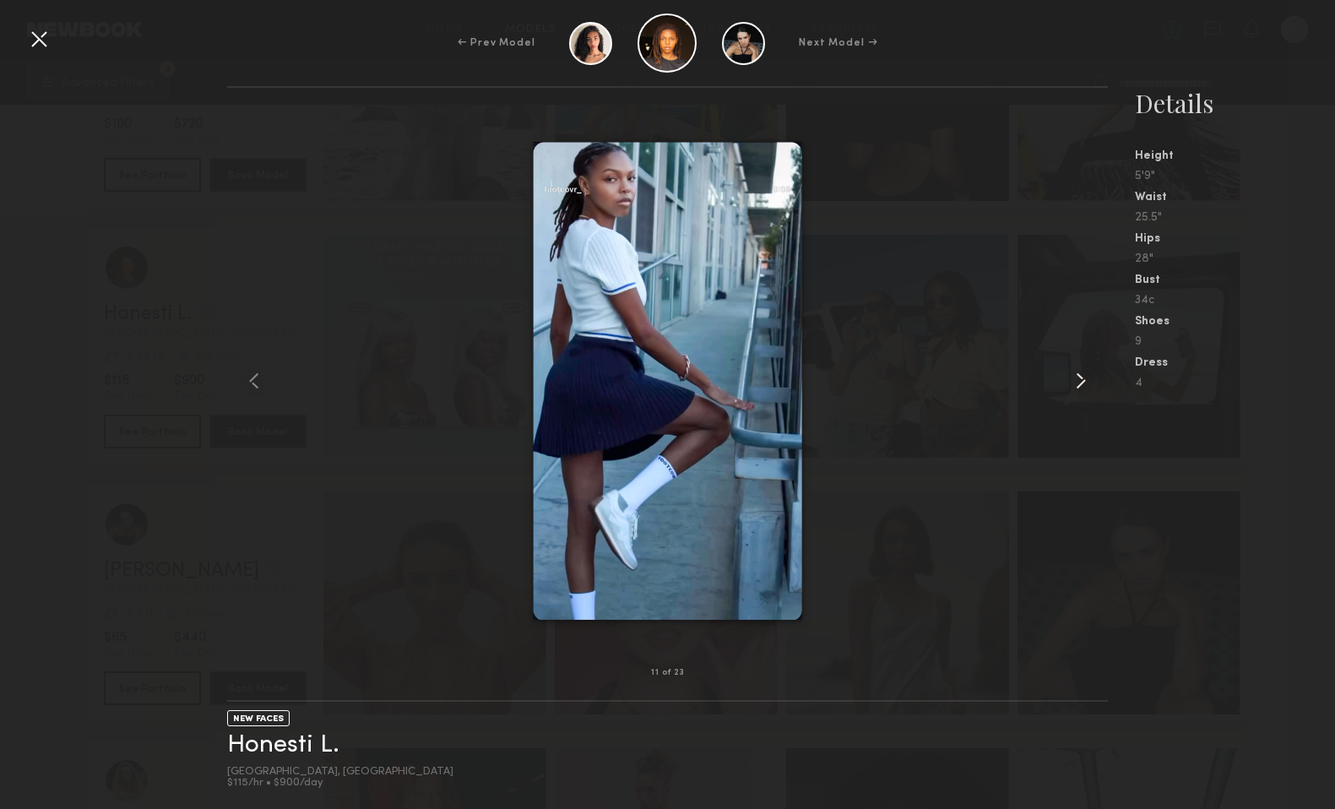
click at [1067, 387] on common-icon at bounding box center [1080, 380] width 27 height 27
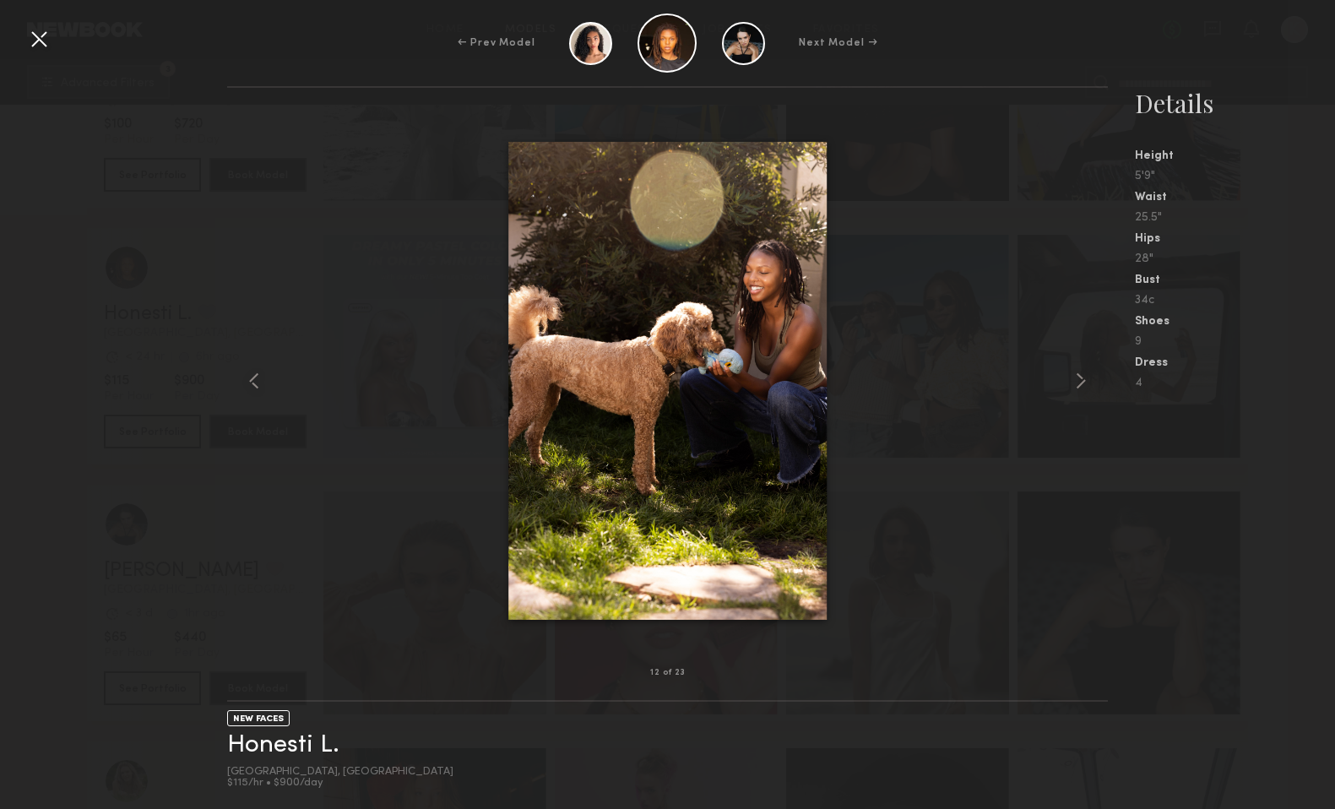
click at [40, 46] on div at bounding box center [38, 38] width 27 height 27
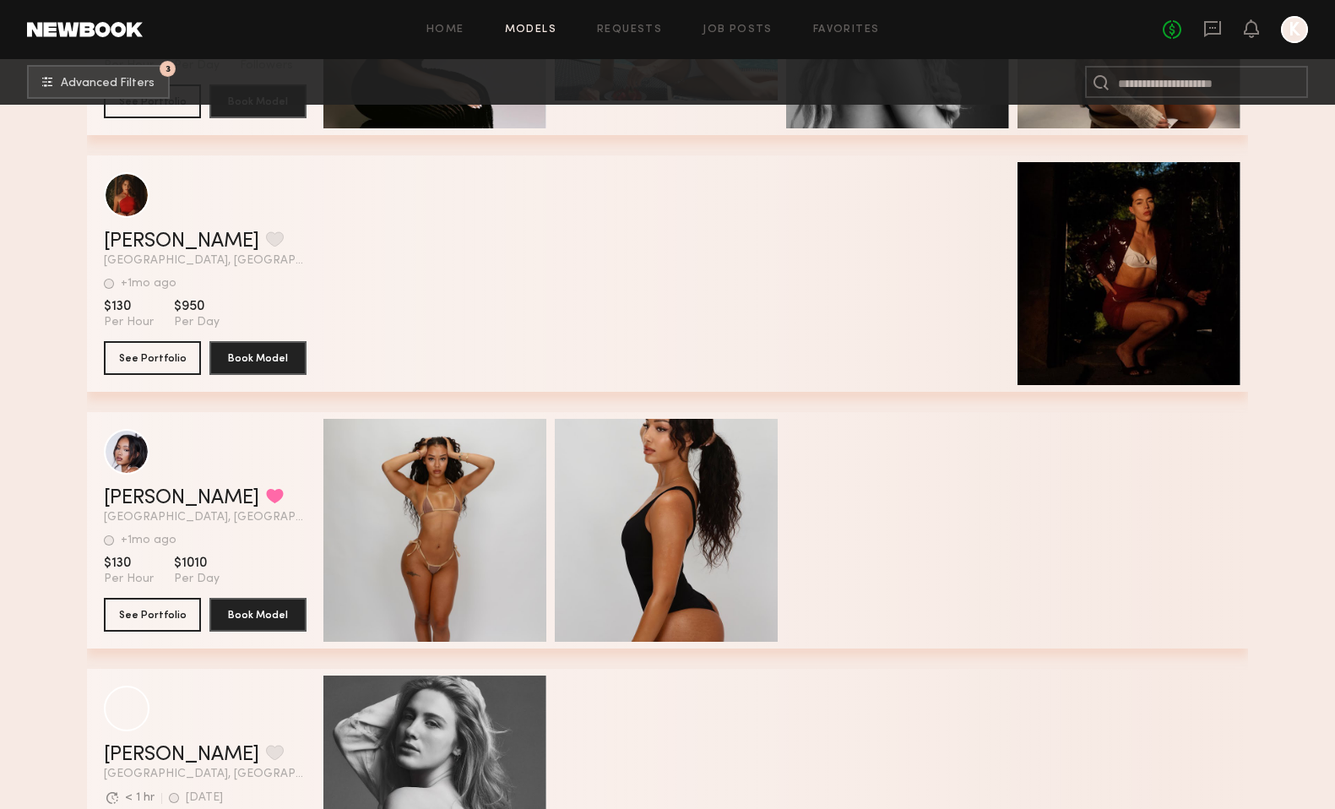
scroll to position [37452, 0]
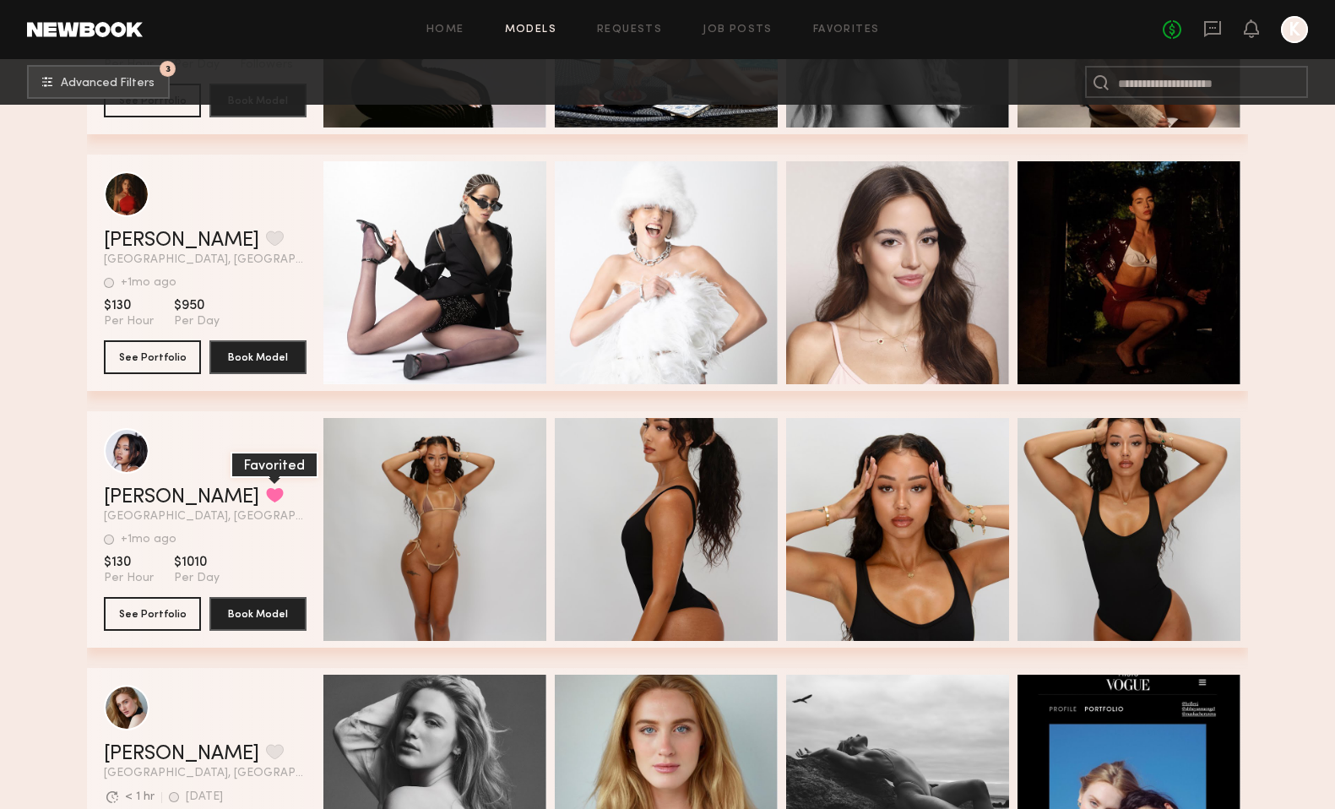
click at [266, 487] on button "grid" at bounding box center [275, 494] width 18 height 15
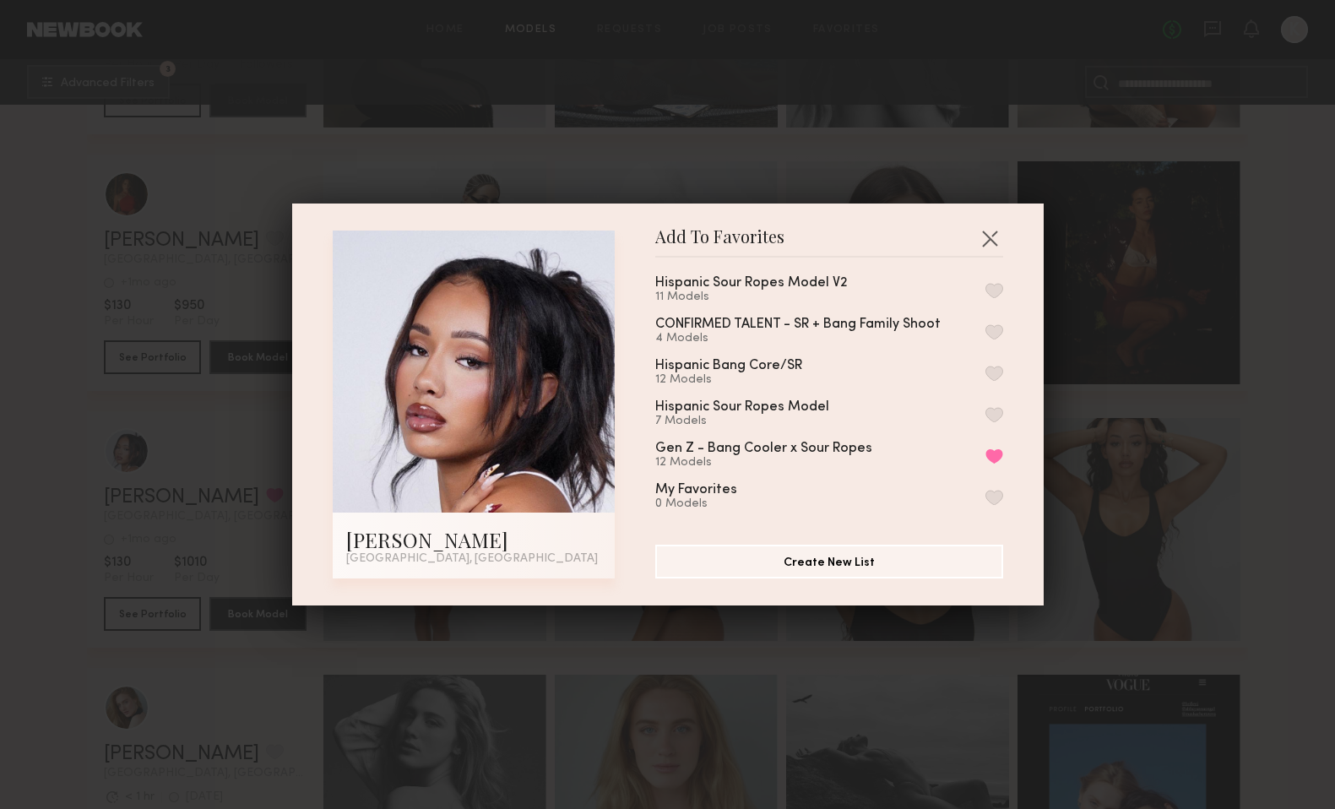
scroll to position [0, 0]
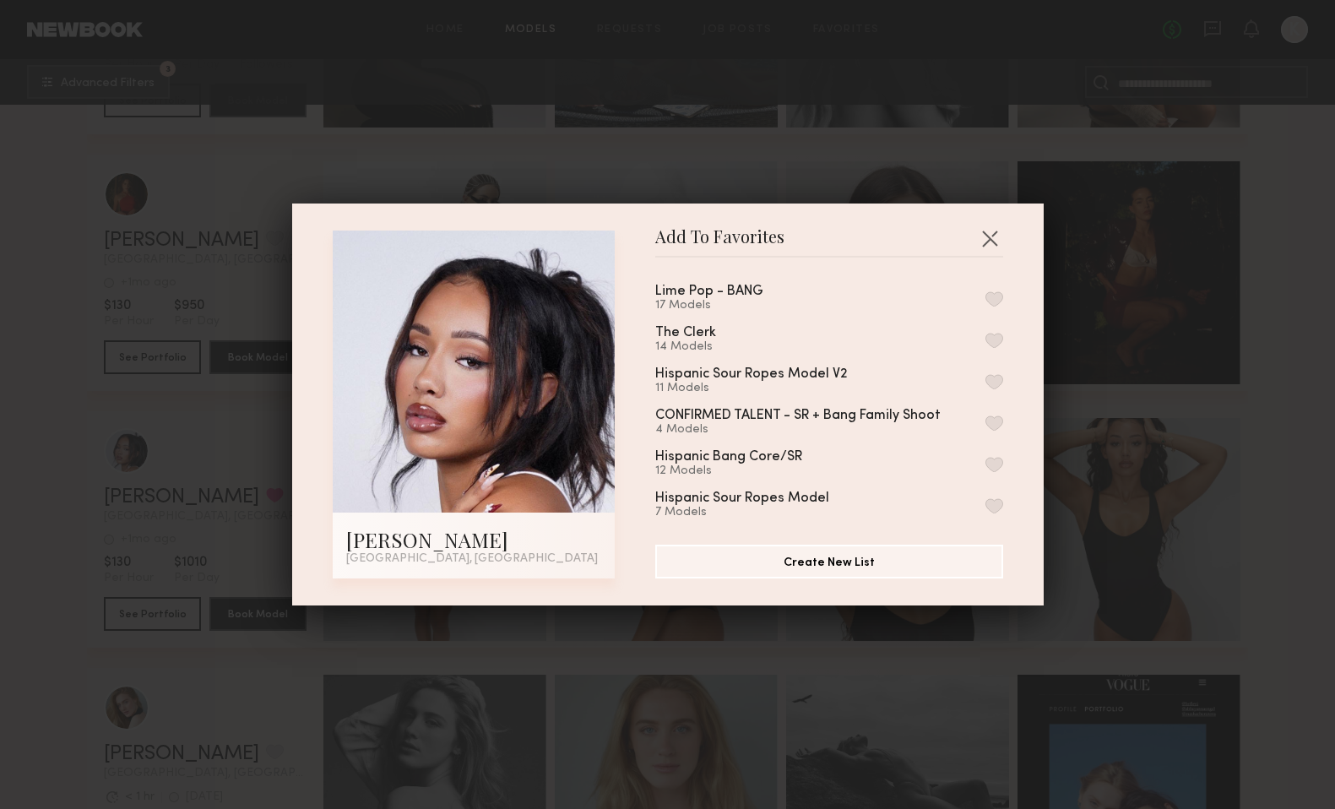
click at [990, 295] on button "button" at bounding box center [994, 298] width 18 height 15
click at [988, 240] on button "button" at bounding box center [989, 238] width 27 height 27
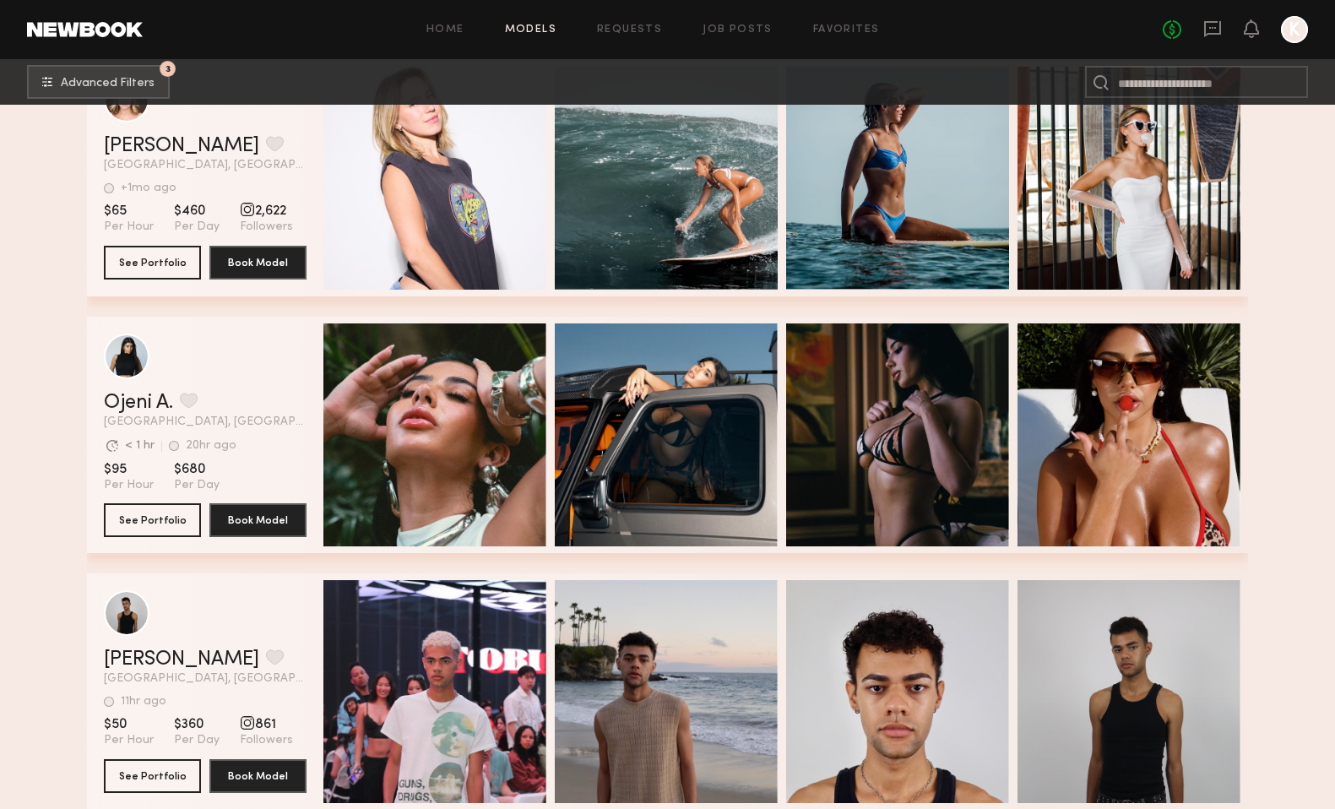
scroll to position [38575, 0]
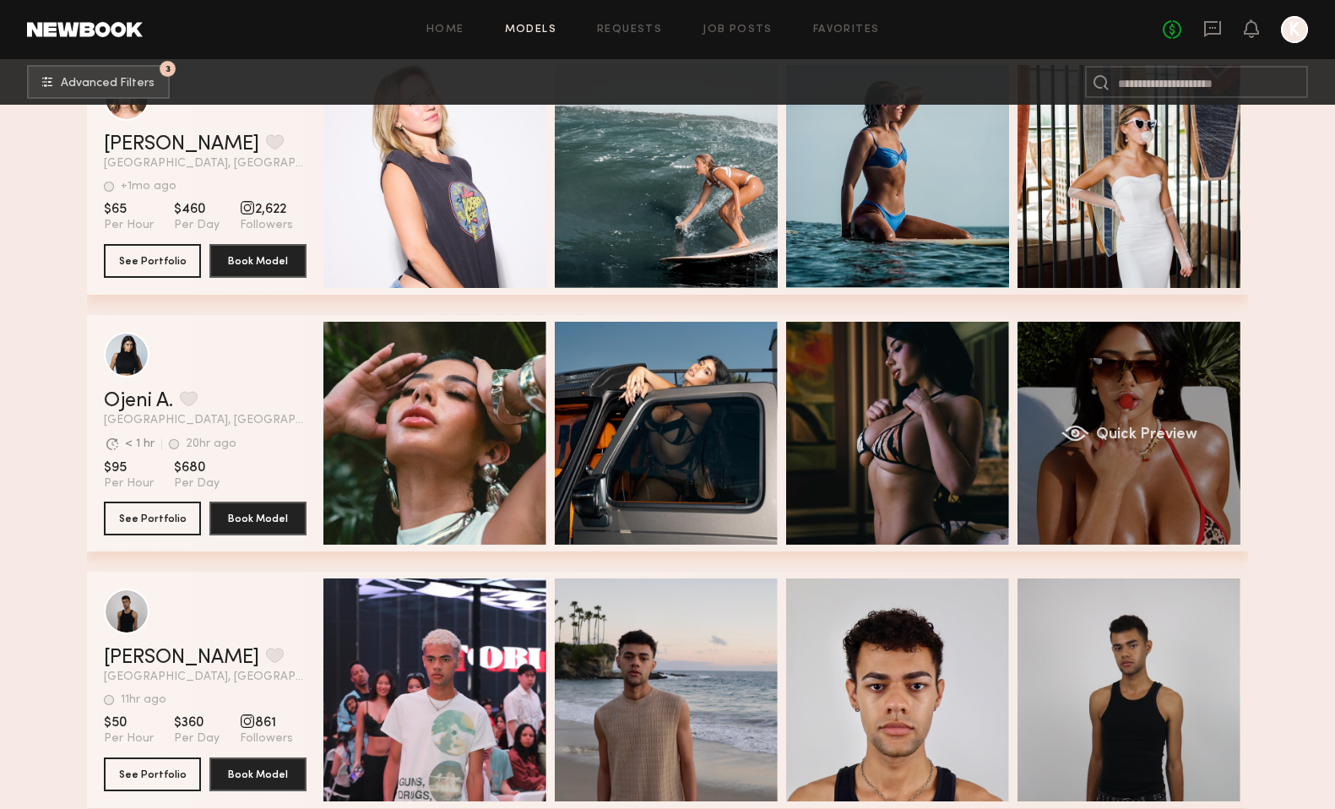
click at [1162, 369] on div "Quick Preview" at bounding box center [1128, 433] width 223 height 223
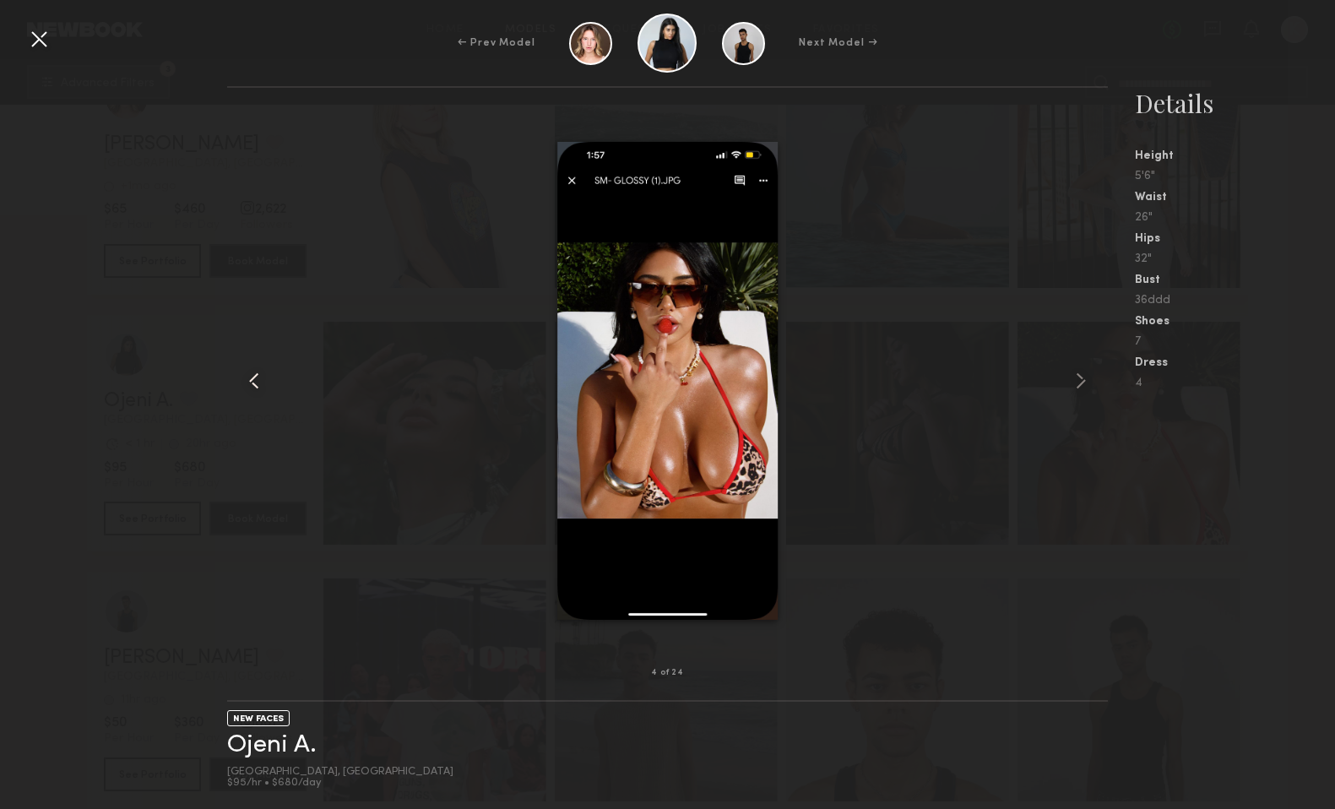
click at [252, 377] on common-icon at bounding box center [254, 380] width 27 height 27
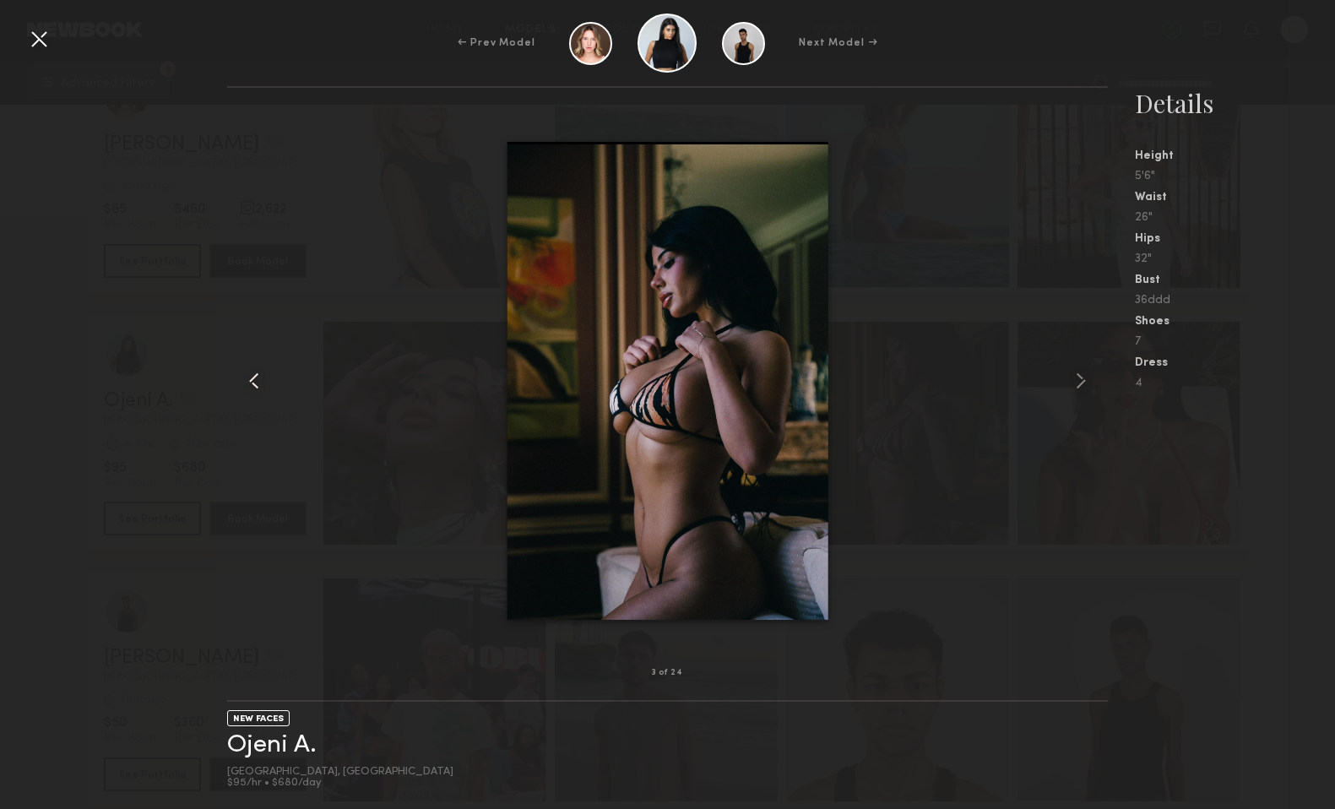
click at [252, 377] on common-icon at bounding box center [254, 380] width 27 height 27
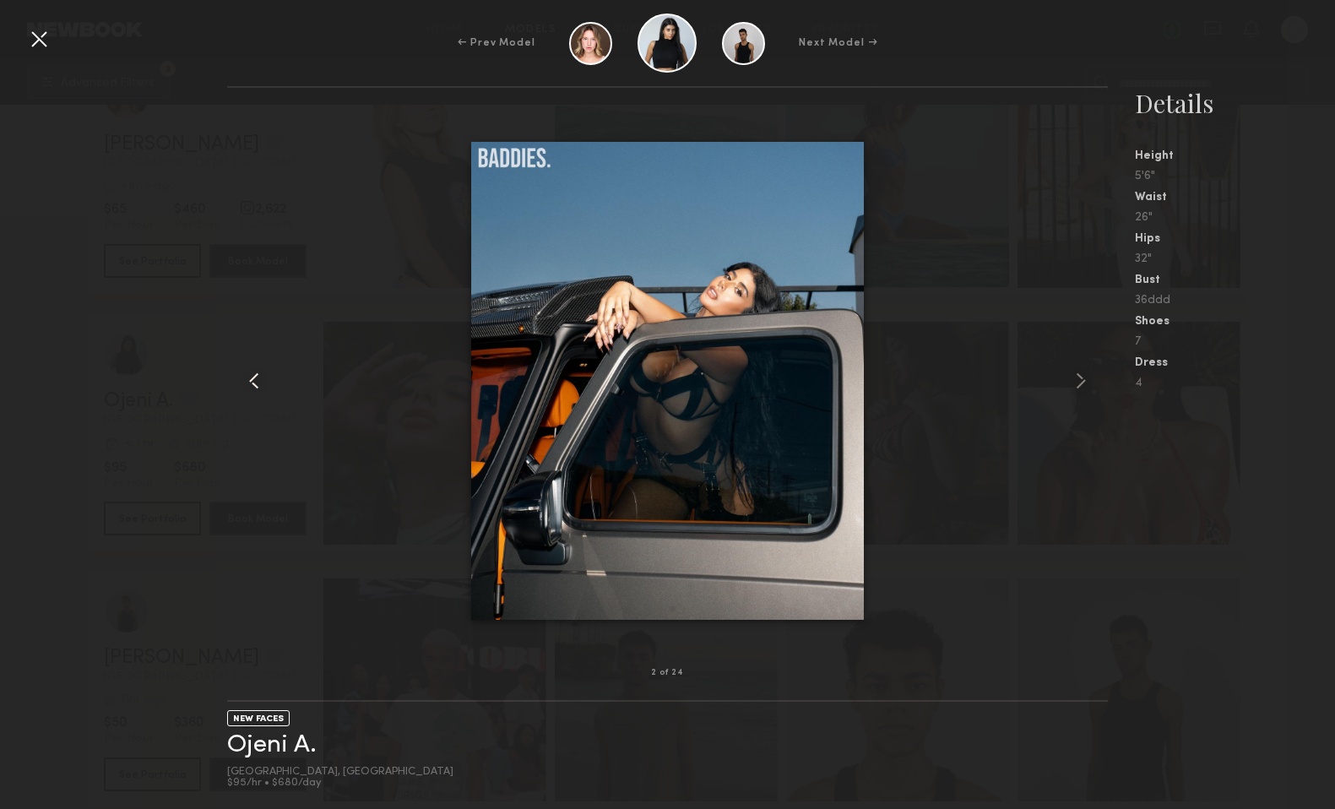
click at [252, 377] on common-icon at bounding box center [254, 380] width 27 height 27
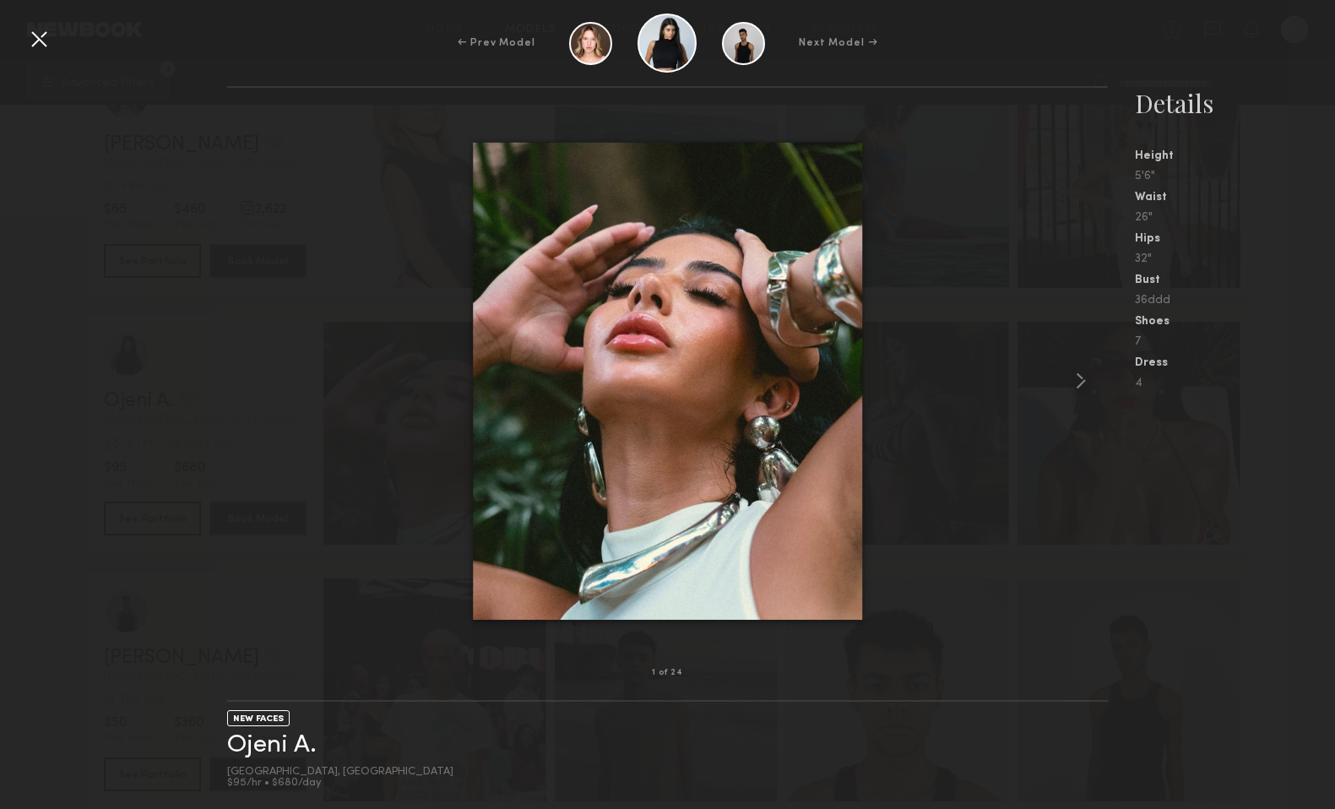
click at [252, 377] on div at bounding box center [667, 380] width 881 height 531
click at [45, 41] on div at bounding box center [38, 38] width 27 height 27
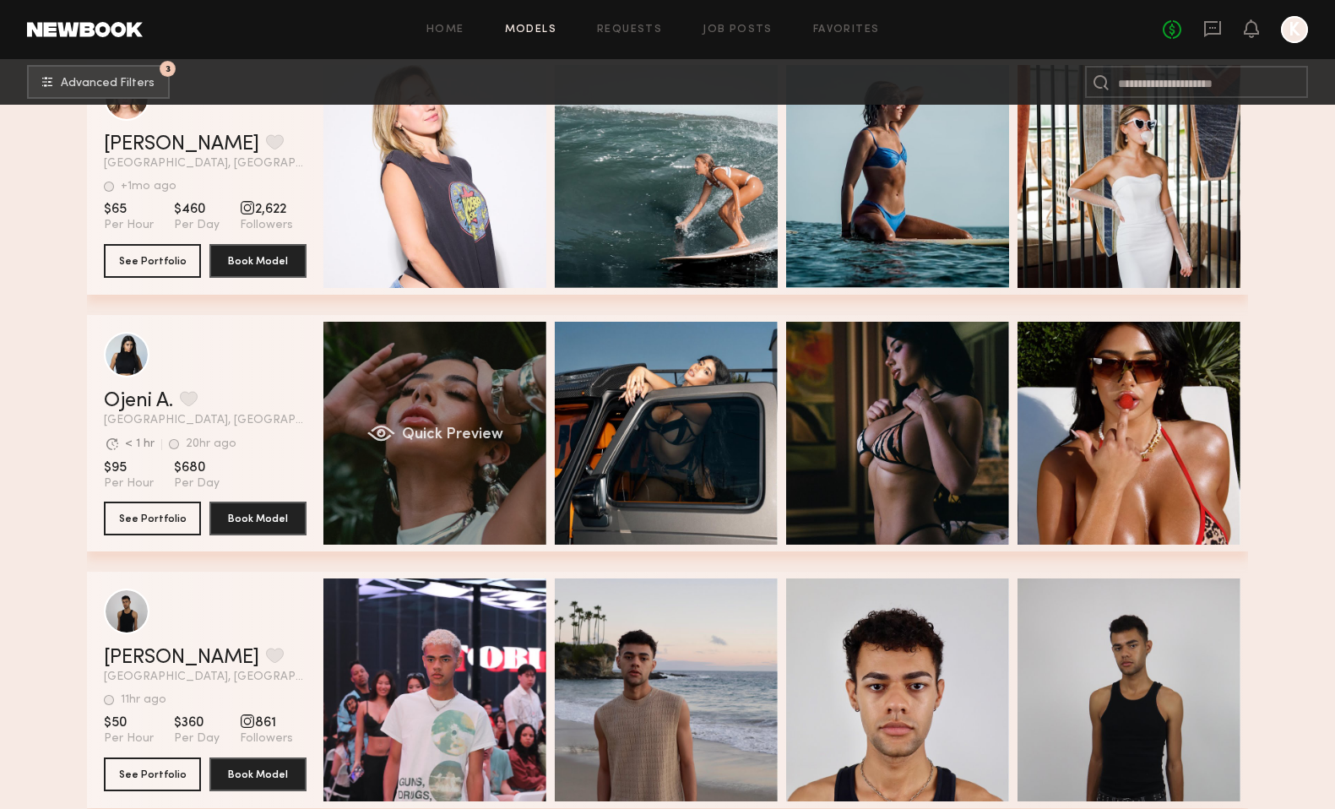
click at [426, 384] on div "Quick Preview" at bounding box center [434, 433] width 223 height 223
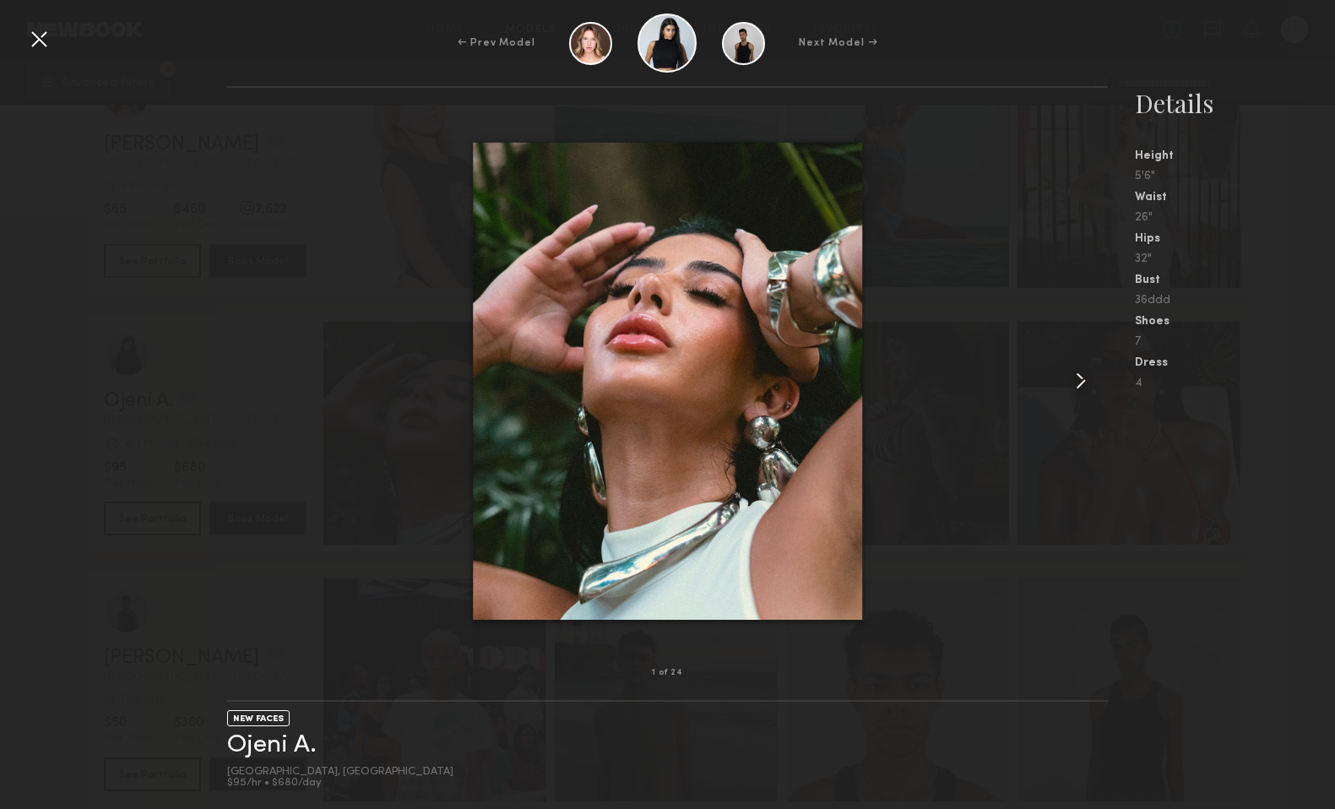
click at [1081, 377] on common-icon at bounding box center [1080, 380] width 27 height 27
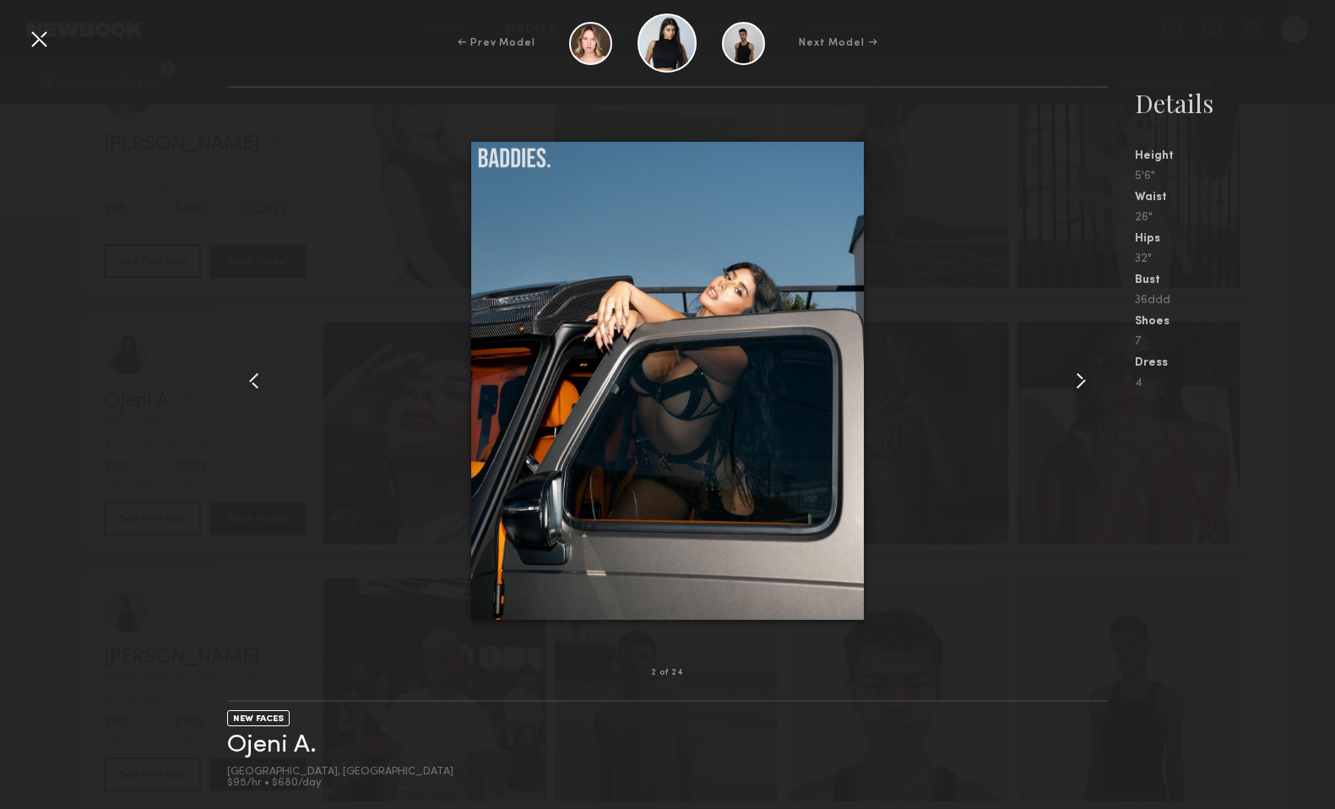
click at [1081, 378] on common-icon at bounding box center [1080, 380] width 27 height 27
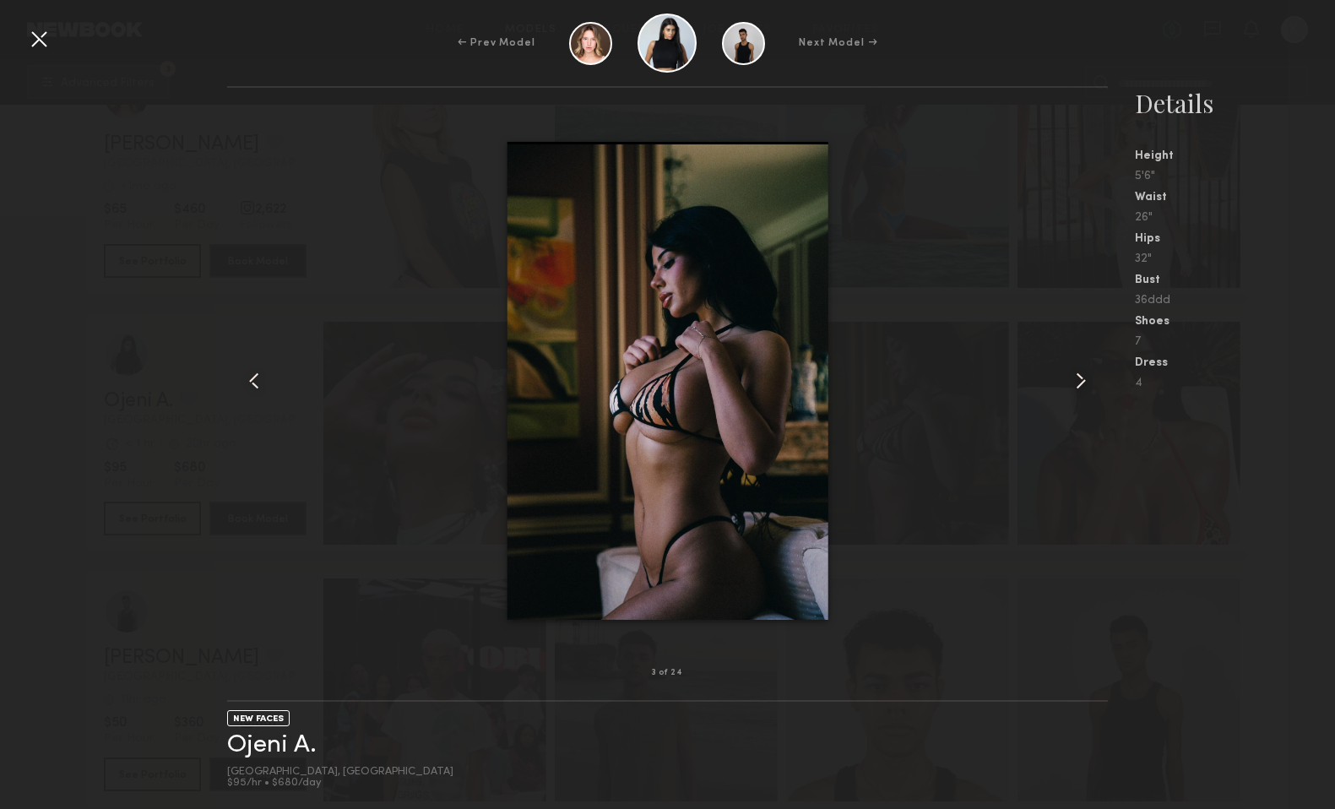
click at [1081, 378] on common-icon at bounding box center [1080, 380] width 27 height 27
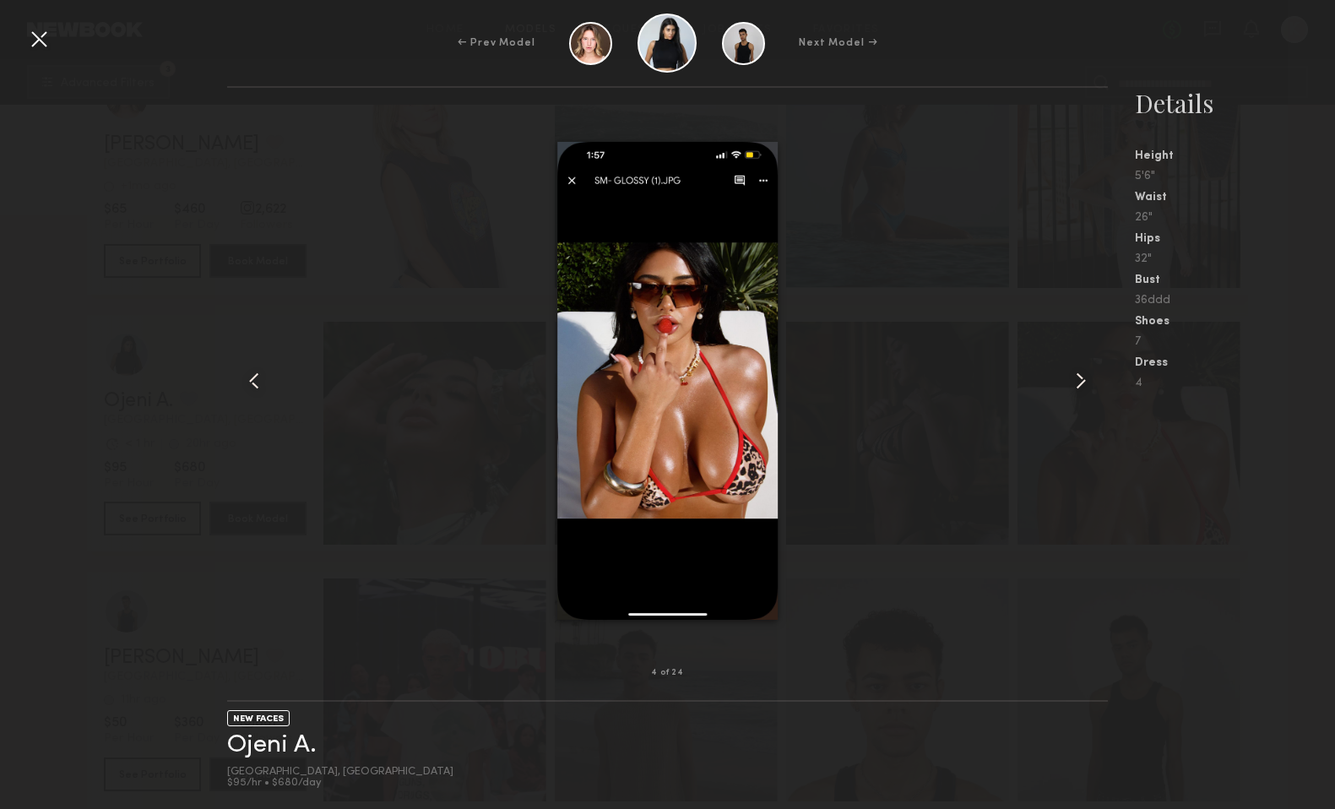
click at [1081, 378] on common-icon at bounding box center [1080, 380] width 27 height 27
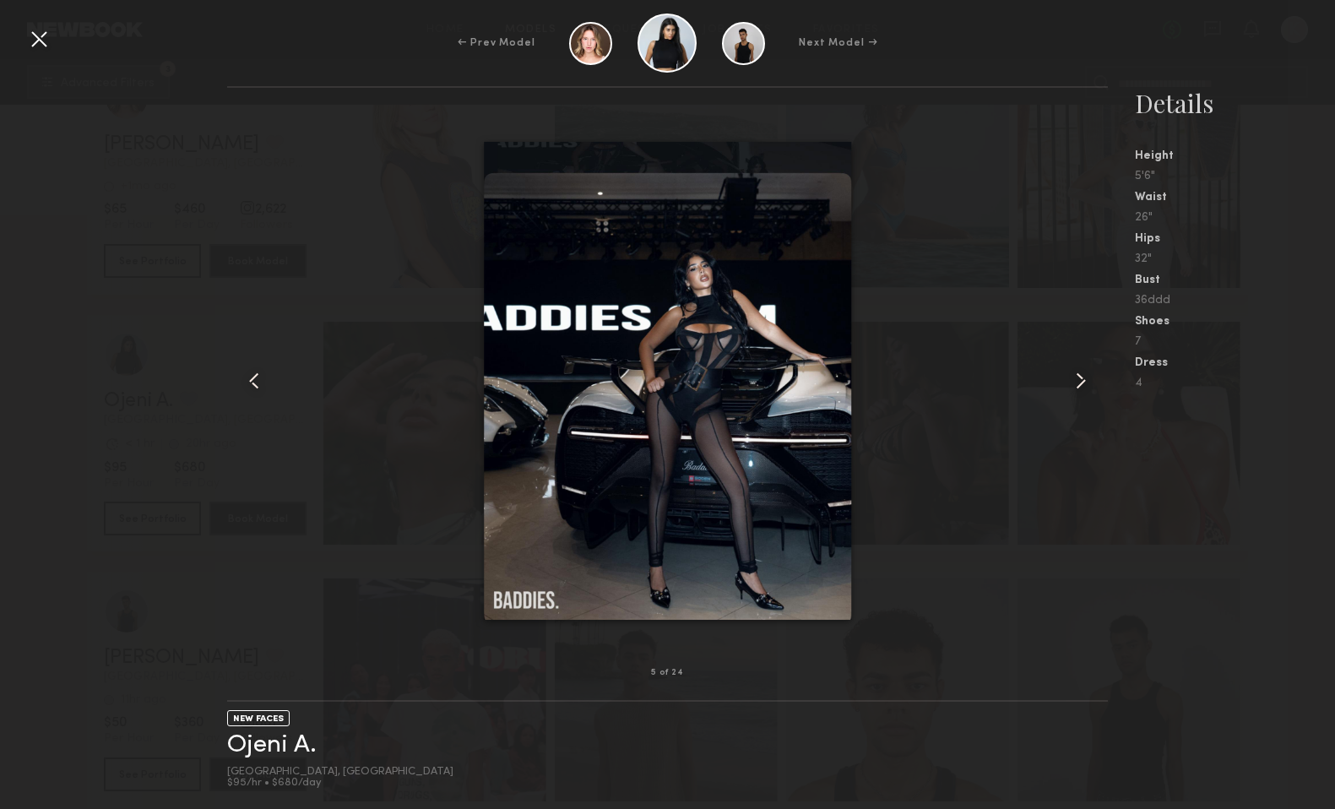
click at [1081, 378] on common-icon at bounding box center [1080, 380] width 27 height 27
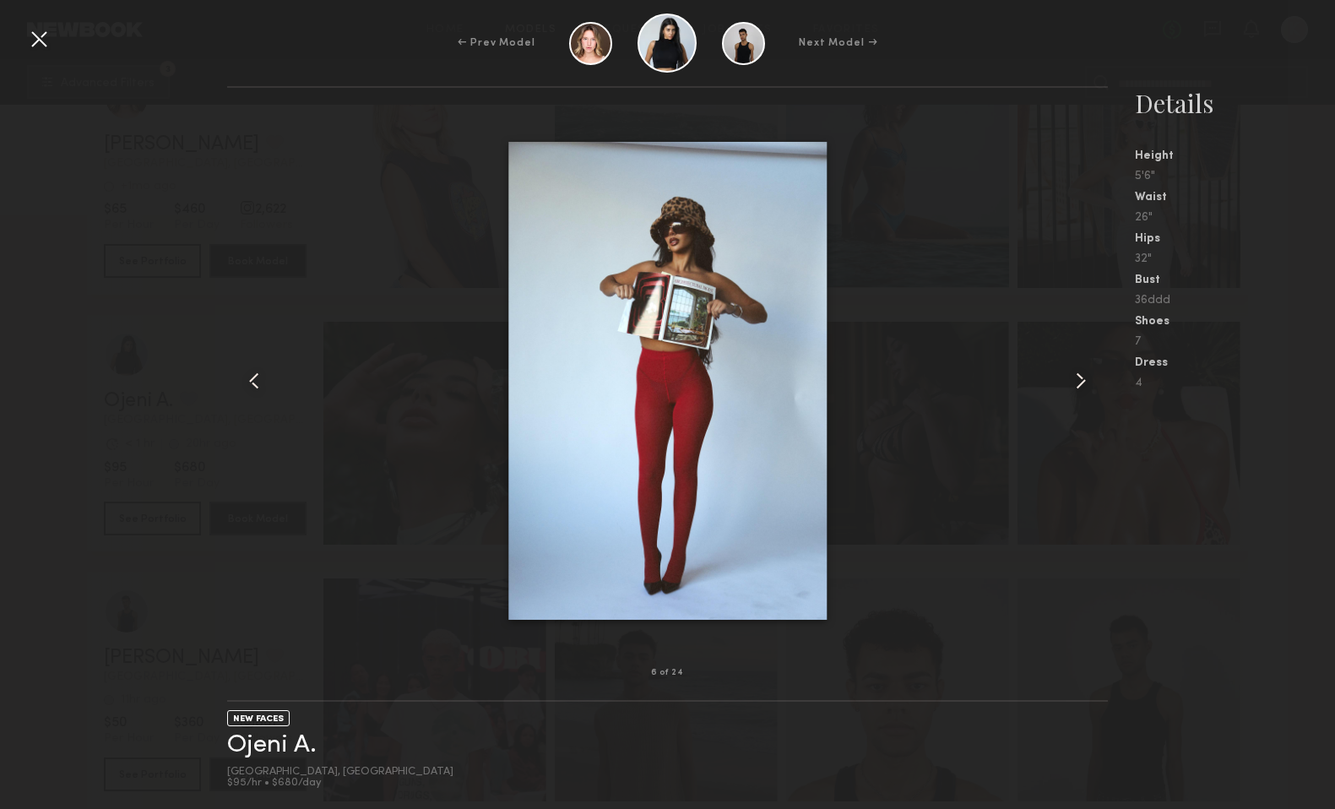
click at [1081, 378] on common-icon at bounding box center [1080, 380] width 27 height 27
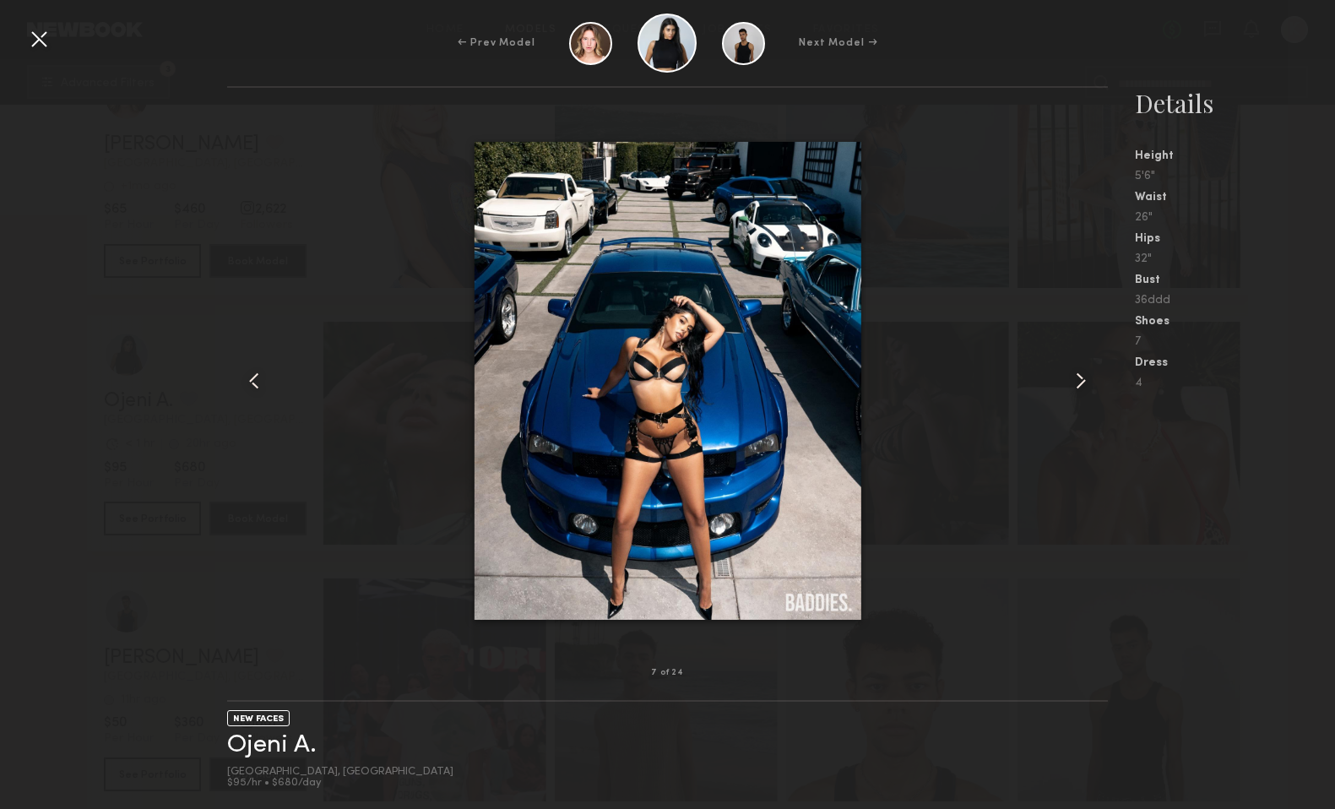
click at [37, 35] on div at bounding box center [38, 38] width 27 height 27
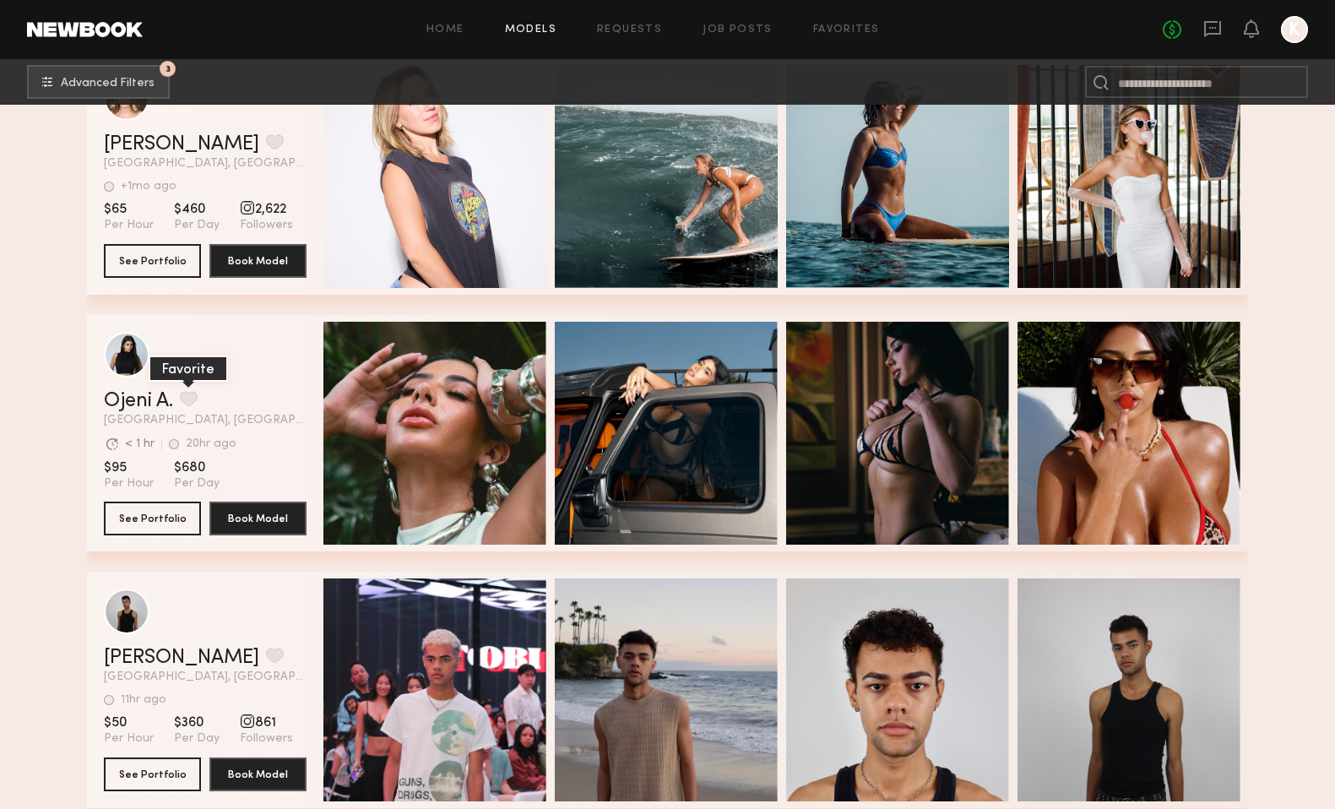
click at [188, 399] on button "grid" at bounding box center [189, 398] width 18 height 15
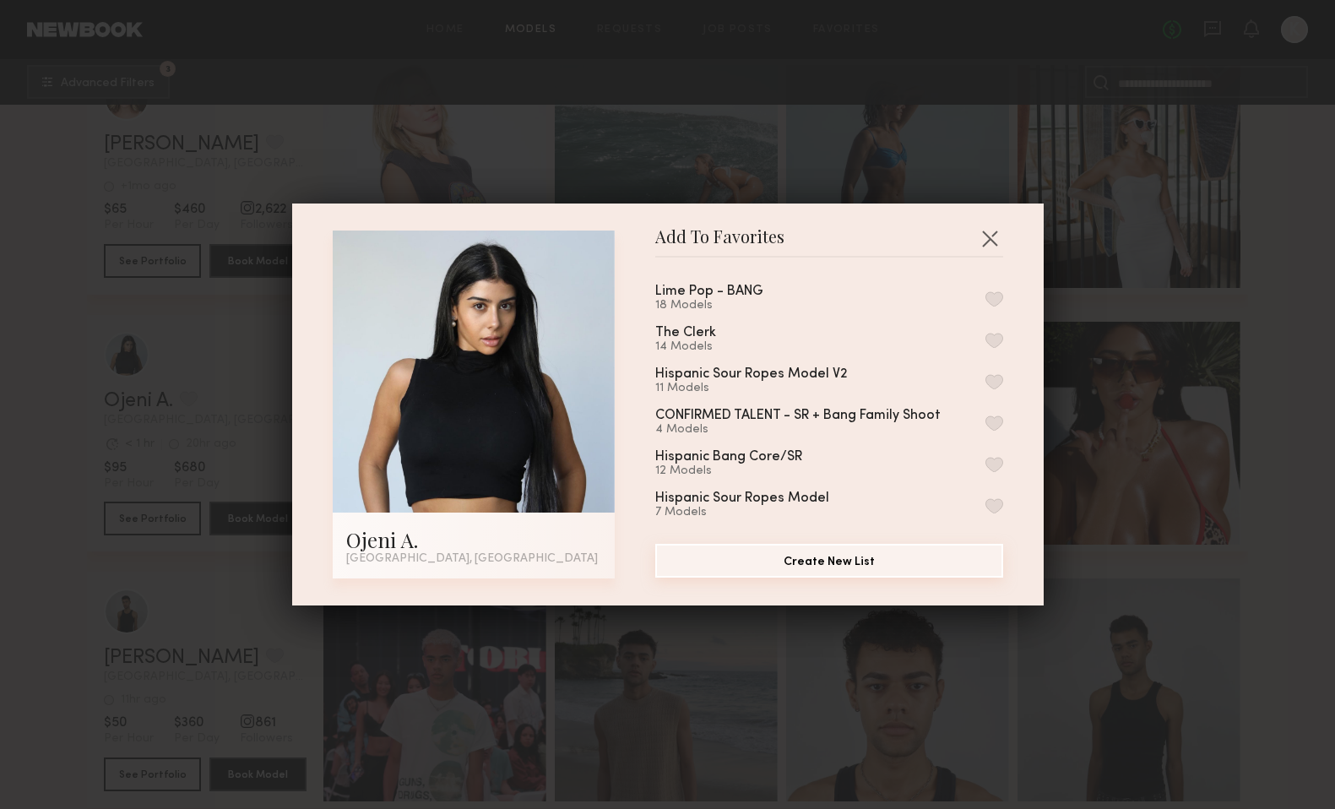
click at [900, 558] on button "Create New List" at bounding box center [829, 561] width 348 height 34
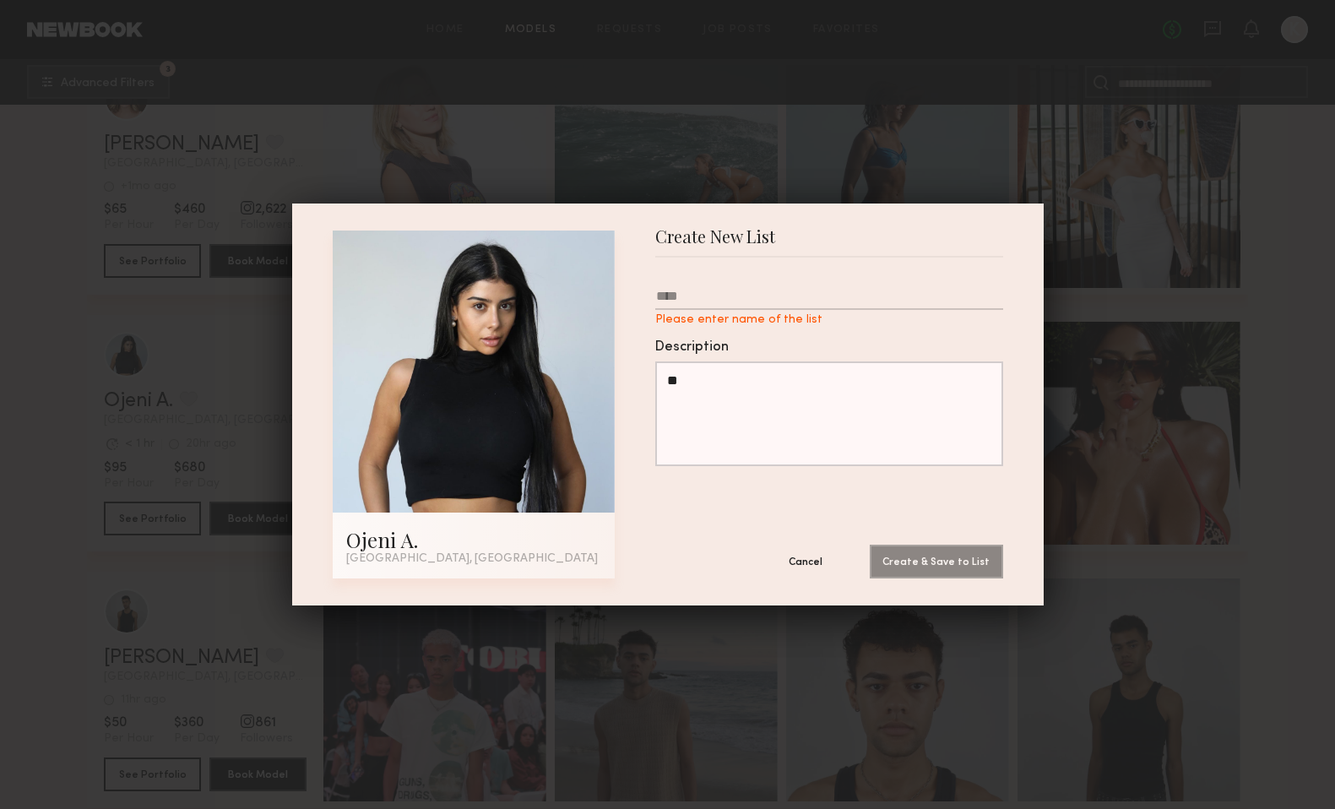
type textarea "*"
click at [756, 297] on input "Please enter name of the list" at bounding box center [829, 299] width 348 height 21
type input "**"
type textarea "*"
click at [688, 302] on input "**" at bounding box center [829, 299] width 348 height 21
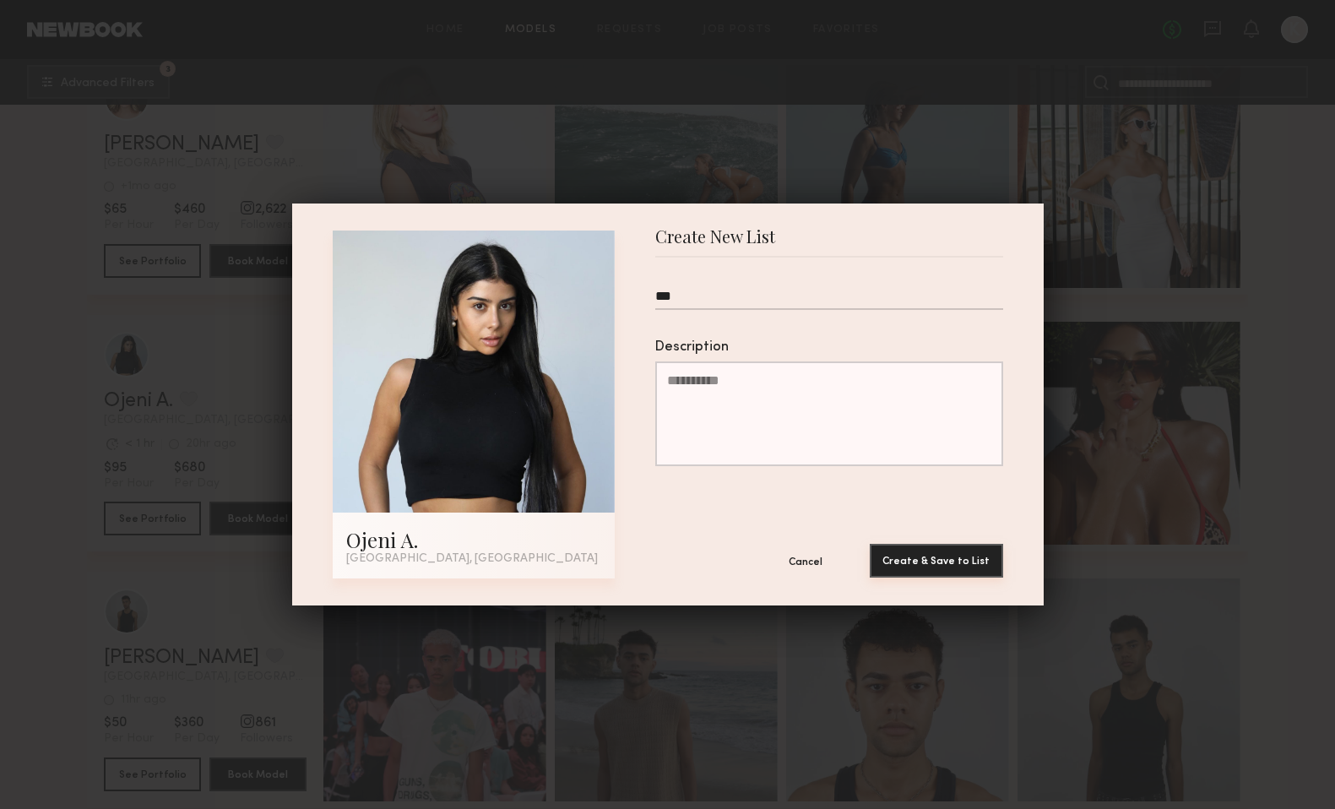
type input "***"
click at [962, 564] on button "Create & Save to List" at bounding box center [936, 561] width 133 height 34
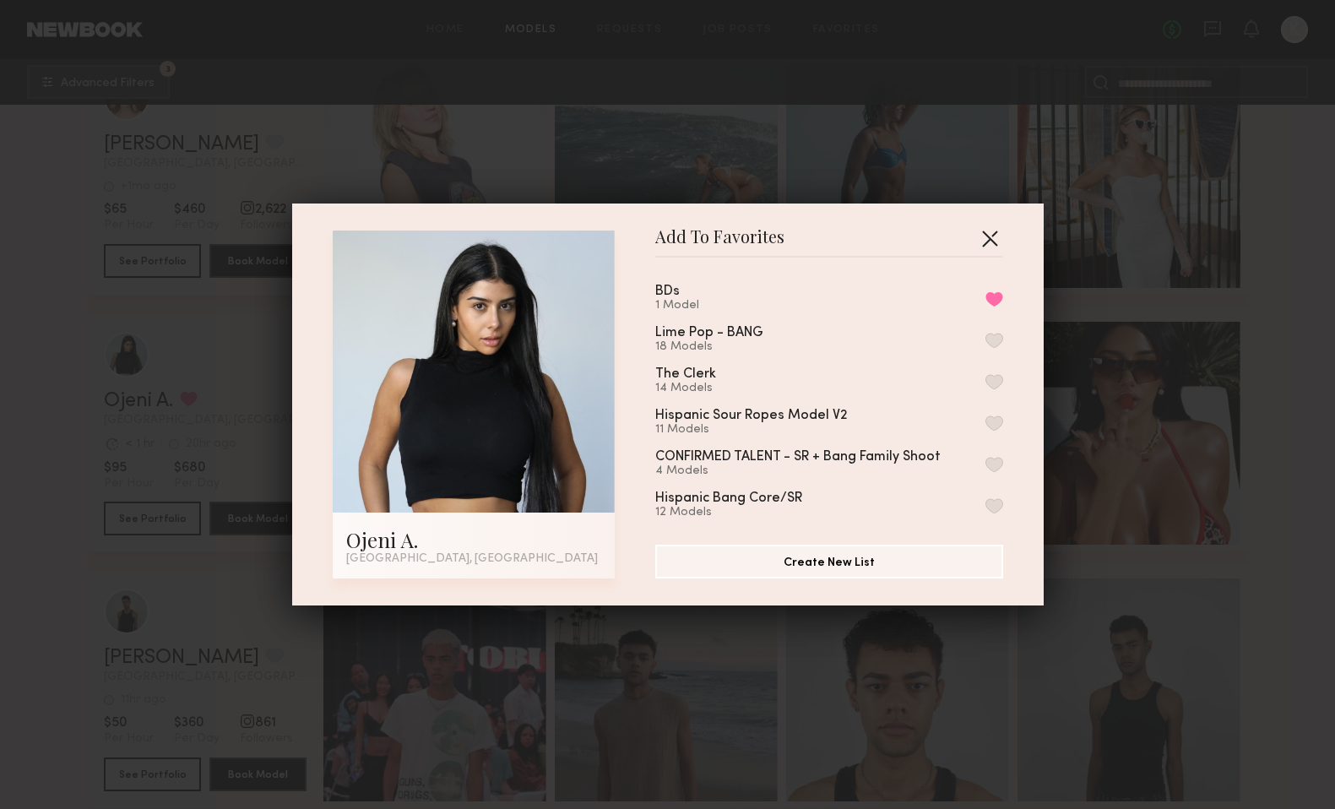
click at [994, 244] on button "button" at bounding box center [989, 238] width 27 height 27
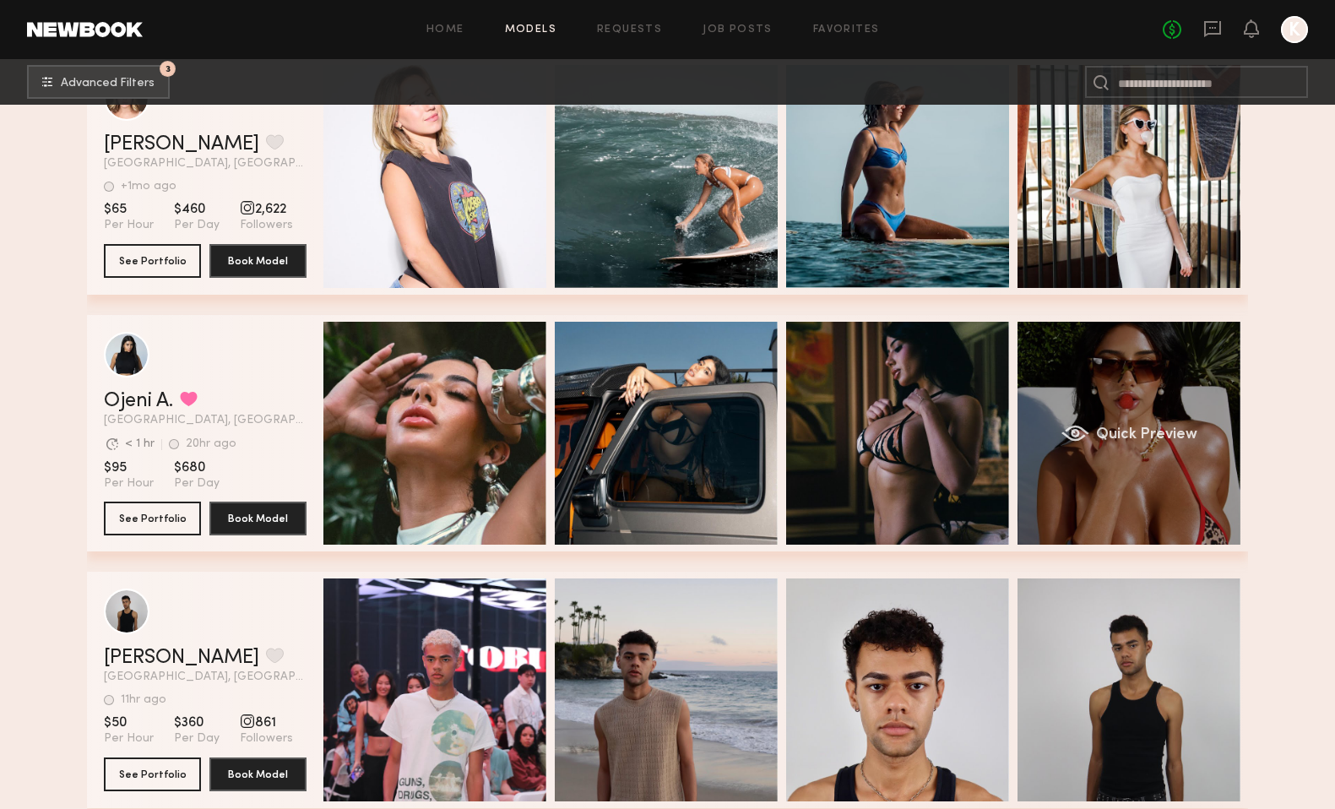
click at [1162, 398] on div "Quick Preview" at bounding box center [1128, 433] width 223 height 223
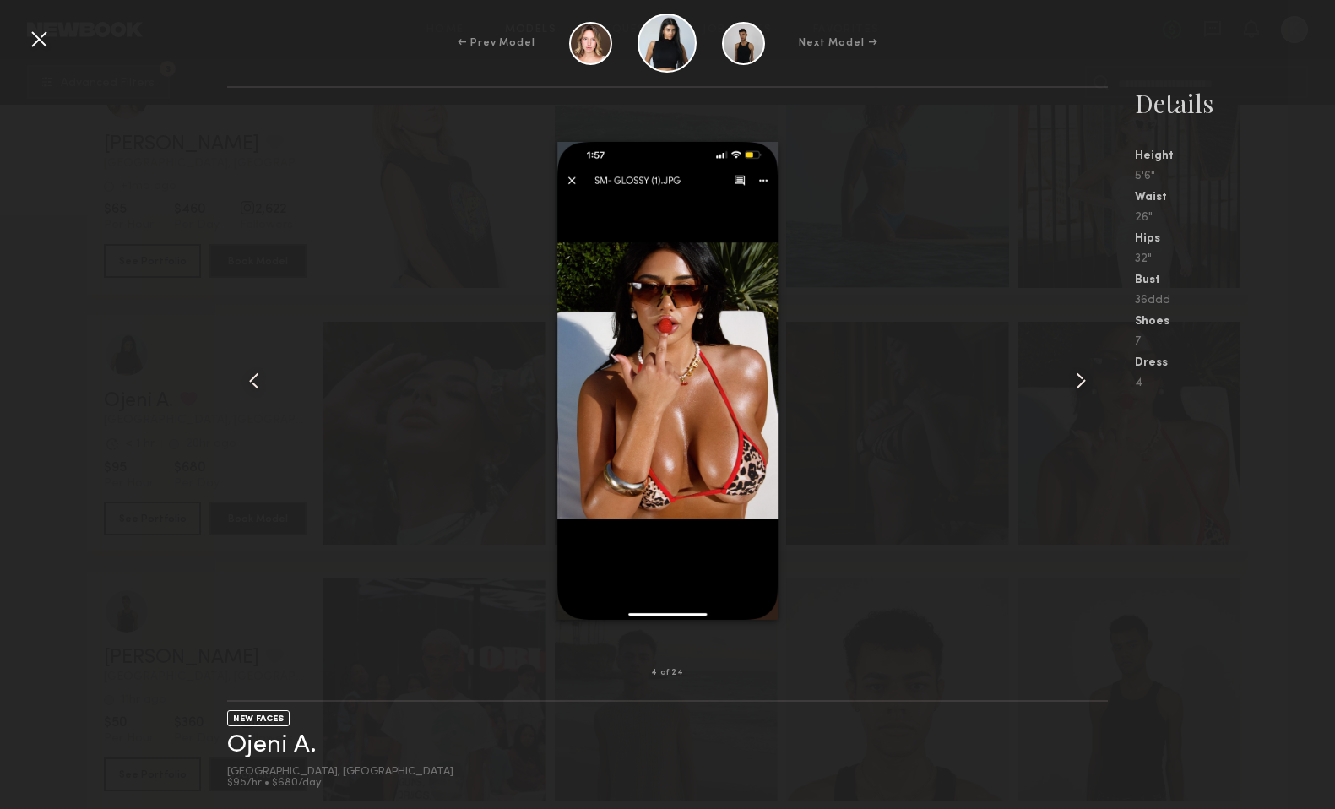
click at [41, 35] on div at bounding box center [38, 38] width 27 height 27
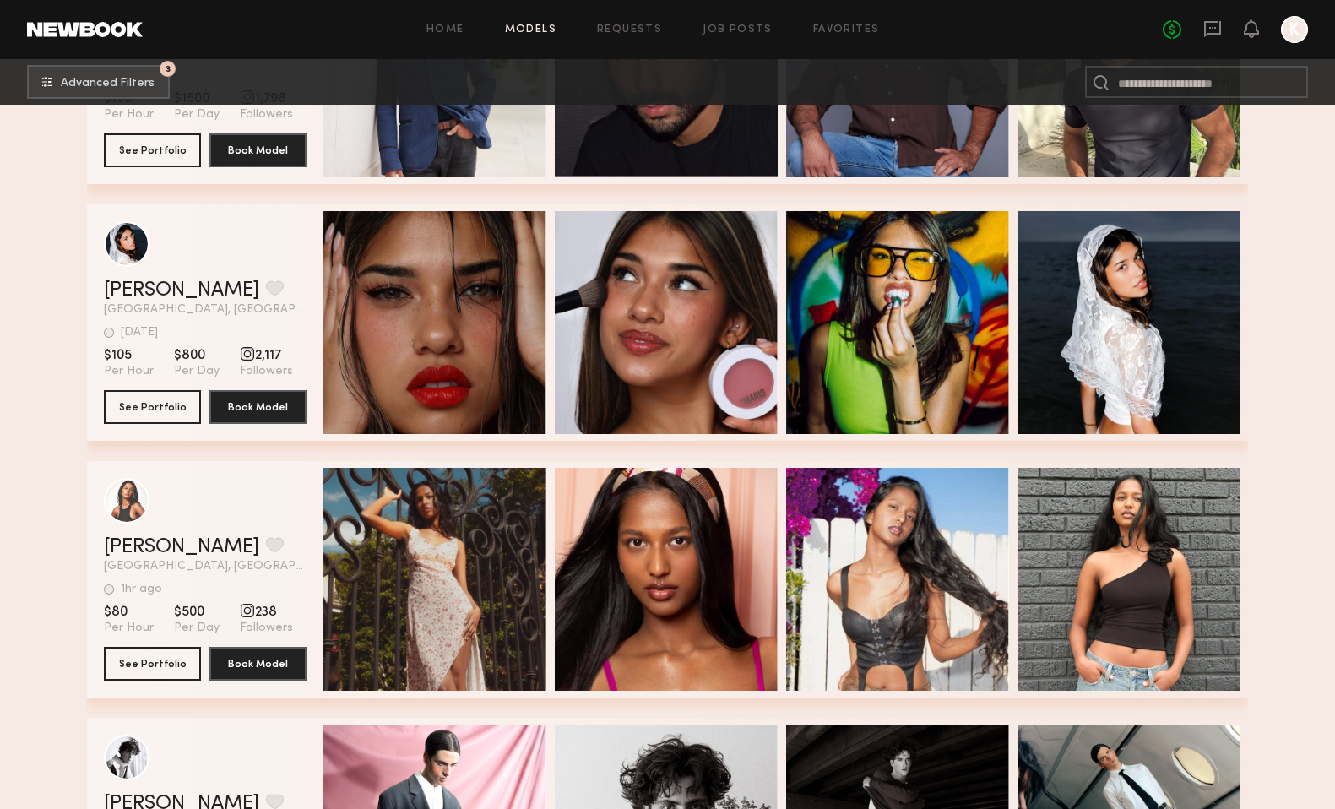
scroll to position [39970, 0]
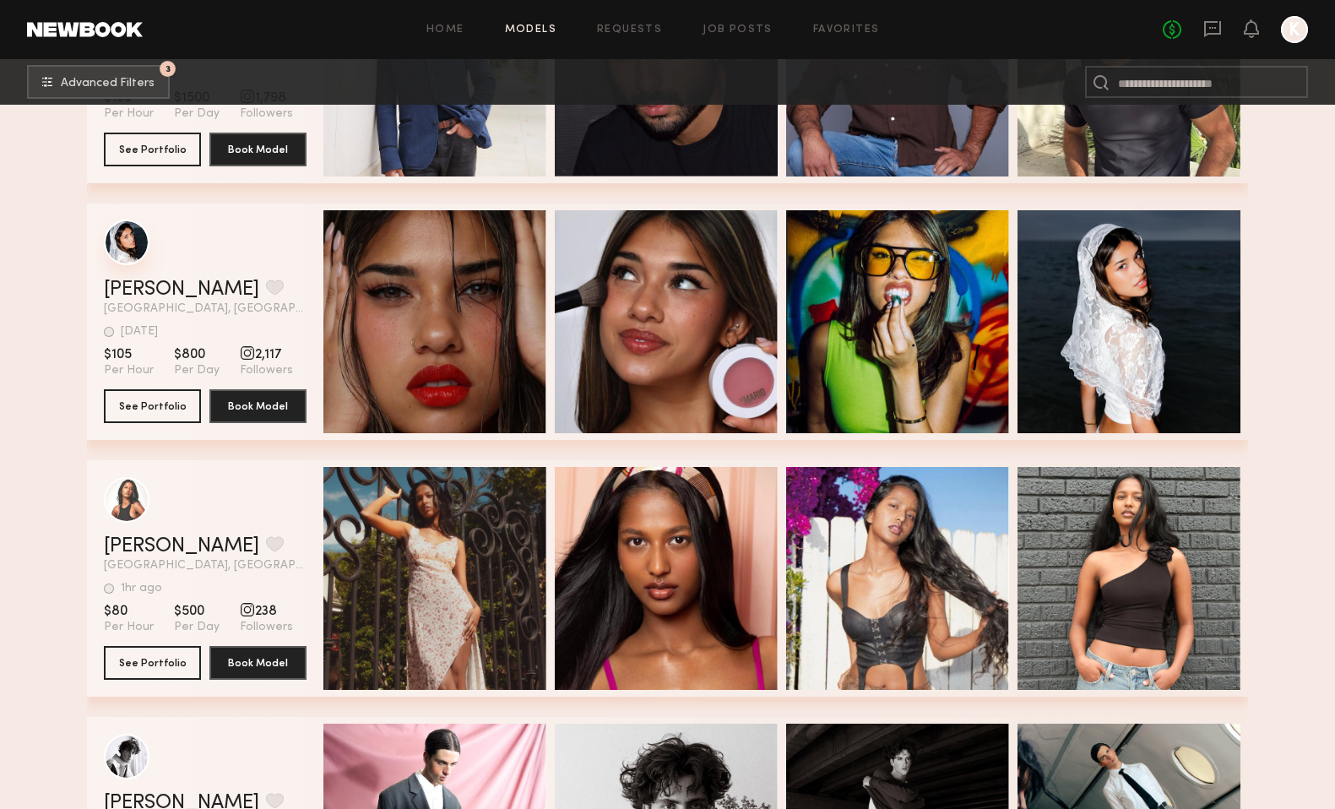
click at [129, 249] on div "grid" at bounding box center [127, 242] width 46 height 46
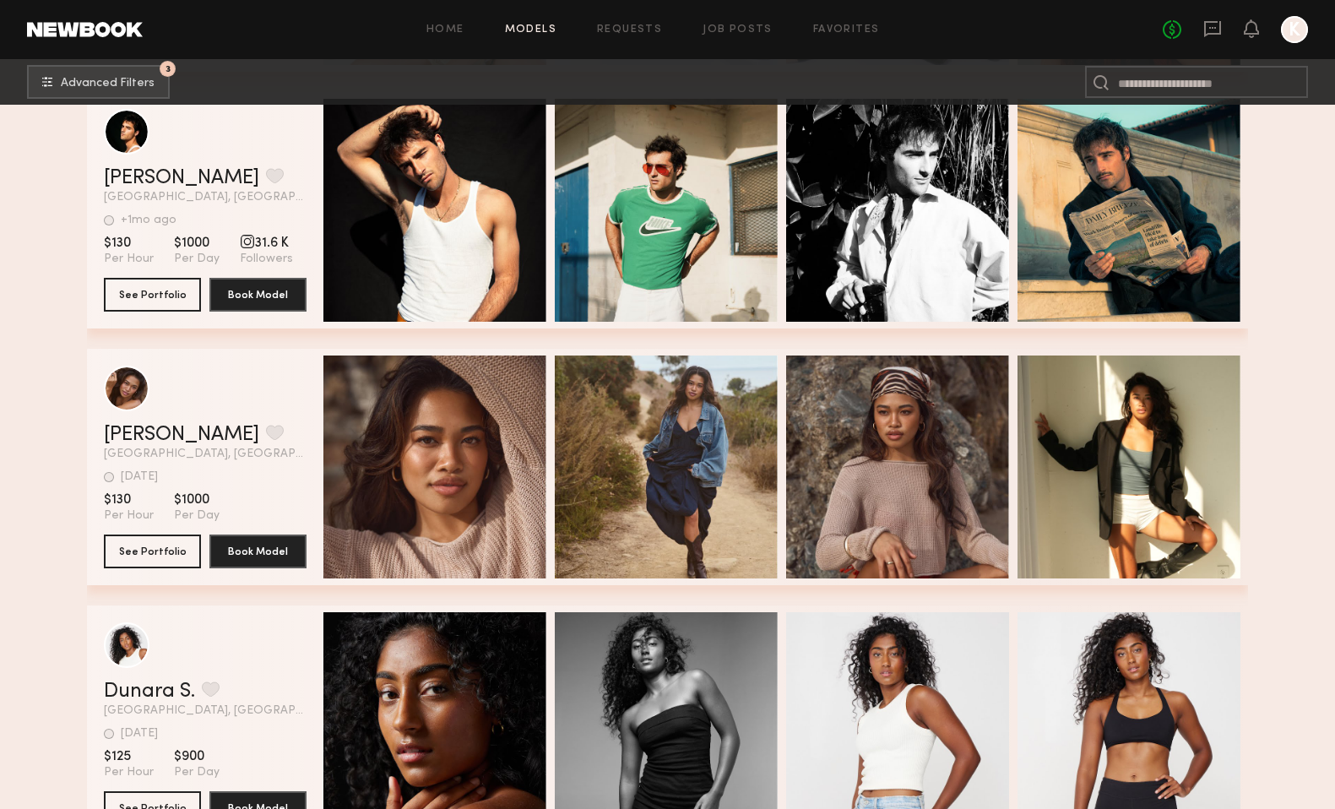
scroll to position [42624, 0]
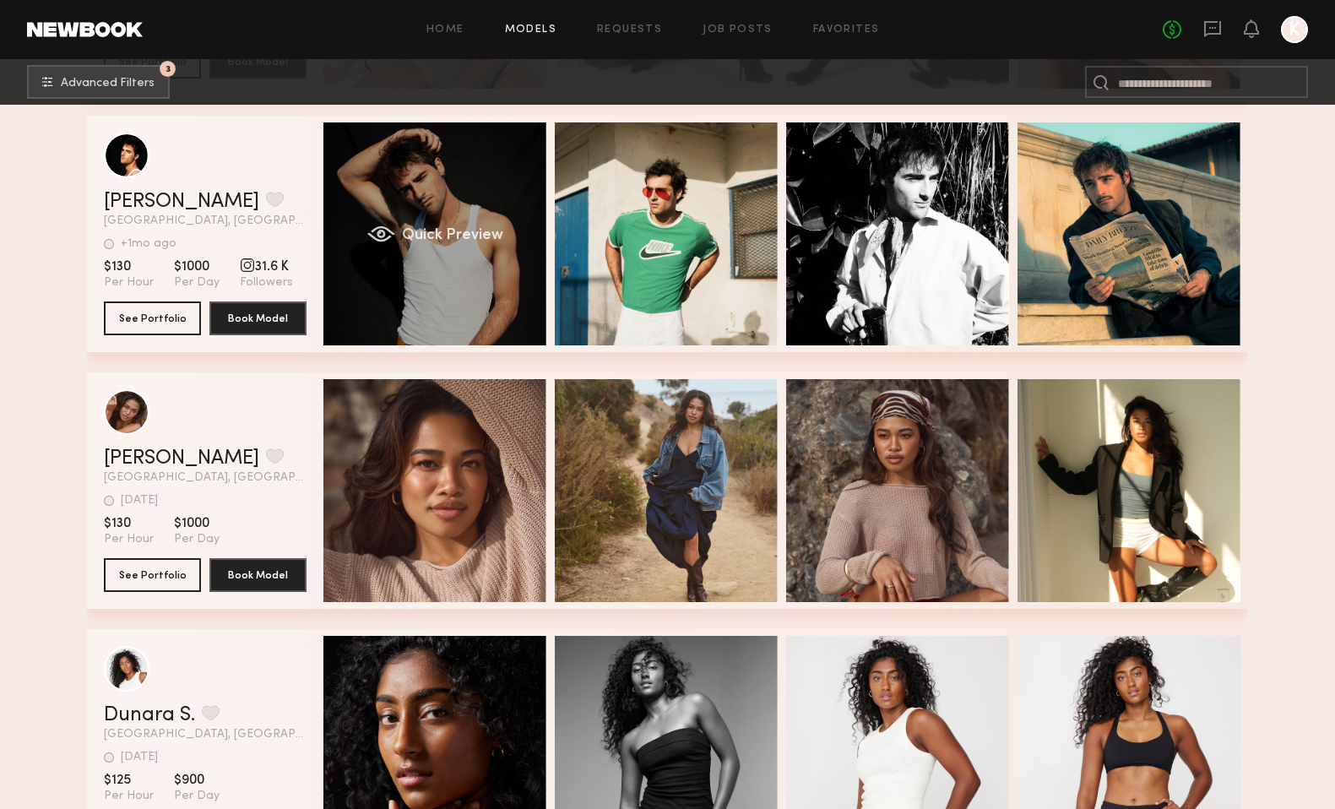
click at [452, 233] on span "Quick Preview" at bounding box center [452, 235] width 101 height 15
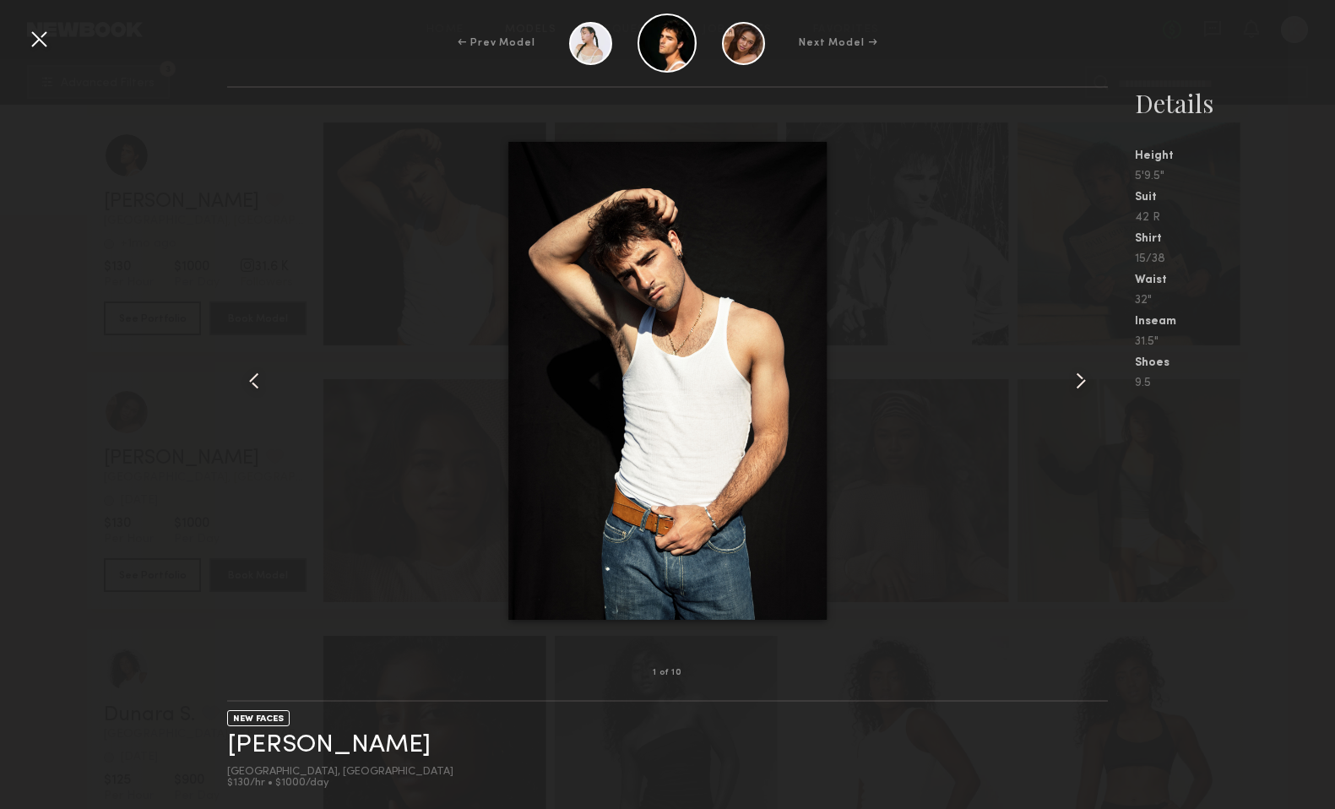
click at [1075, 380] on common-icon at bounding box center [1080, 380] width 27 height 27
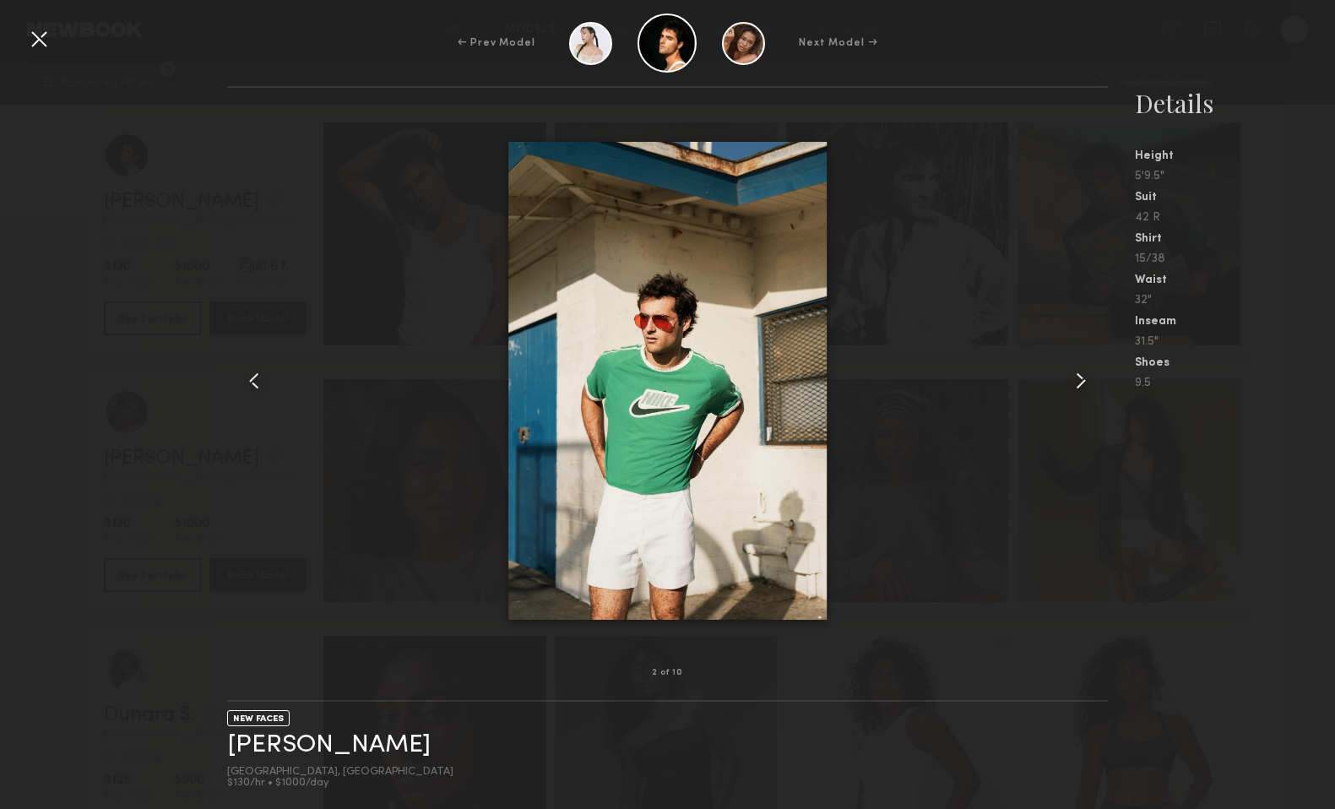
click at [1075, 380] on common-icon at bounding box center [1080, 380] width 27 height 27
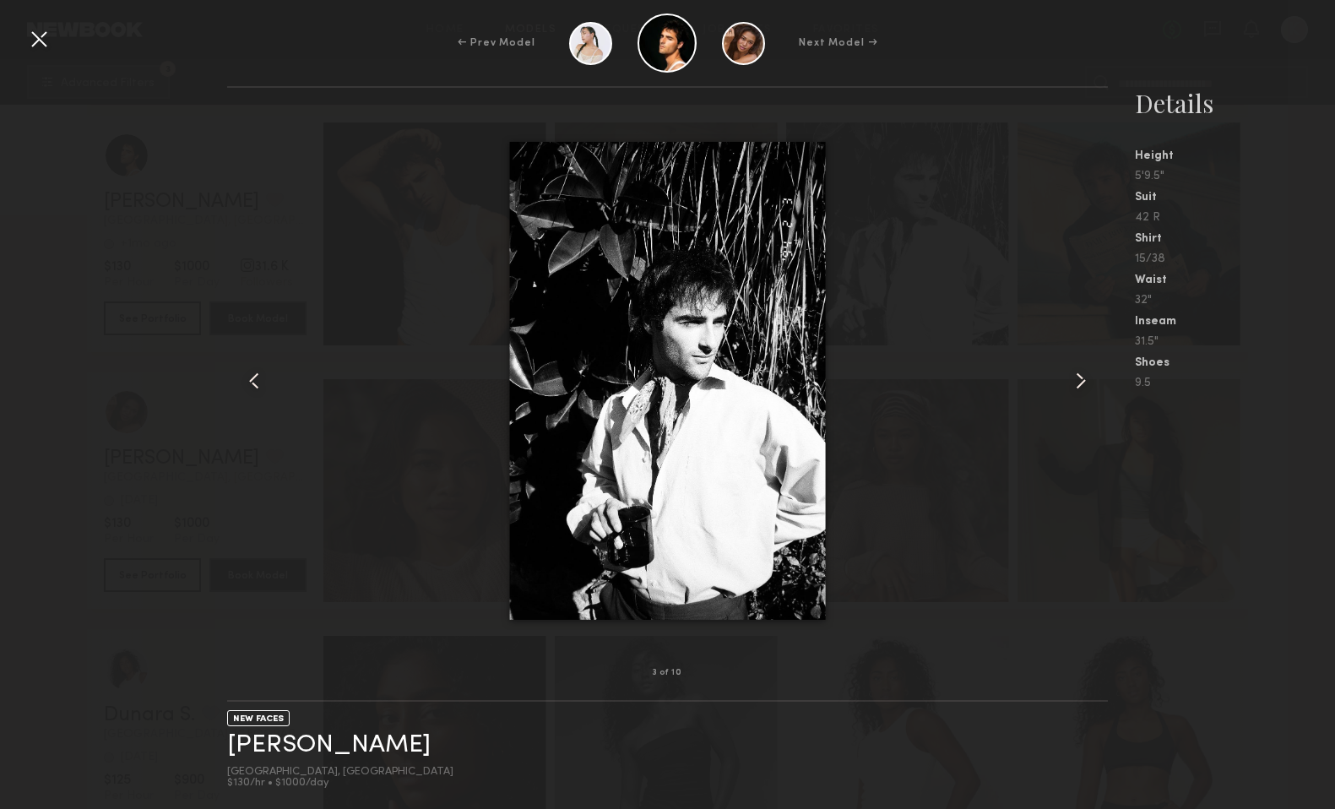
click at [1075, 380] on common-icon at bounding box center [1080, 380] width 27 height 27
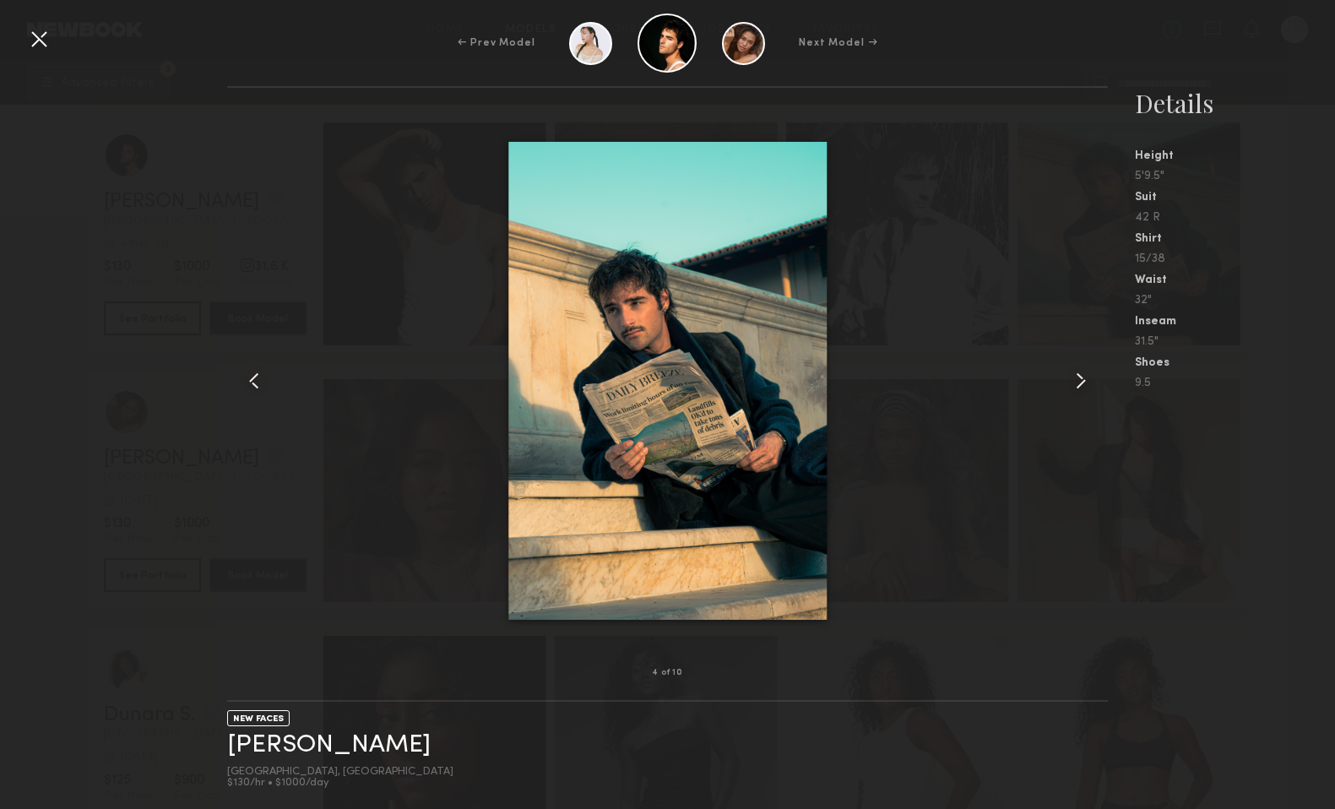
click at [1075, 380] on common-icon at bounding box center [1080, 380] width 27 height 27
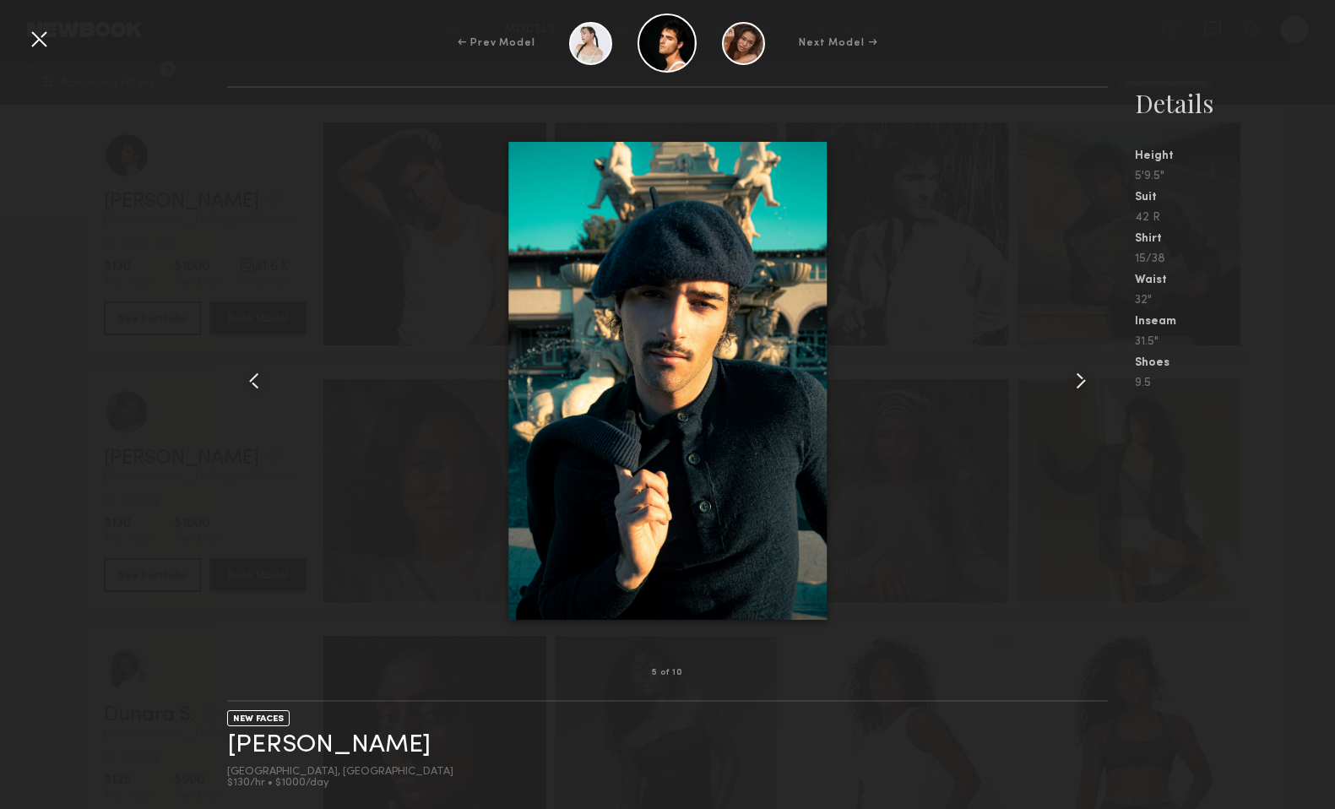
click at [1075, 380] on common-icon at bounding box center [1080, 380] width 27 height 27
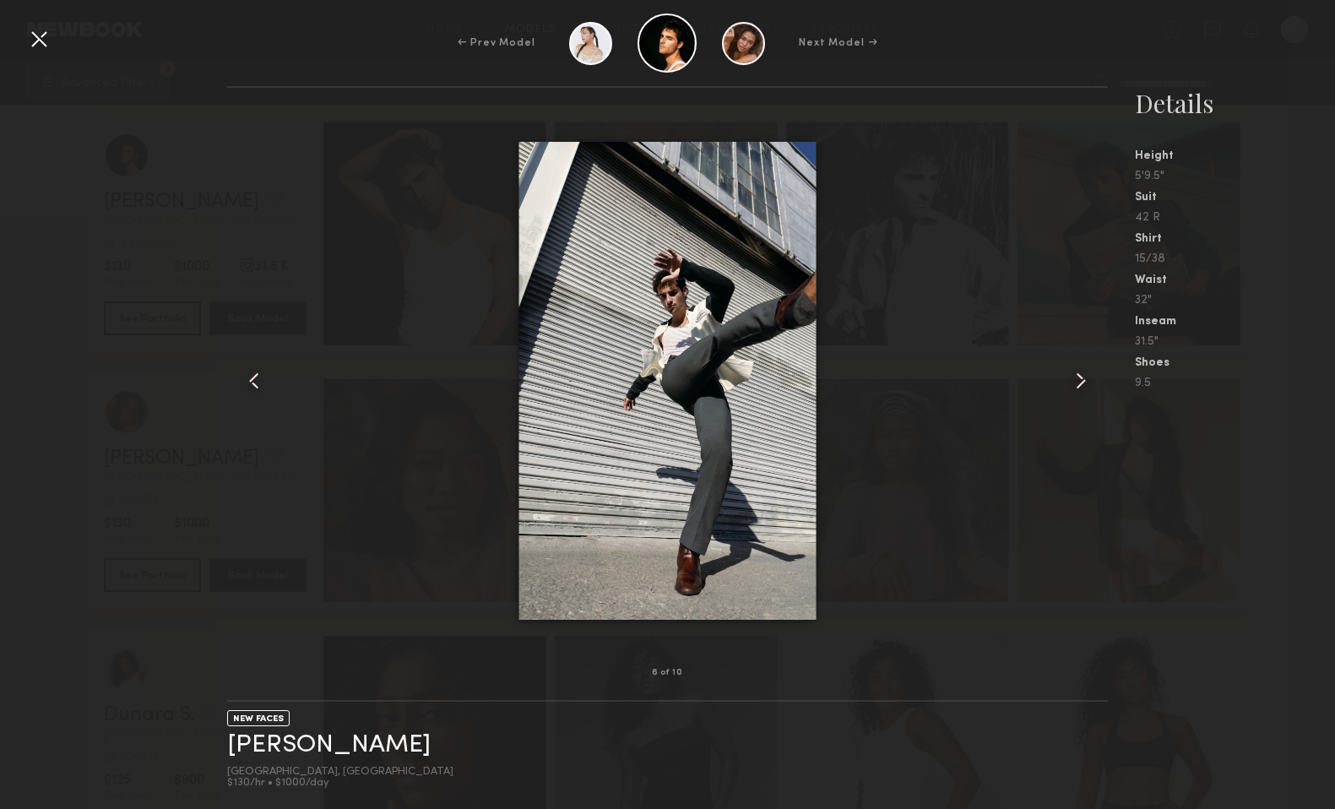
click at [1075, 380] on common-icon at bounding box center [1080, 380] width 27 height 27
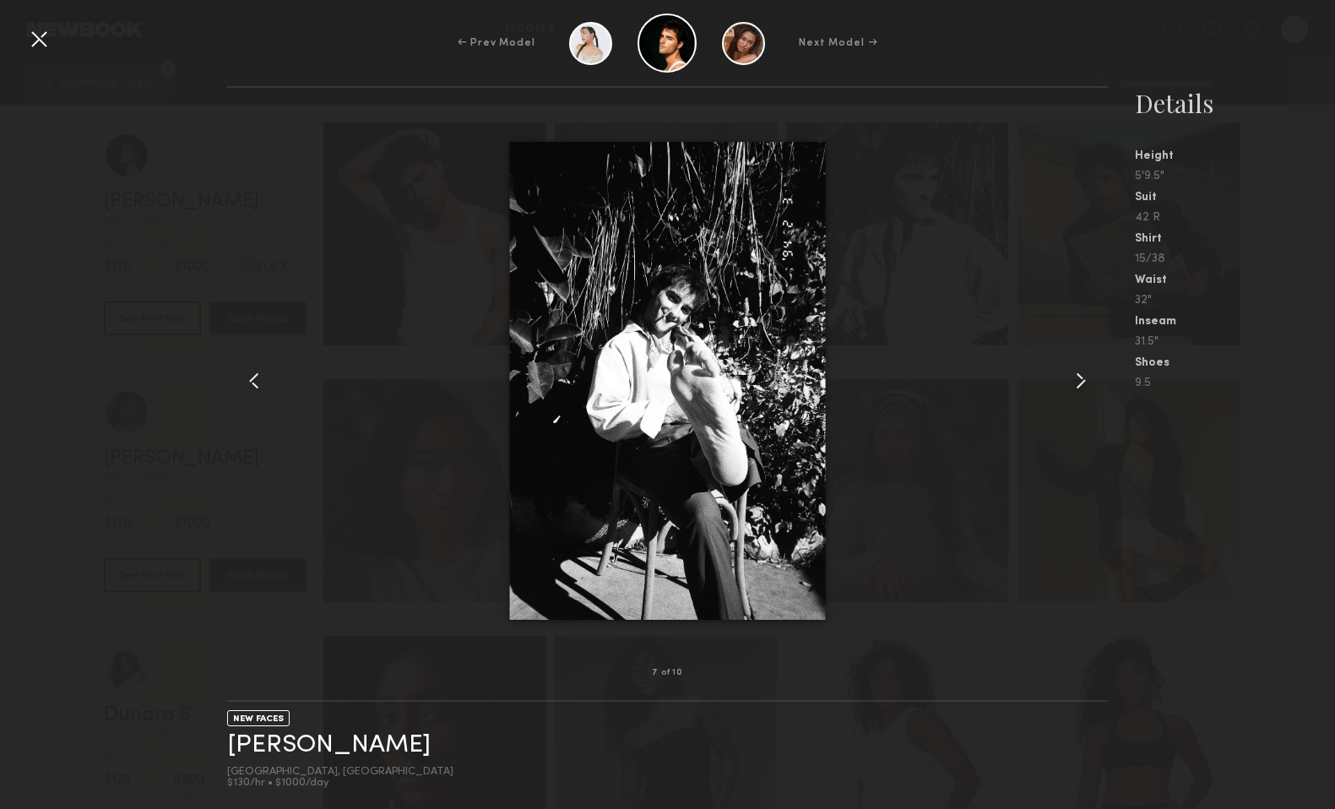
click at [1075, 380] on common-icon at bounding box center [1080, 380] width 27 height 27
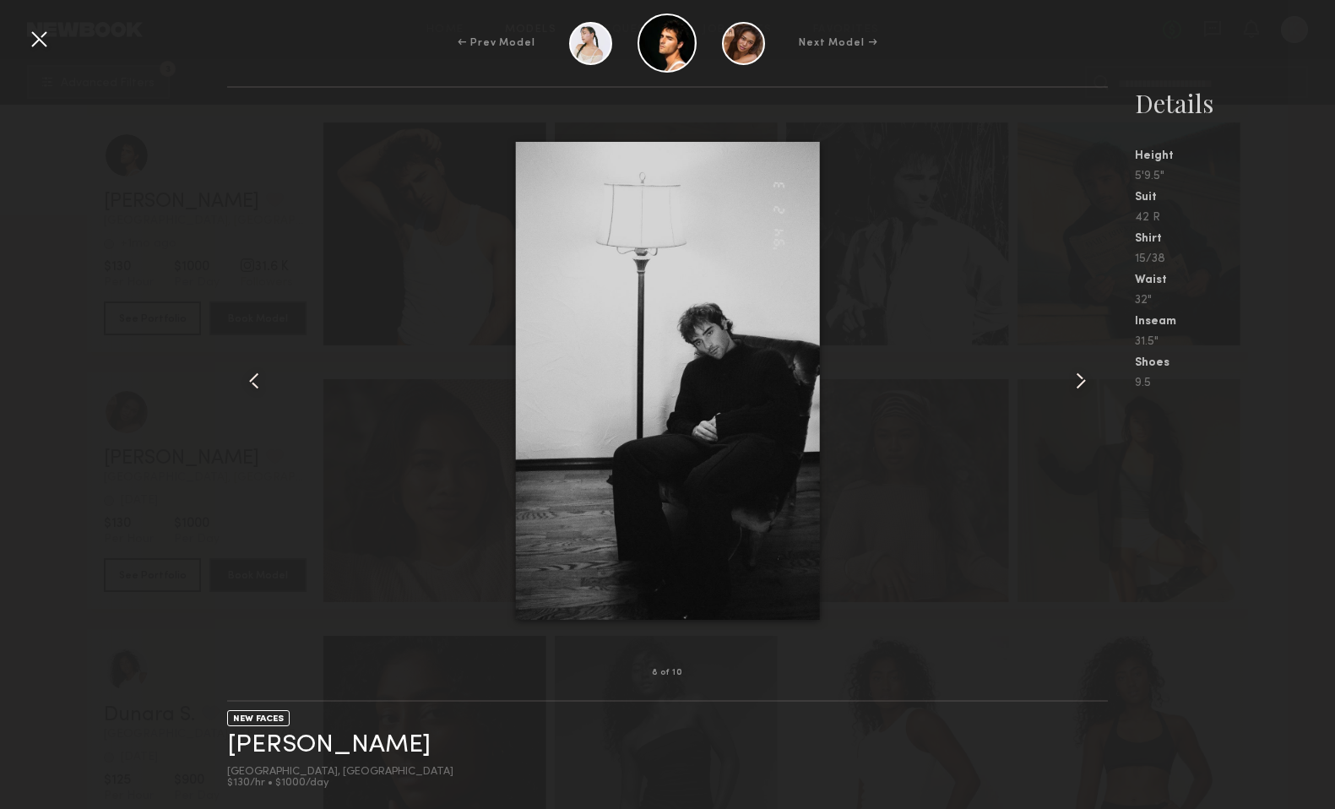
click at [37, 44] on div at bounding box center [38, 38] width 27 height 27
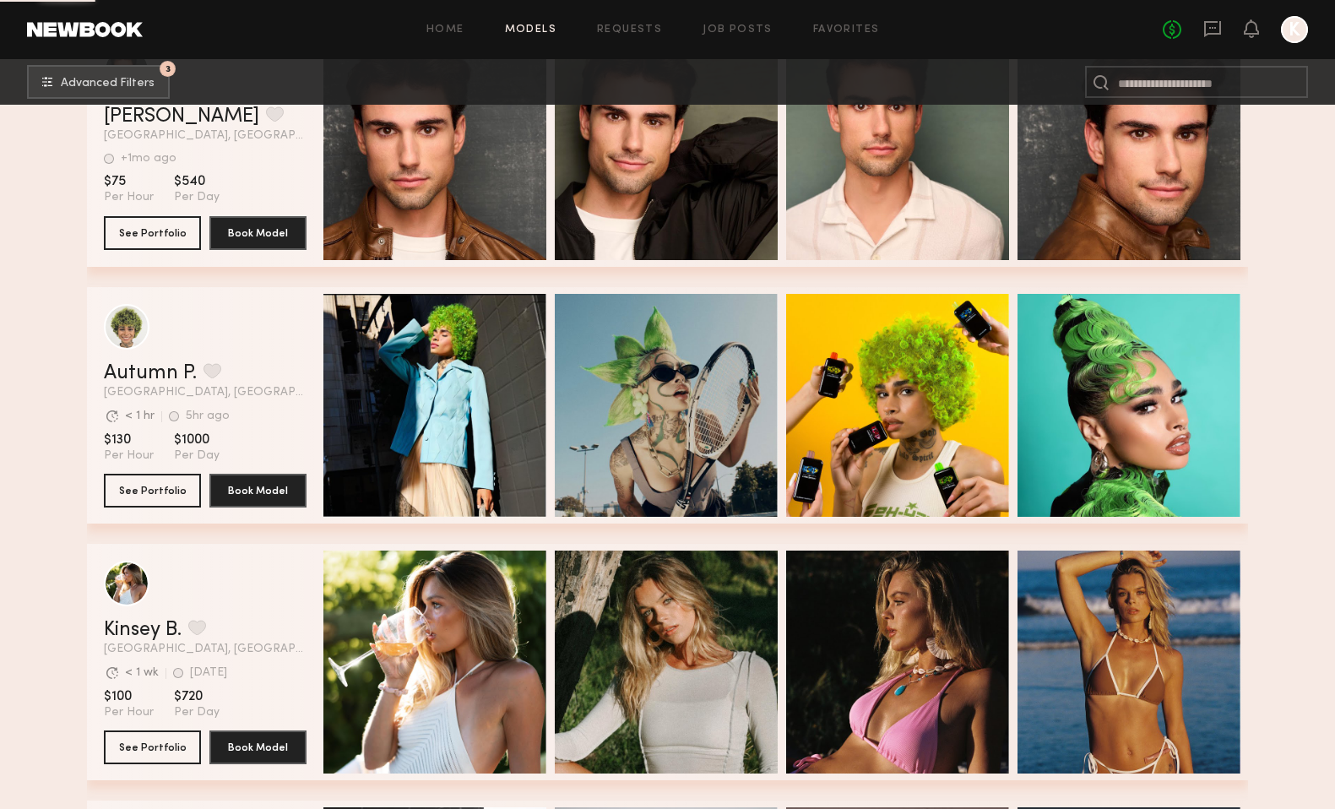
scroll to position [48382, 0]
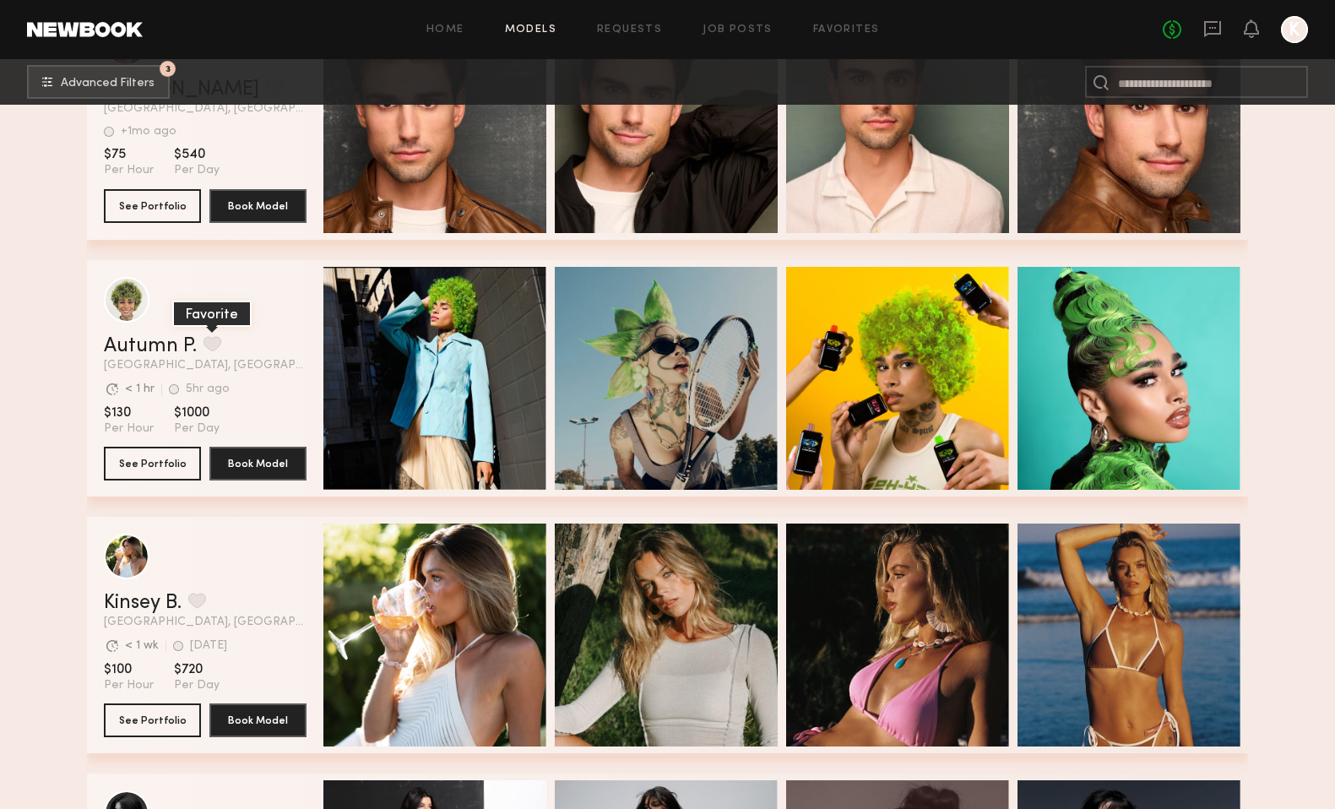
click at [212, 340] on button "grid" at bounding box center [212, 343] width 18 height 15
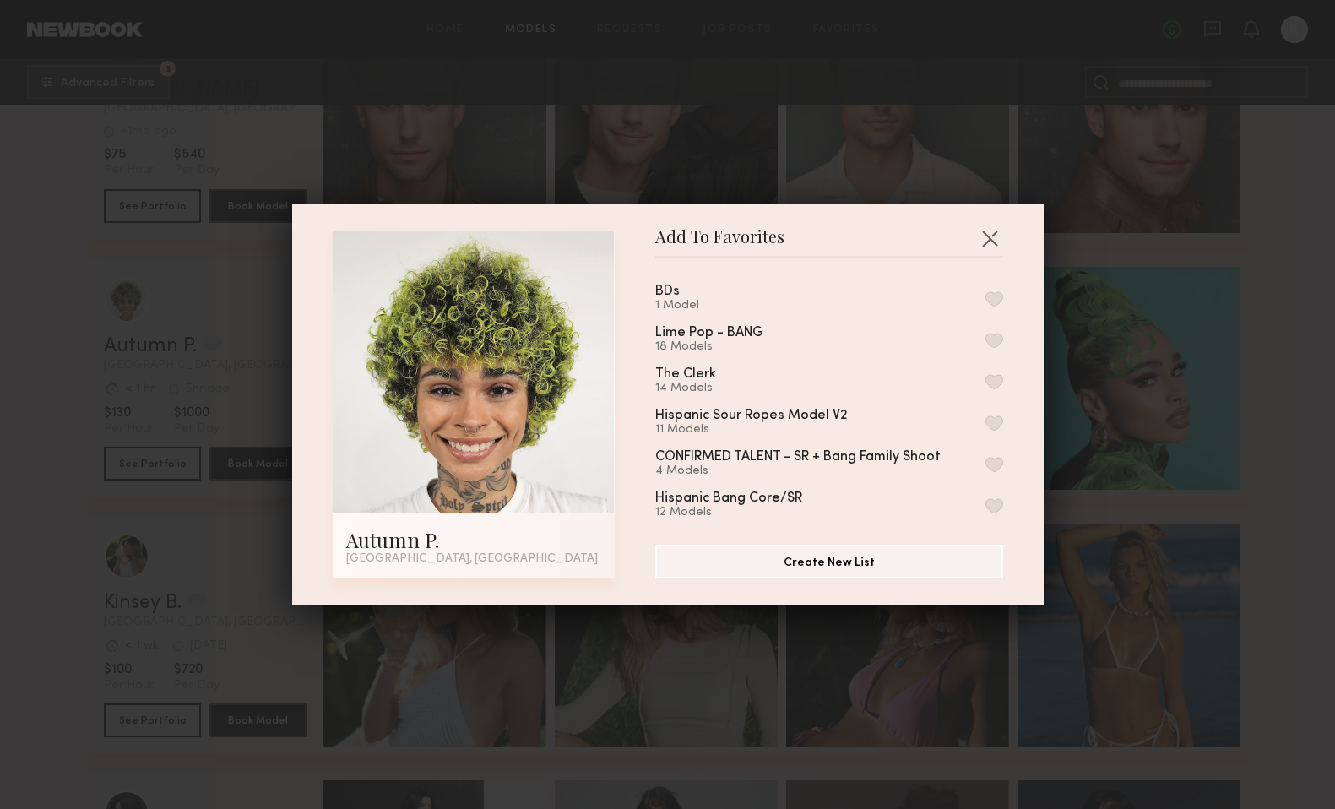
click at [994, 294] on button "button" at bounding box center [994, 298] width 18 height 15
click at [994, 299] on button "Remove from favorite list" at bounding box center [994, 298] width 18 height 15
click at [995, 338] on button "button" at bounding box center [994, 340] width 18 height 15
click at [985, 240] on button "button" at bounding box center [989, 238] width 27 height 27
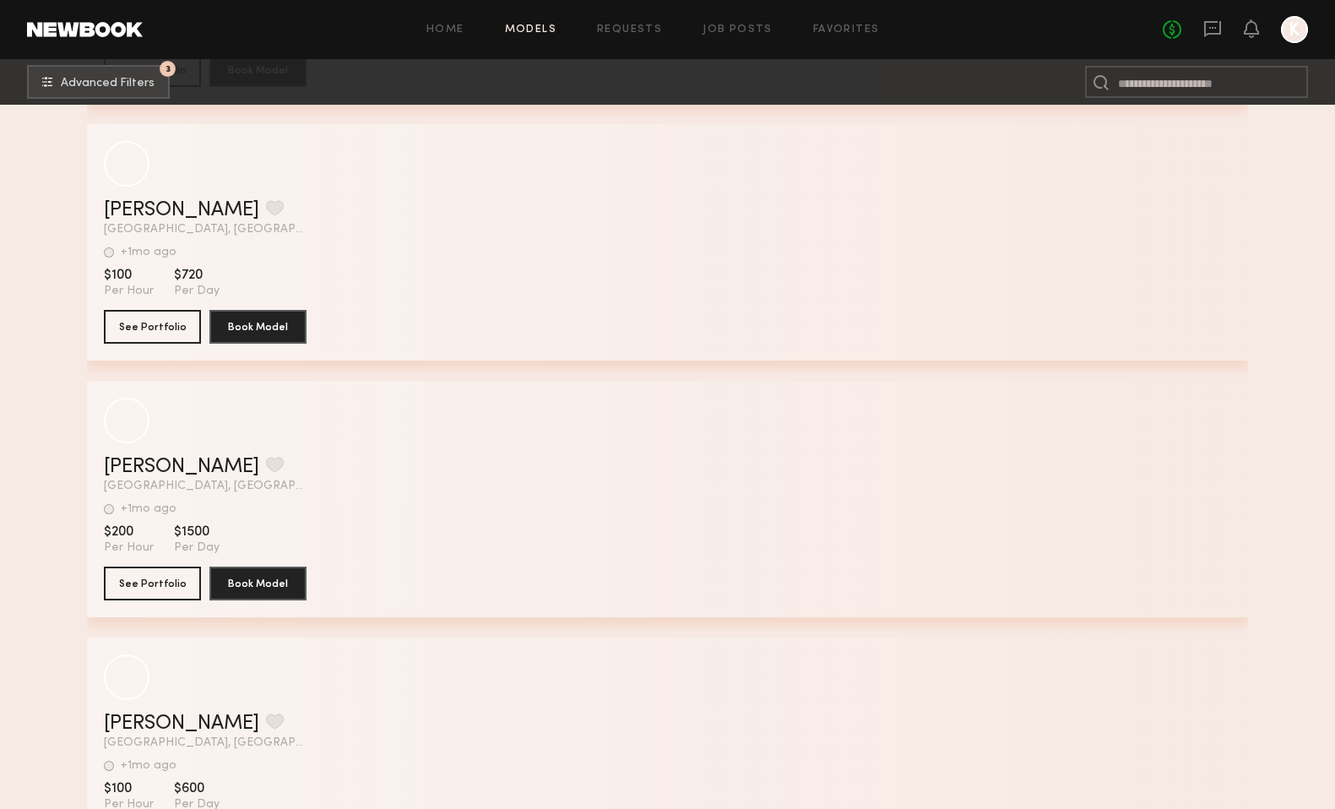
scroll to position [67492, 0]
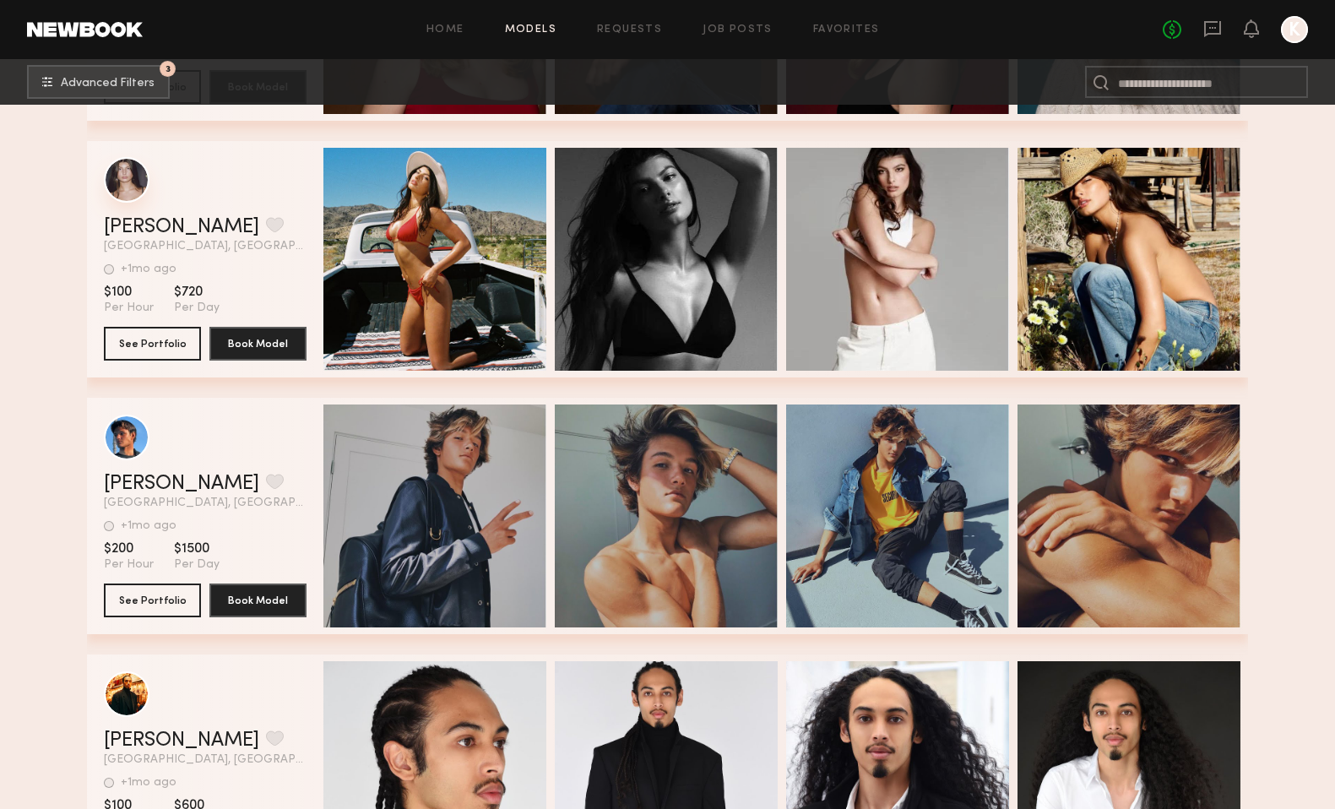
click at [127, 179] on div "grid" at bounding box center [127, 180] width 46 height 46
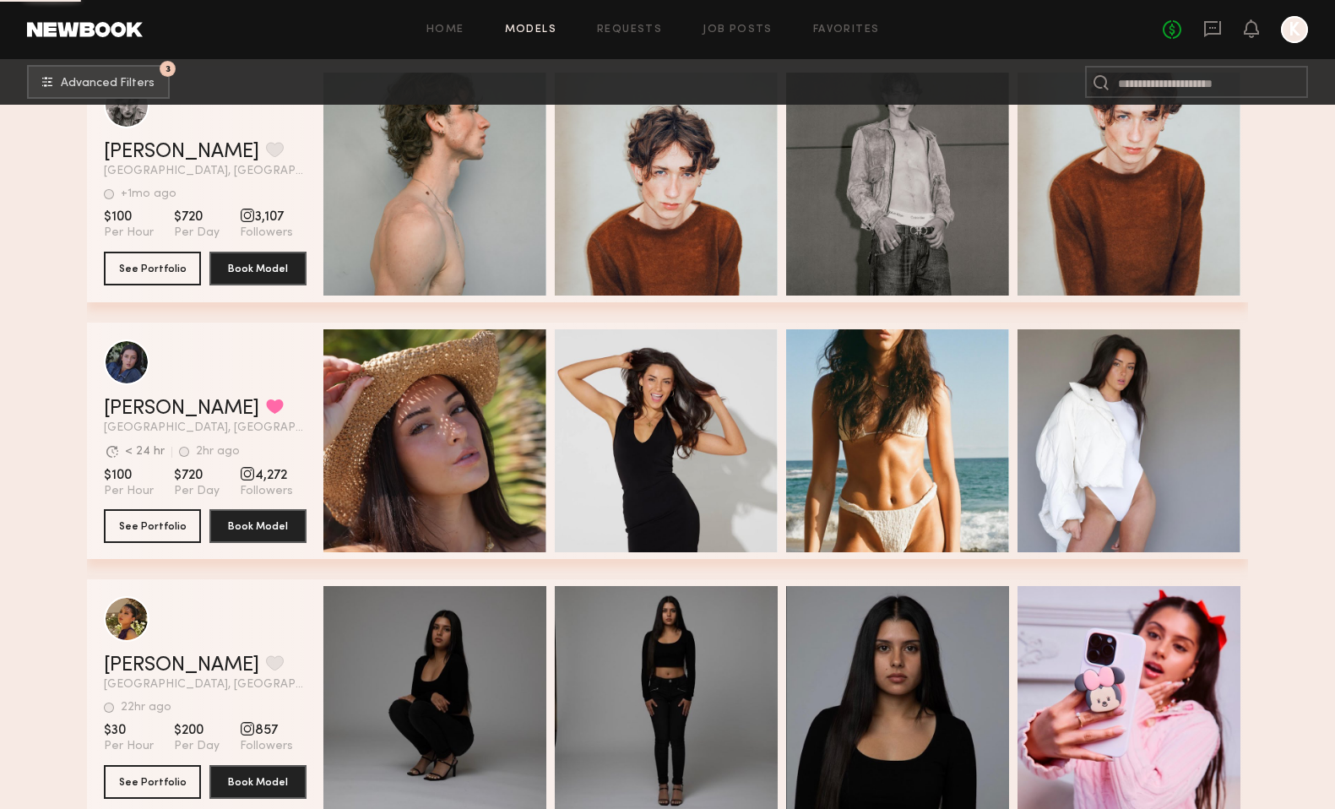
scroll to position [75781, 0]
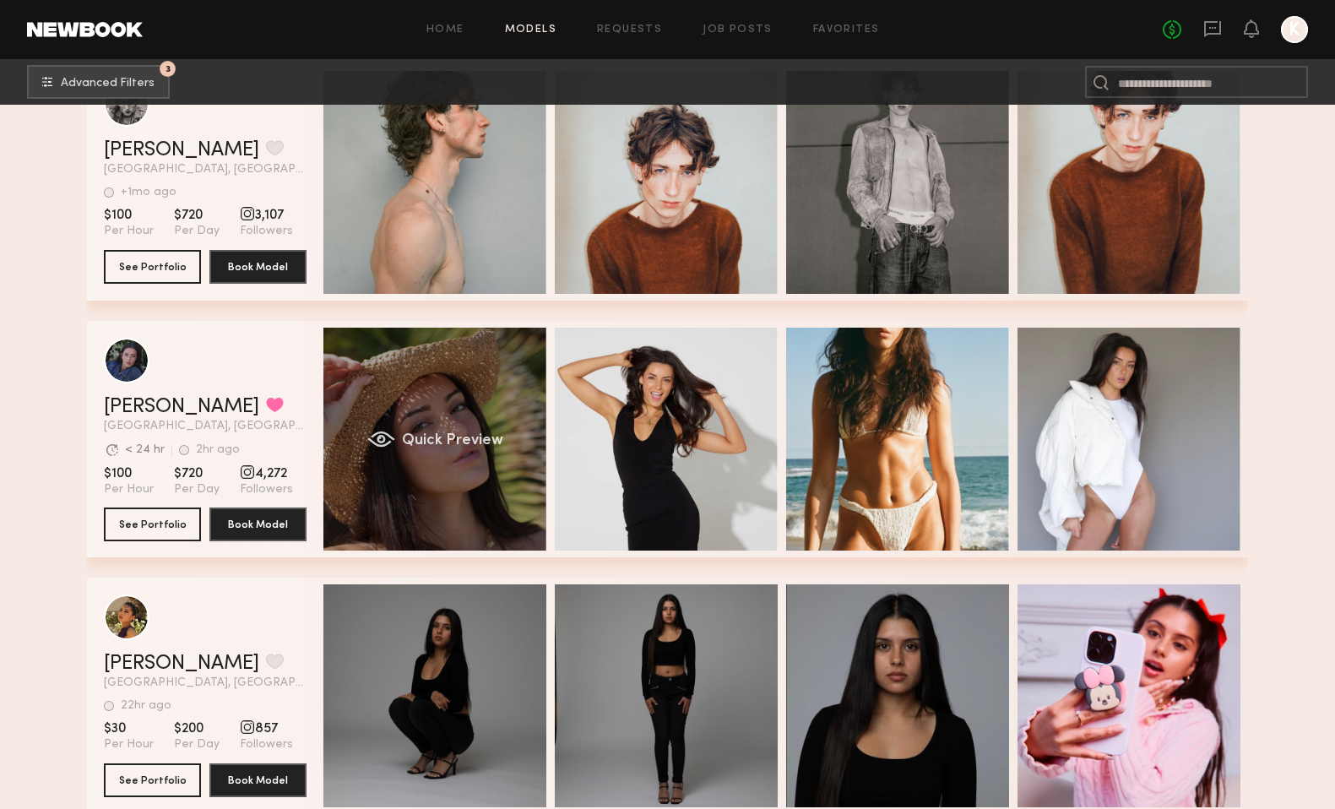
click at [438, 437] on span "Quick Preview" at bounding box center [452, 440] width 101 height 15
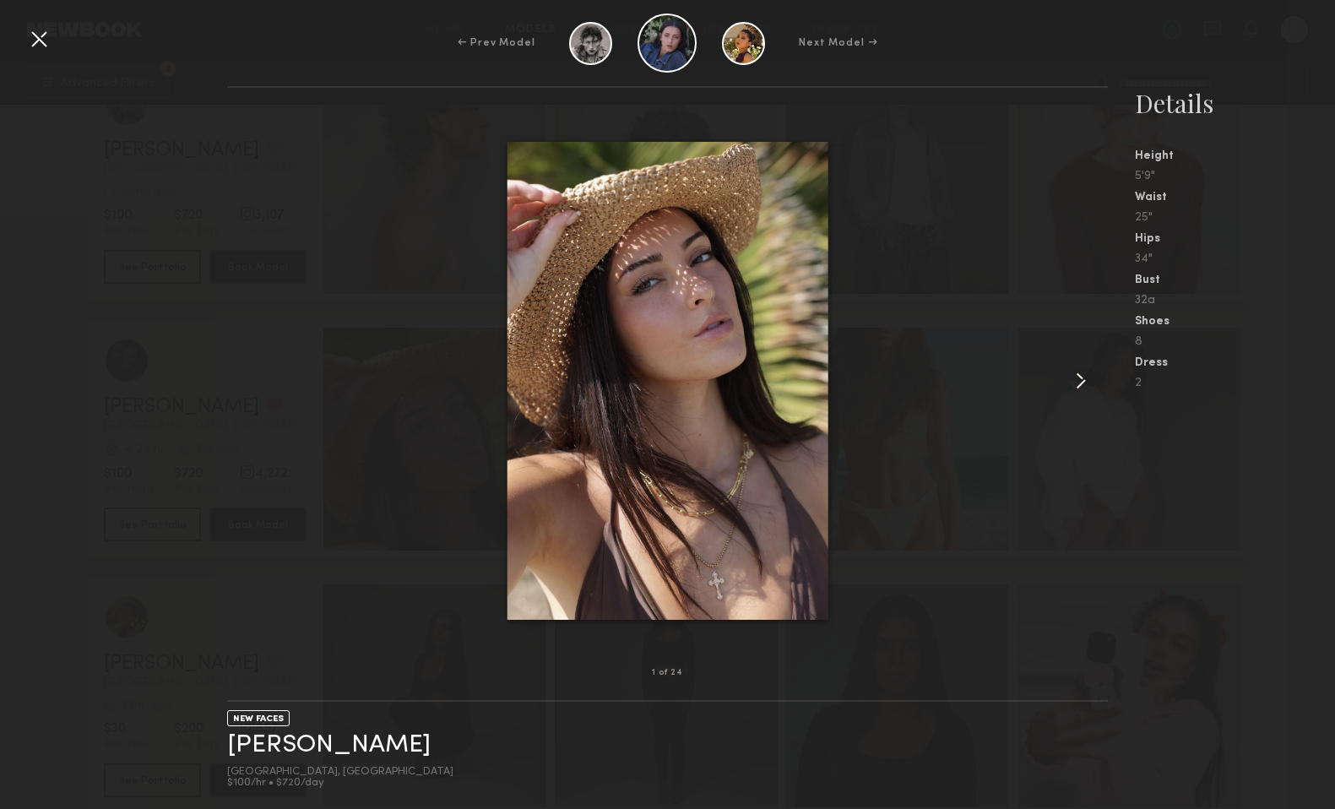
click at [1087, 386] on common-icon at bounding box center [1080, 380] width 27 height 27
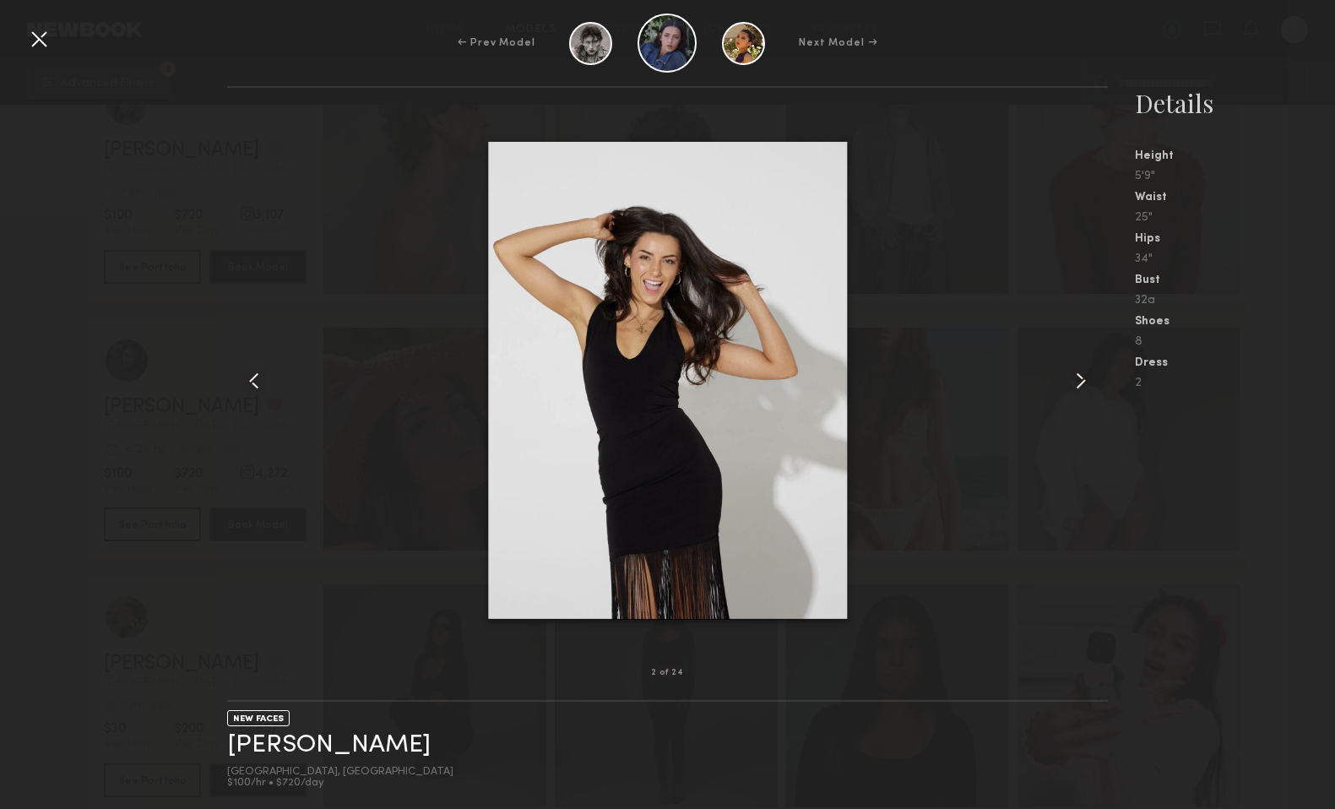
click at [1088, 386] on common-icon at bounding box center [1080, 380] width 27 height 27
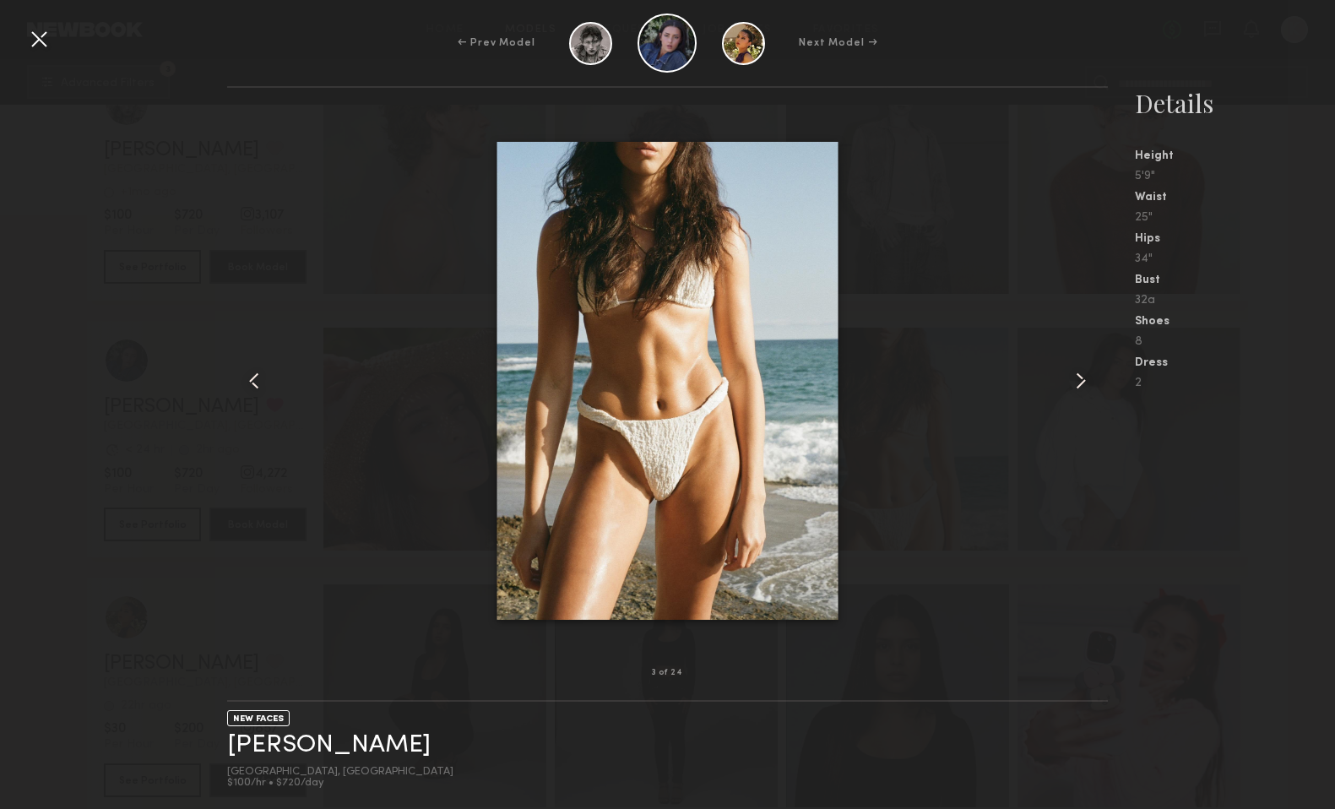
click at [1086, 382] on common-icon at bounding box center [1080, 380] width 27 height 27
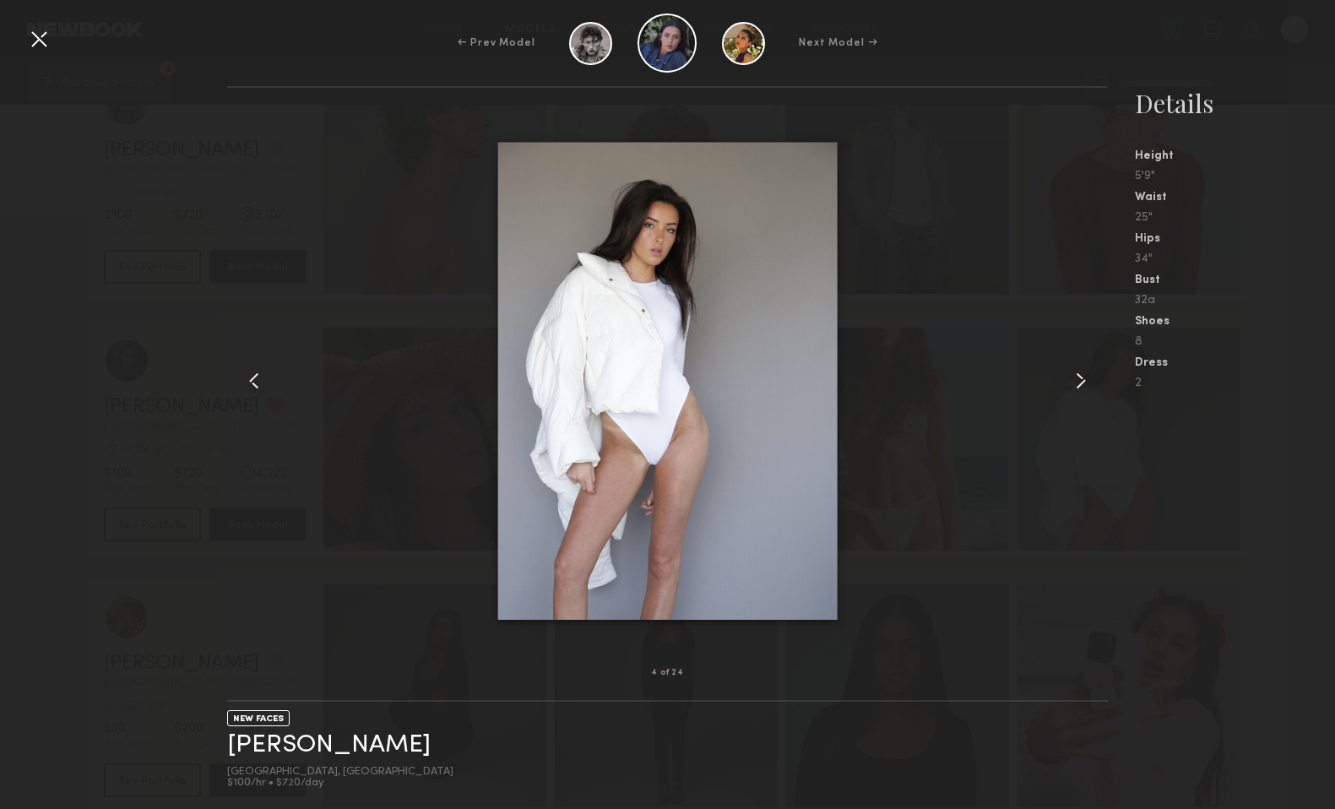
drag, startPoint x: 1086, startPoint y: 382, endPoint x: 1073, endPoint y: 385, distance: 13.1
click at [1084, 382] on common-icon at bounding box center [1080, 380] width 27 height 27
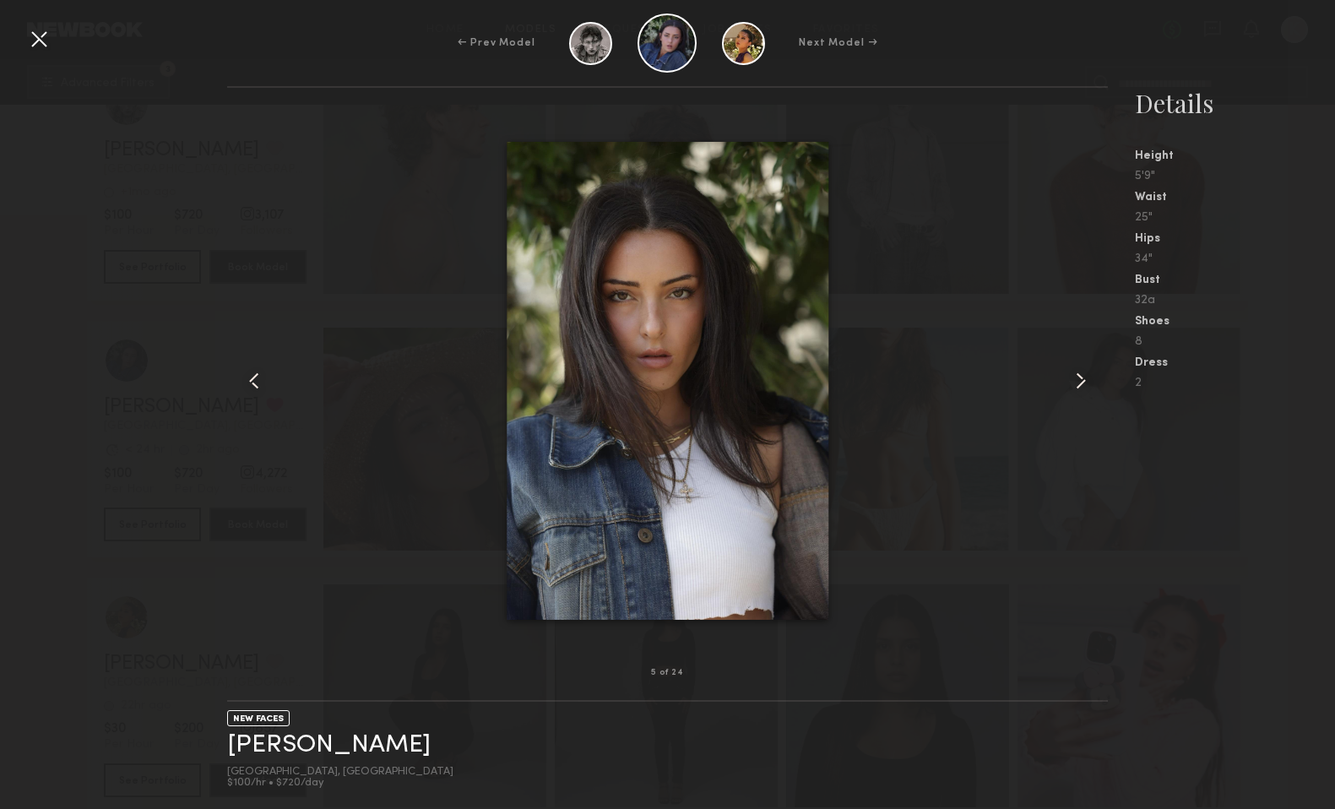
click at [1073, 385] on common-icon at bounding box center [1080, 380] width 27 height 27
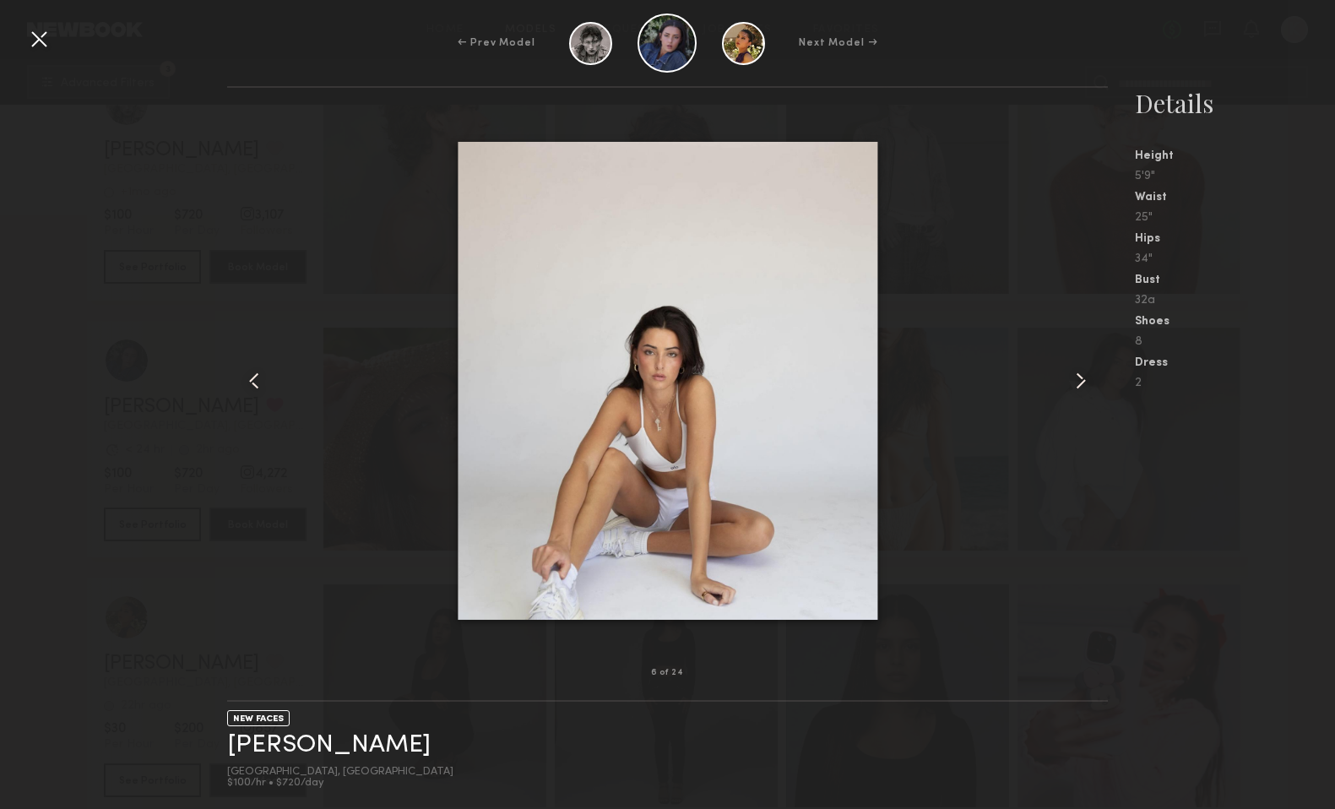
click at [1073, 385] on common-icon at bounding box center [1080, 380] width 27 height 27
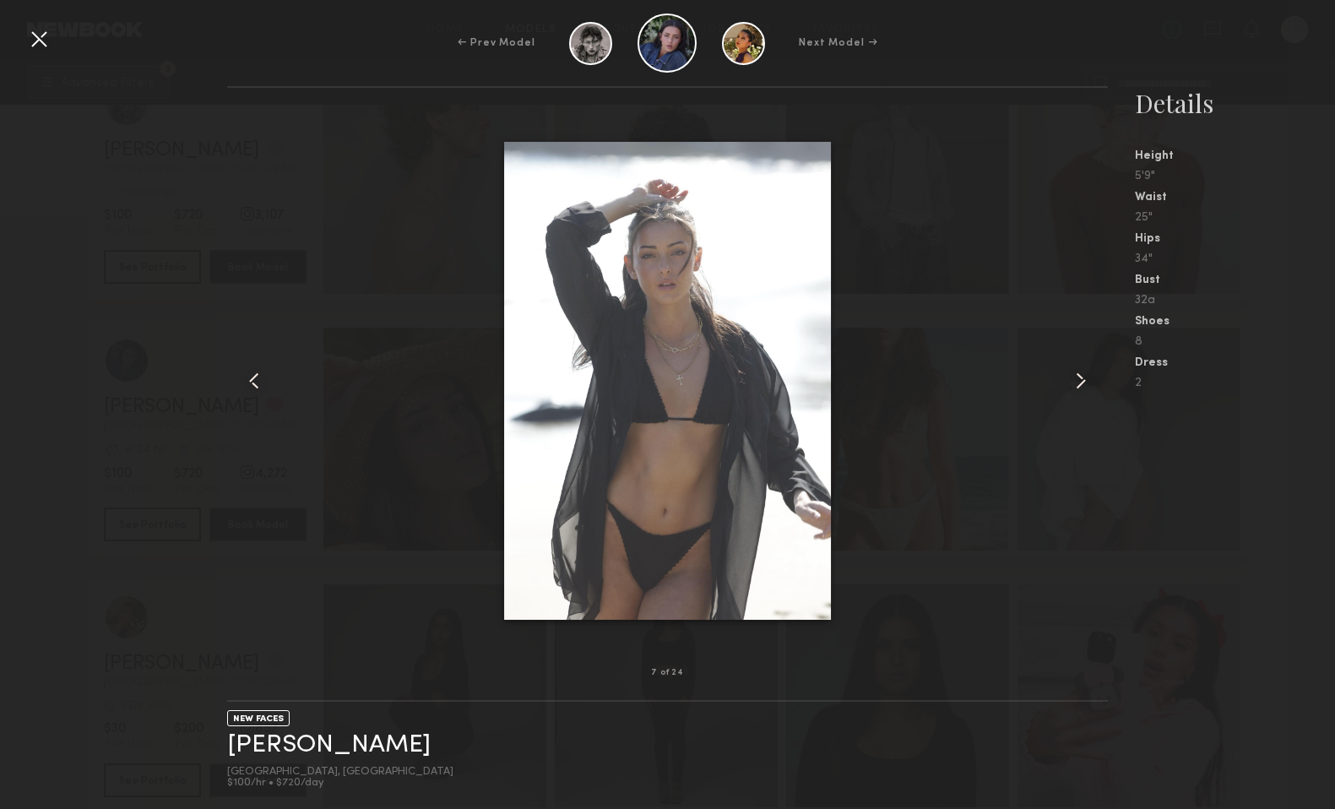
click at [1073, 385] on common-icon at bounding box center [1080, 380] width 27 height 27
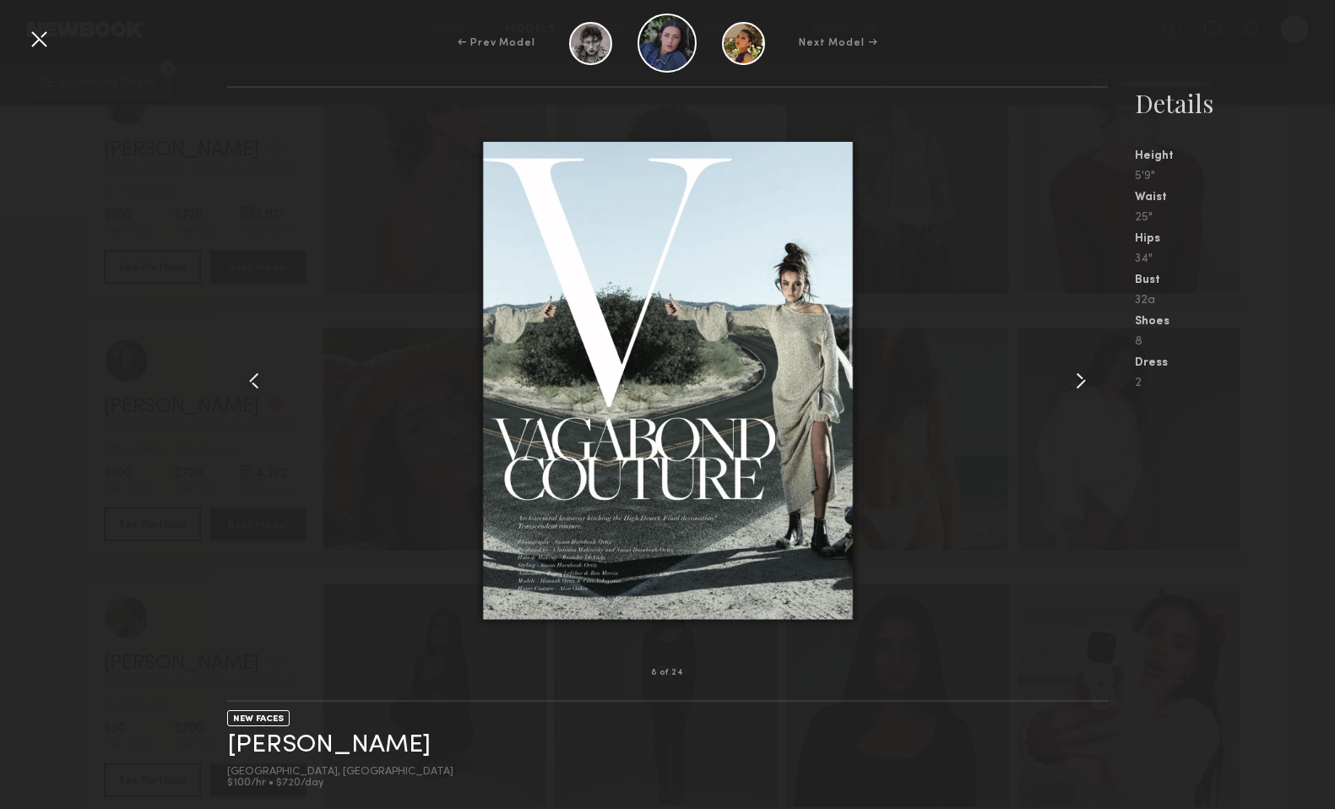
click at [1073, 385] on common-icon at bounding box center [1080, 380] width 27 height 27
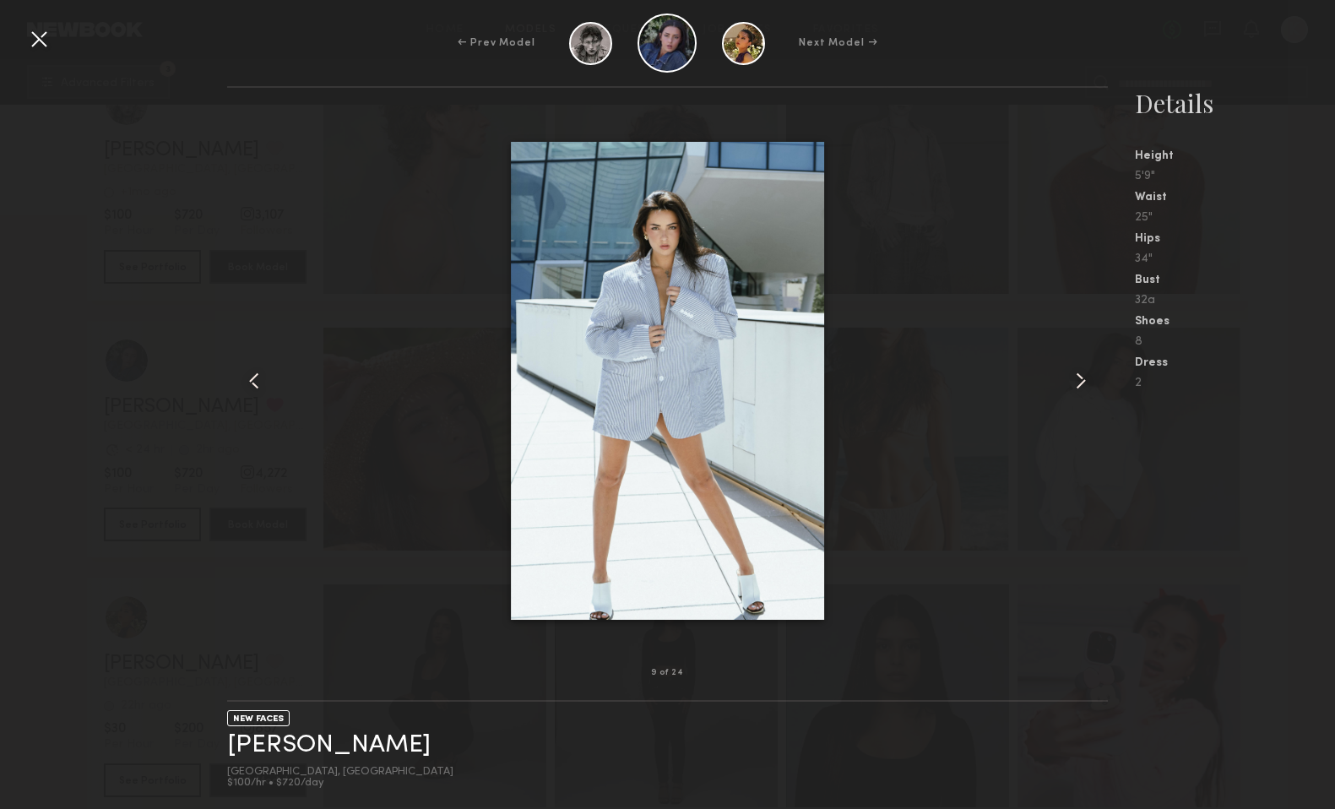
click at [1073, 385] on common-icon at bounding box center [1080, 380] width 27 height 27
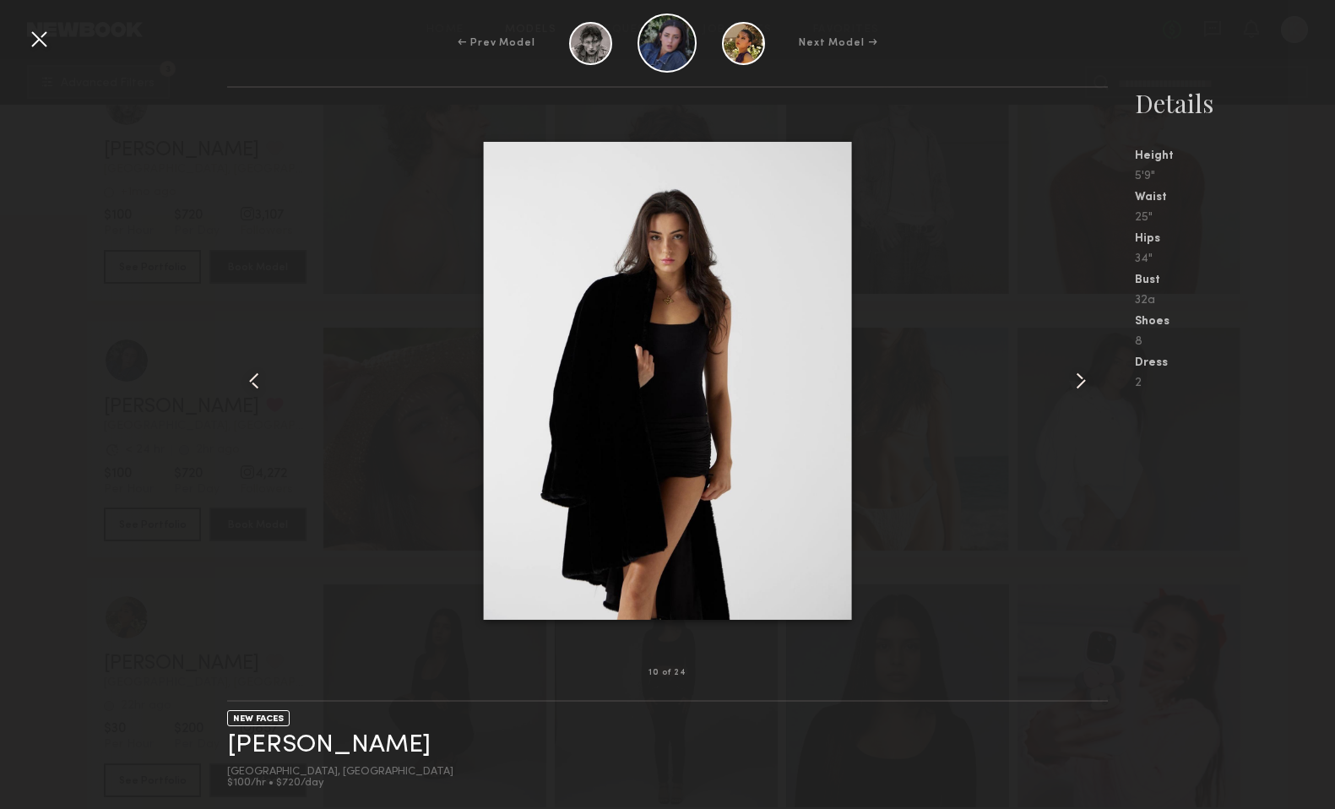
click at [35, 46] on div at bounding box center [38, 38] width 27 height 27
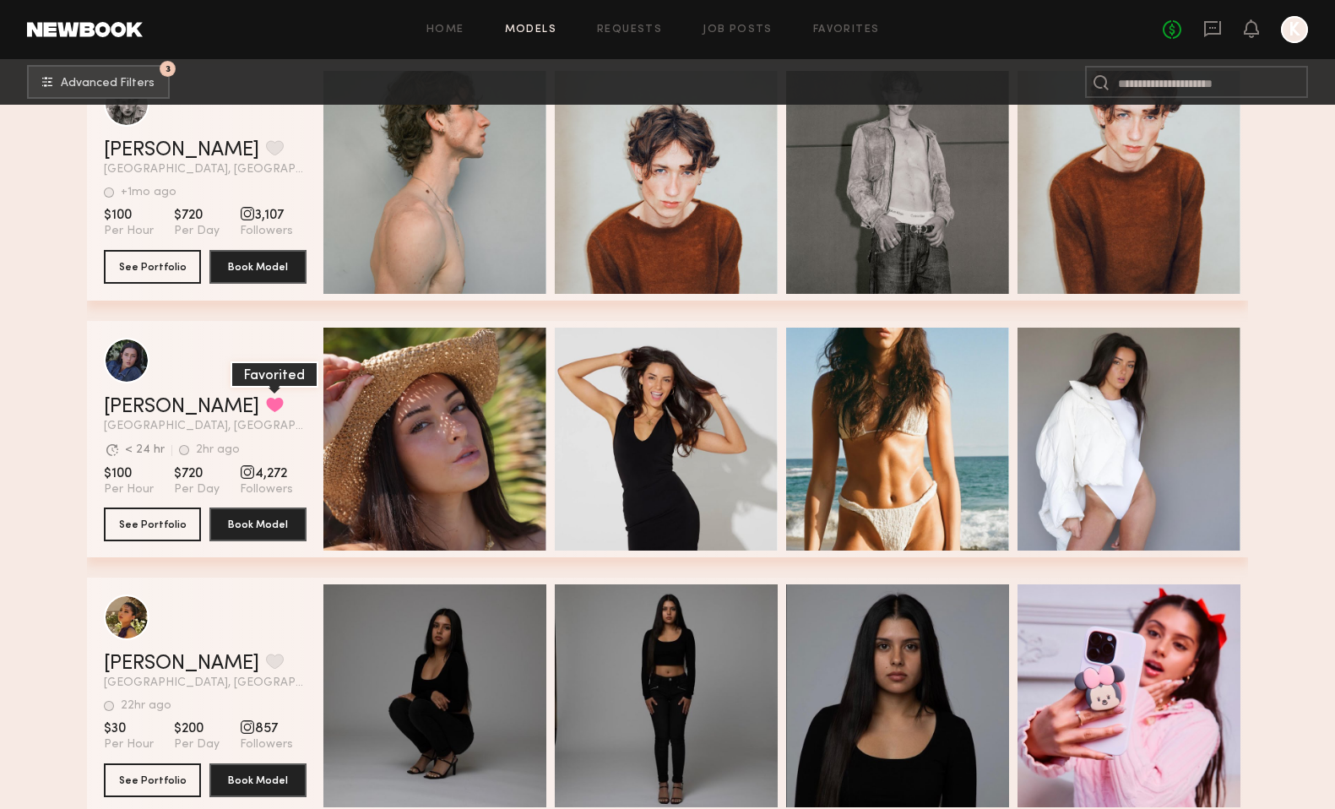
click at [266, 403] on button "grid" at bounding box center [275, 404] width 18 height 15
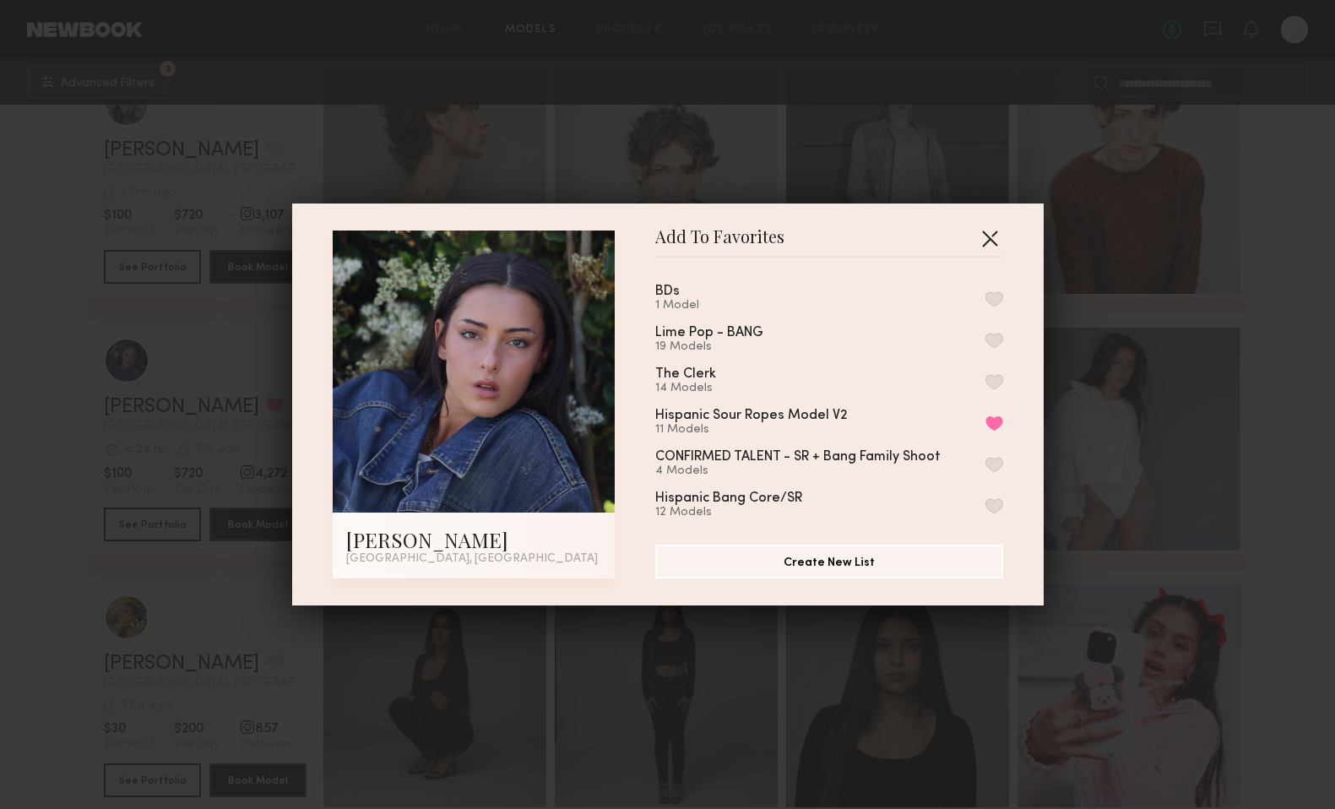
click at [991, 236] on button "button" at bounding box center [989, 238] width 27 height 27
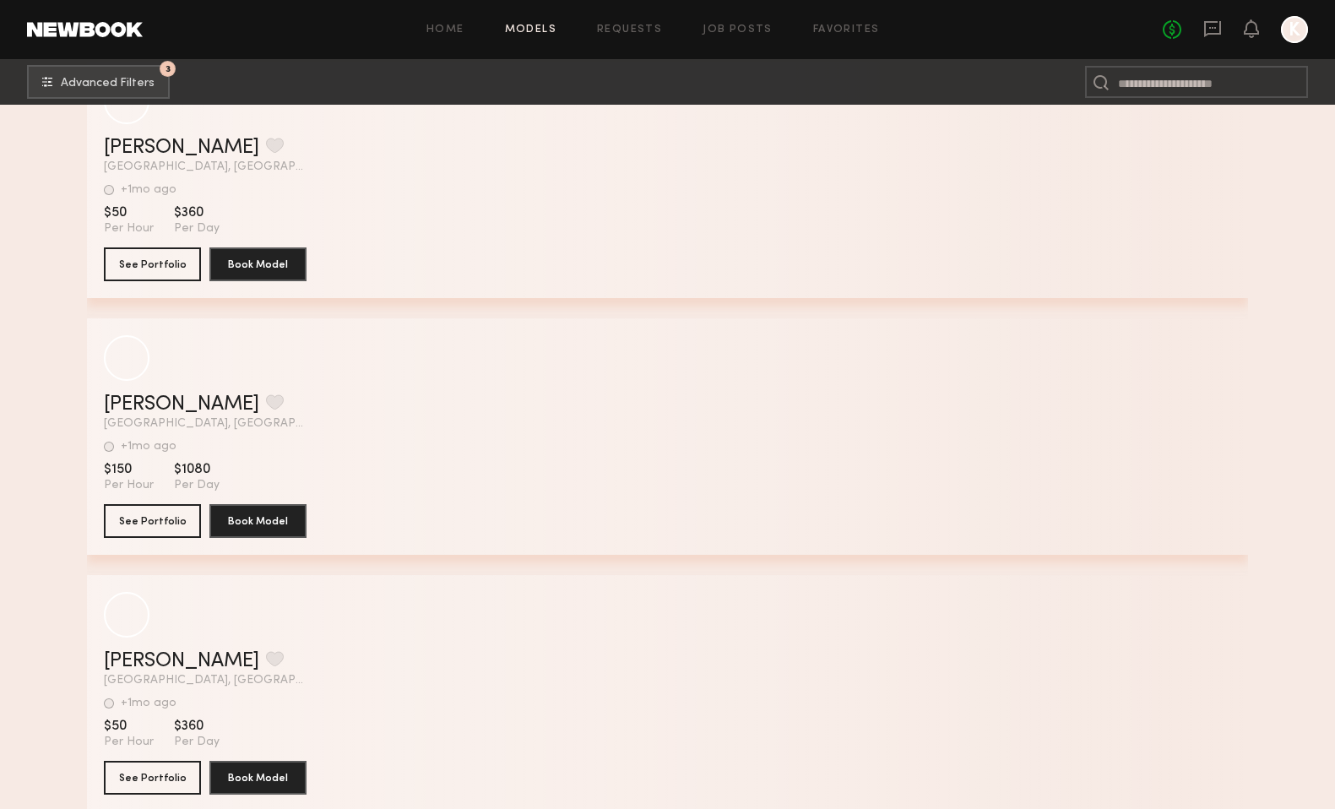
scroll to position [79303, 0]
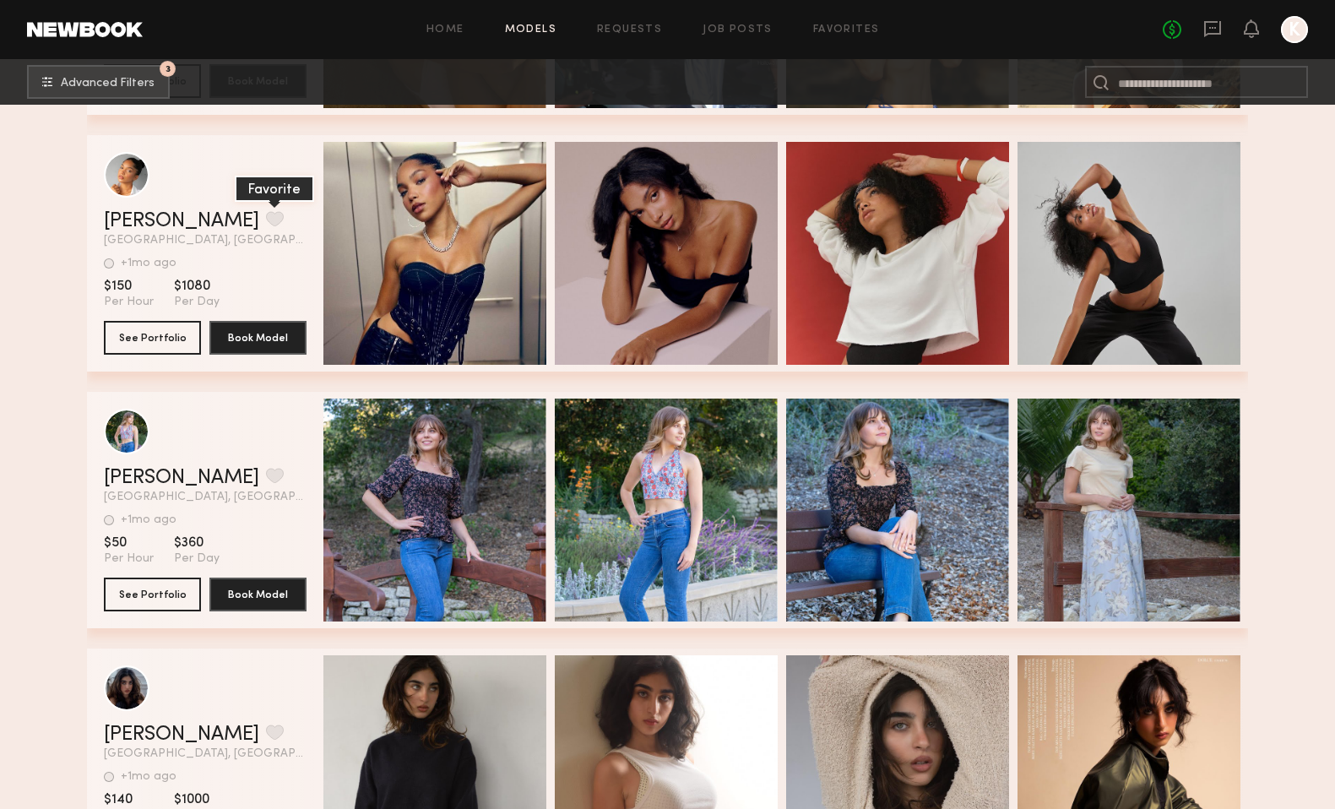
click at [266, 222] on button "grid" at bounding box center [275, 218] width 18 height 15
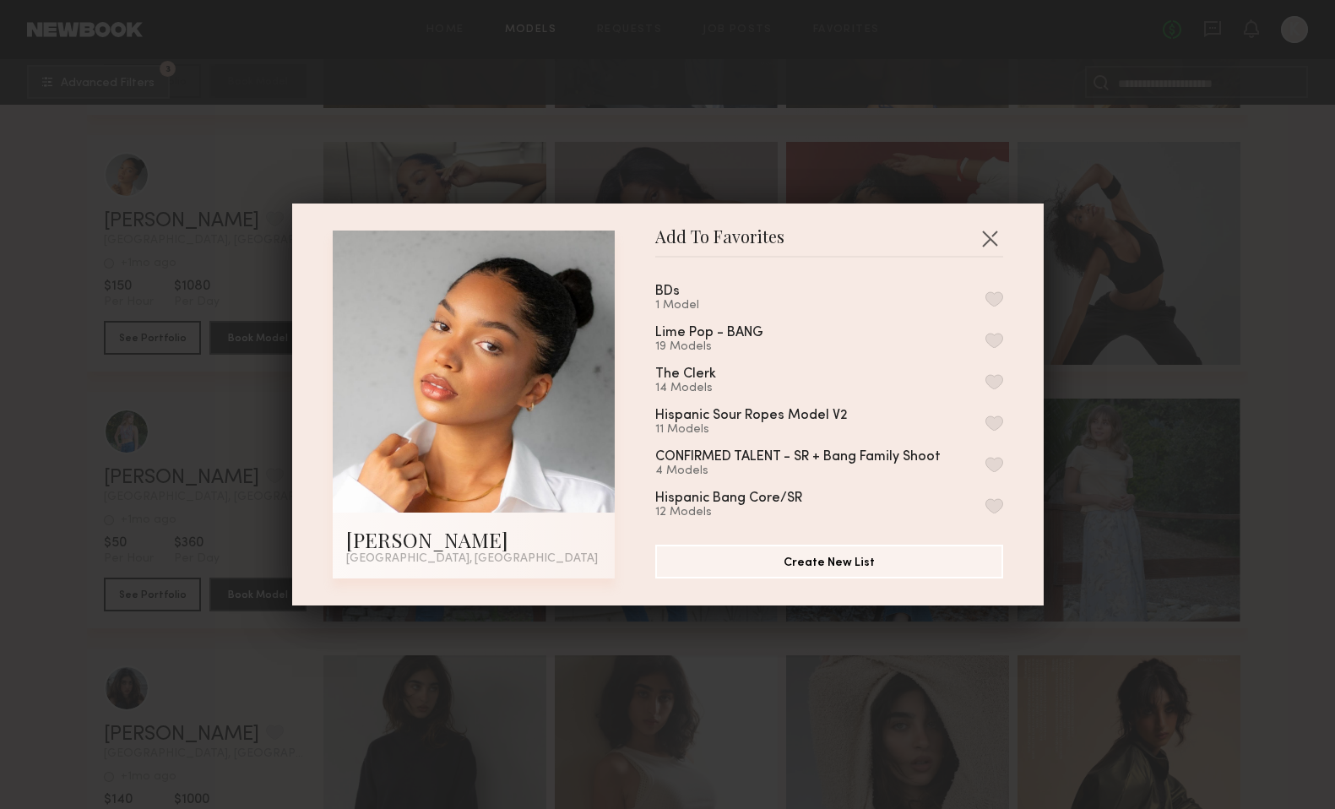
click at [998, 335] on button "button" at bounding box center [994, 340] width 18 height 15
click at [989, 233] on button "button" at bounding box center [989, 238] width 27 height 27
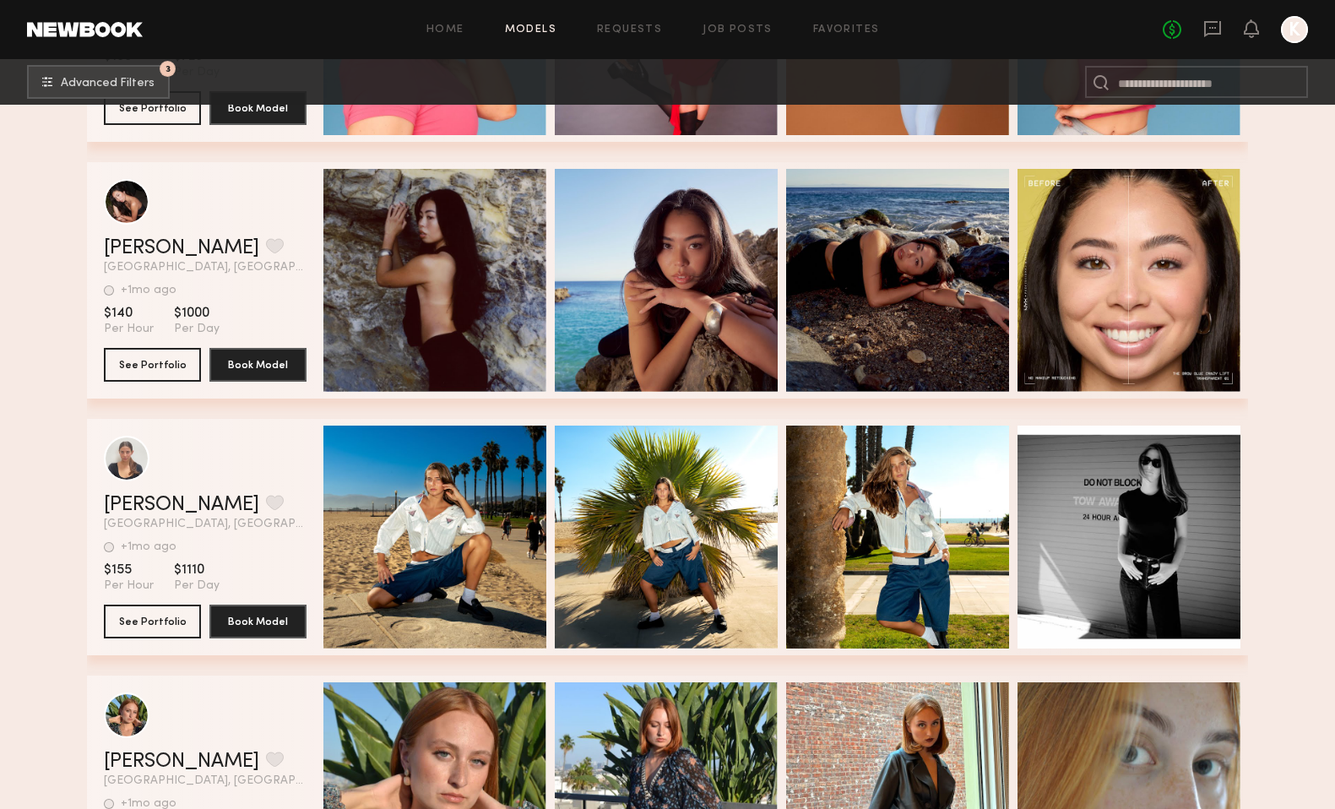
scroll to position [80830, 0]
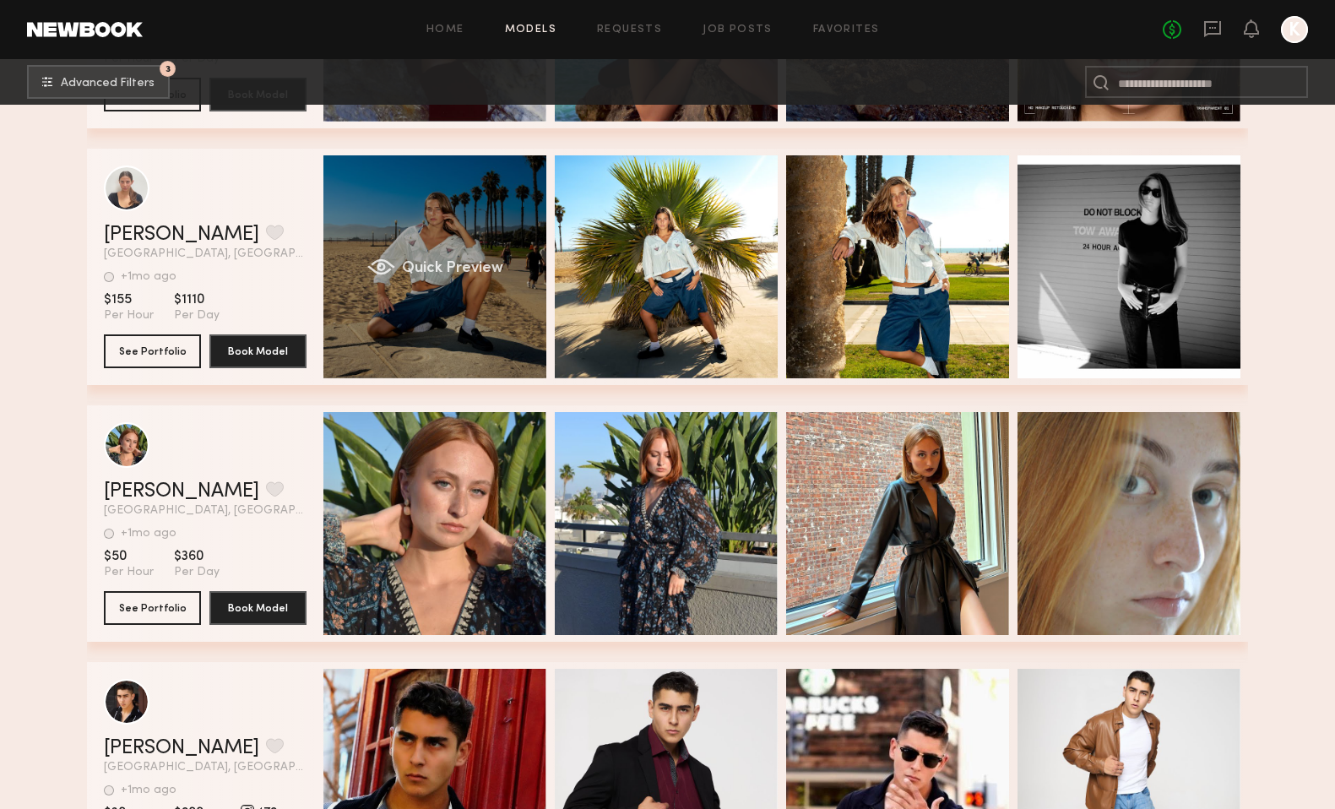
click at [463, 265] on span "Quick Preview" at bounding box center [452, 268] width 101 height 15
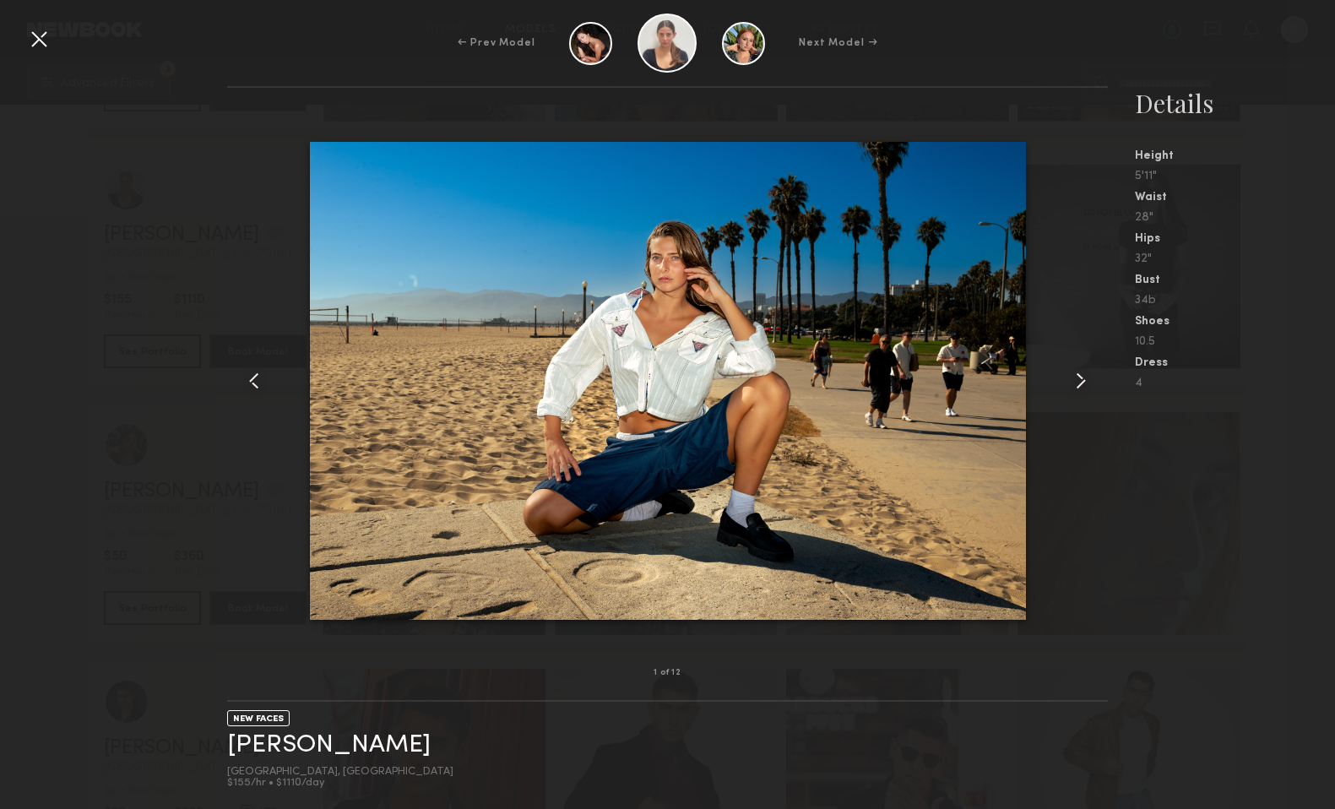
click at [1079, 377] on common-icon at bounding box center [1080, 380] width 27 height 27
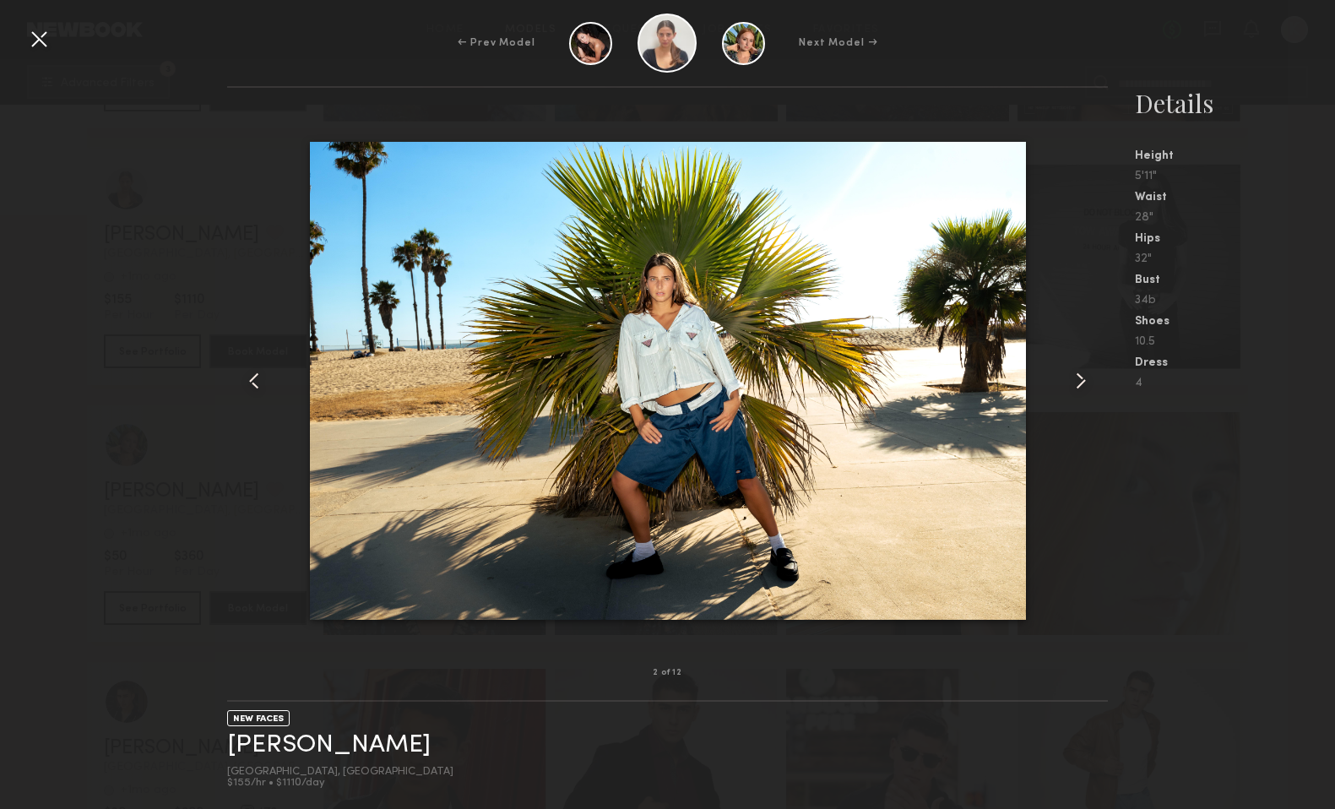
click at [1079, 377] on common-icon at bounding box center [1080, 380] width 27 height 27
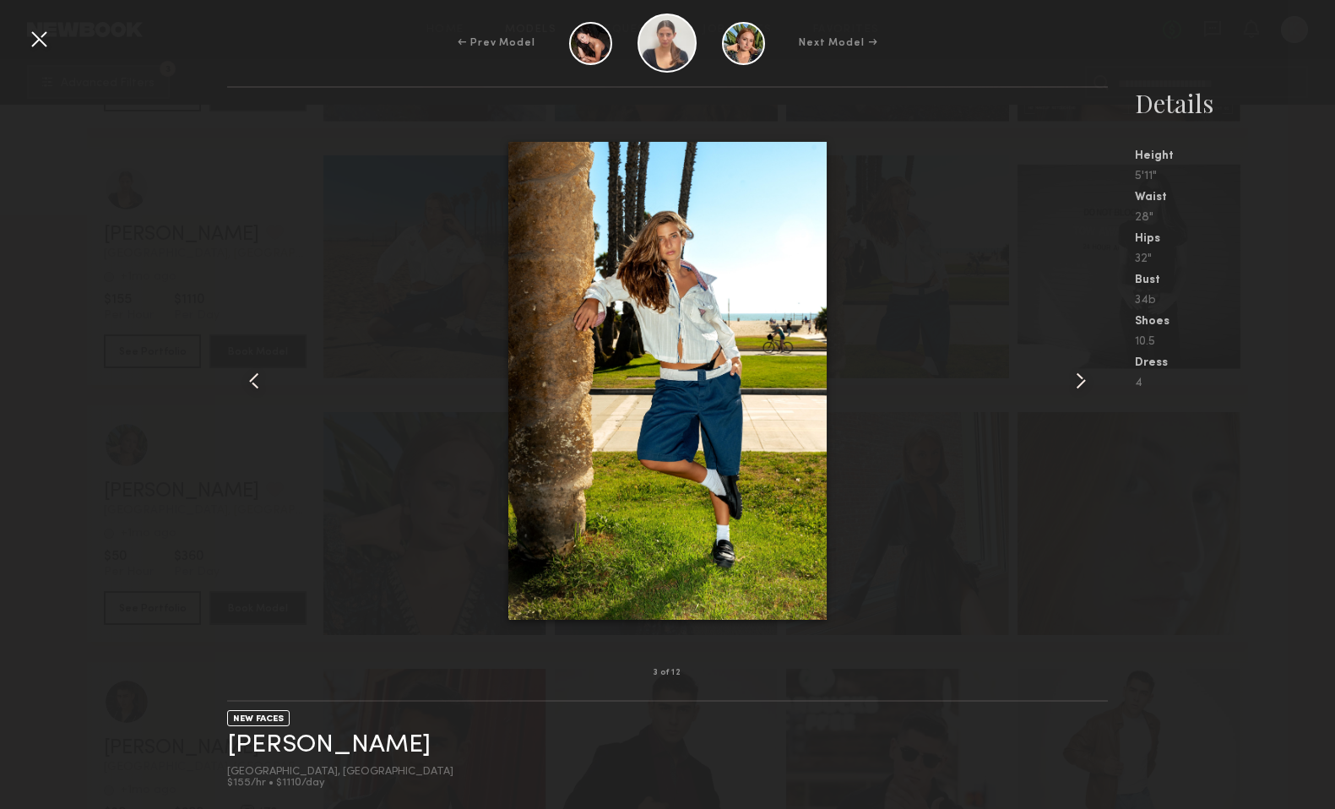
click at [1079, 377] on common-icon at bounding box center [1080, 380] width 27 height 27
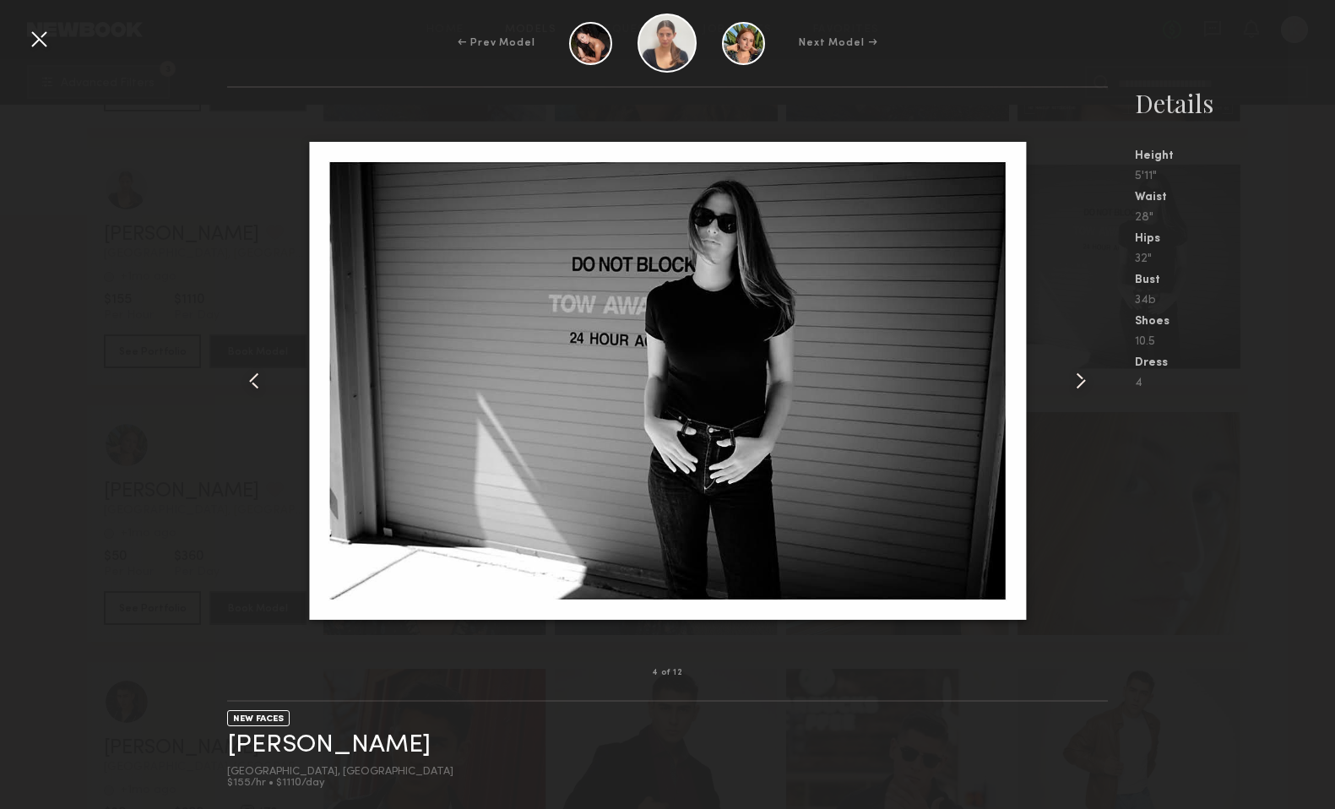
click at [1079, 377] on common-icon at bounding box center [1080, 380] width 27 height 27
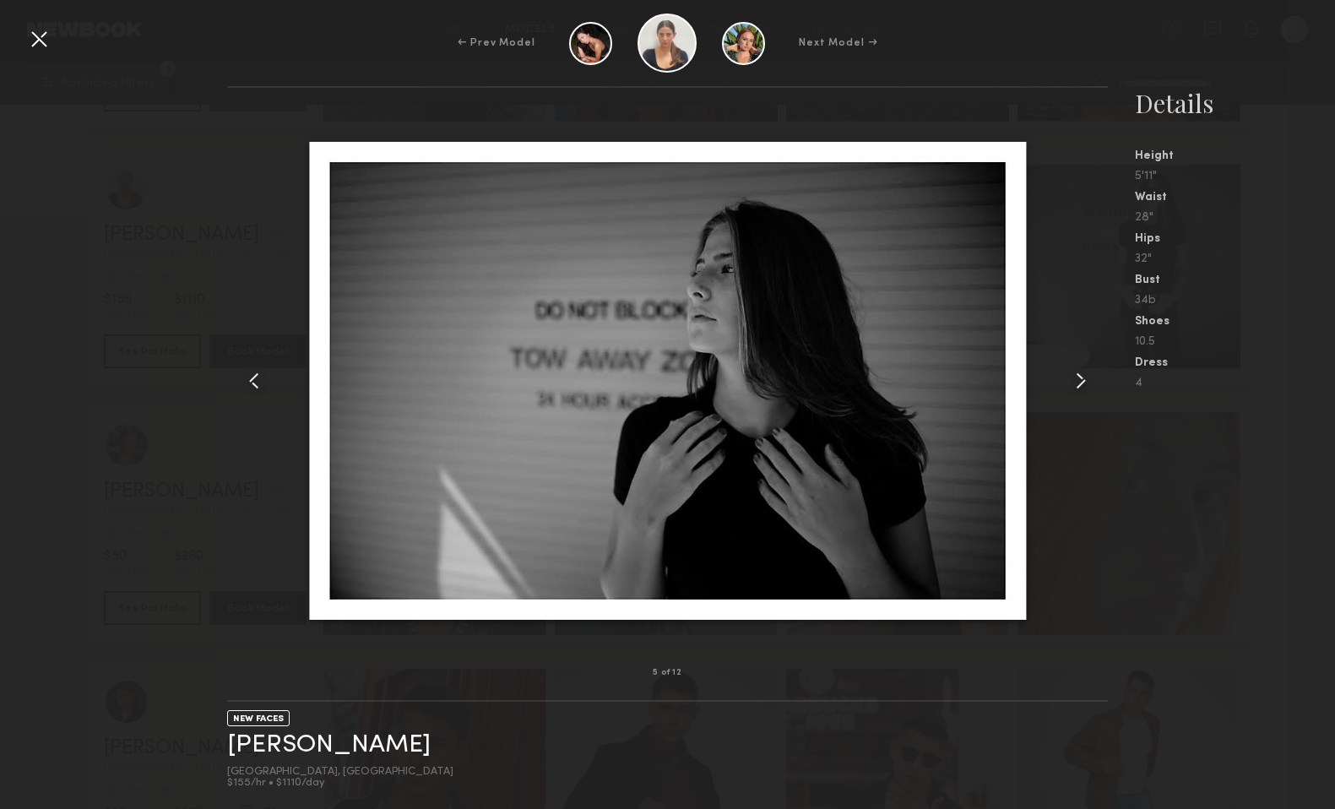
click at [1079, 377] on common-icon at bounding box center [1080, 380] width 27 height 27
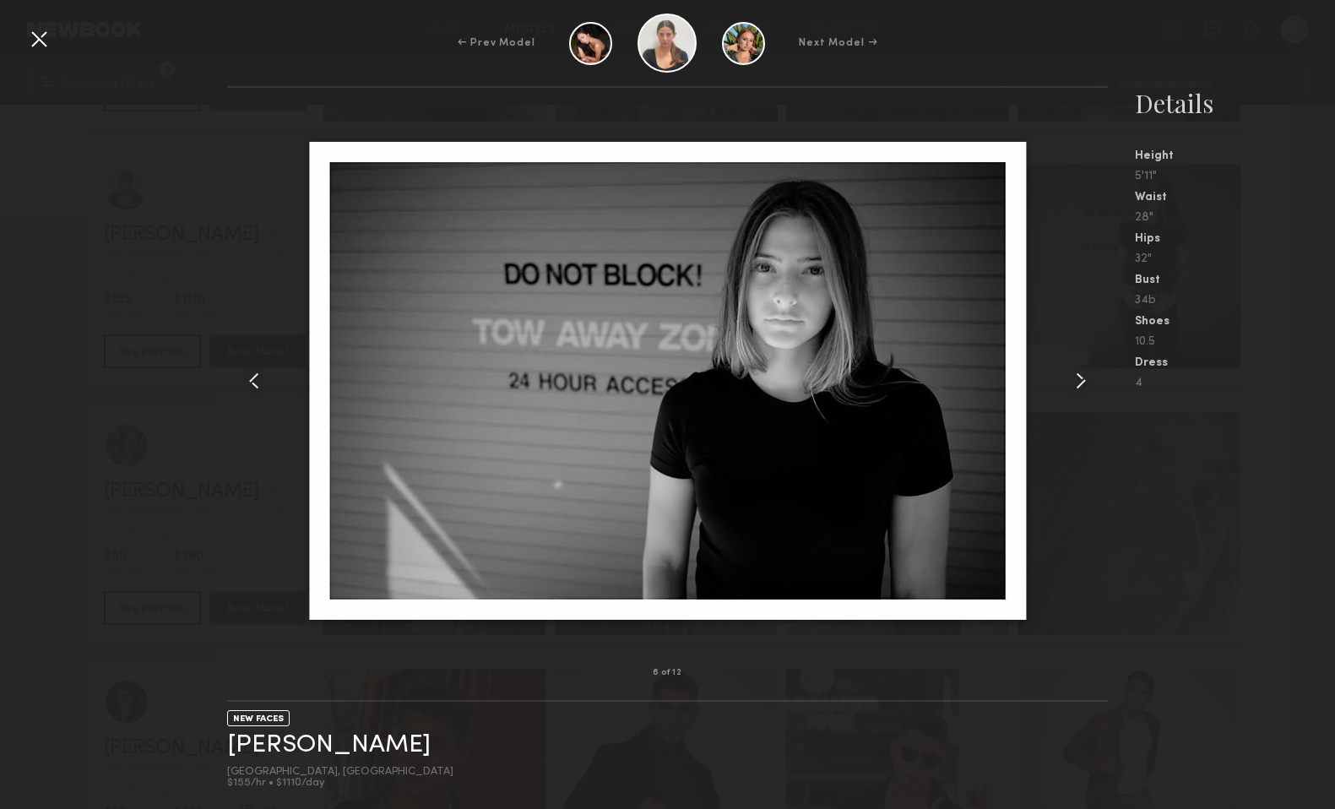
click at [1079, 377] on common-icon at bounding box center [1080, 380] width 27 height 27
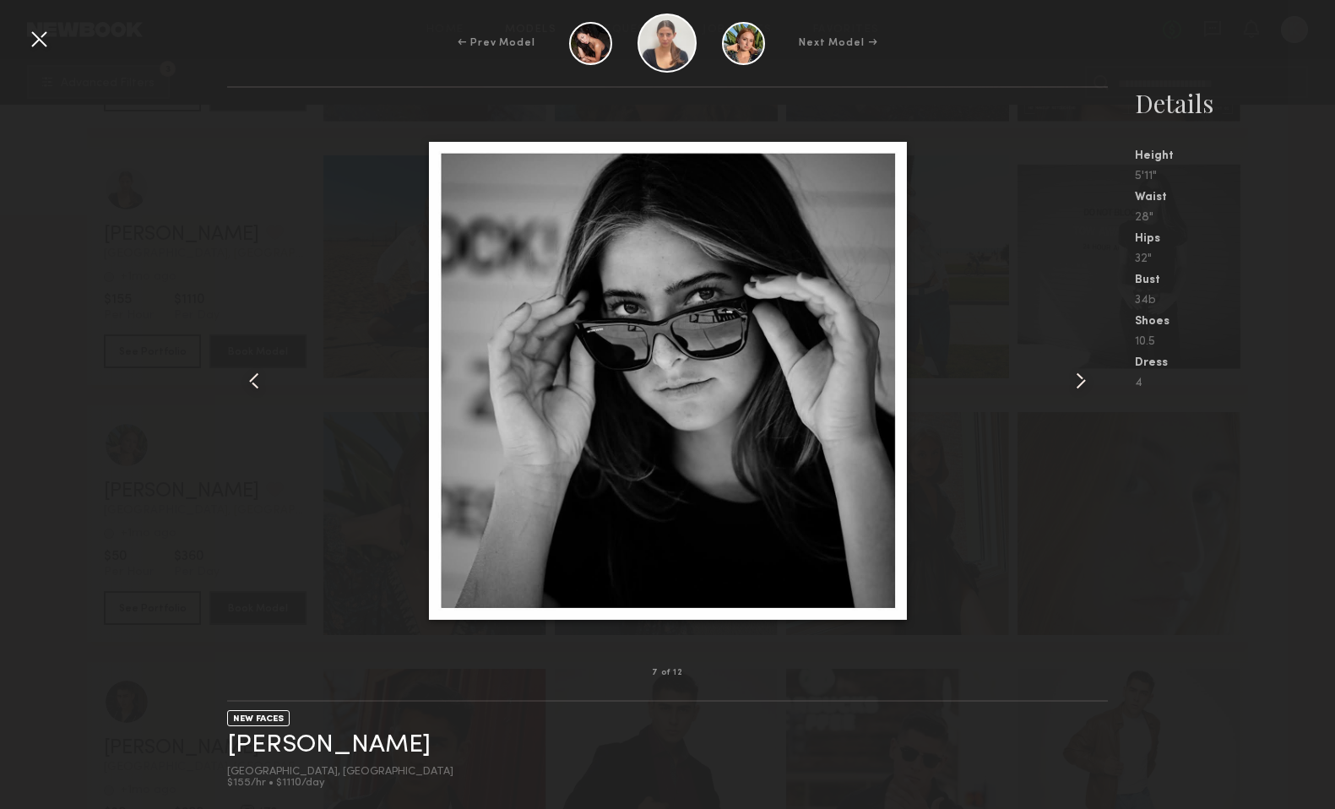
click at [1079, 377] on common-icon at bounding box center [1080, 380] width 27 height 27
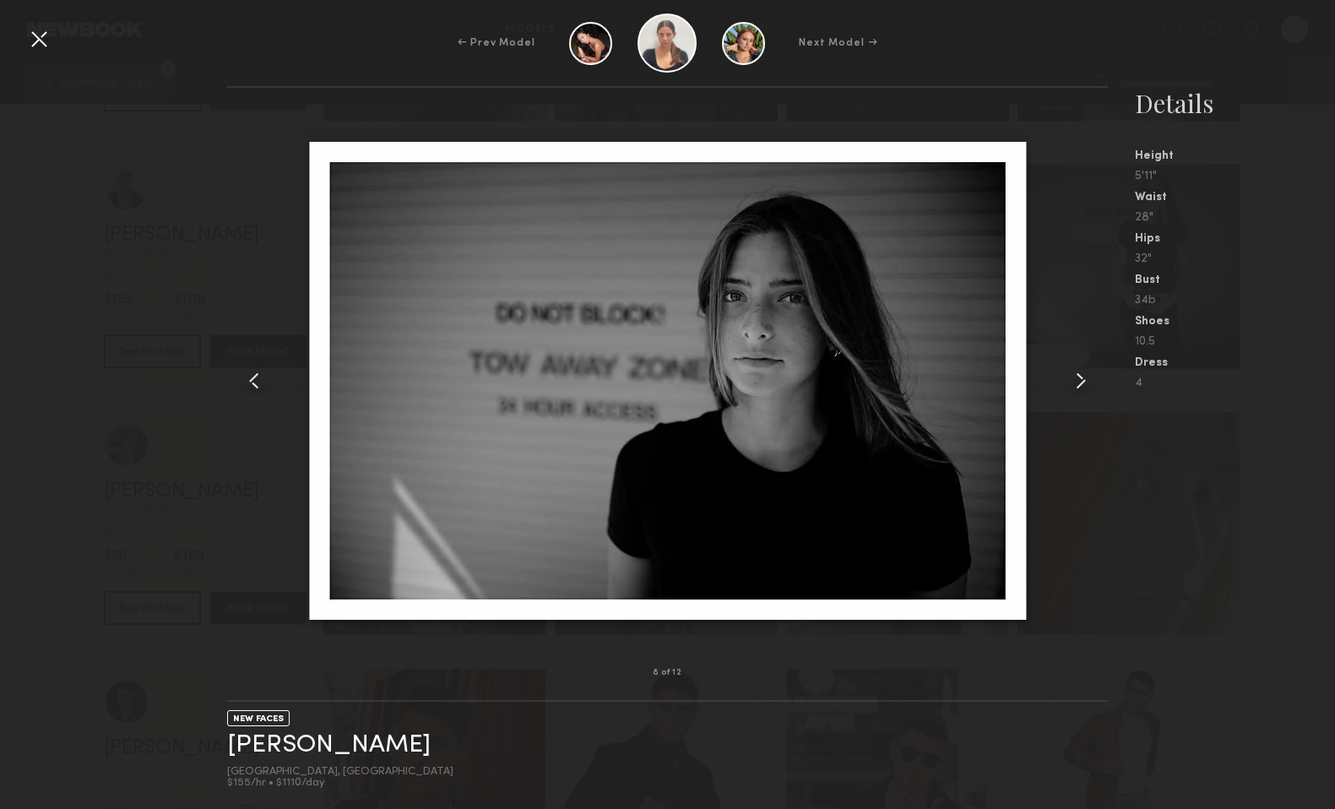
click at [1079, 377] on common-icon at bounding box center [1080, 380] width 27 height 27
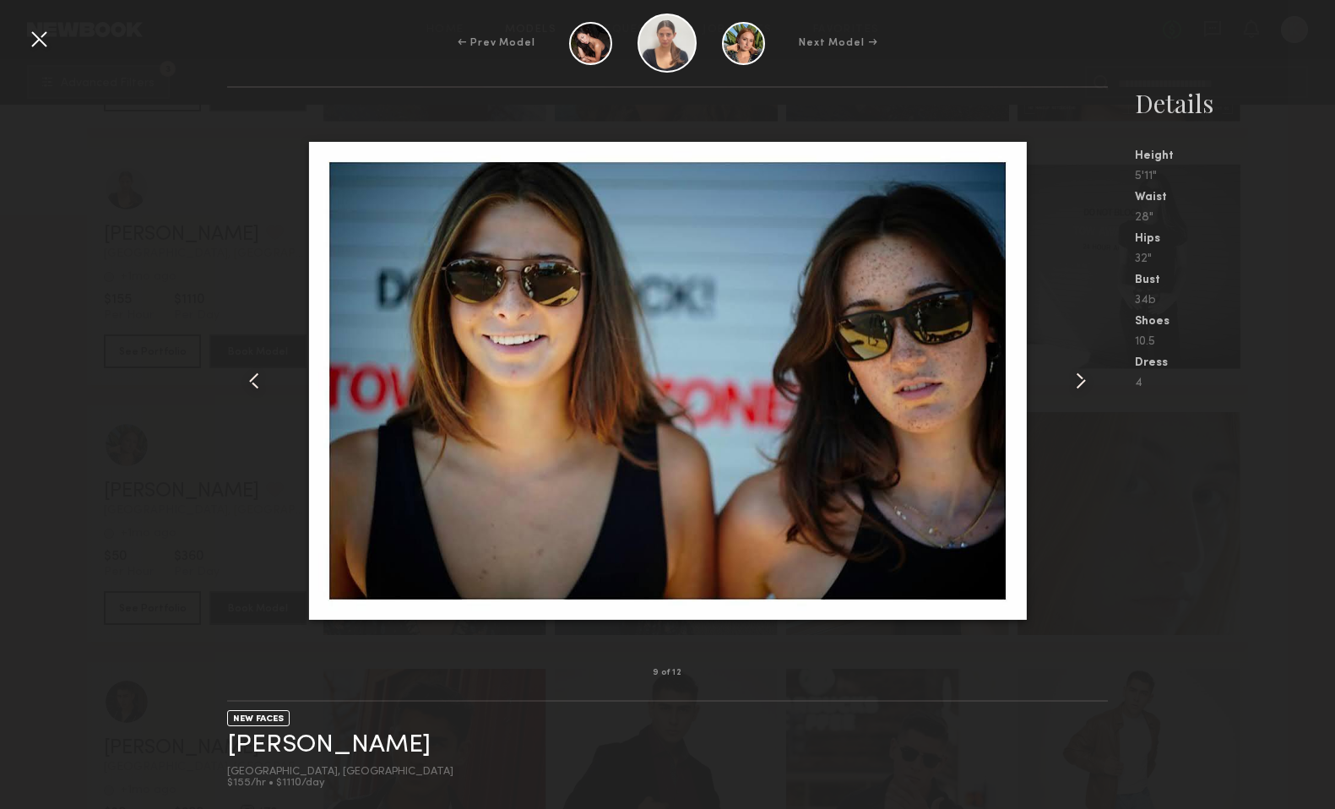
click at [1079, 377] on common-icon at bounding box center [1080, 380] width 27 height 27
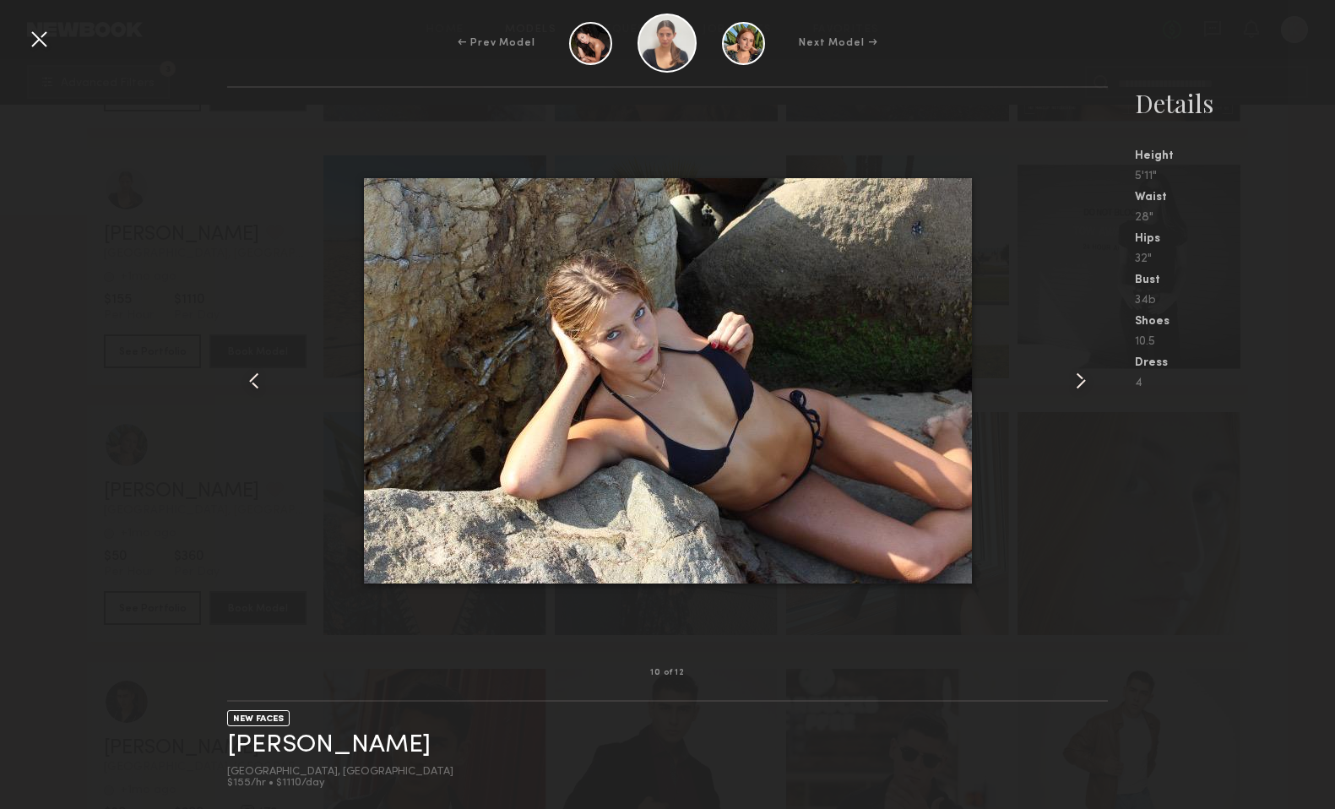
click at [1079, 377] on common-icon at bounding box center [1080, 380] width 27 height 27
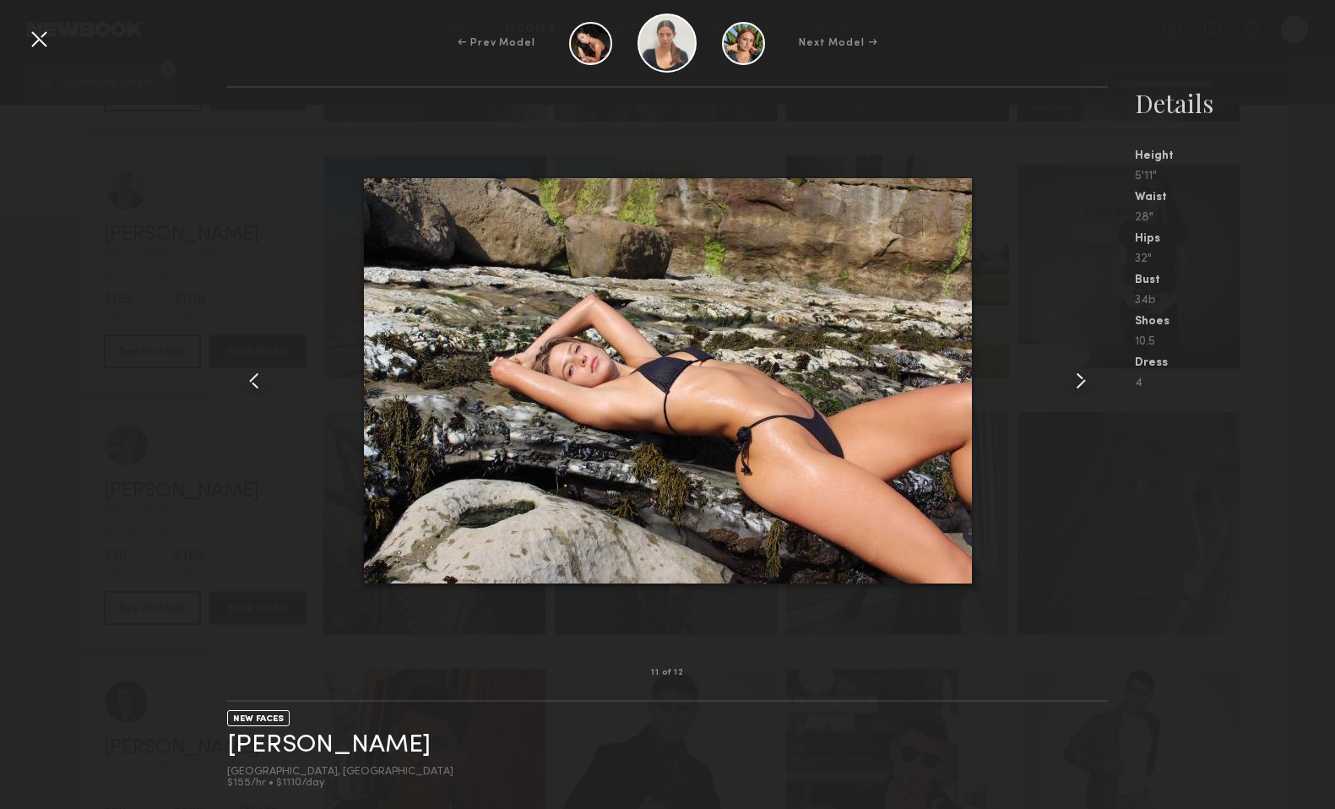
click at [1079, 377] on common-icon at bounding box center [1080, 380] width 27 height 27
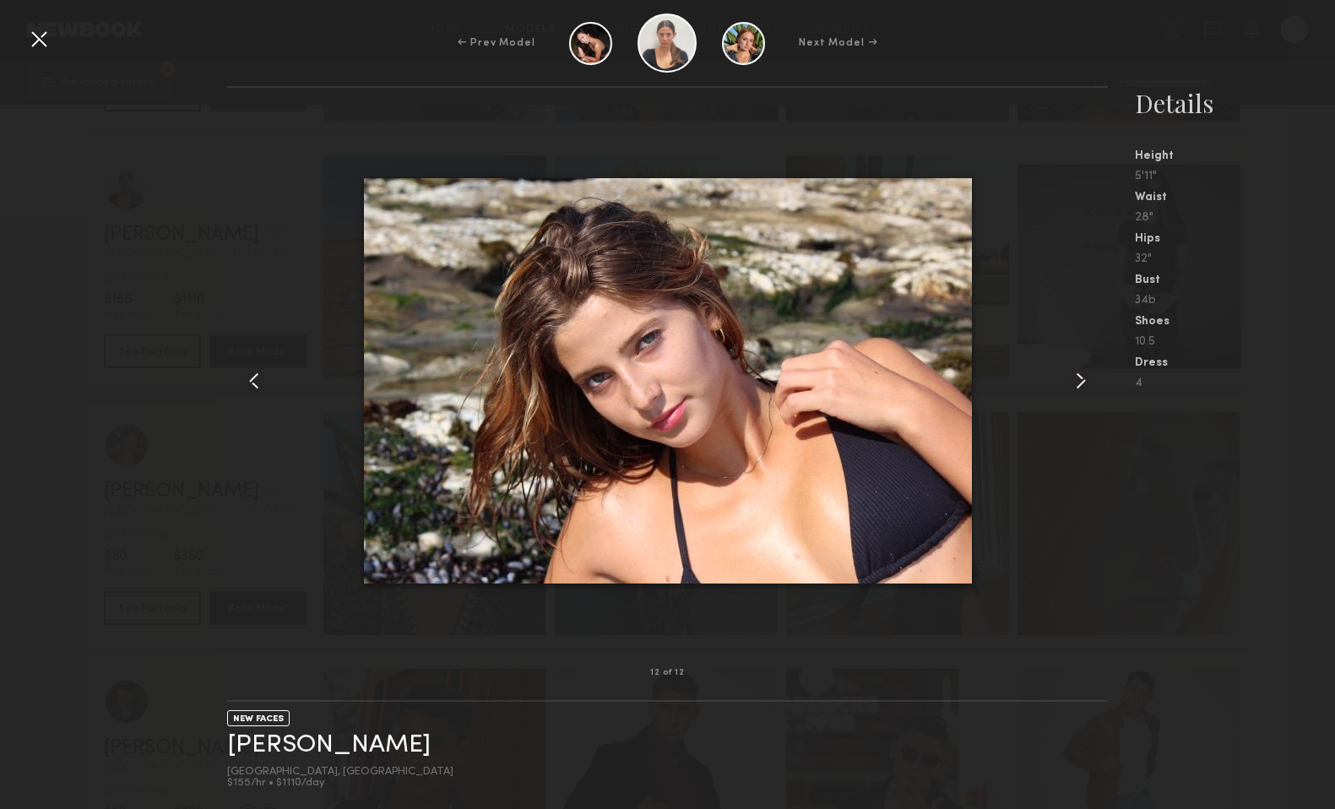
click at [1079, 377] on common-icon at bounding box center [1080, 380] width 27 height 27
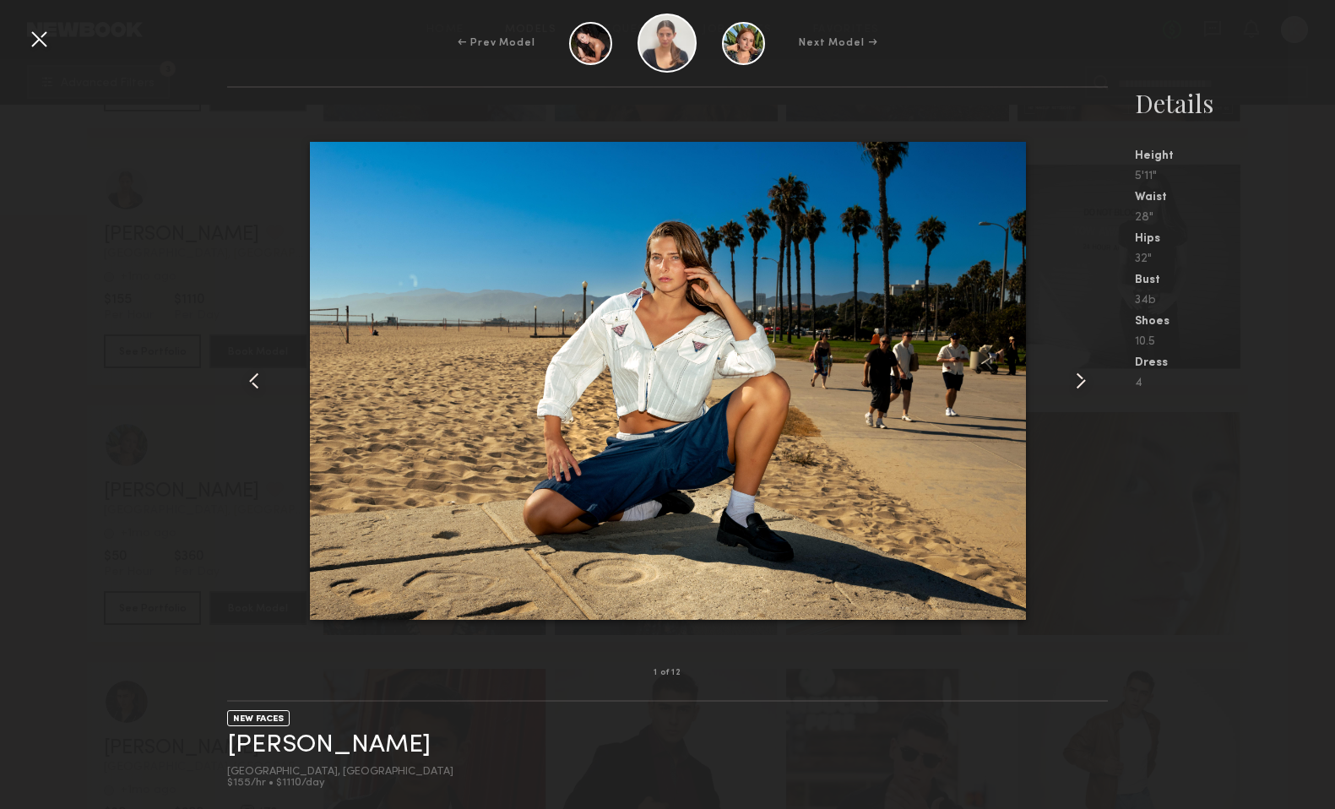
click at [36, 42] on div at bounding box center [38, 38] width 27 height 27
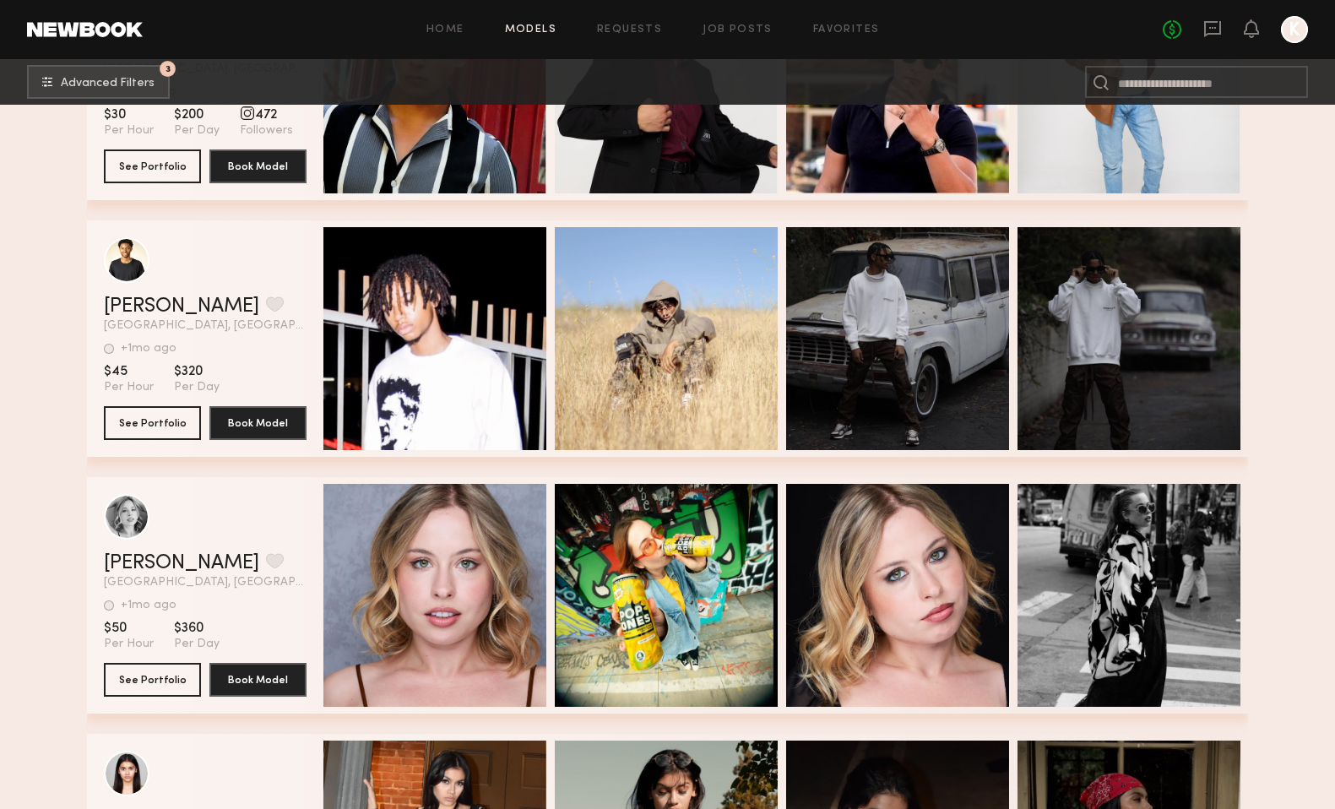
scroll to position [81540, 0]
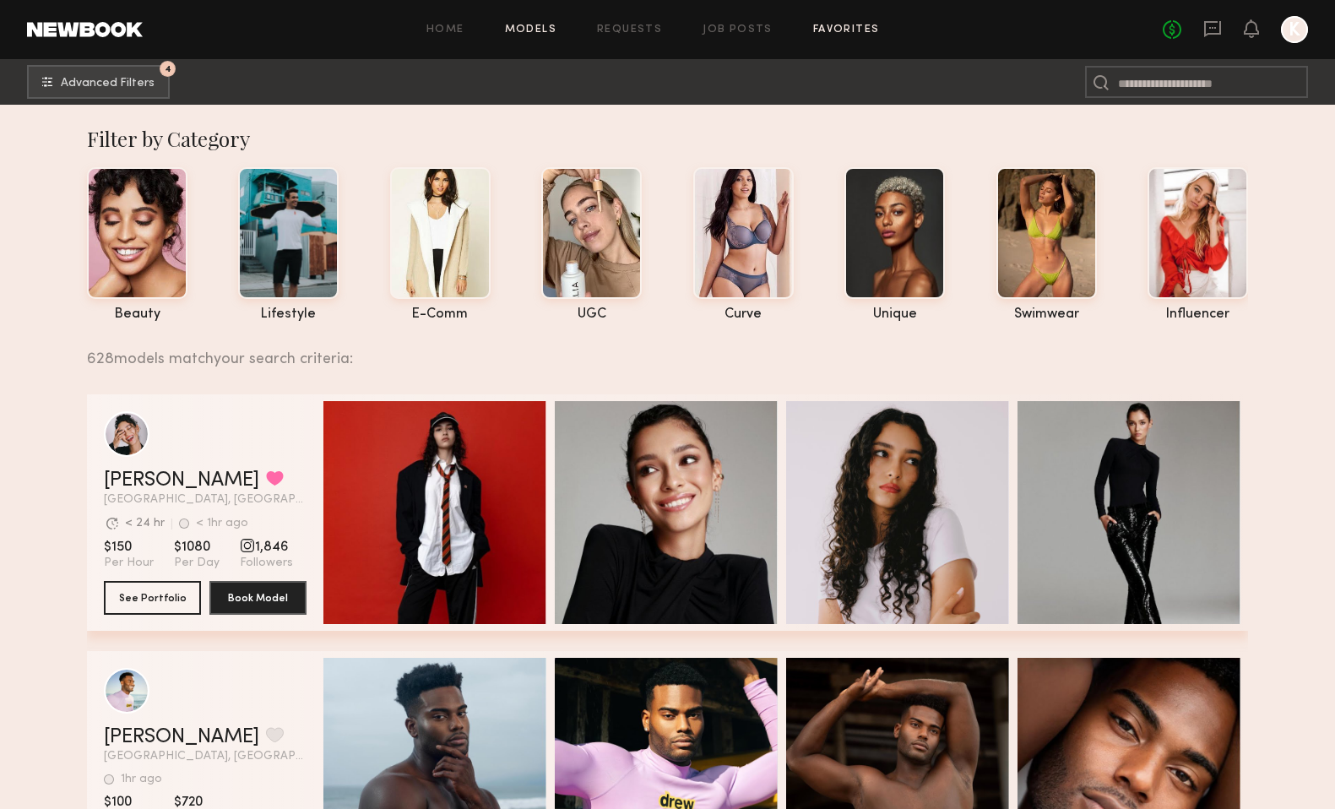
click at [848, 24] on link "Favorites" at bounding box center [846, 29] width 67 height 11
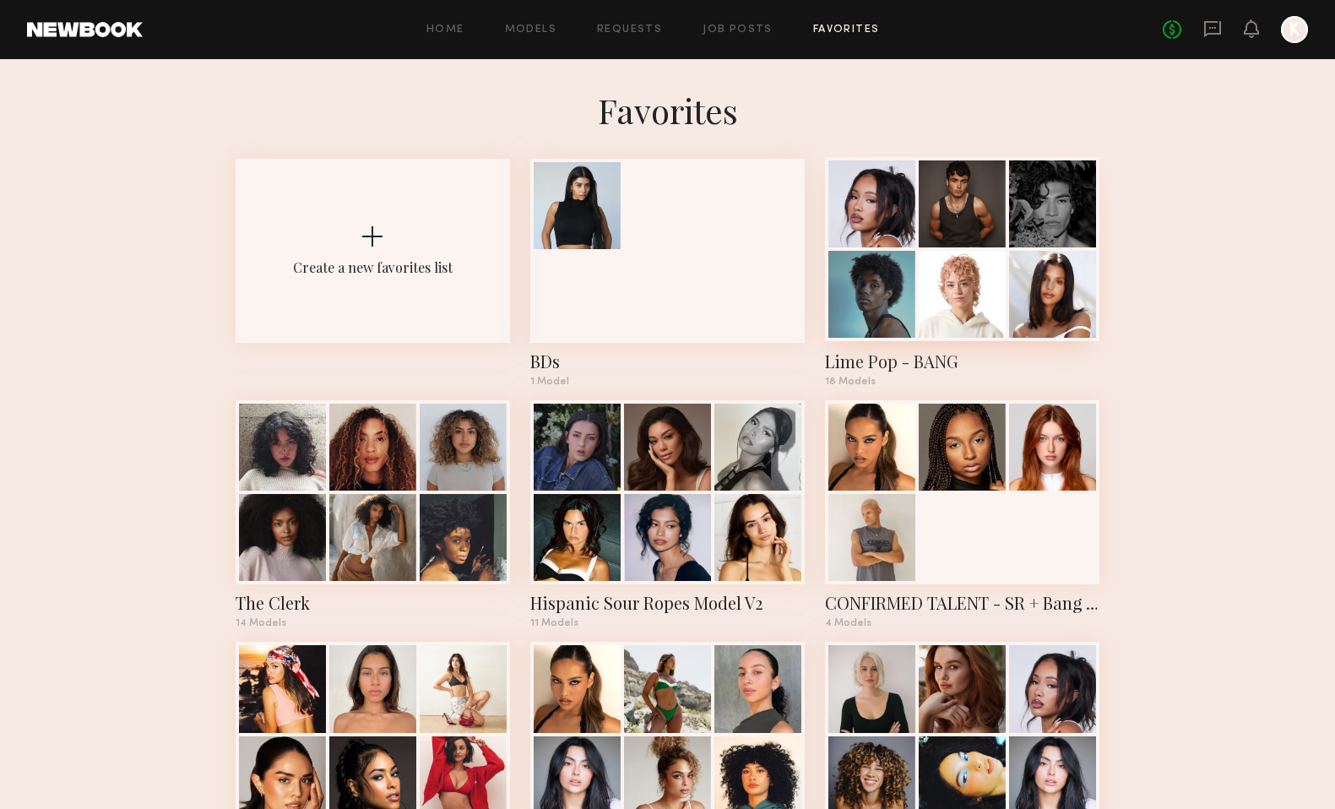
click at [971, 258] on div at bounding box center [961, 294] width 87 height 87
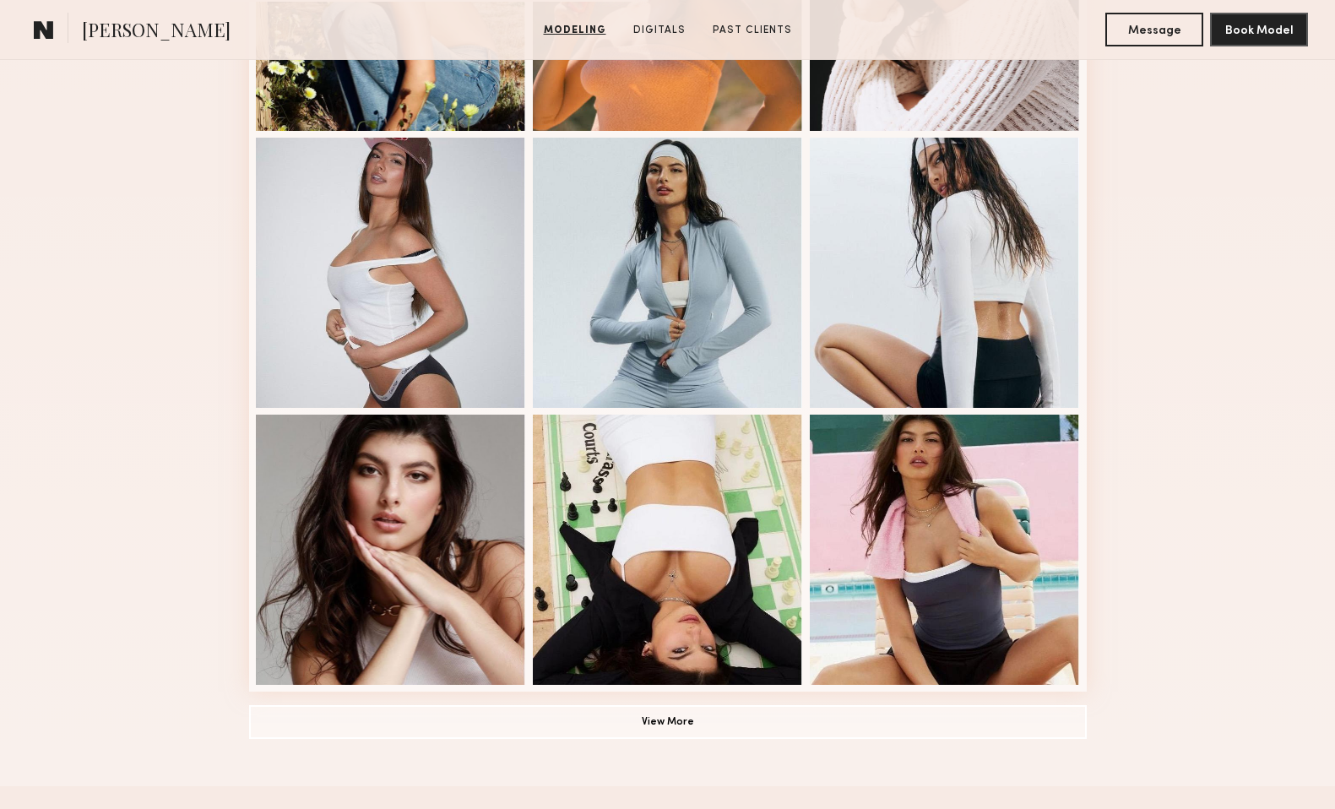
scroll to position [916, 0]
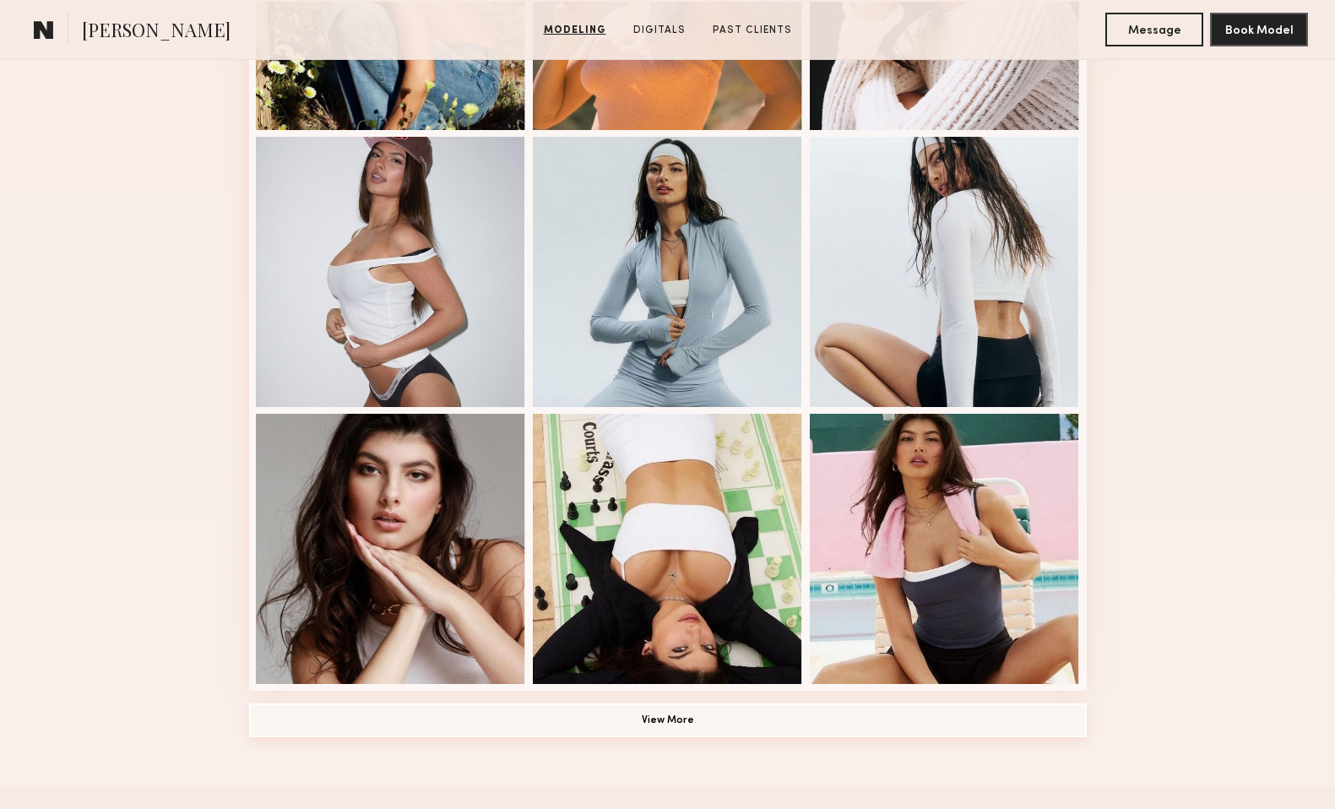
click at [758, 718] on button "View More" at bounding box center [667, 720] width 837 height 34
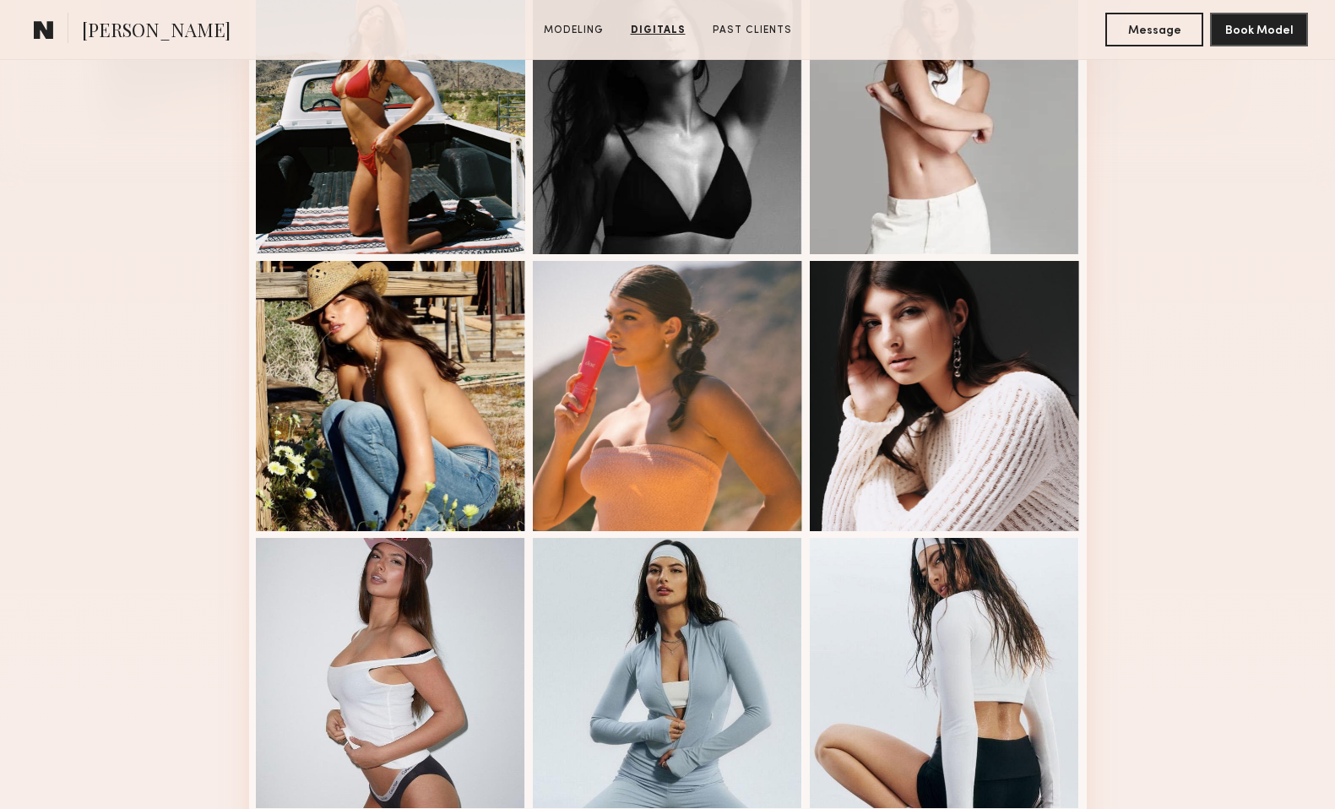
scroll to position [295, 0]
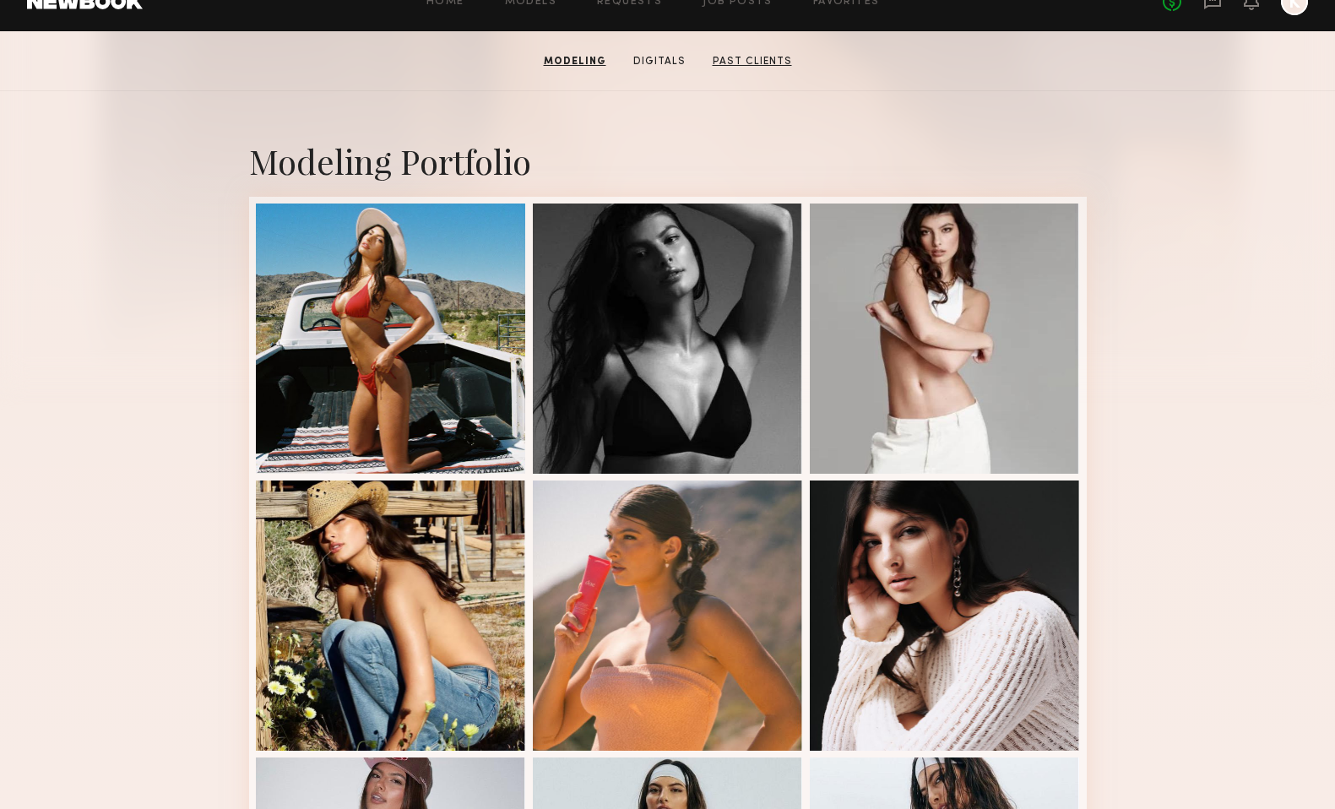
click at [735, 61] on link "Past Clients" at bounding box center [752, 61] width 93 height 15
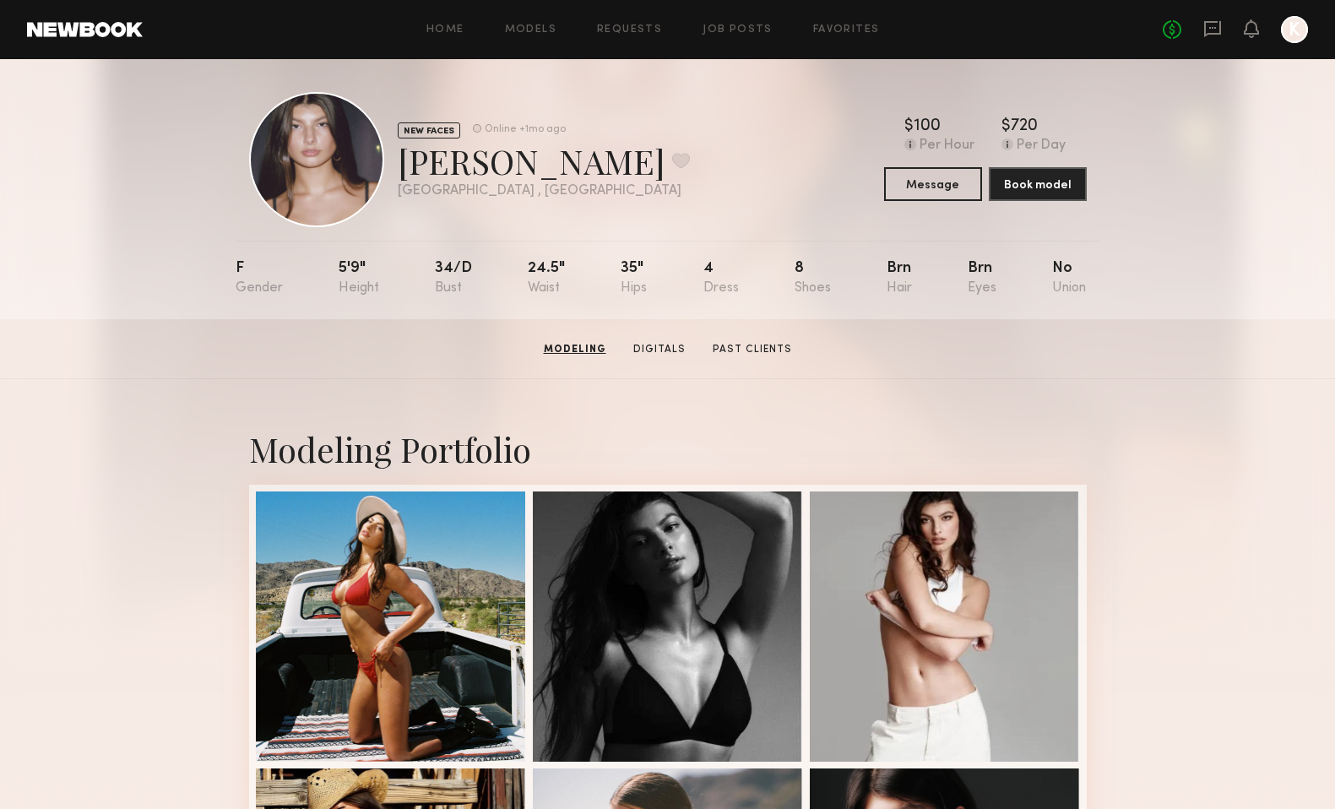
scroll to position [0, 0]
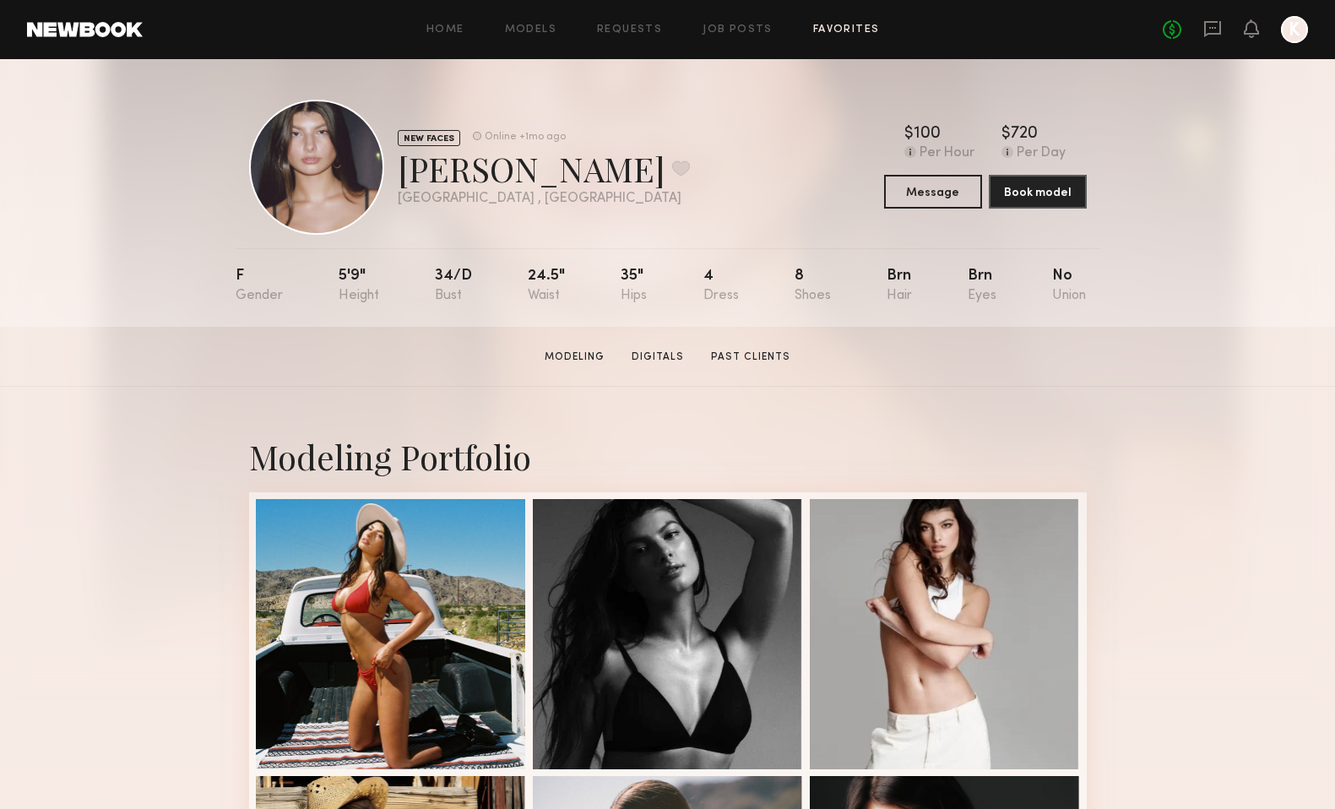
click at [870, 27] on link "Favorites" at bounding box center [846, 29] width 67 height 11
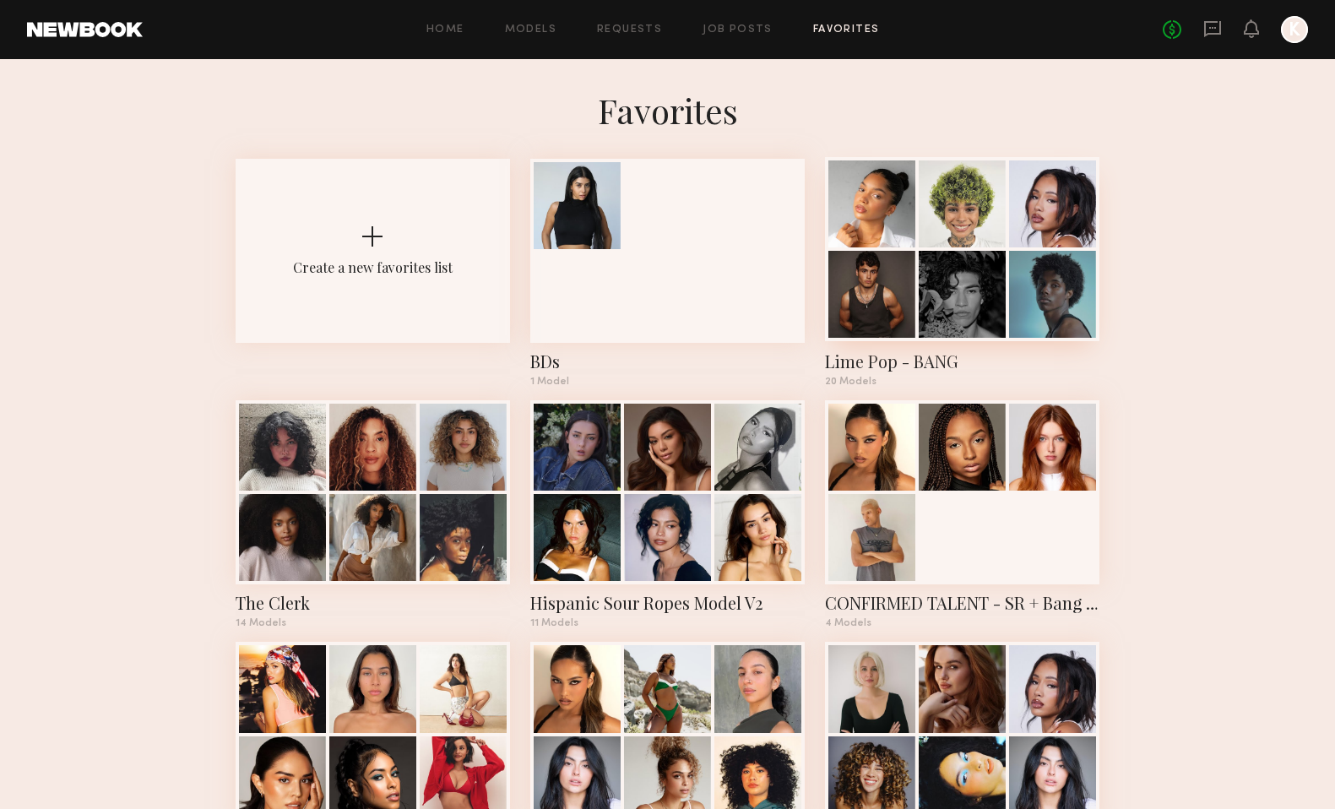
click at [951, 223] on div at bounding box center [961, 203] width 87 height 87
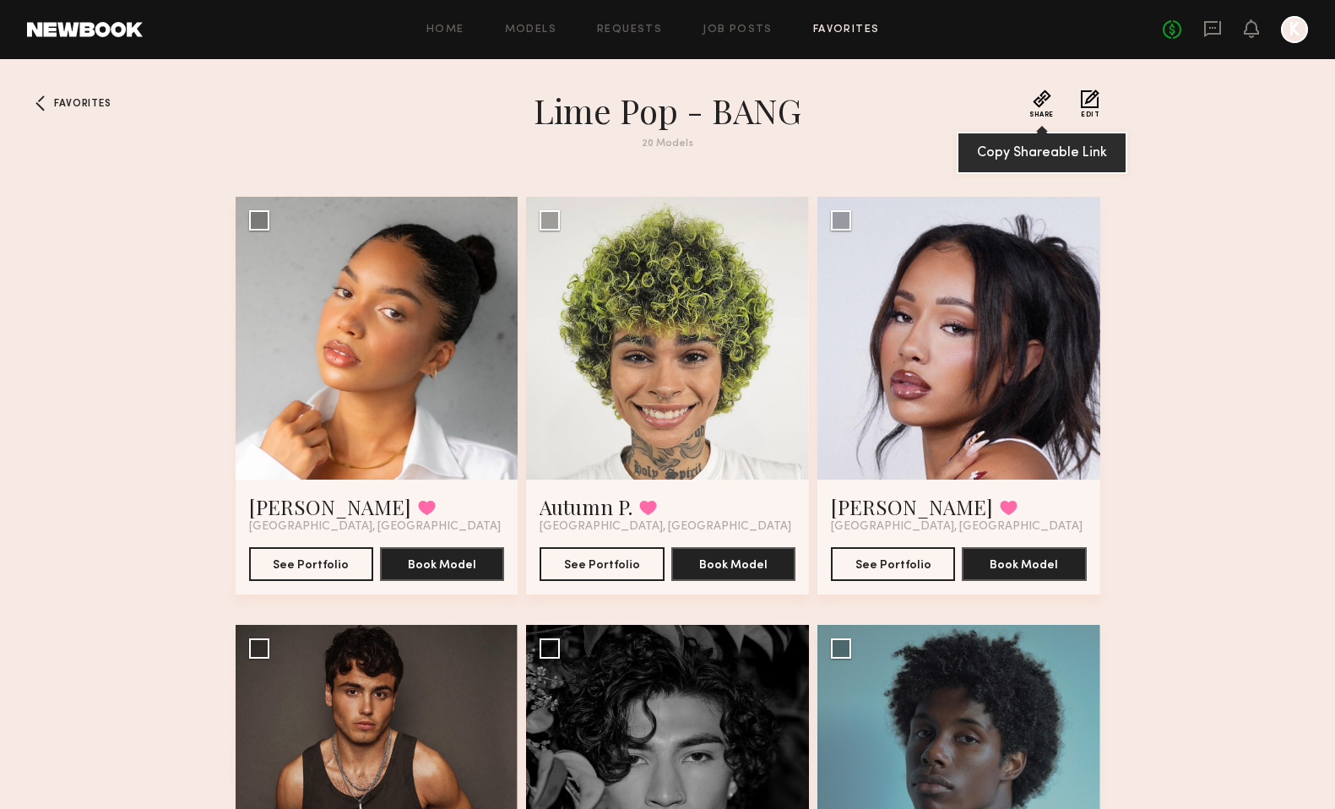
click at [1034, 100] on button "Share" at bounding box center [1041, 103] width 24 height 29
